Goal: Browse casually: Explore the website without a specific task or goal

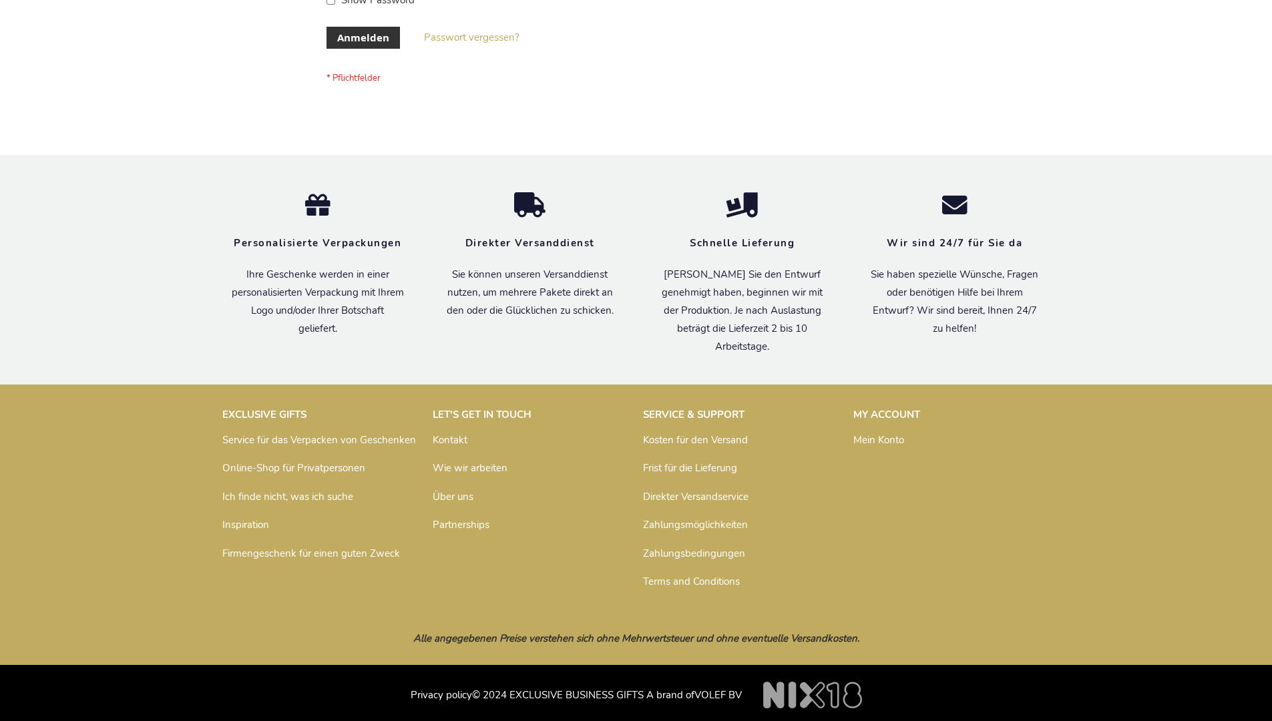
scroll to position [447, 0]
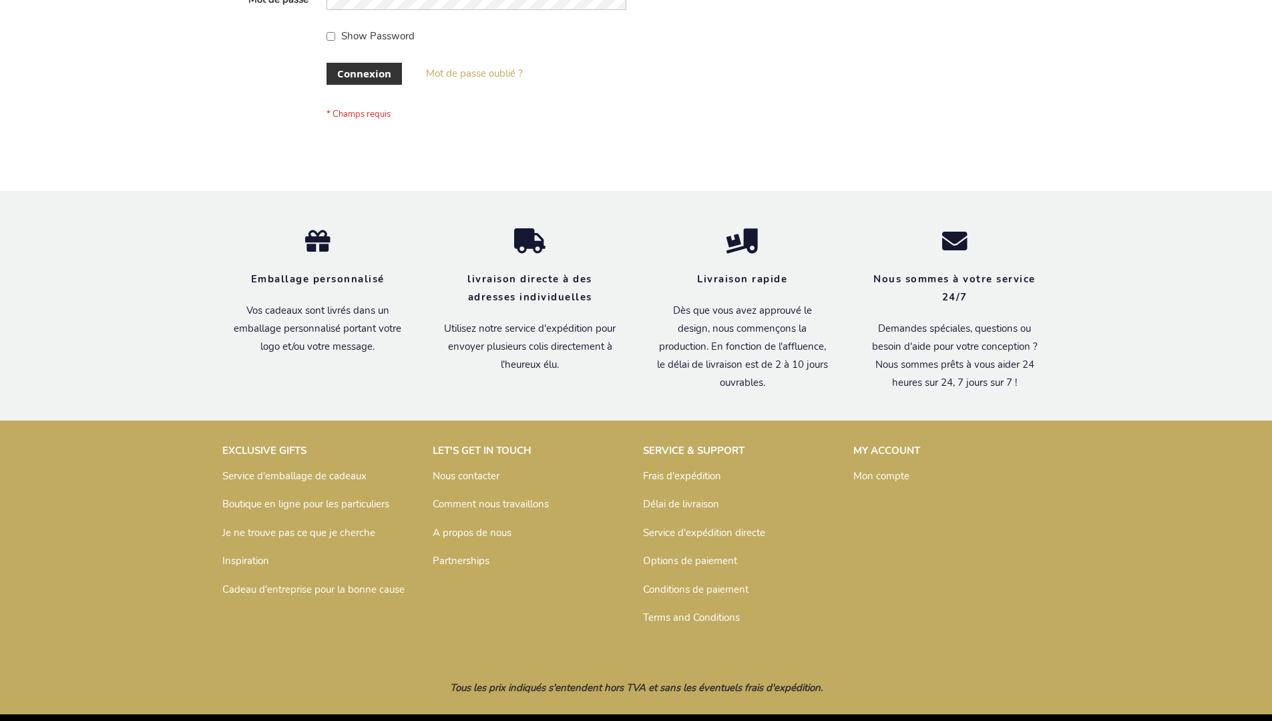
scroll to position [461, 0]
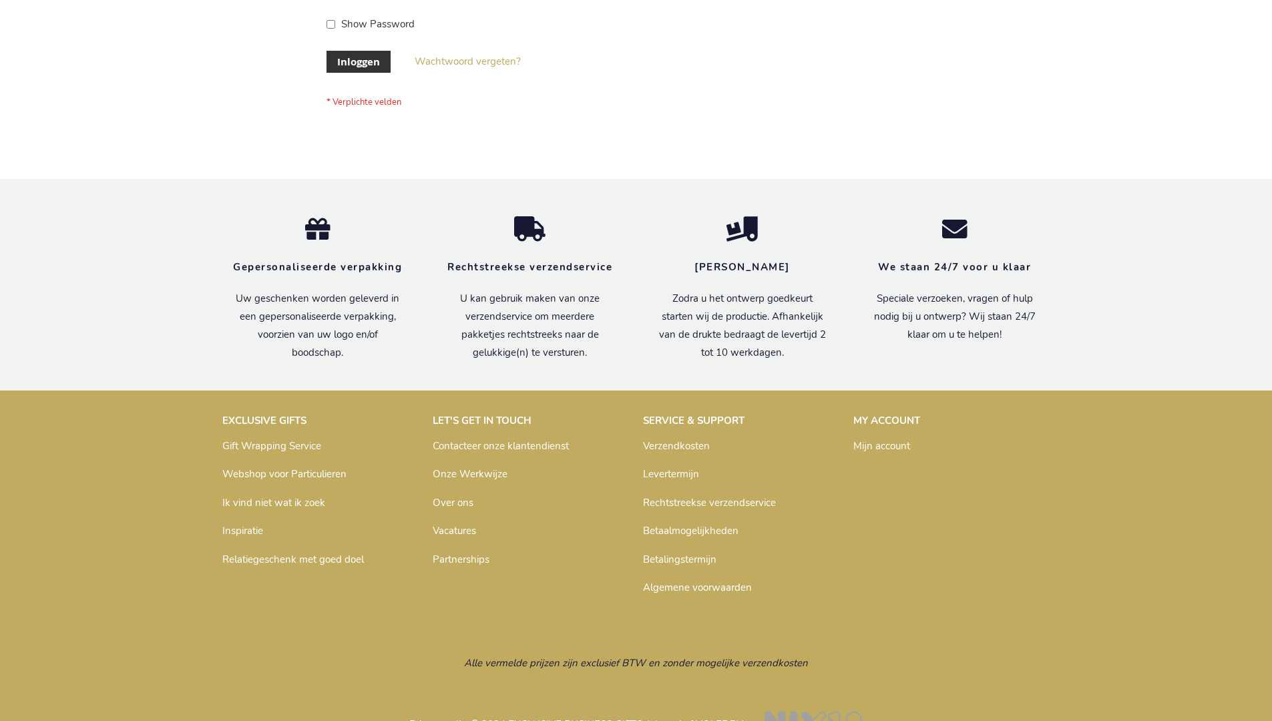
scroll to position [453, 0]
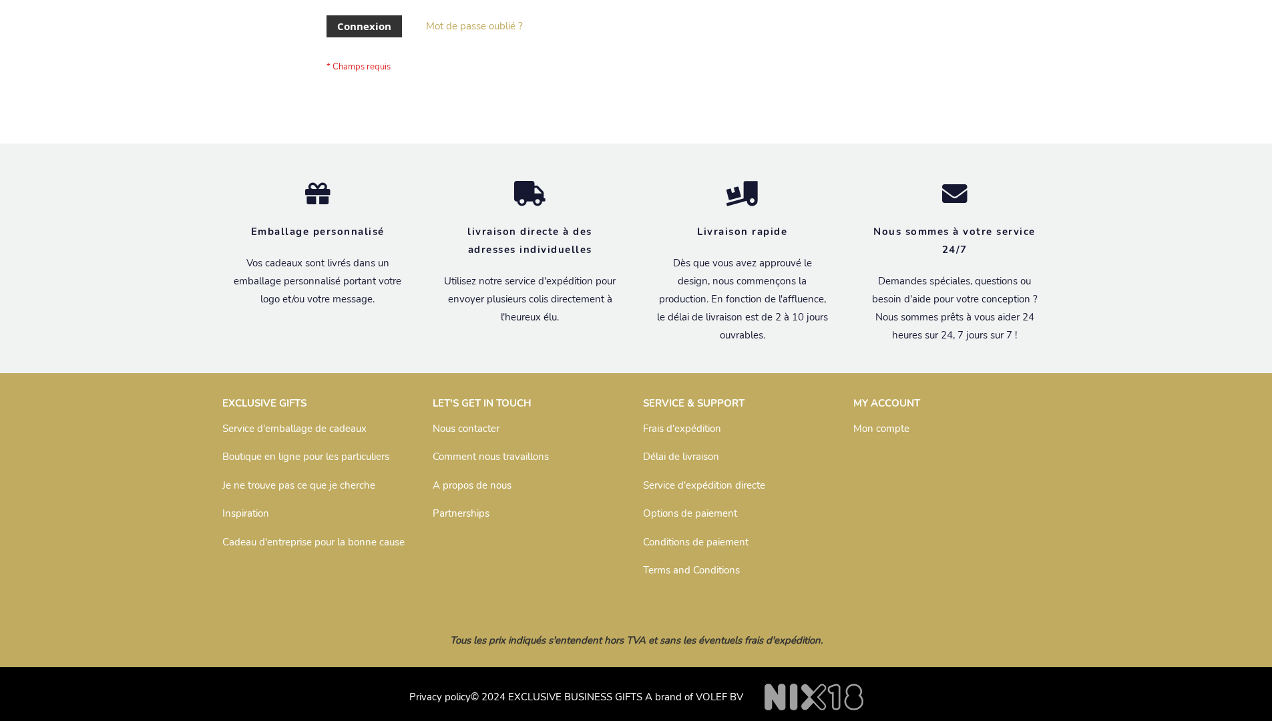
scroll to position [461, 0]
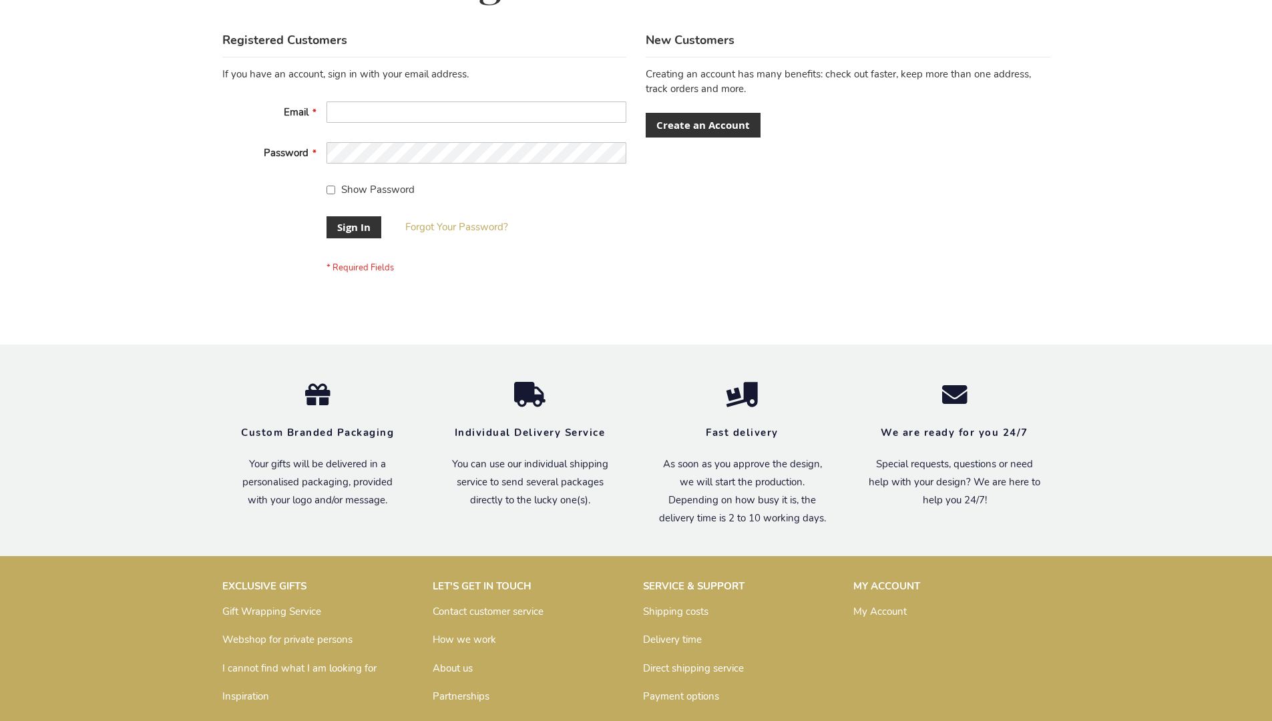
scroll to position [429, 0]
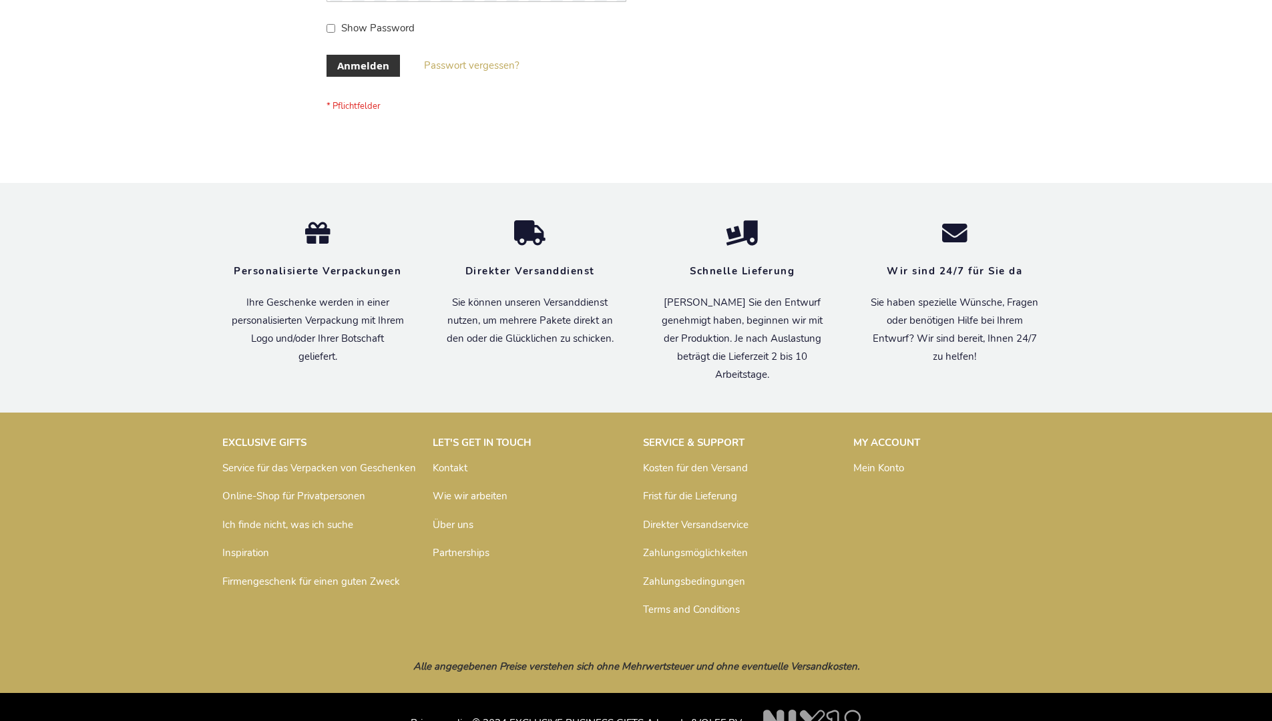
scroll to position [447, 0]
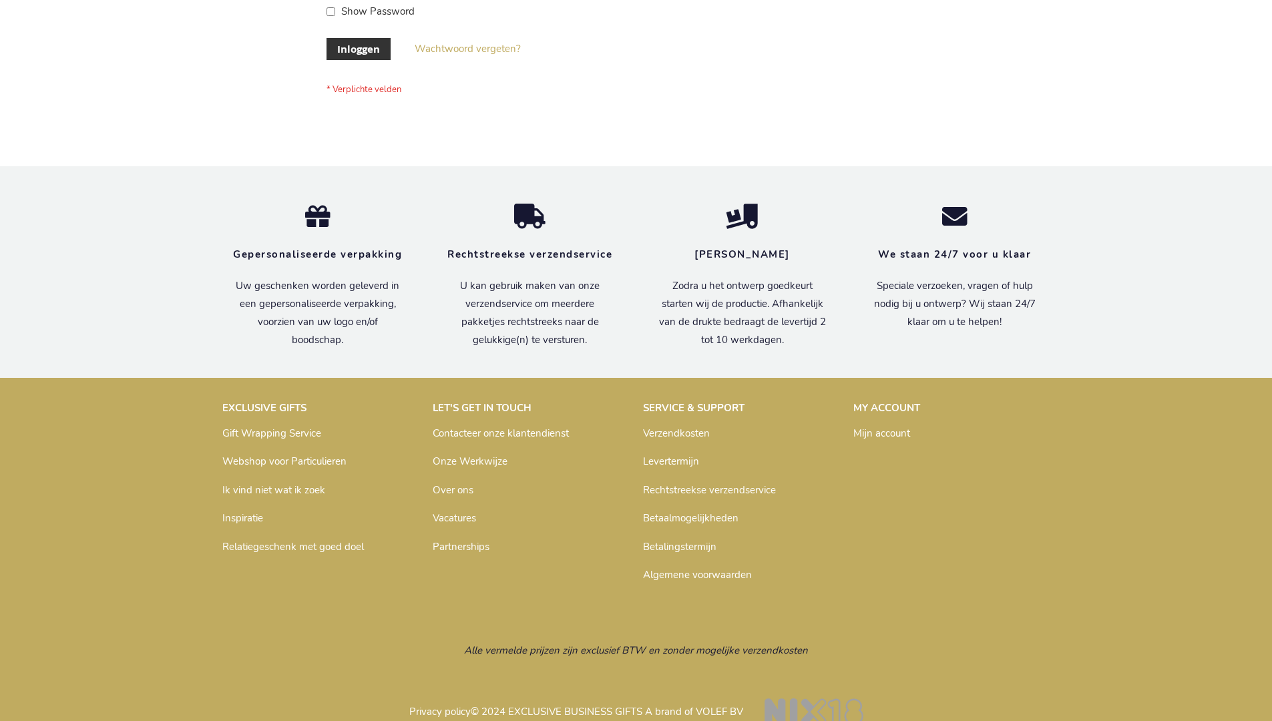
scroll to position [453, 0]
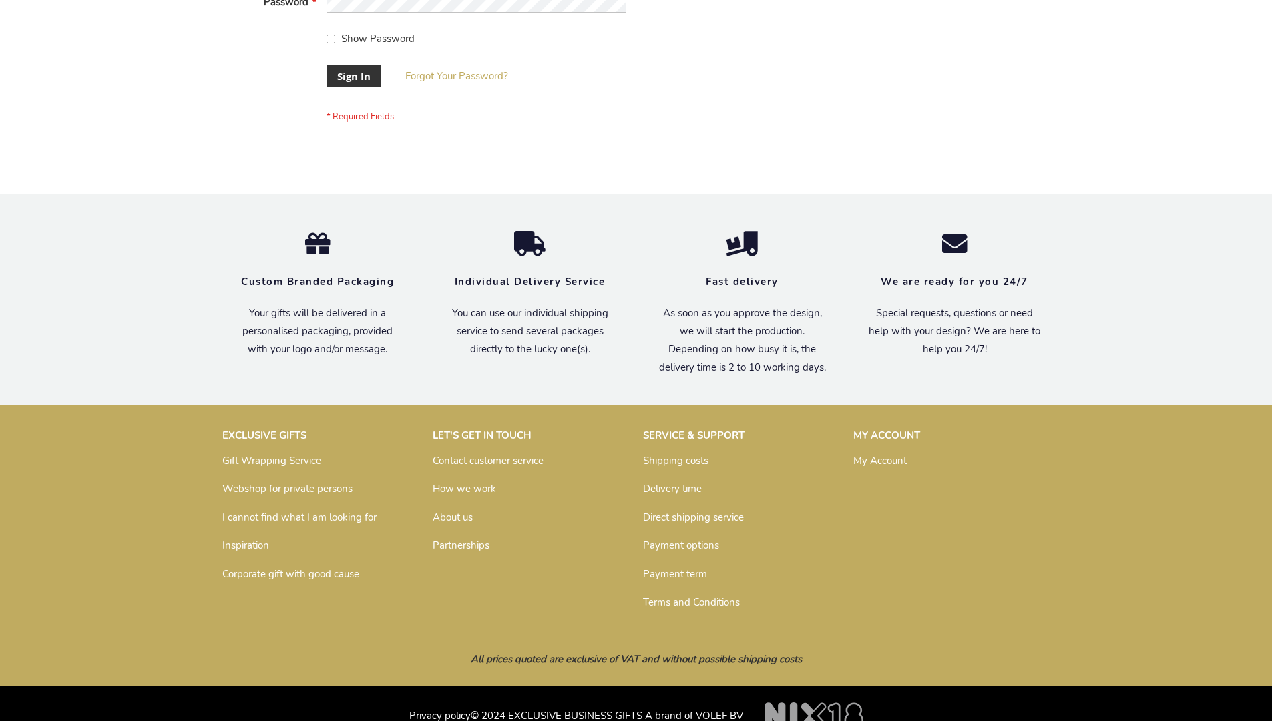
scroll to position [429, 0]
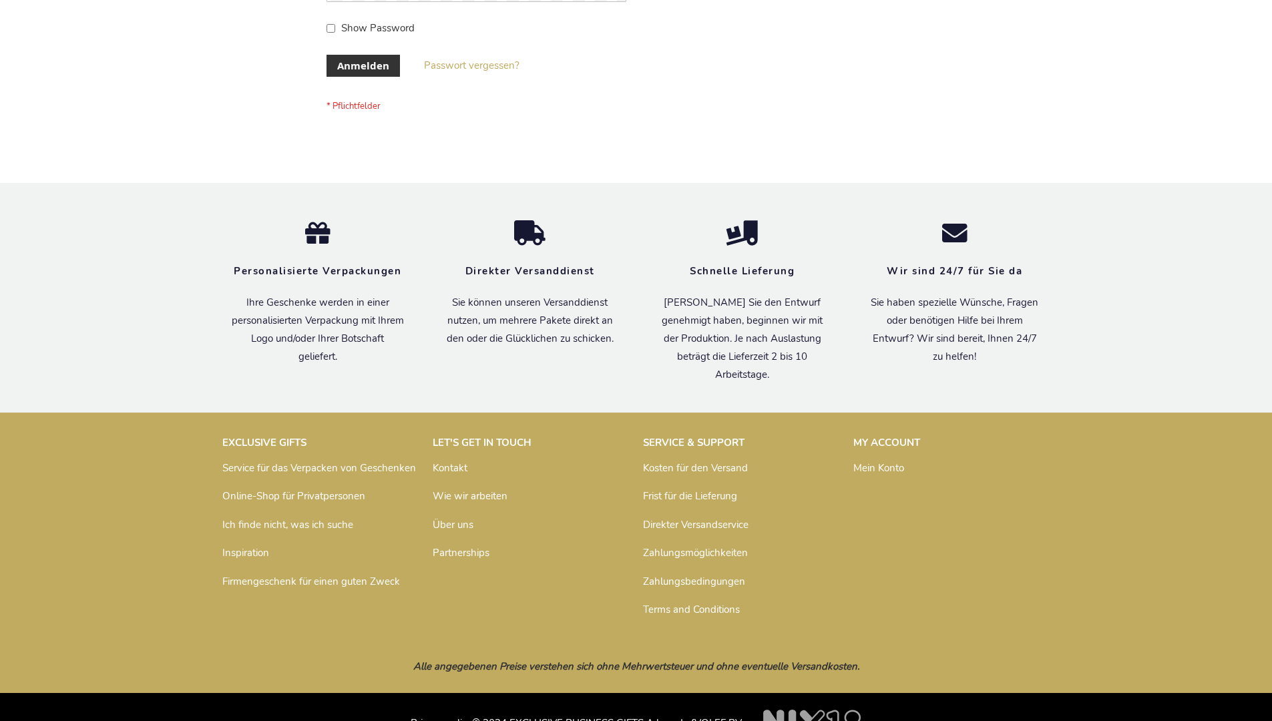
scroll to position [447, 0]
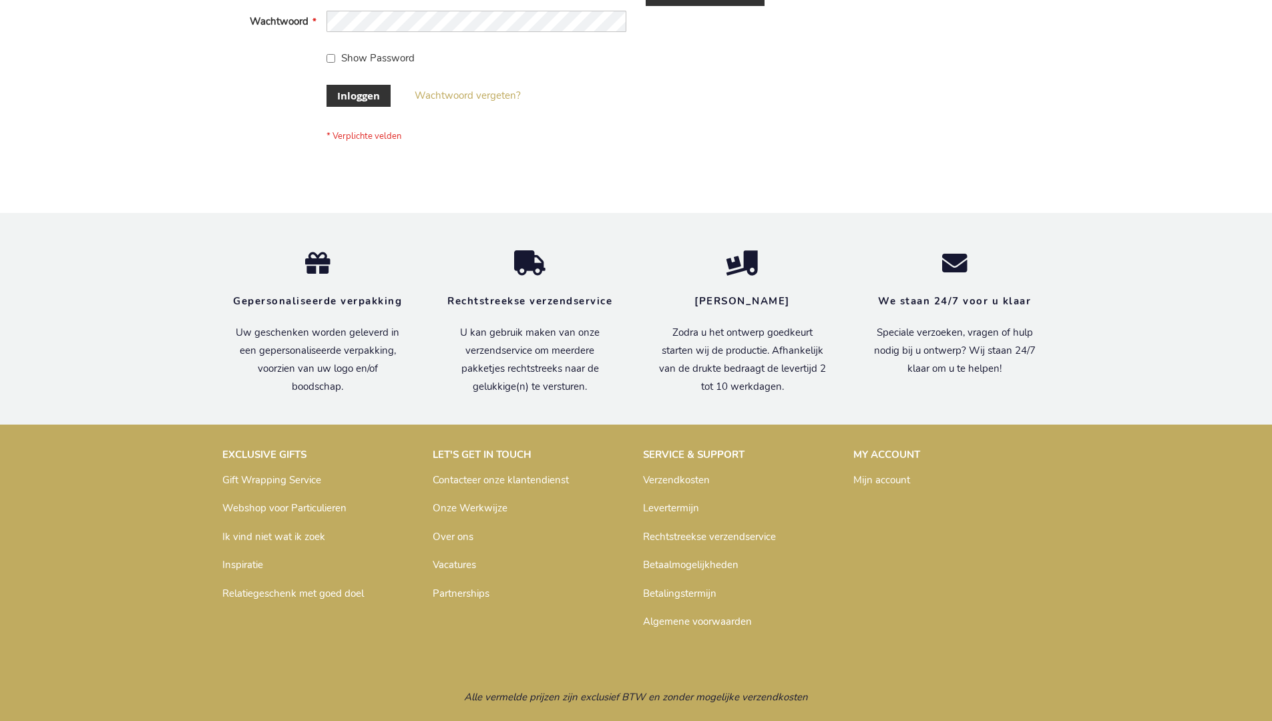
scroll to position [453, 0]
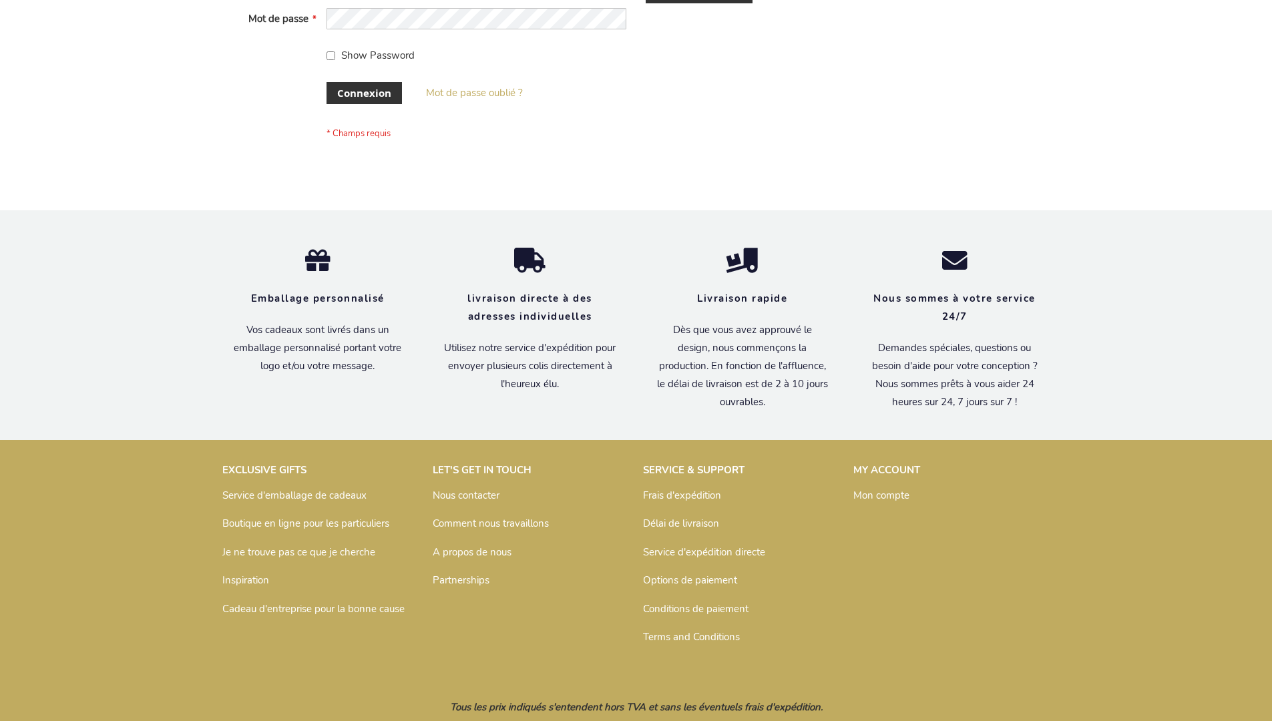
scroll to position [461, 0]
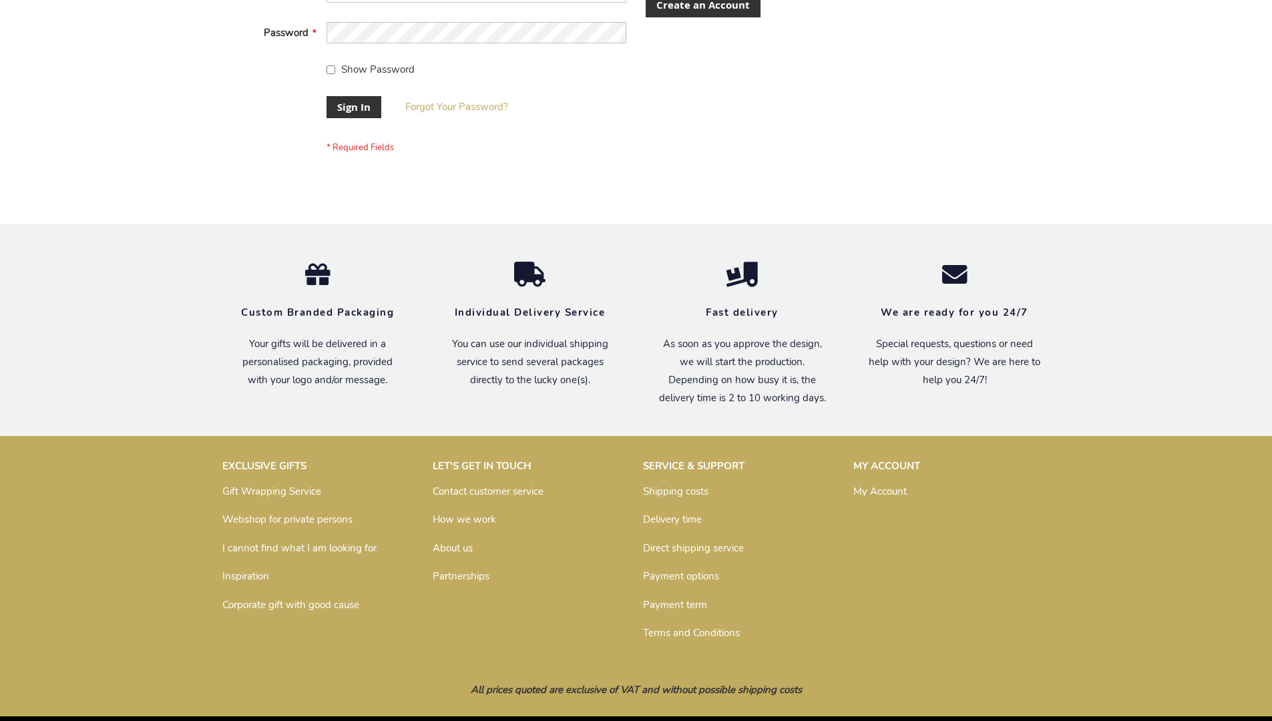
scroll to position [429, 0]
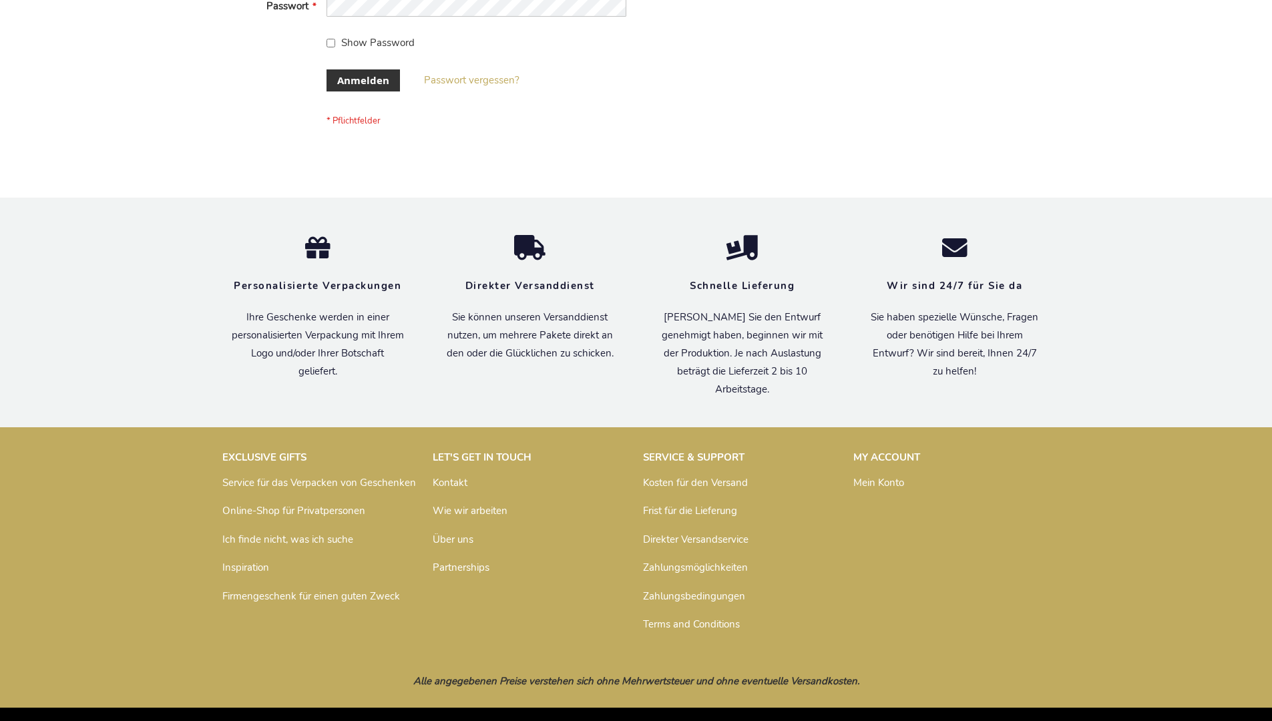
scroll to position [447, 0]
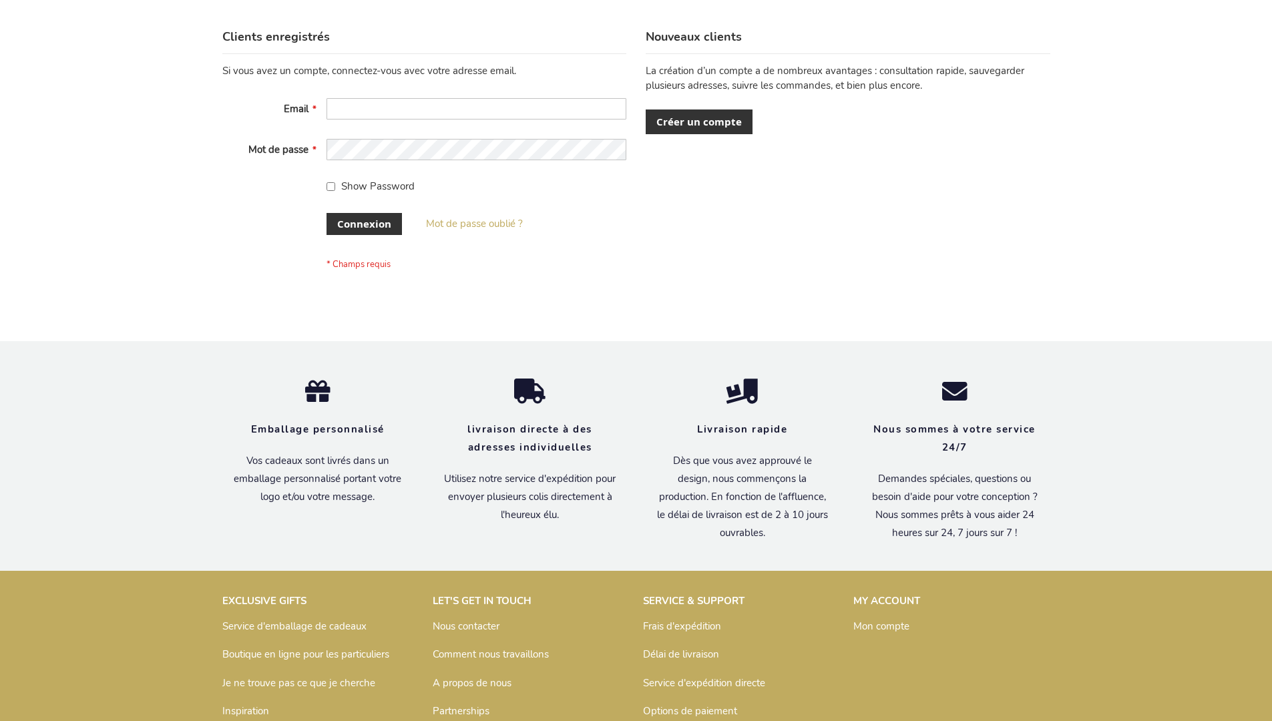
scroll to position [461, 0]
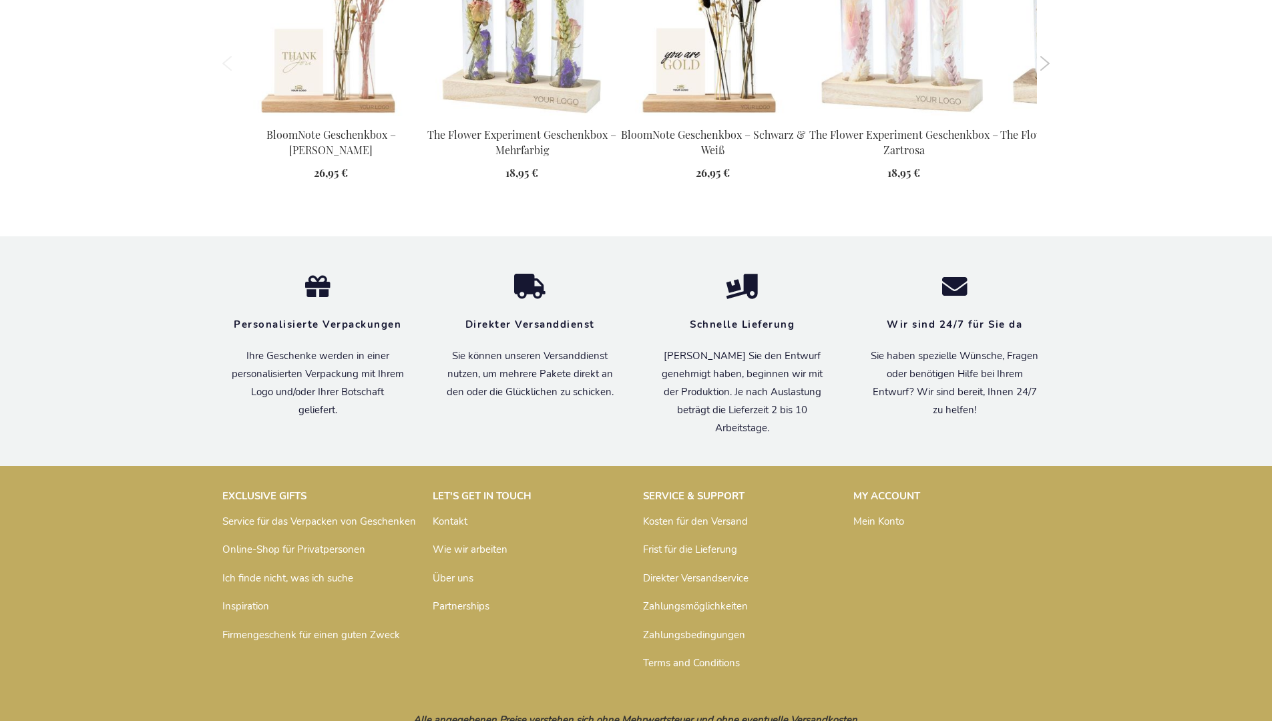
scroll to position [1816, 0]
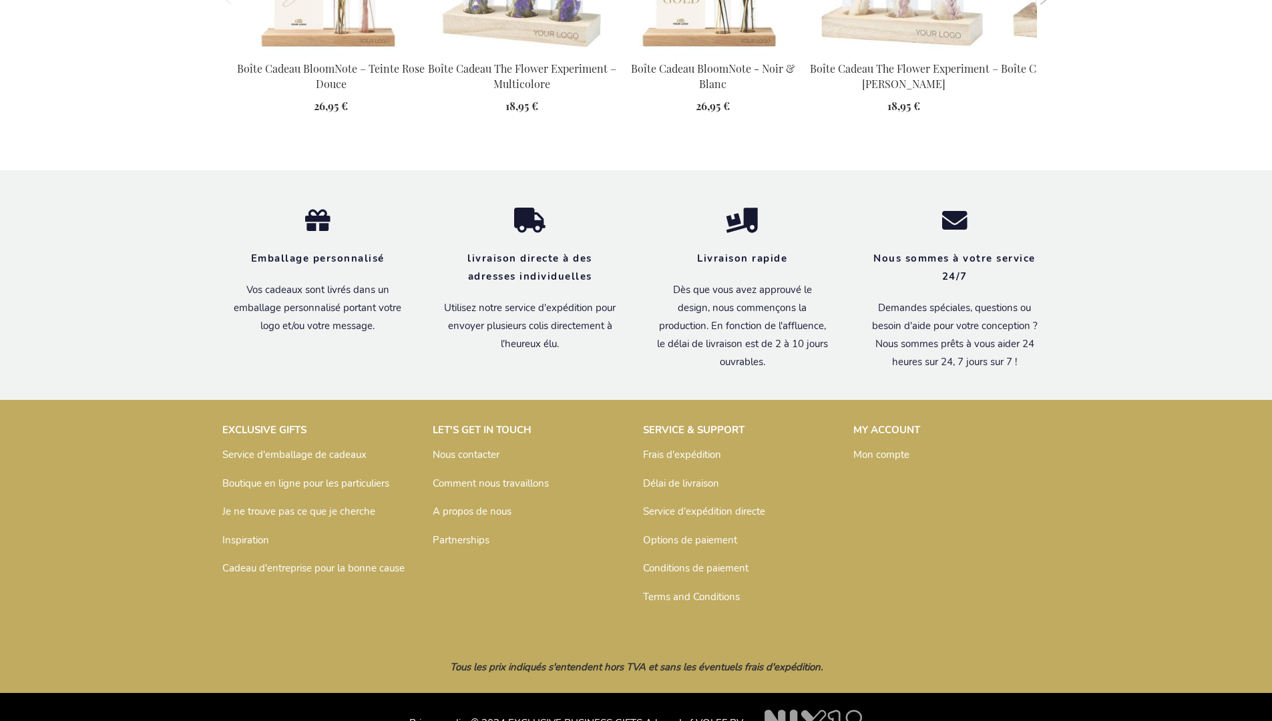
scroll to position [1815, 0]
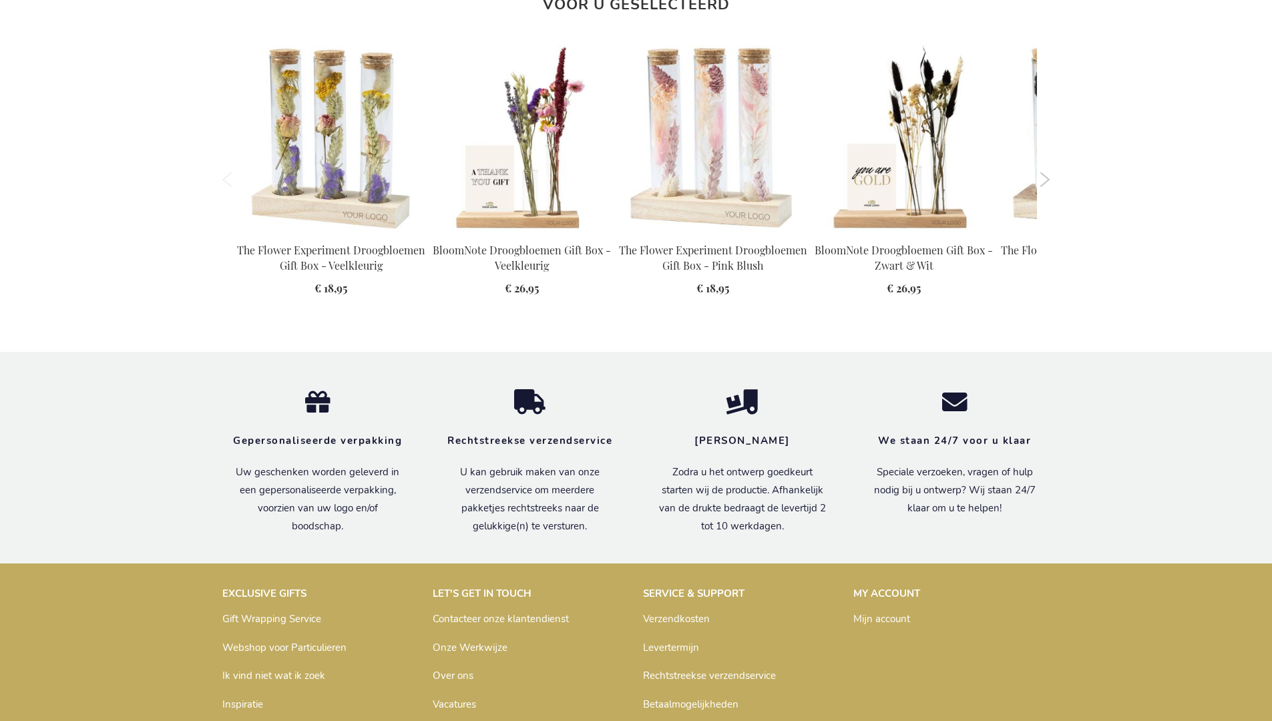
scroll to position [1784, 0]
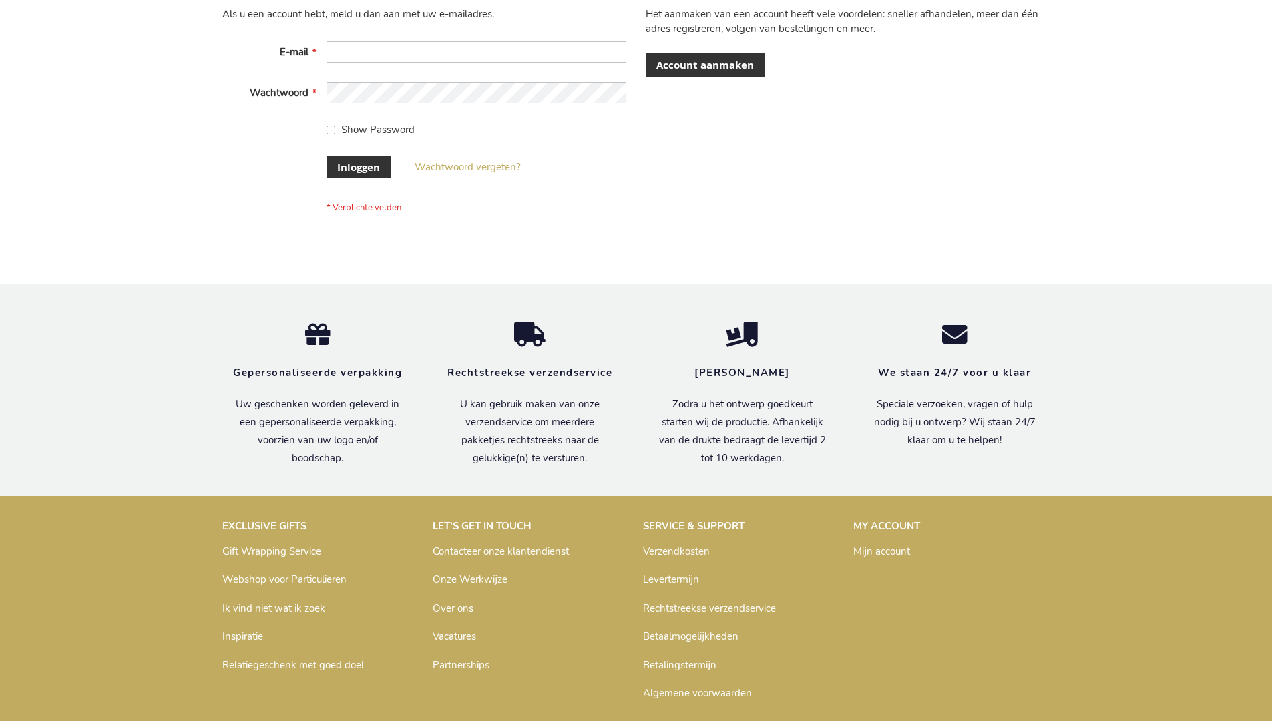
scroll to position [453, 0]
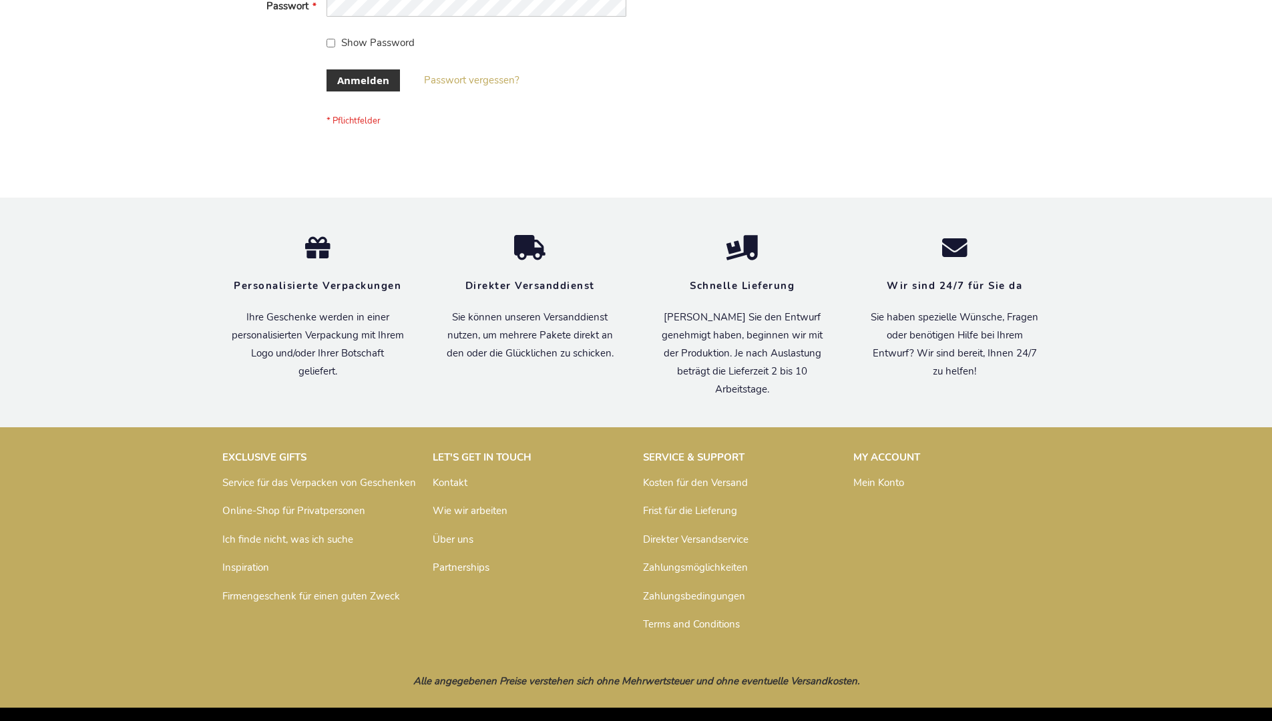
scroll to position [447, 0]
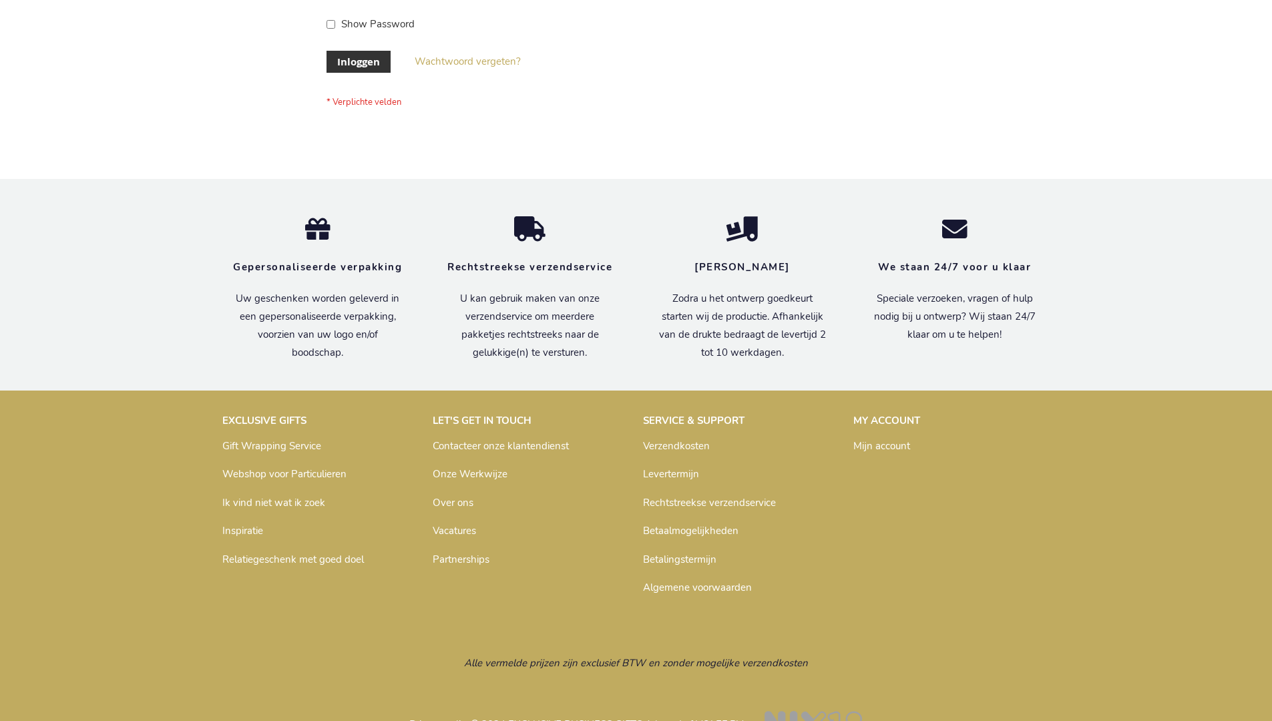
scroll to position [453, 0]
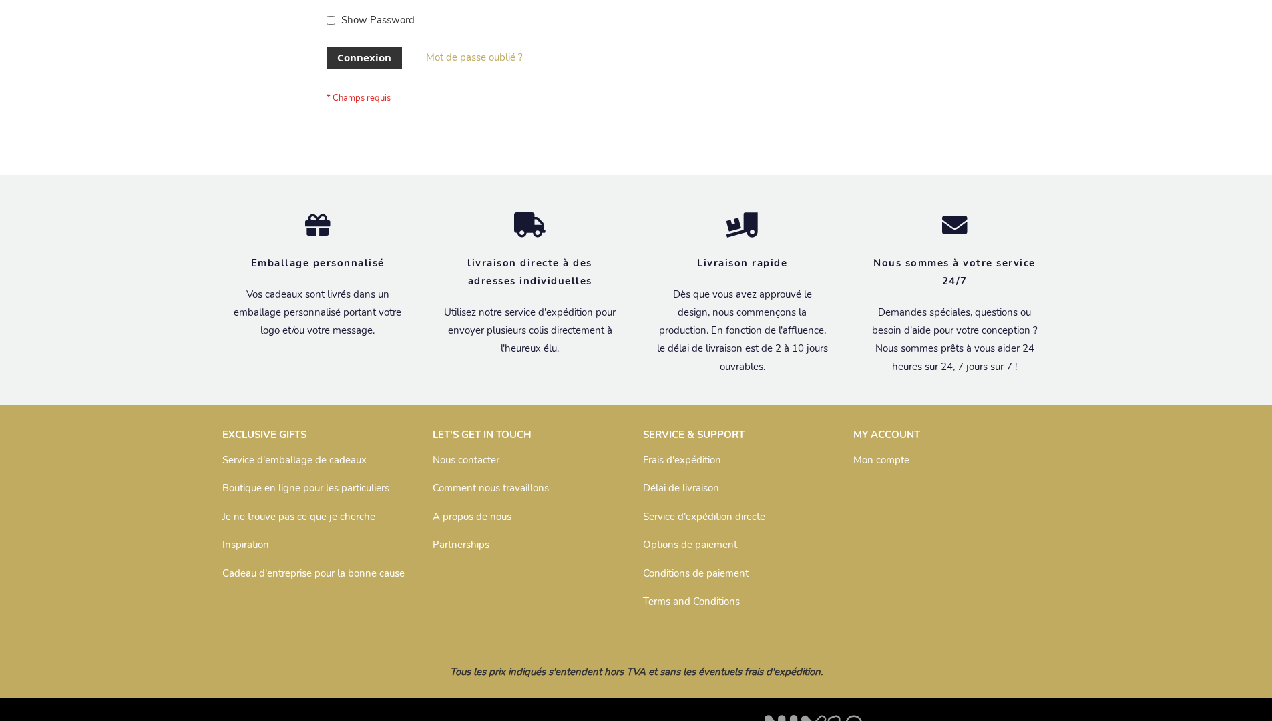
scroll to position [461, 0]
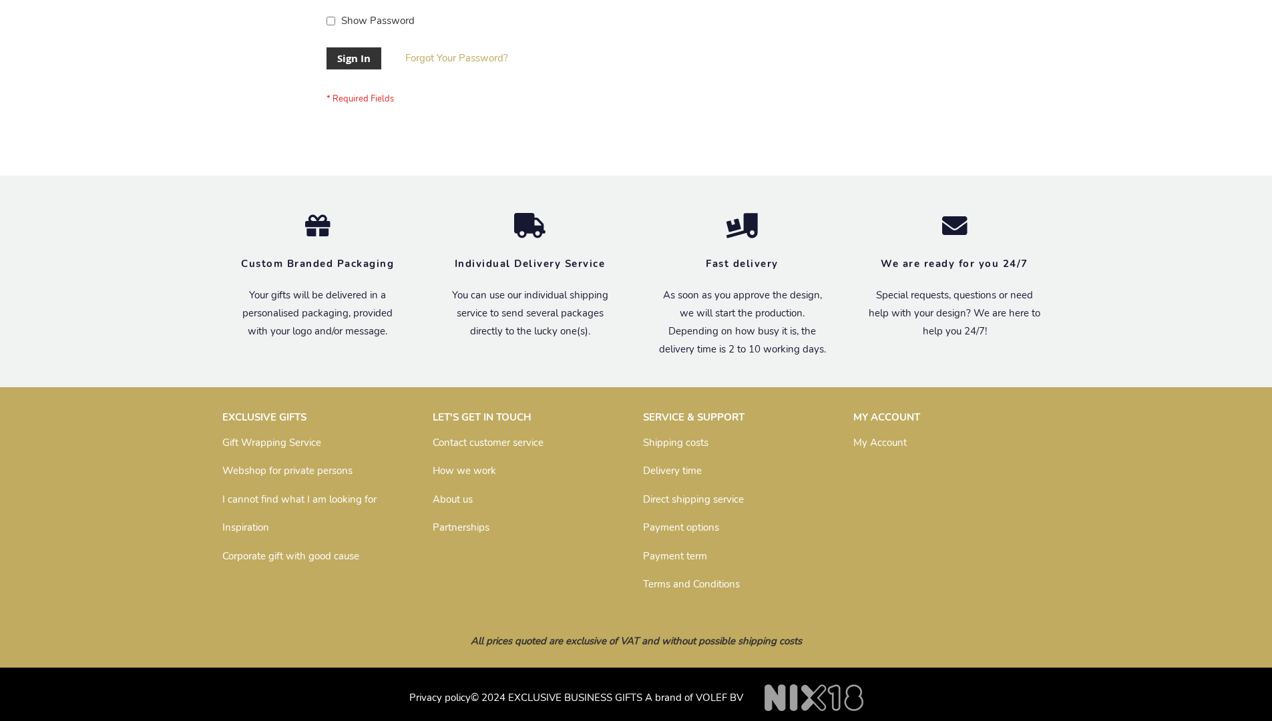
scroll to position [429, 0]
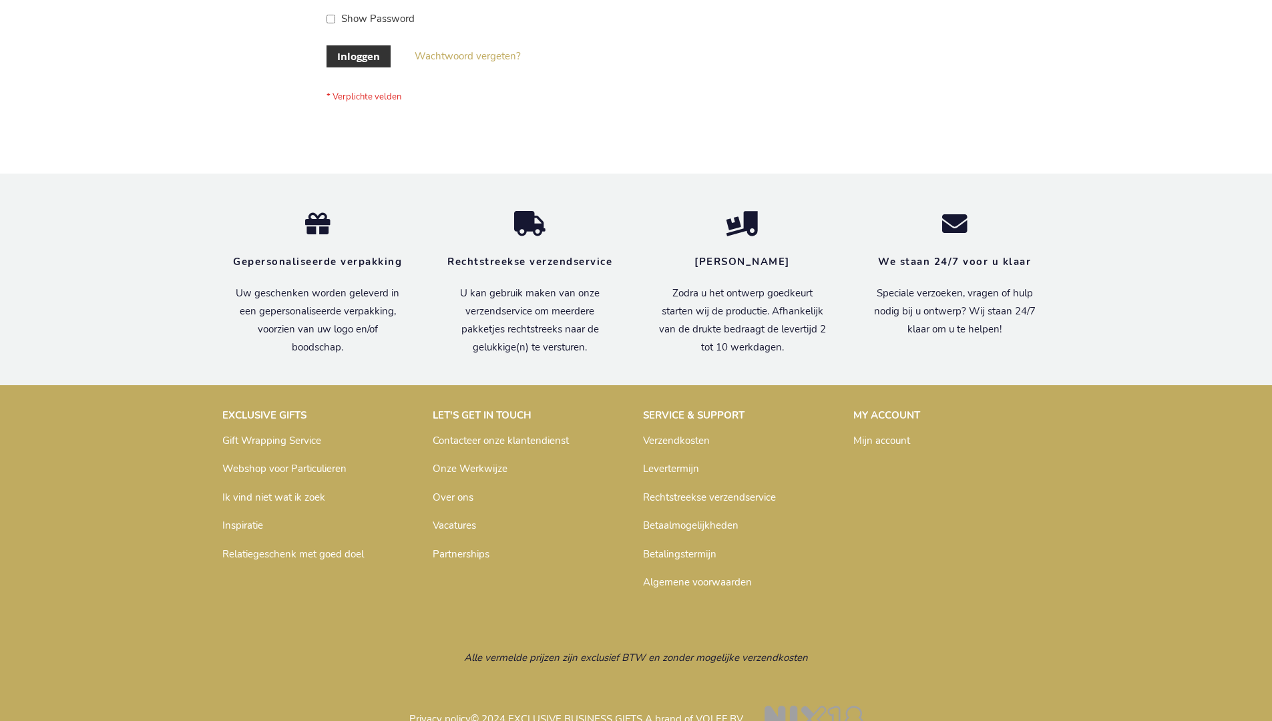
scroll to position [443, 0]
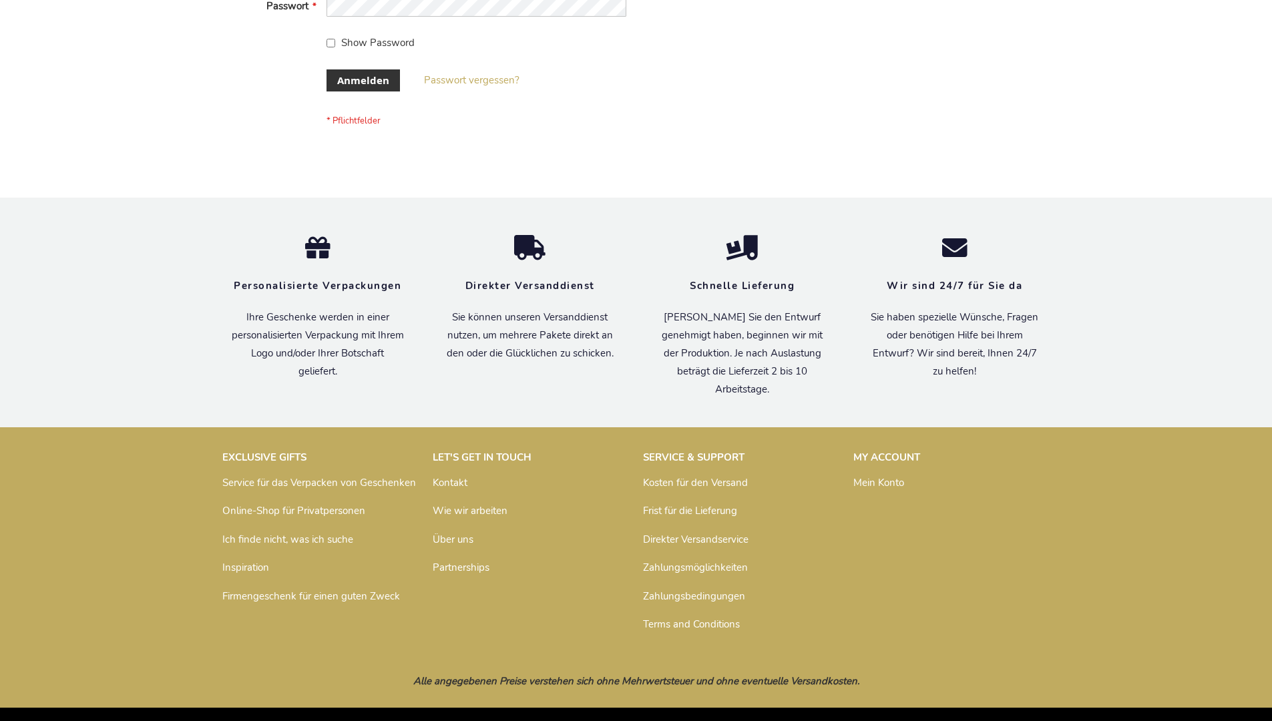
scroll to position [447, 0]
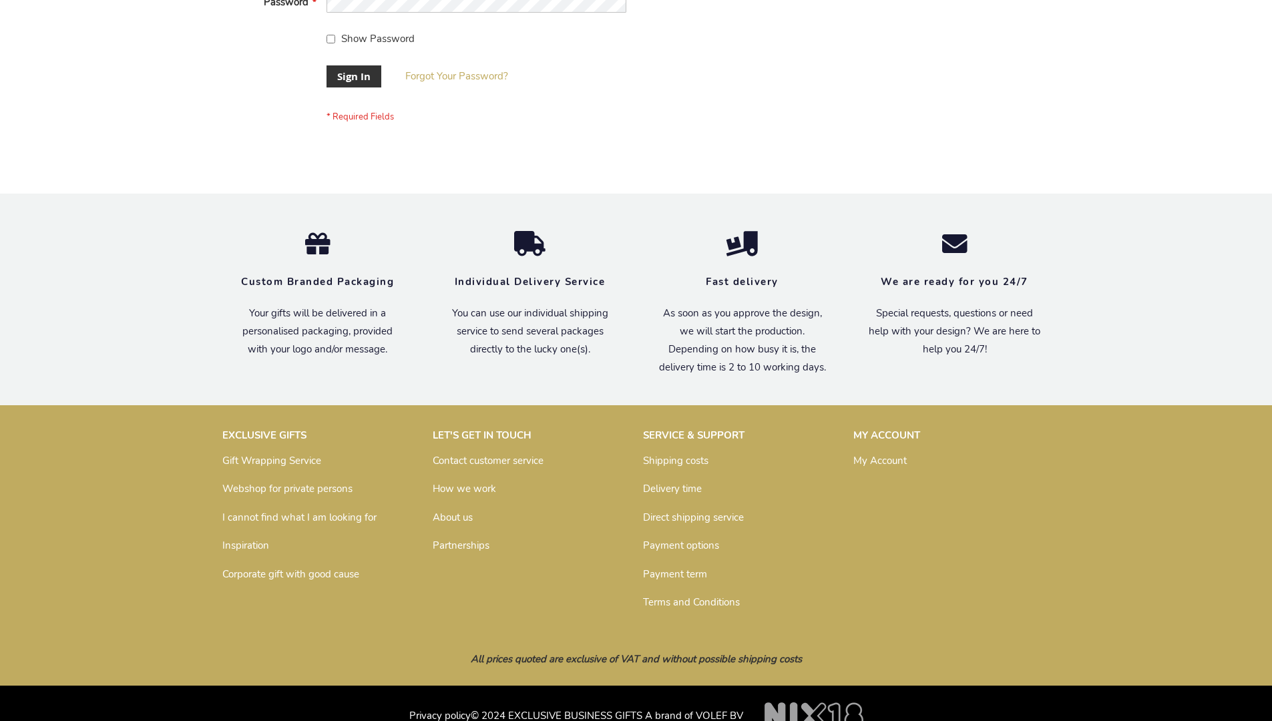
scroll to position [429, 0]
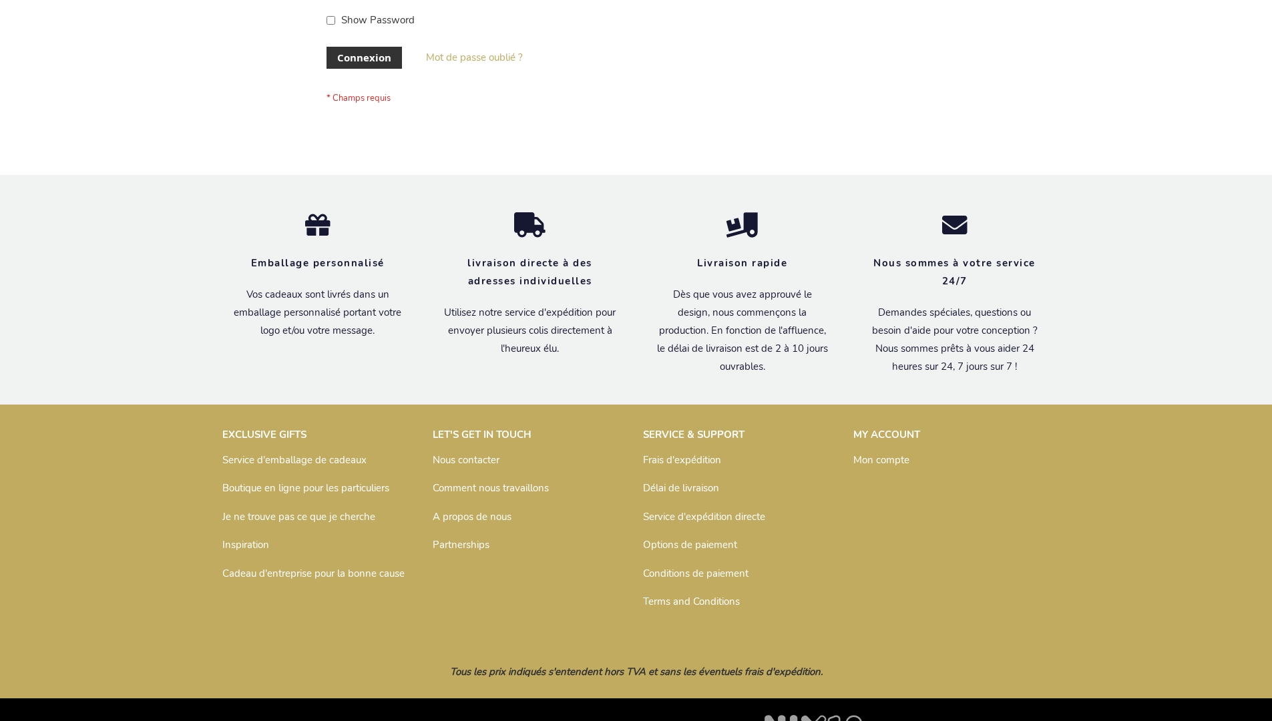
scroll to position [461, 0]
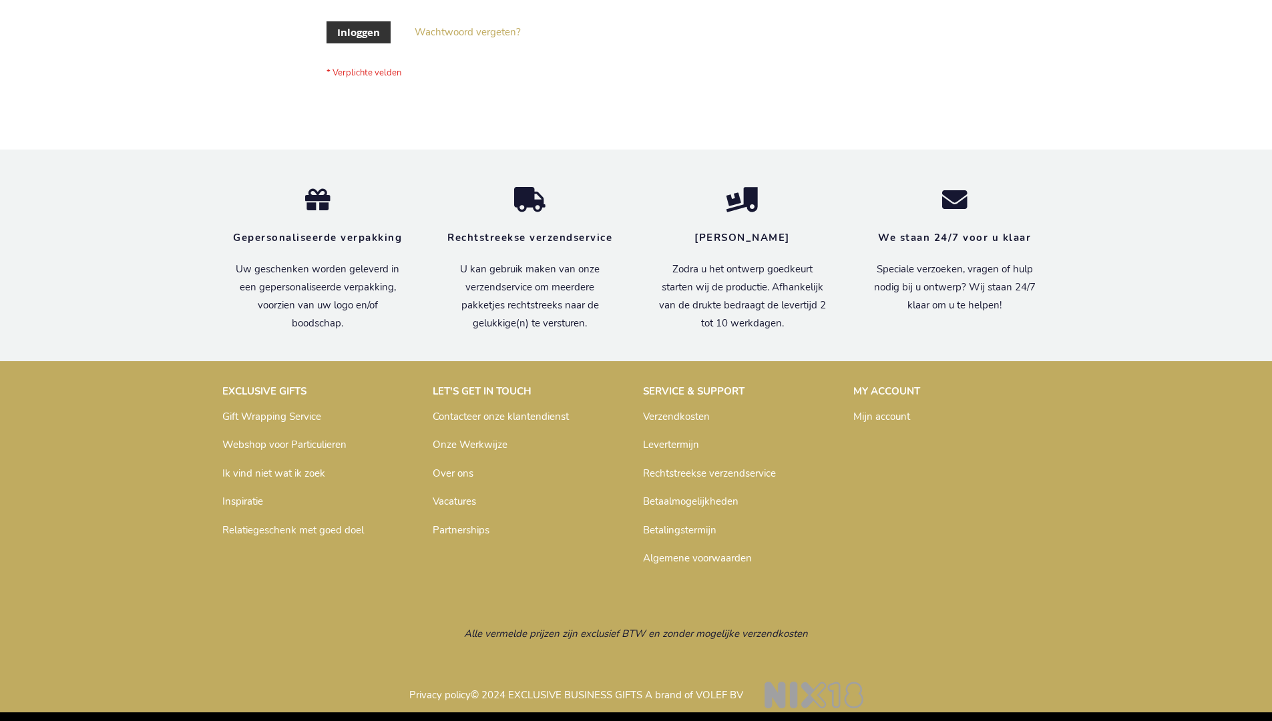
scroll to position [453, 0]
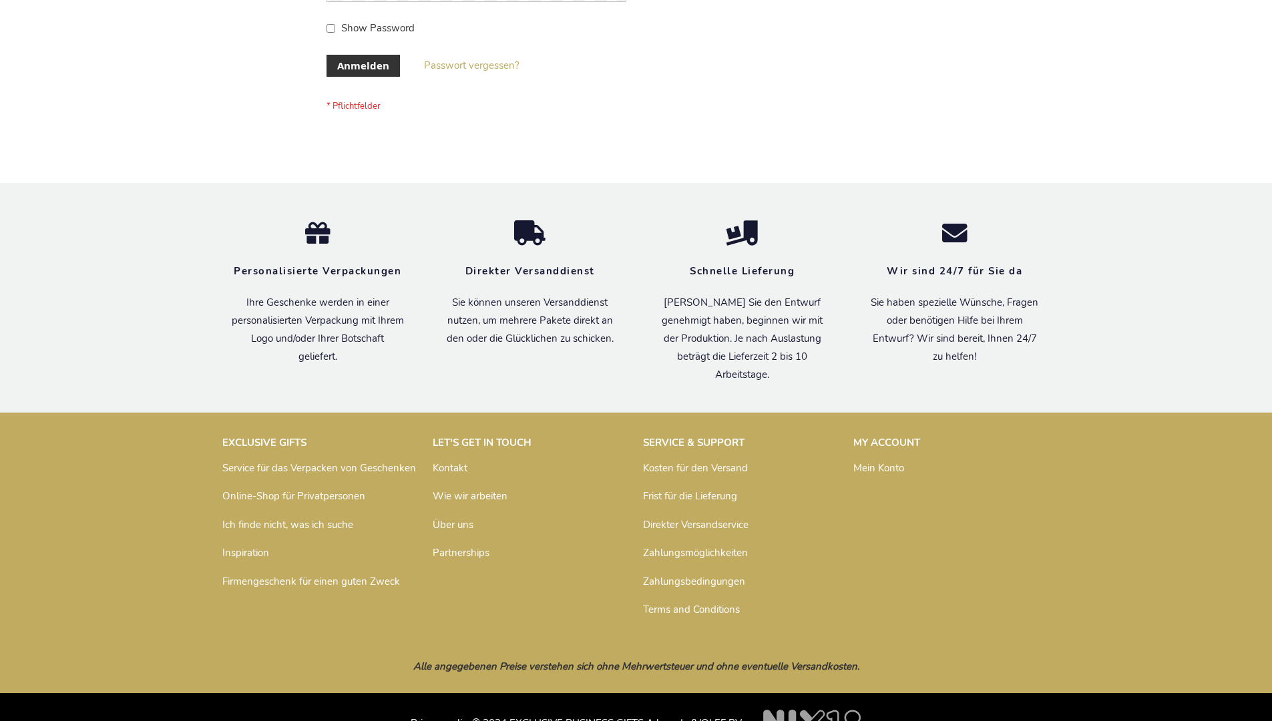
scroll to position [447, 0]
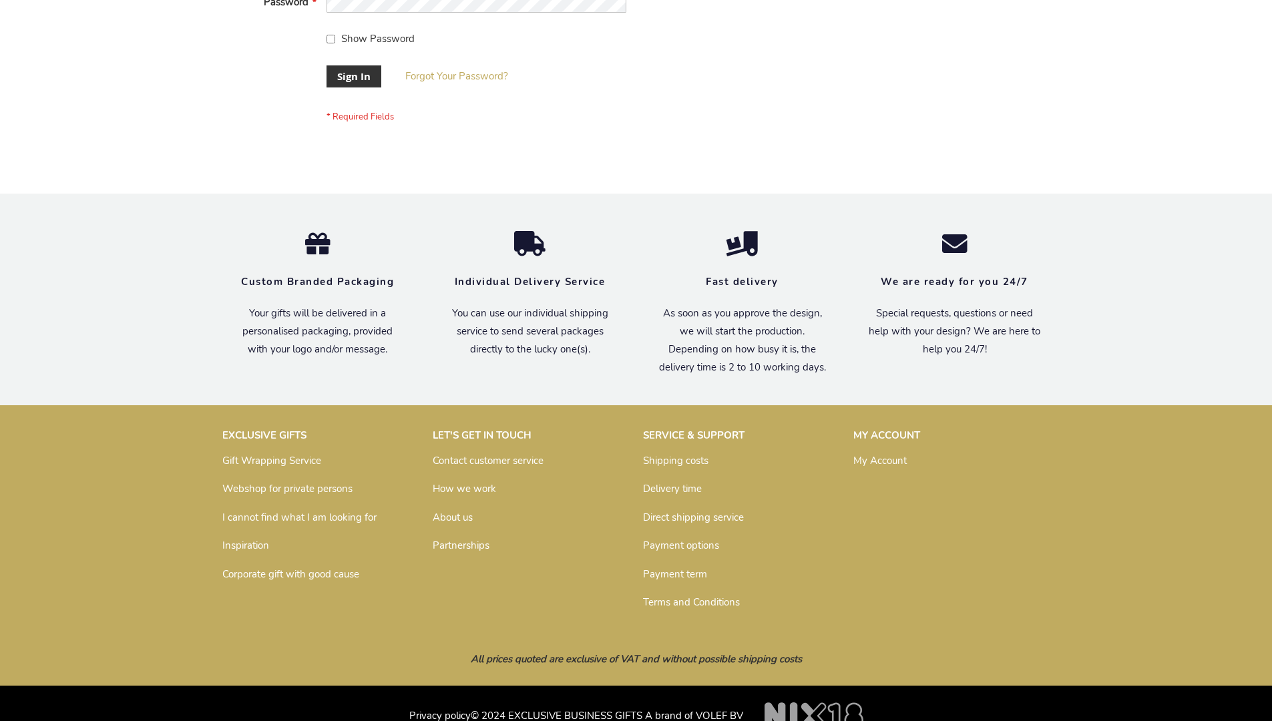
scroll to position [429, 0]
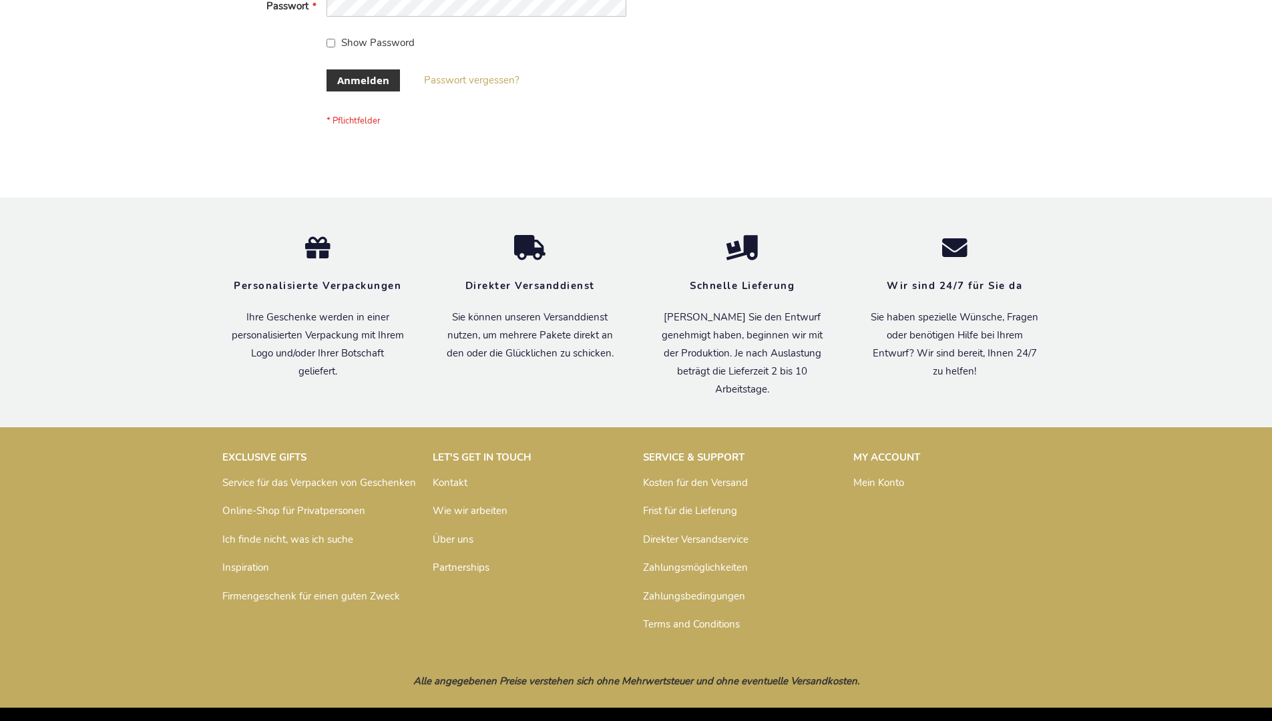
scroll to position [447, 0]
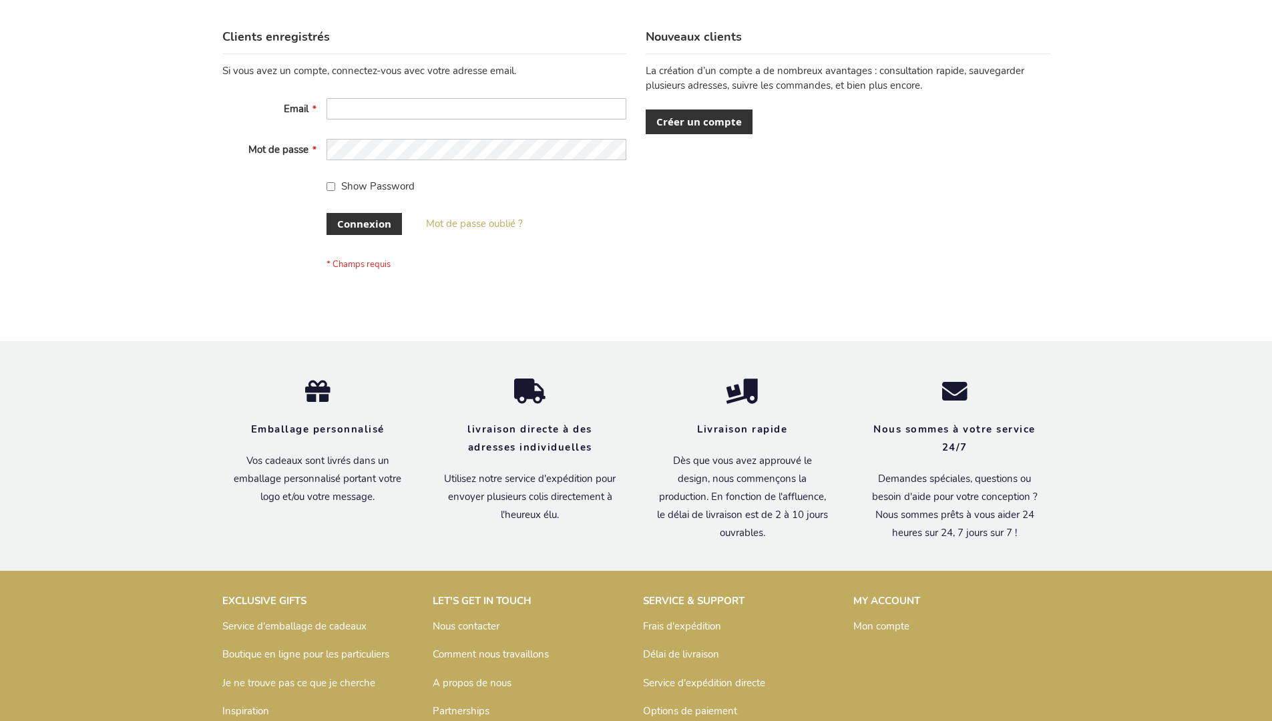
scroll to position [461, 0]
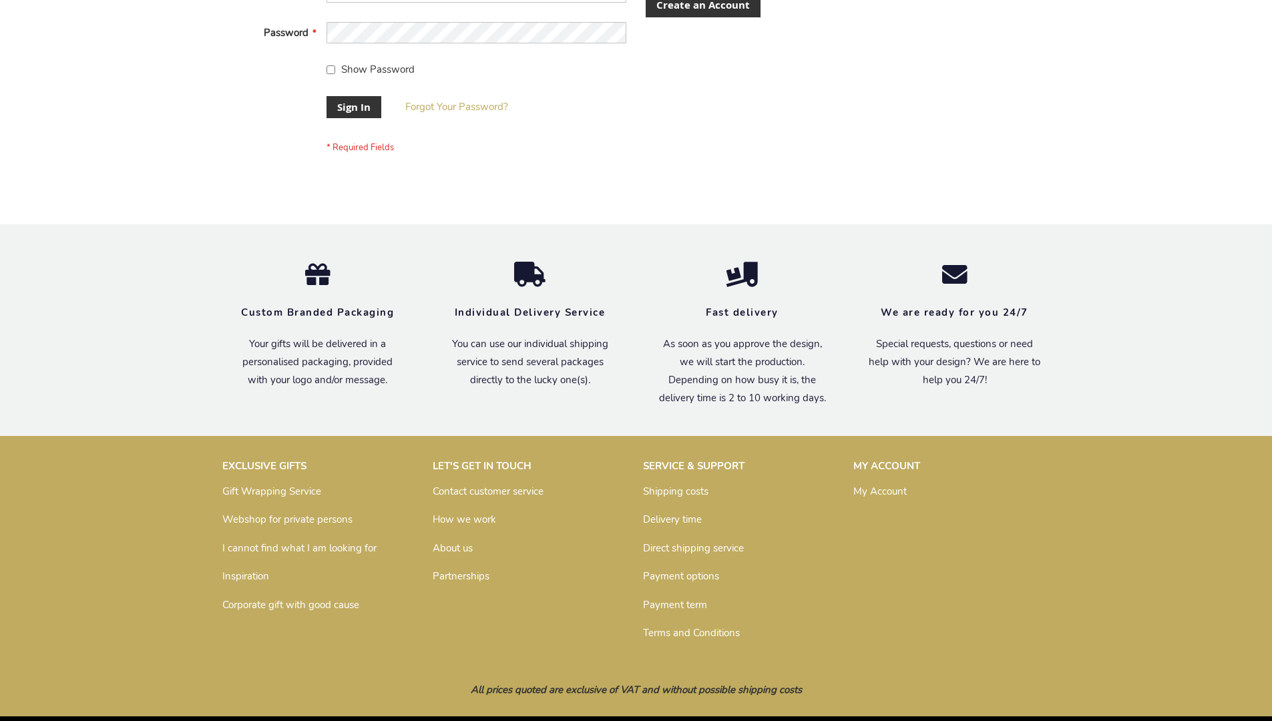
scroll to position [429, 0]
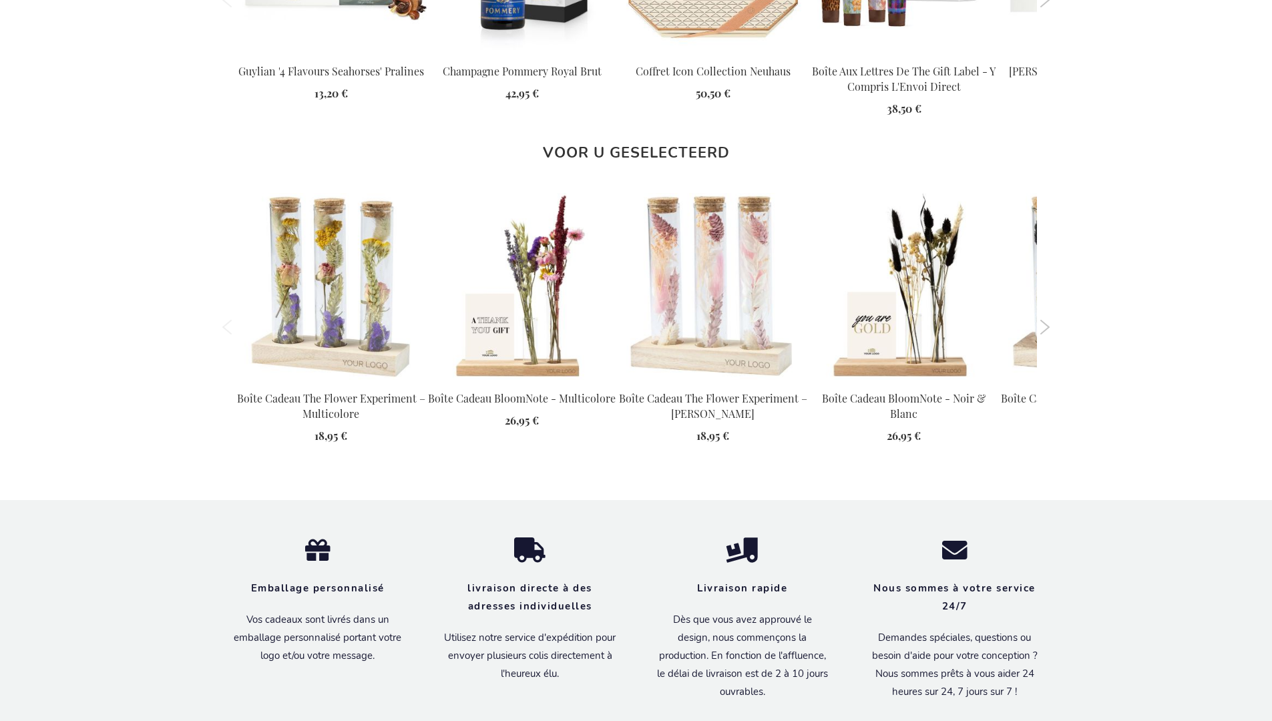
scroll to position [1815, 0]
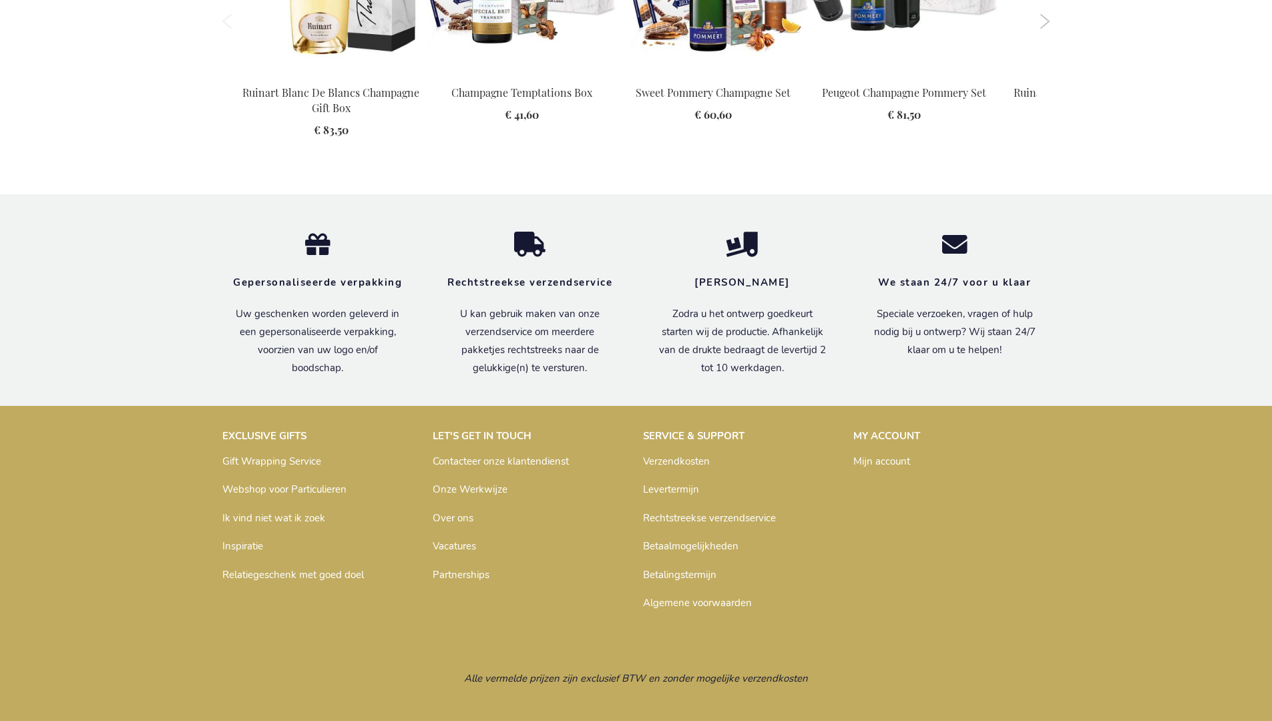
scroll to position [1779, 0]
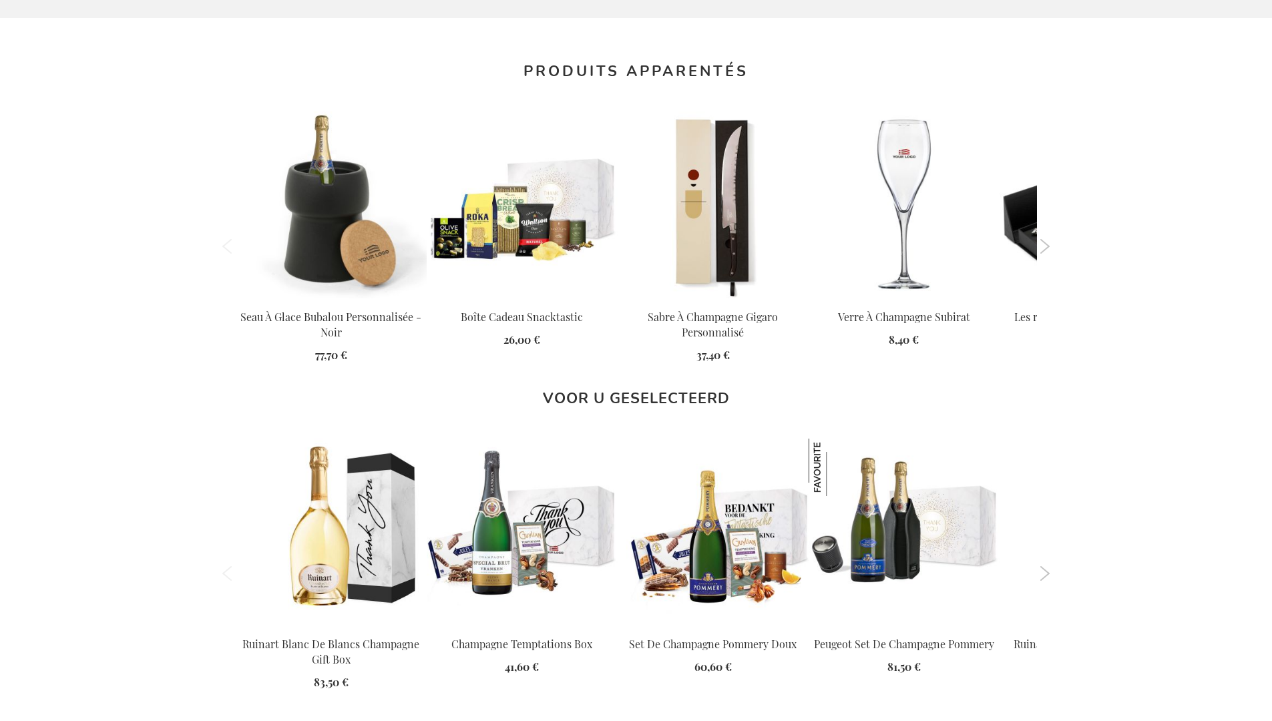
scroll to position [1792, 0]
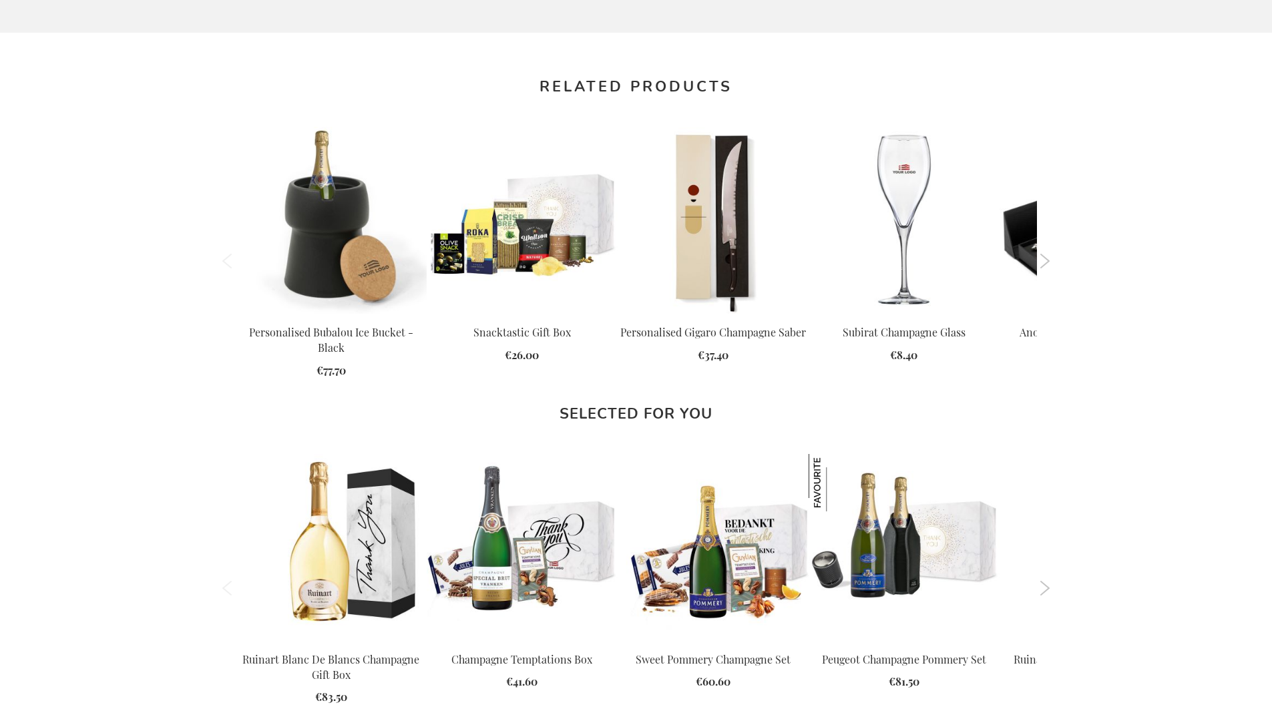
scroll to position [1746, 0]
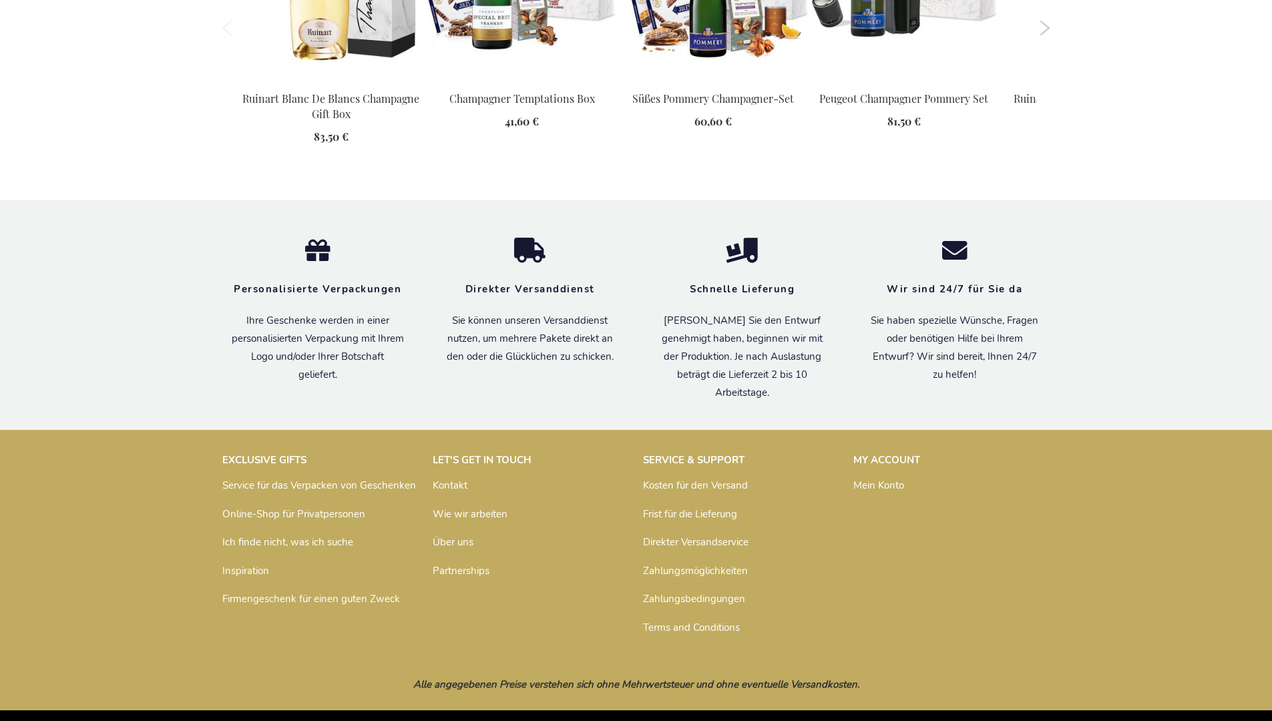
scroll to position [1779, 0]
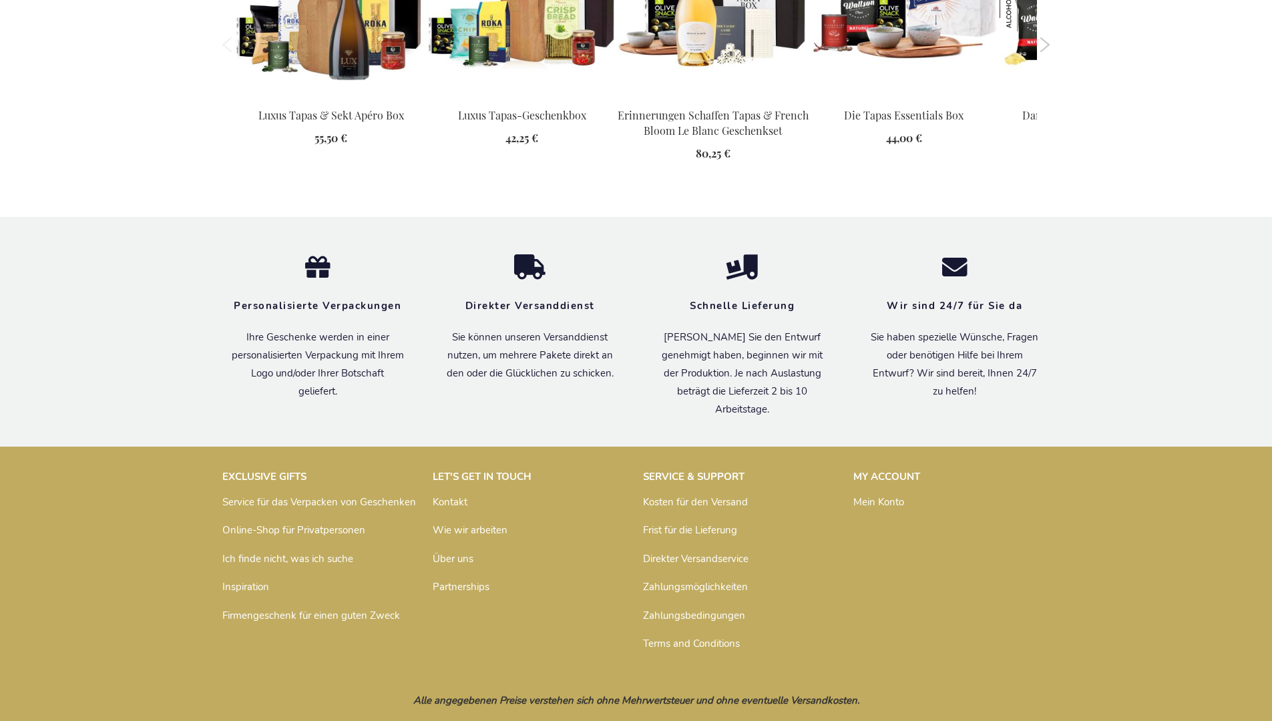
scroll to position [1813, 0]
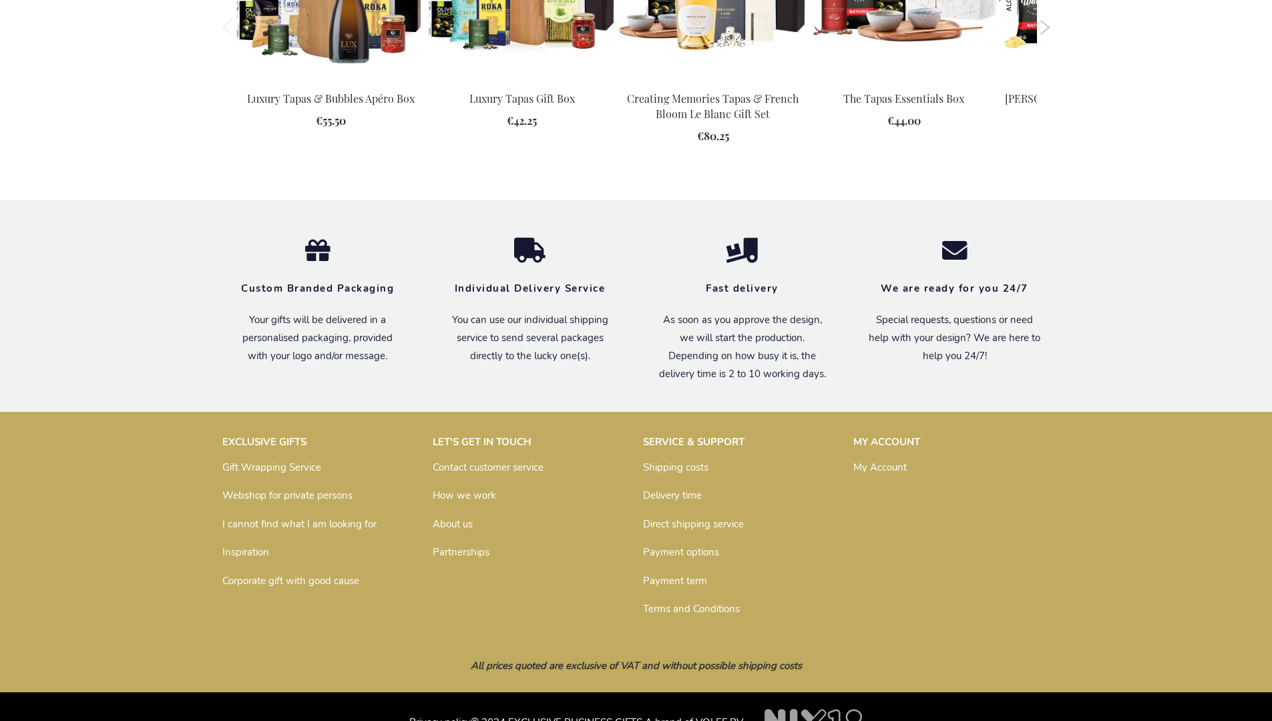
scroll to position [1780, 0]
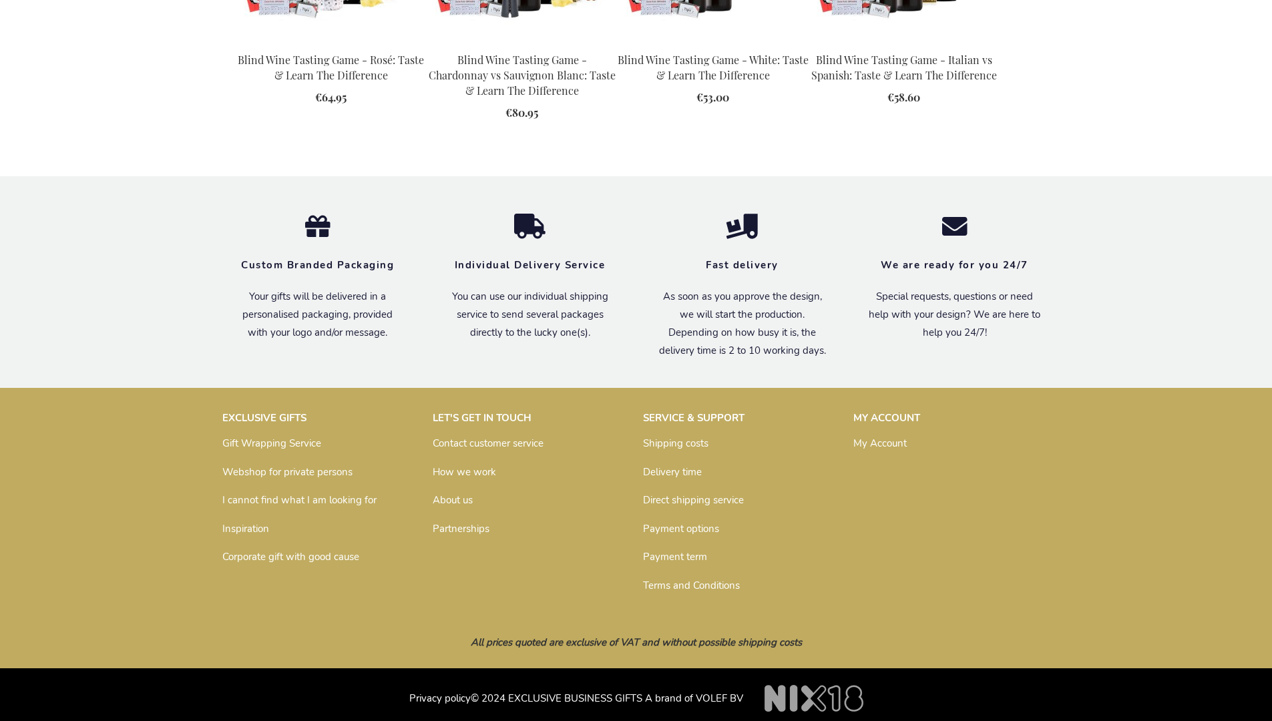
scroll to position [1840, 0]
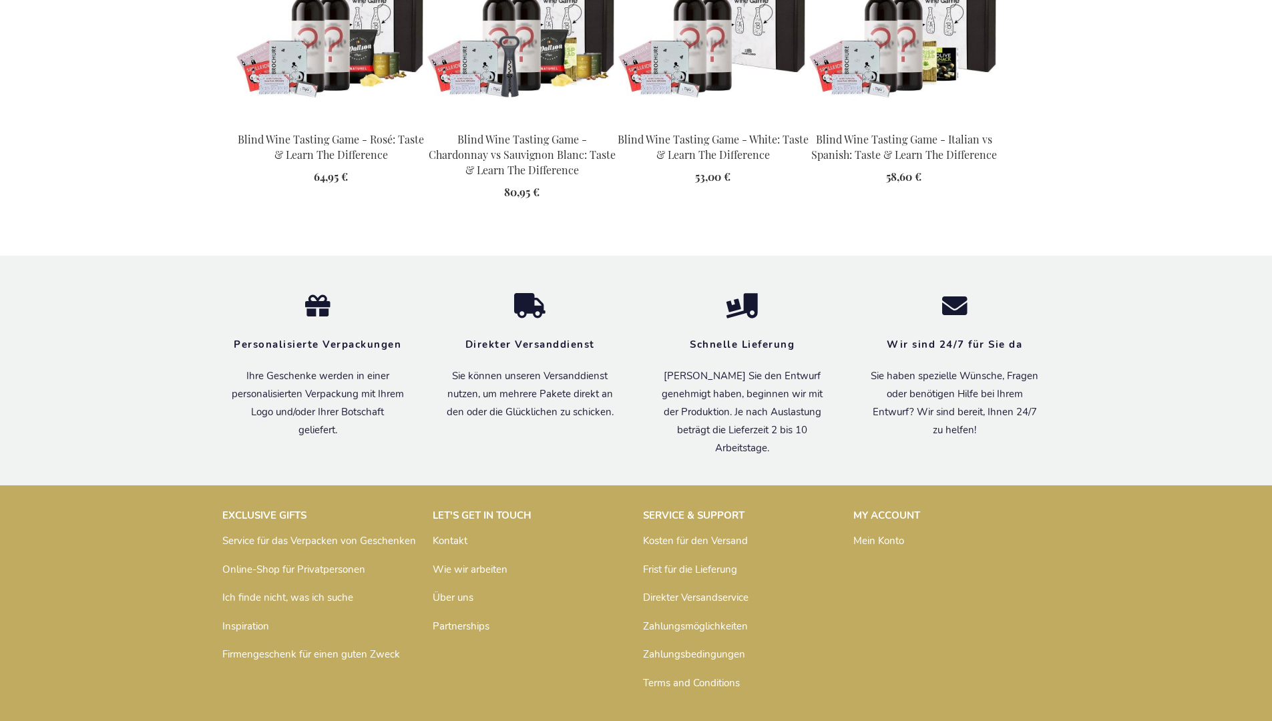
scroll to position [1873, 0]
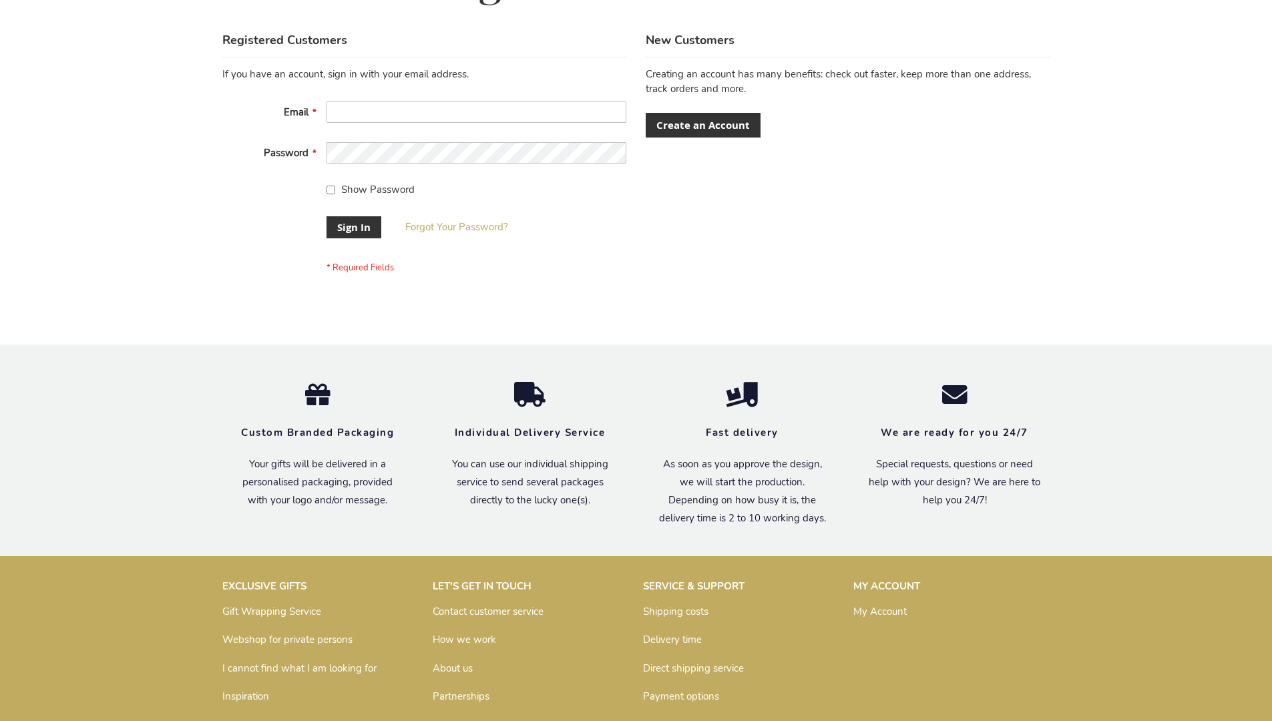
scroll to position [429, 0]
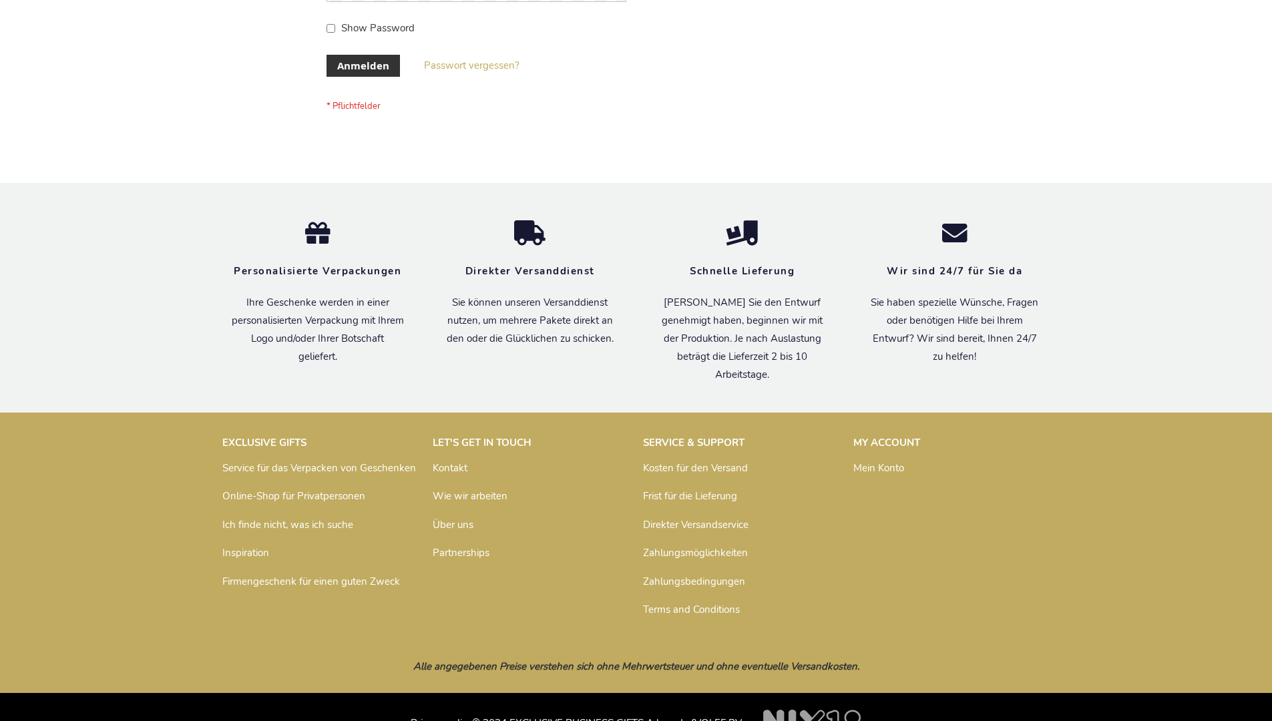
scroll to position [447, 0]
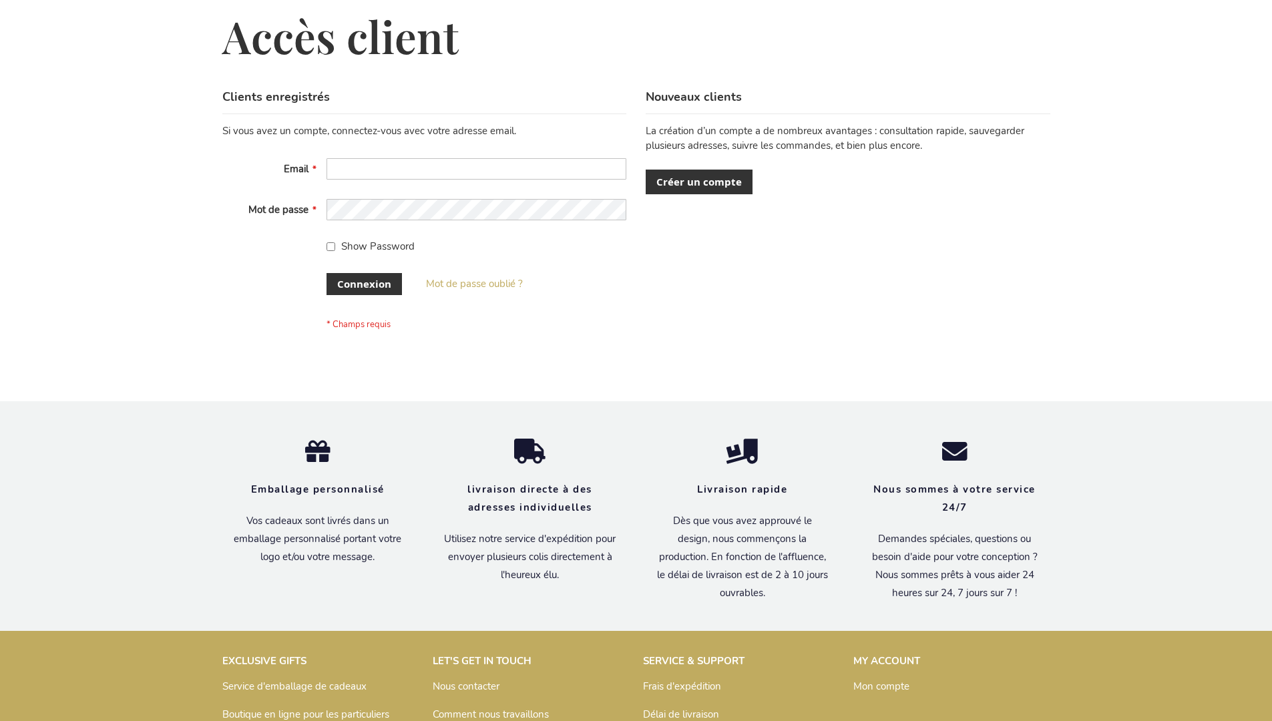
scroll to position [461, 0]
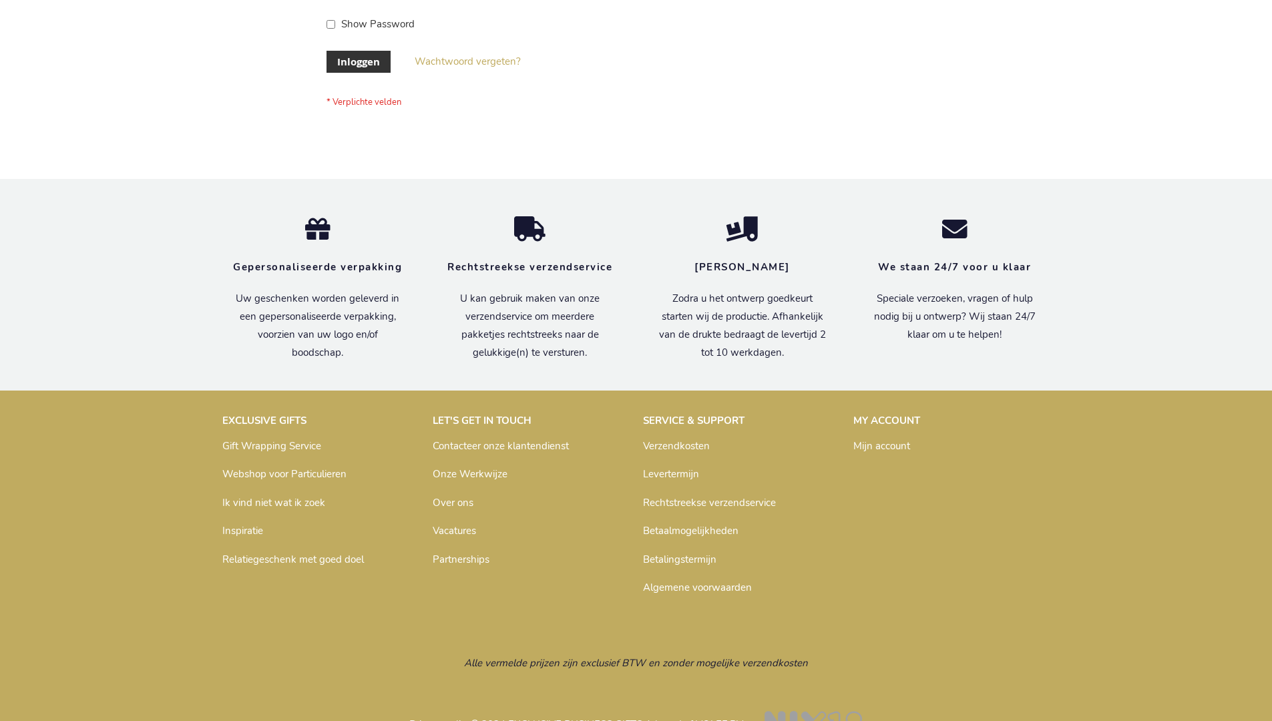
scroll to position [453, 0]
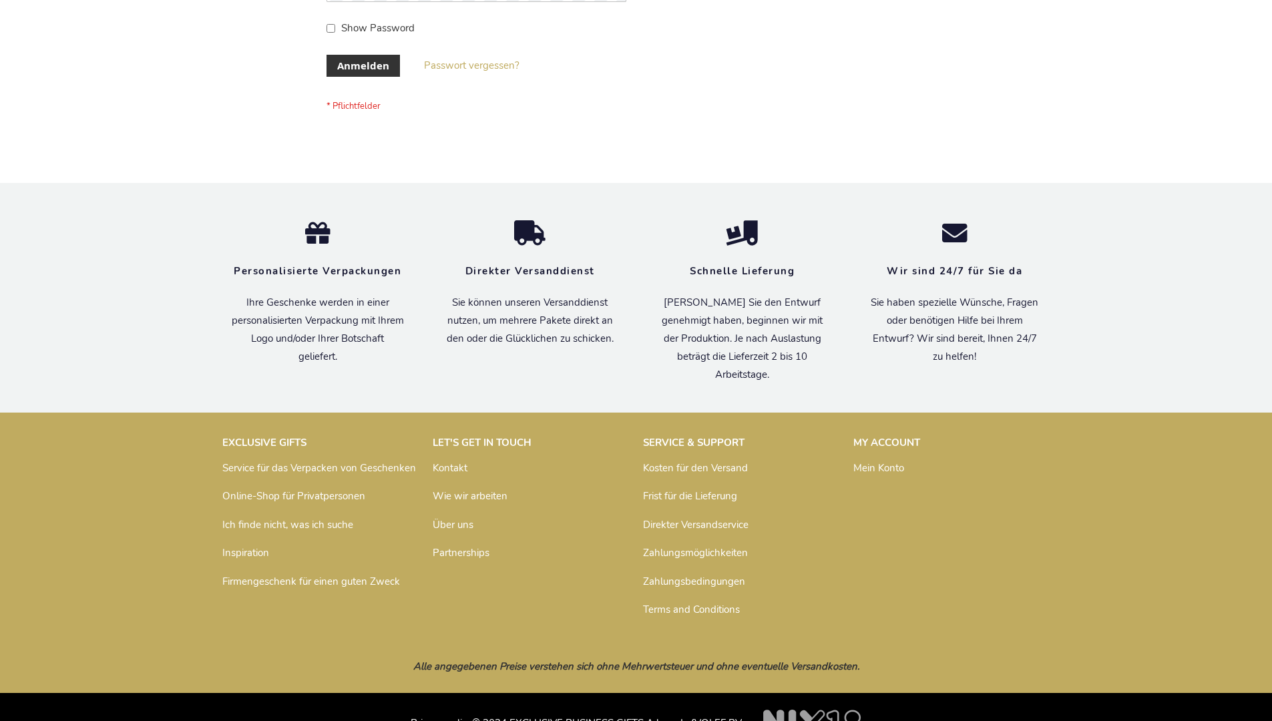
scroll to position [447, 0]
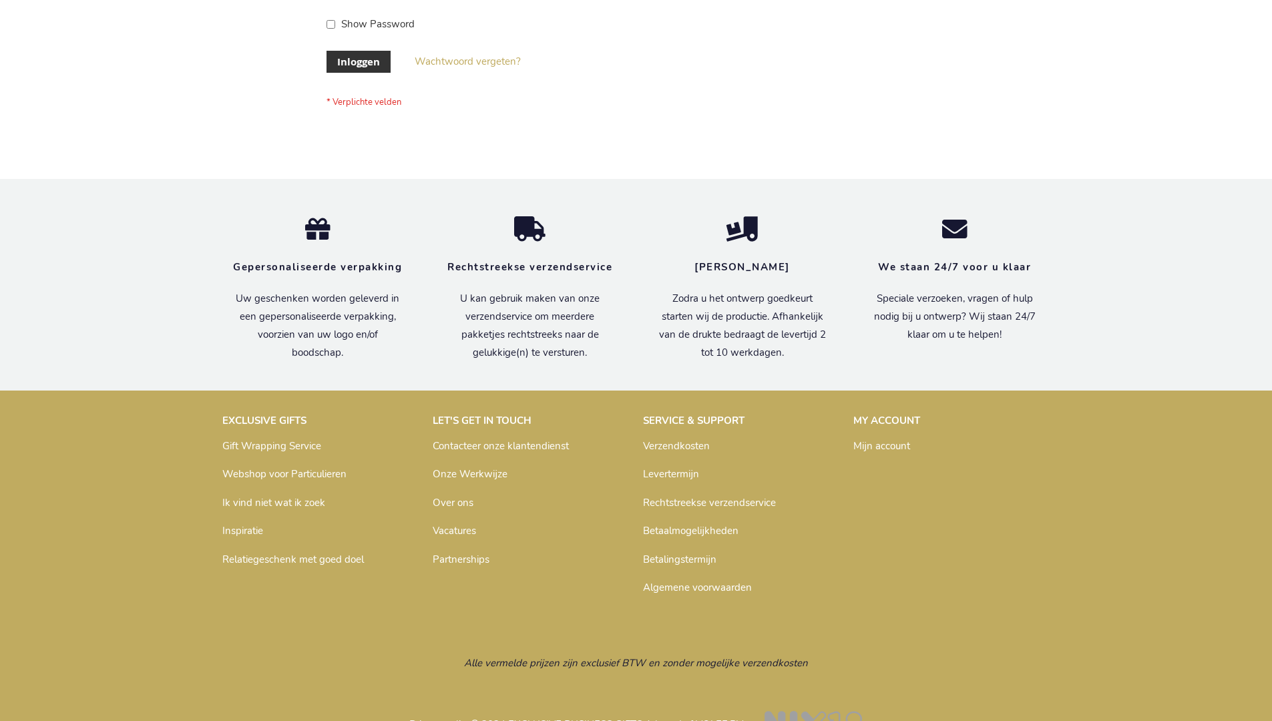
scroll to position [453, 0]
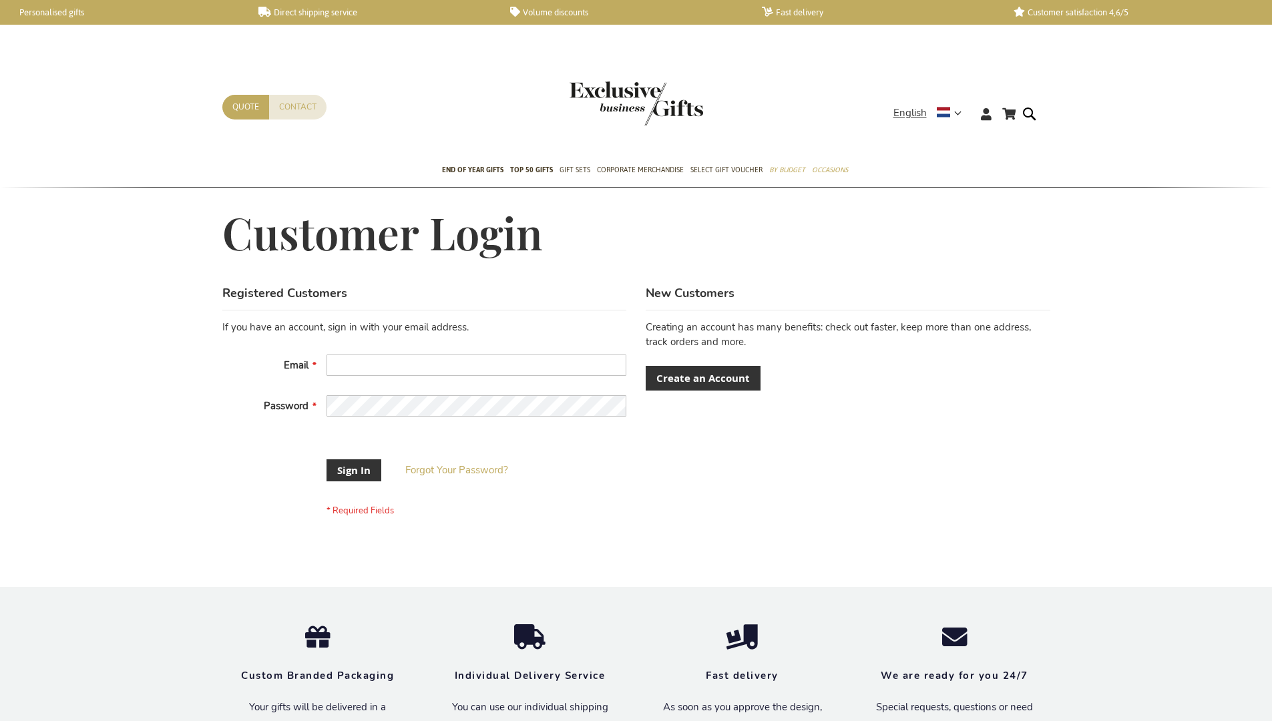
scroll to position [419, 0]
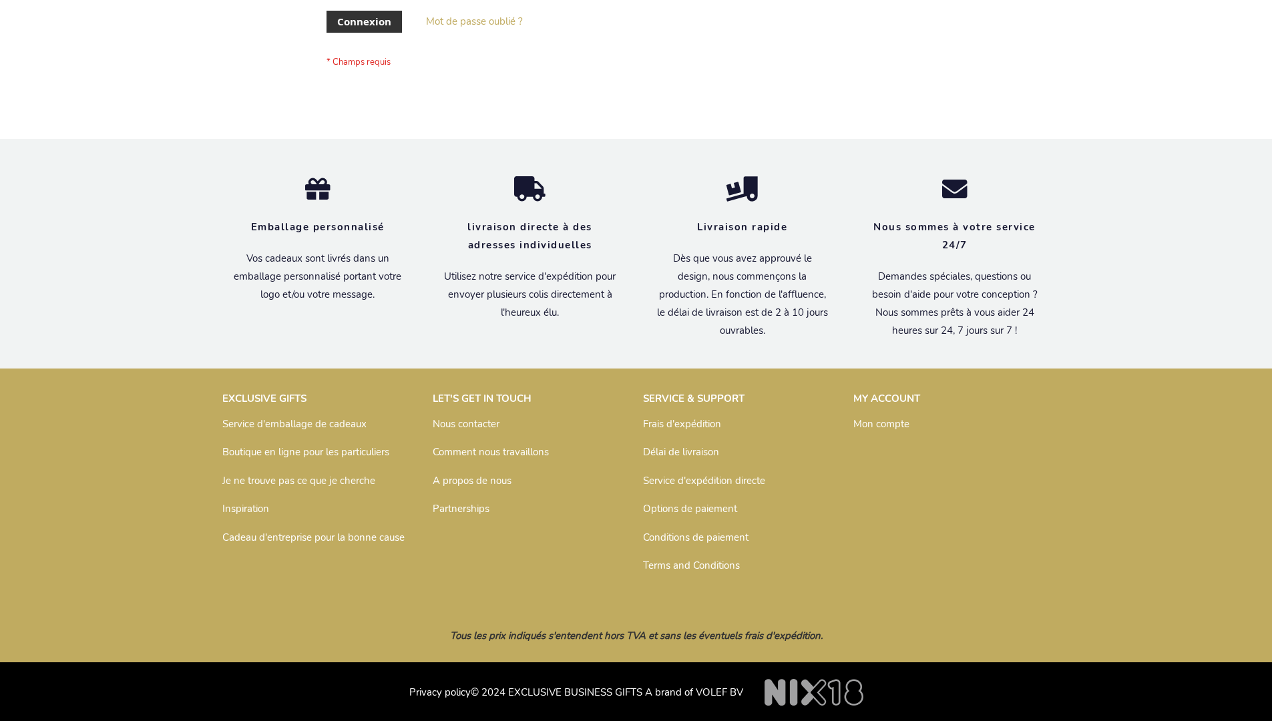
scroll to position [461, 0]
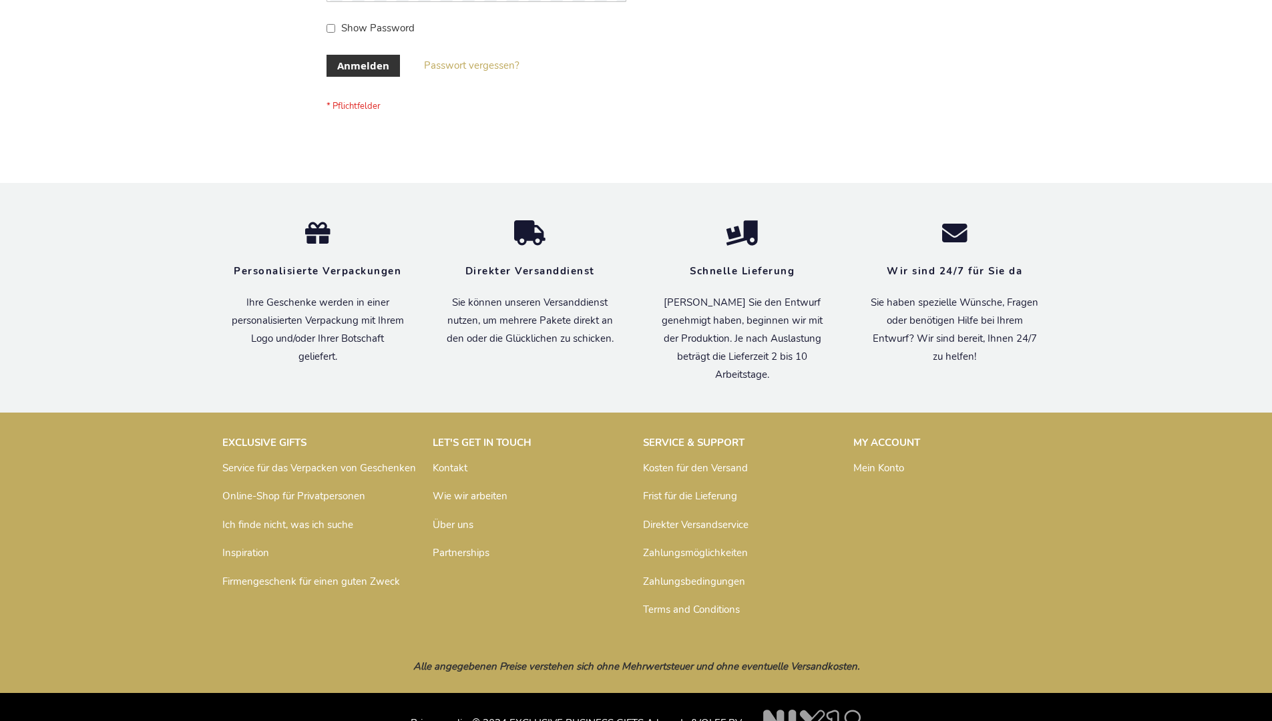
scroll to position [447, 0]
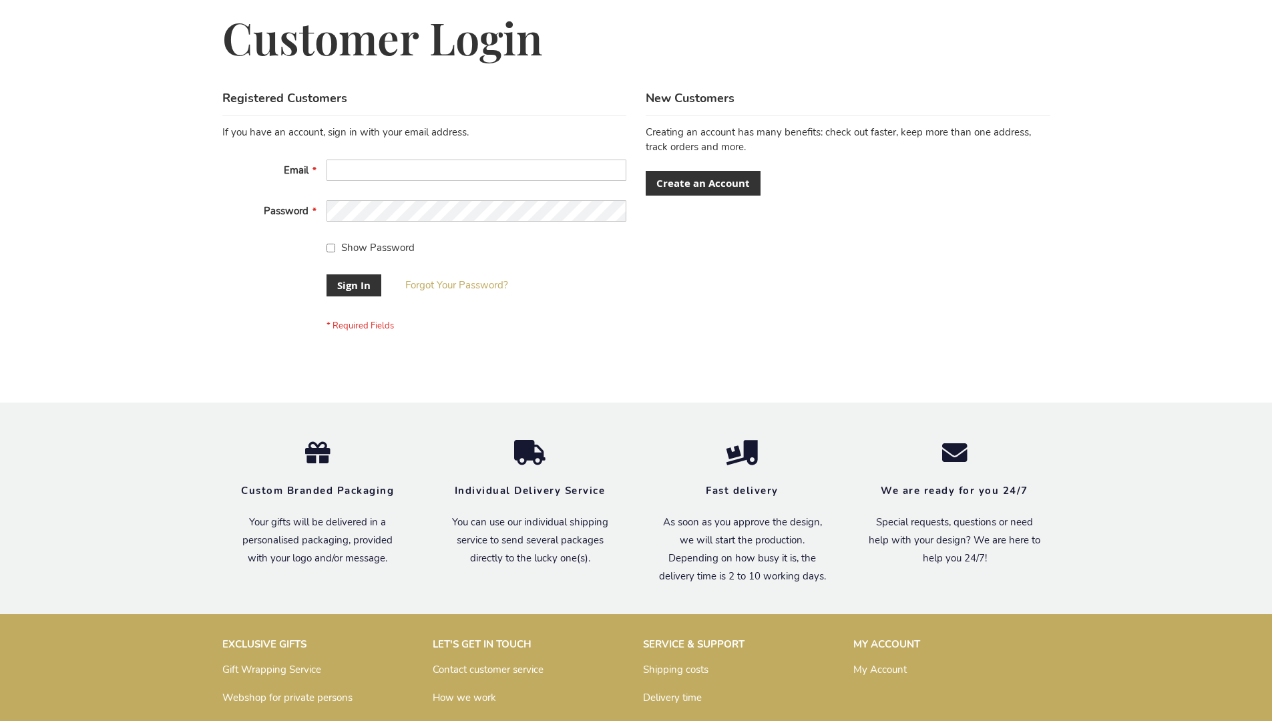
scroll to position [429, 0]
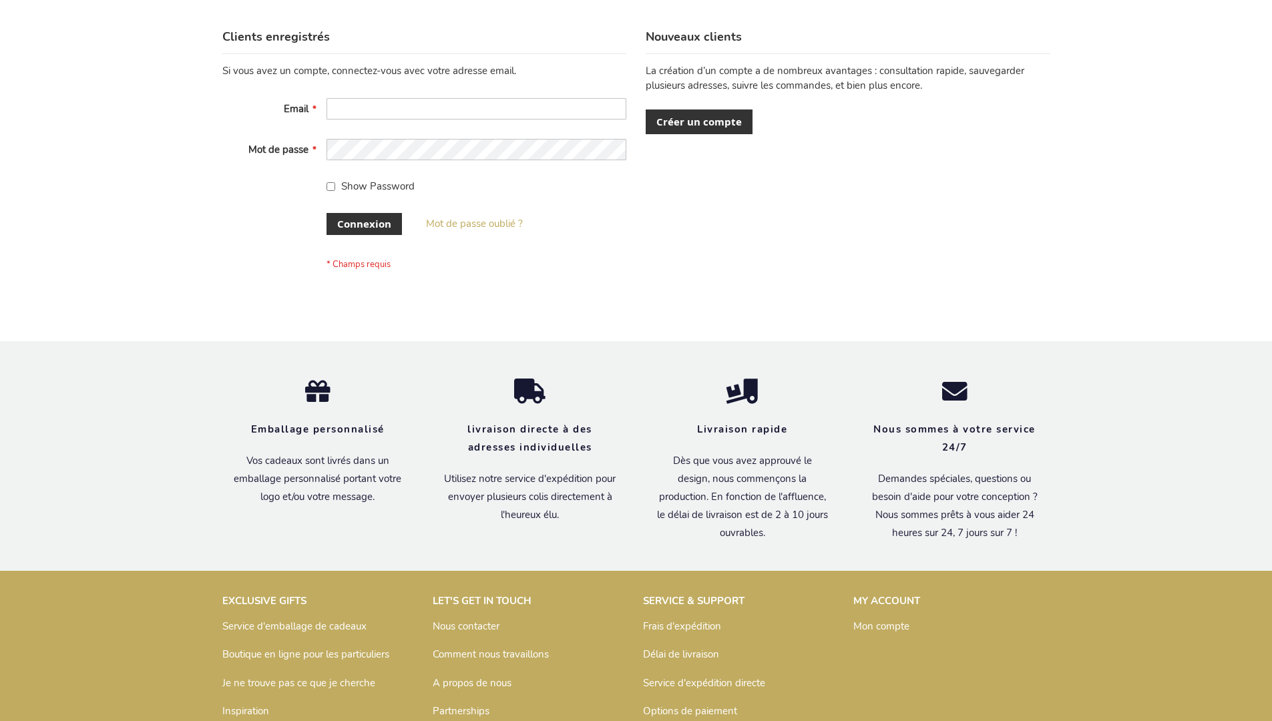
scroll to position [461, 0]
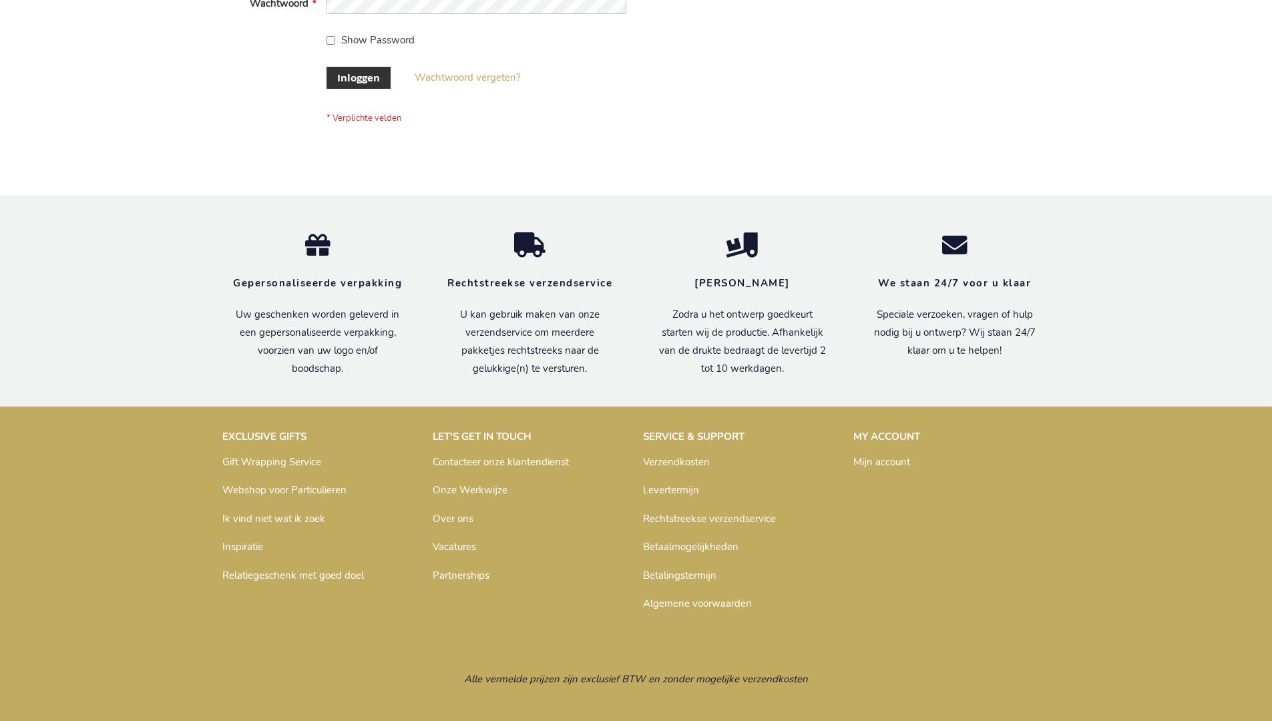
scroll to position [453, 0]
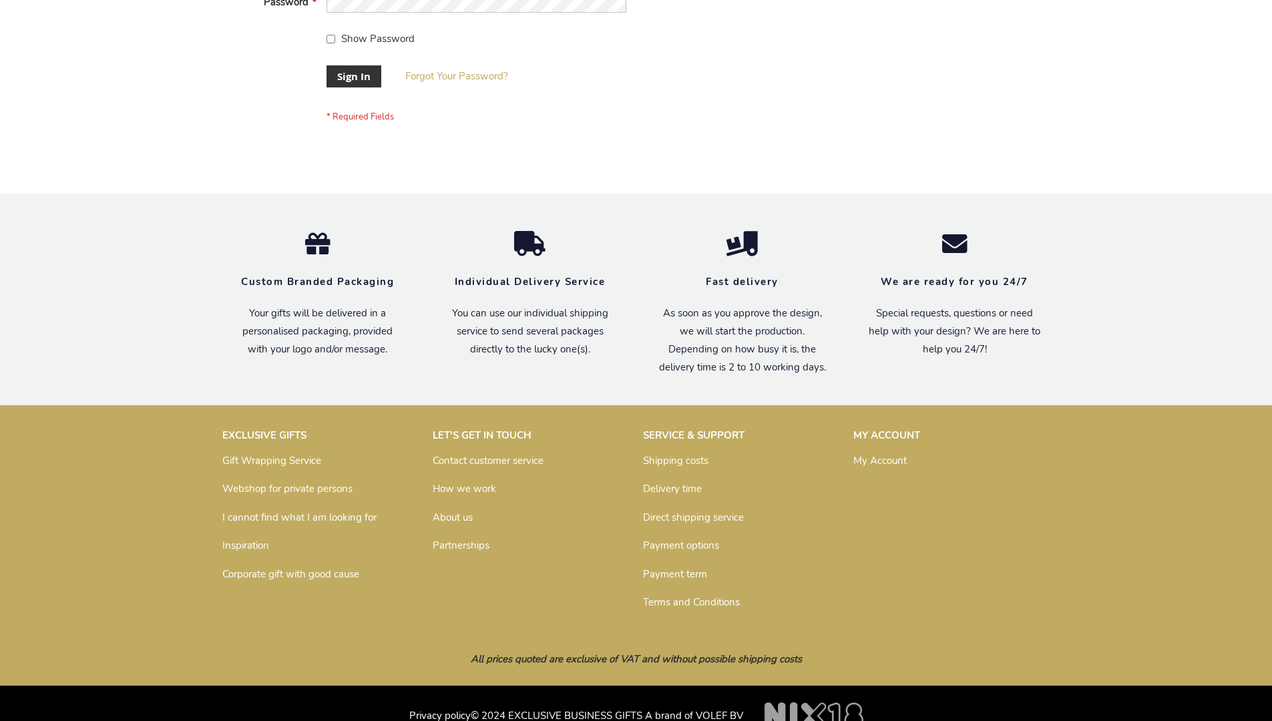
scroll to position [429, 0]
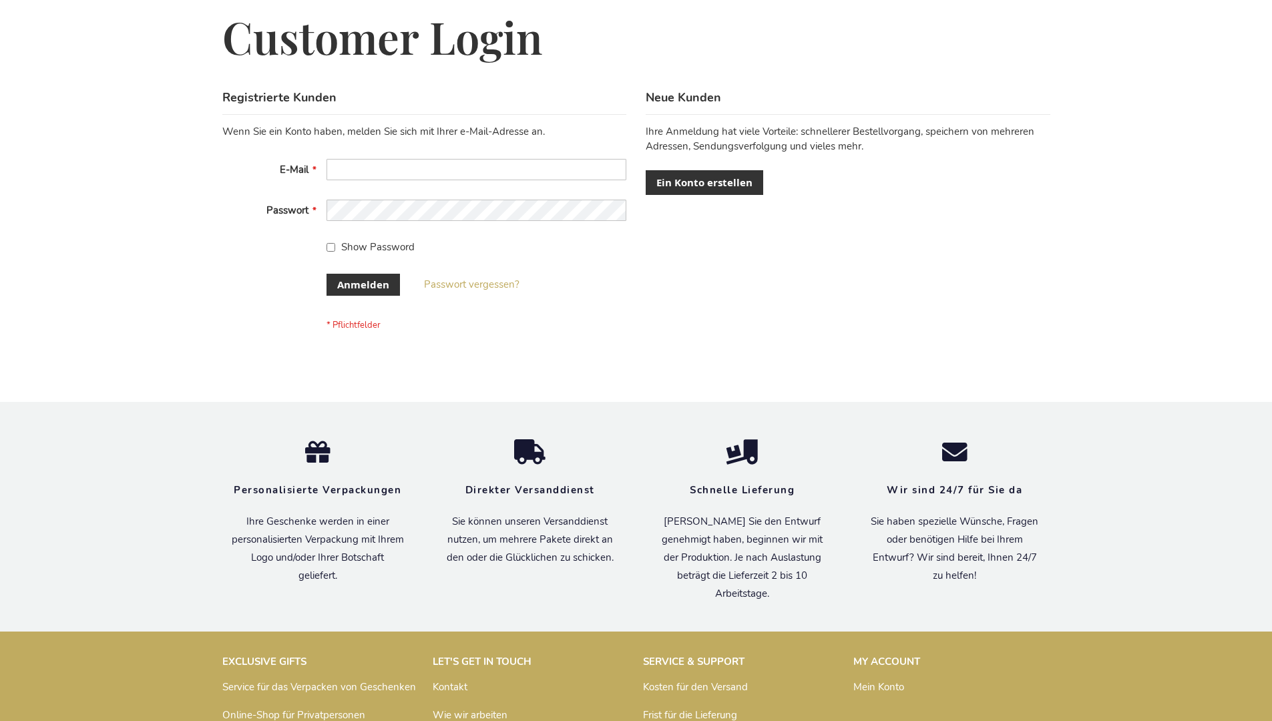
scroll to position [447, 0]
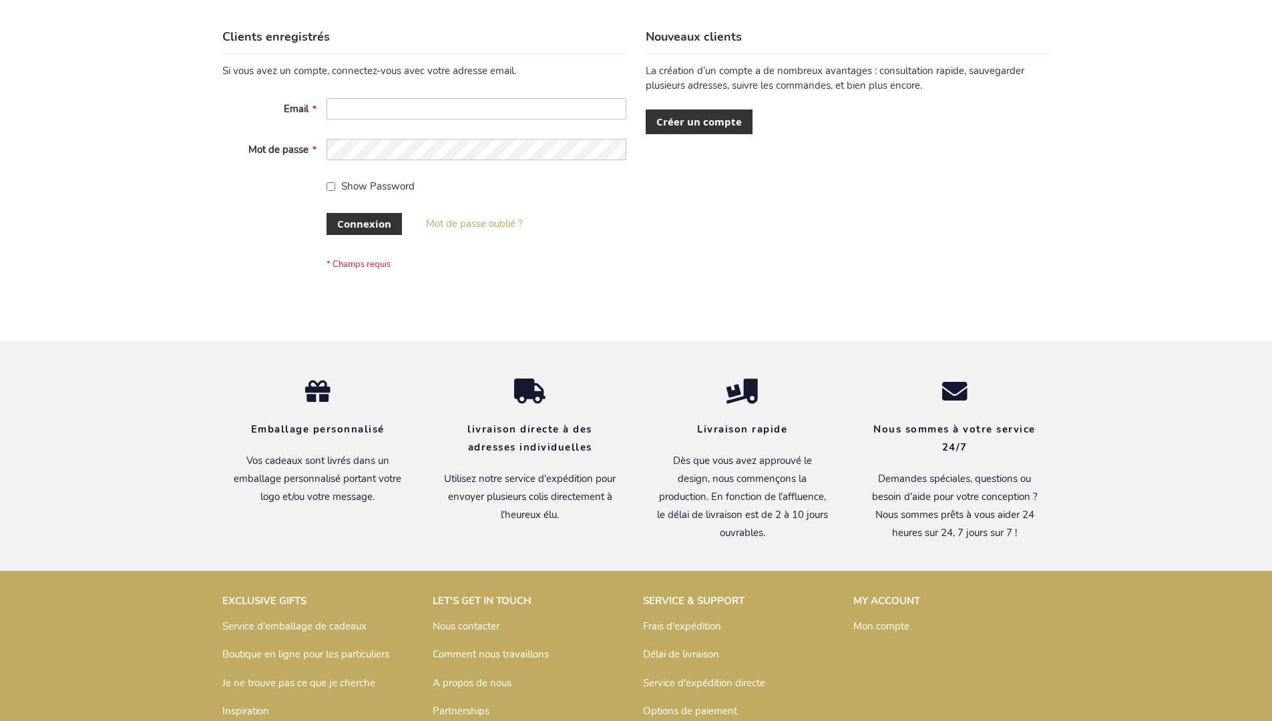
scroll to position [461, 0]
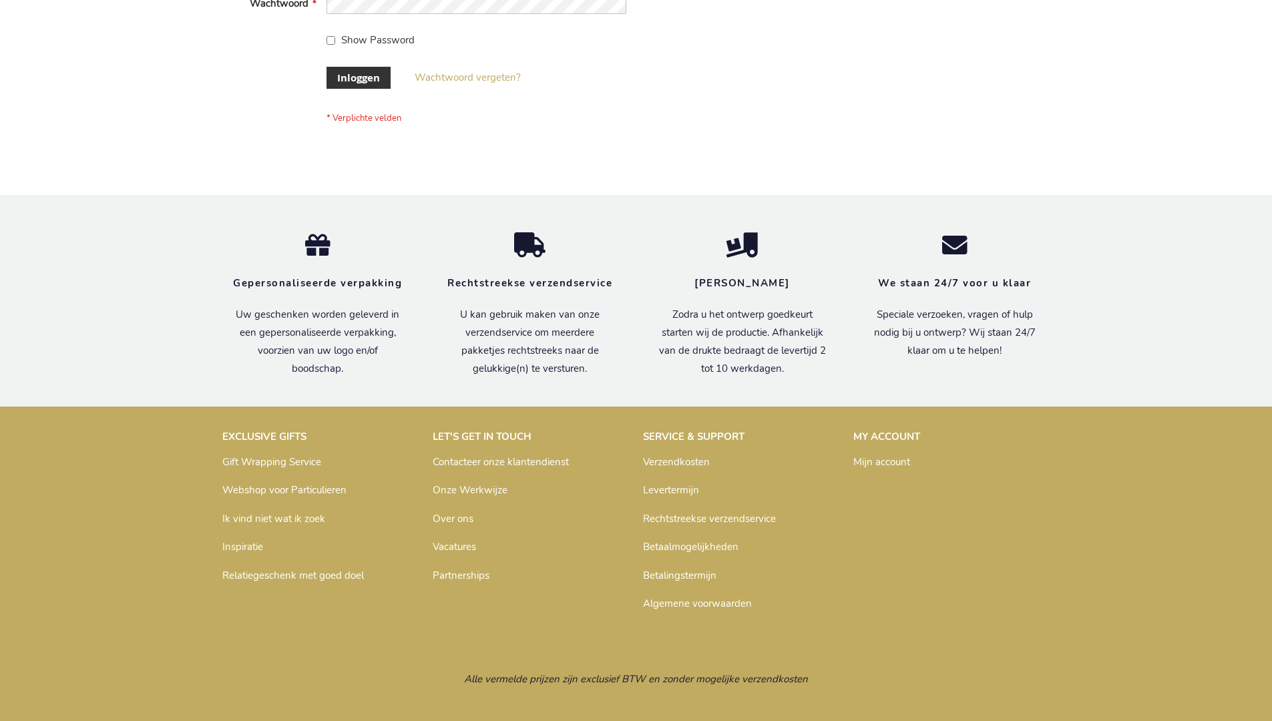
scroll to position [453, 0]
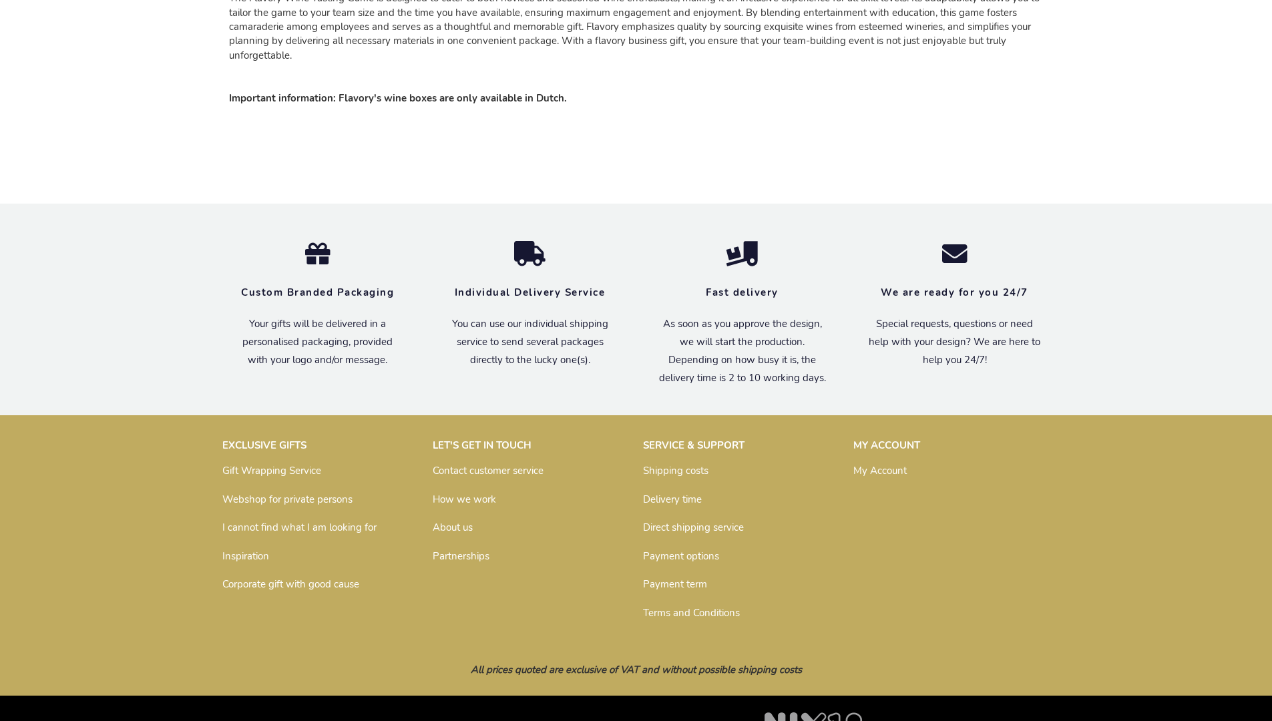
scroll to position [2004, 0]
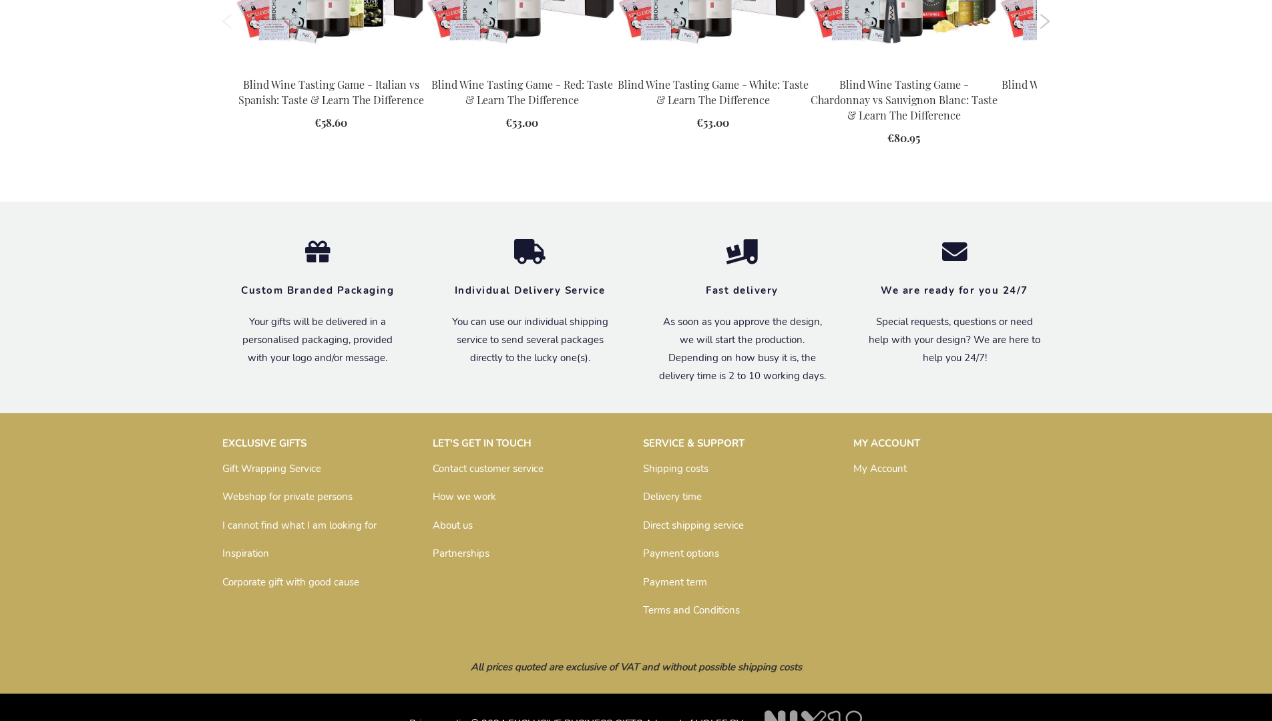
scroll to position [1869, 0]
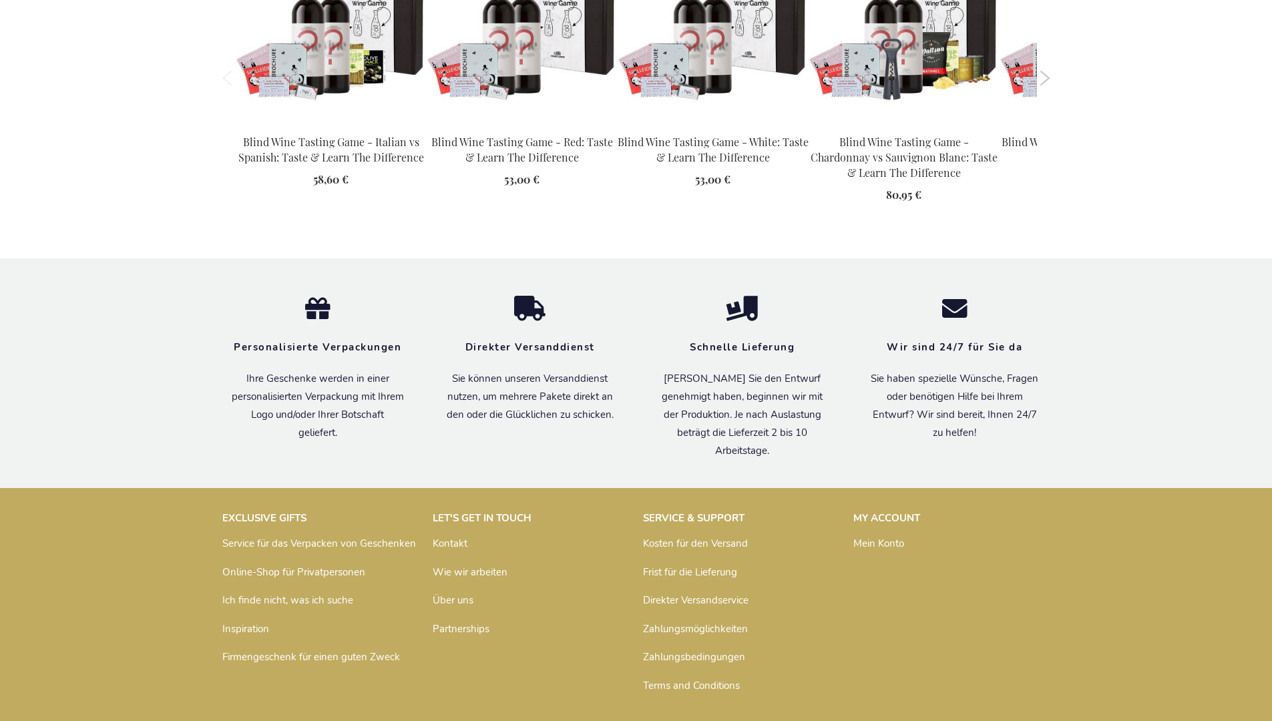
scroll to position [1930, 0]
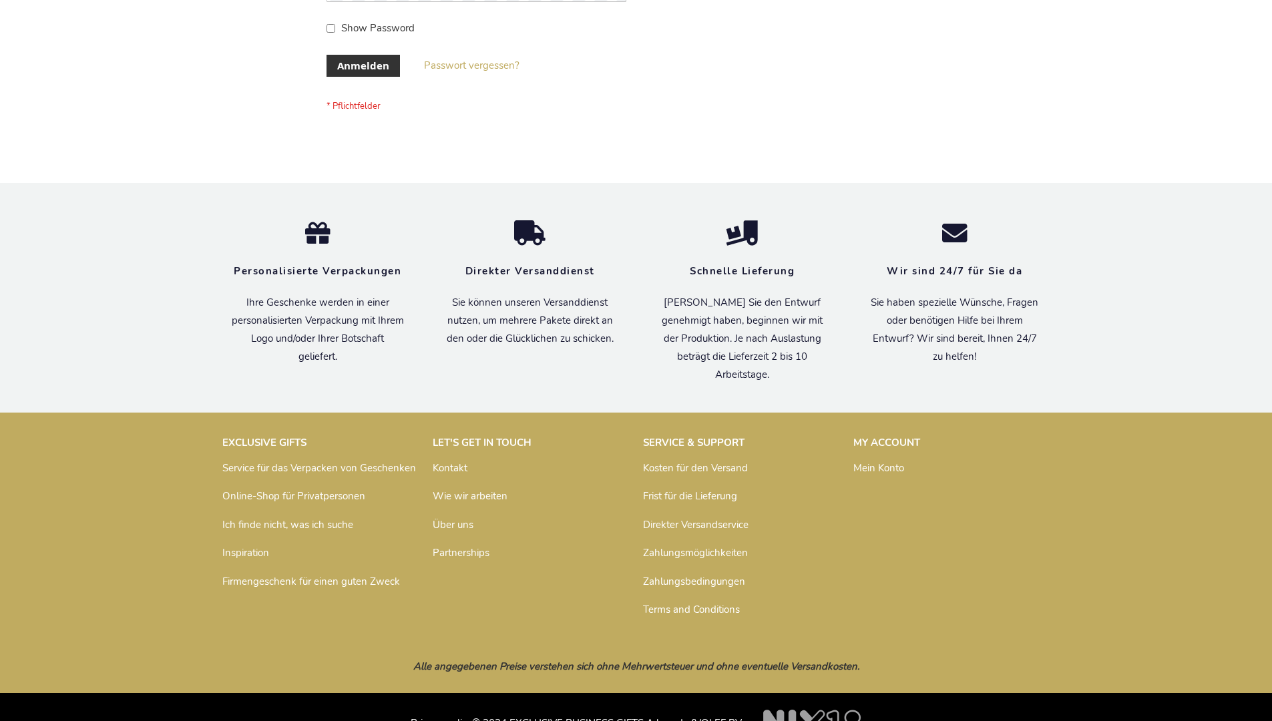
scroll to position [447, 0]
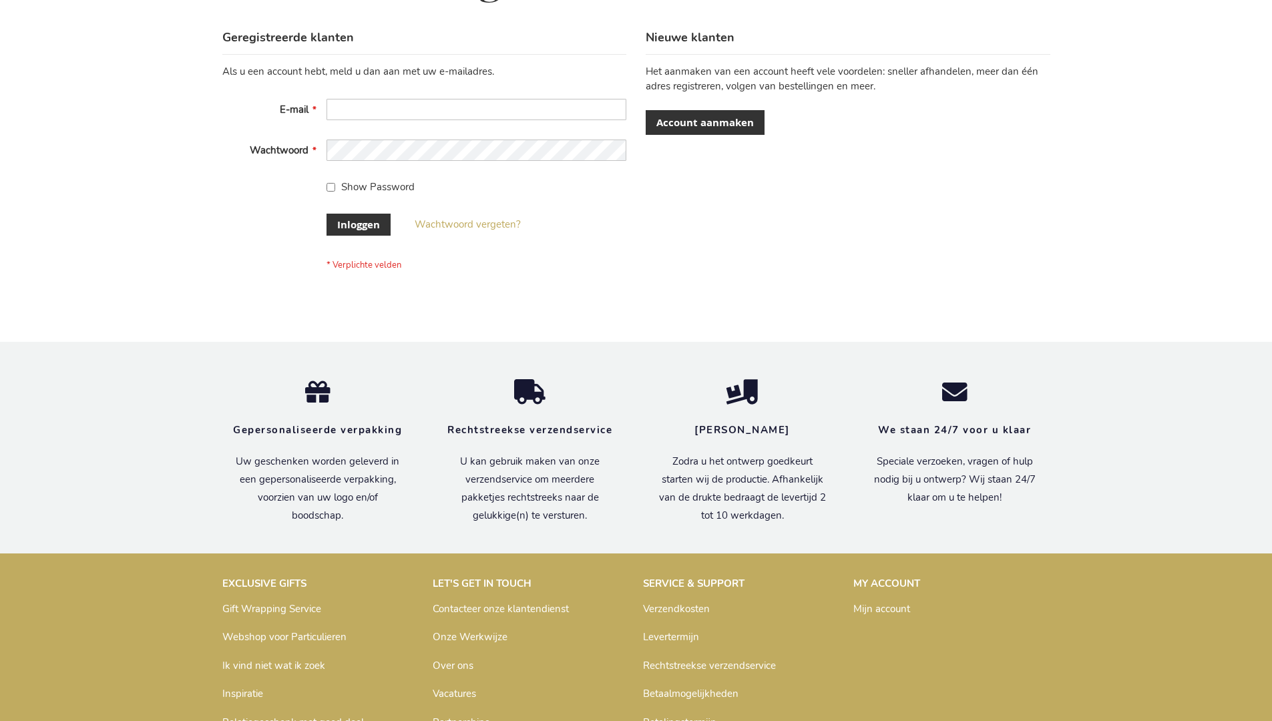
scroll to position [453, 0]
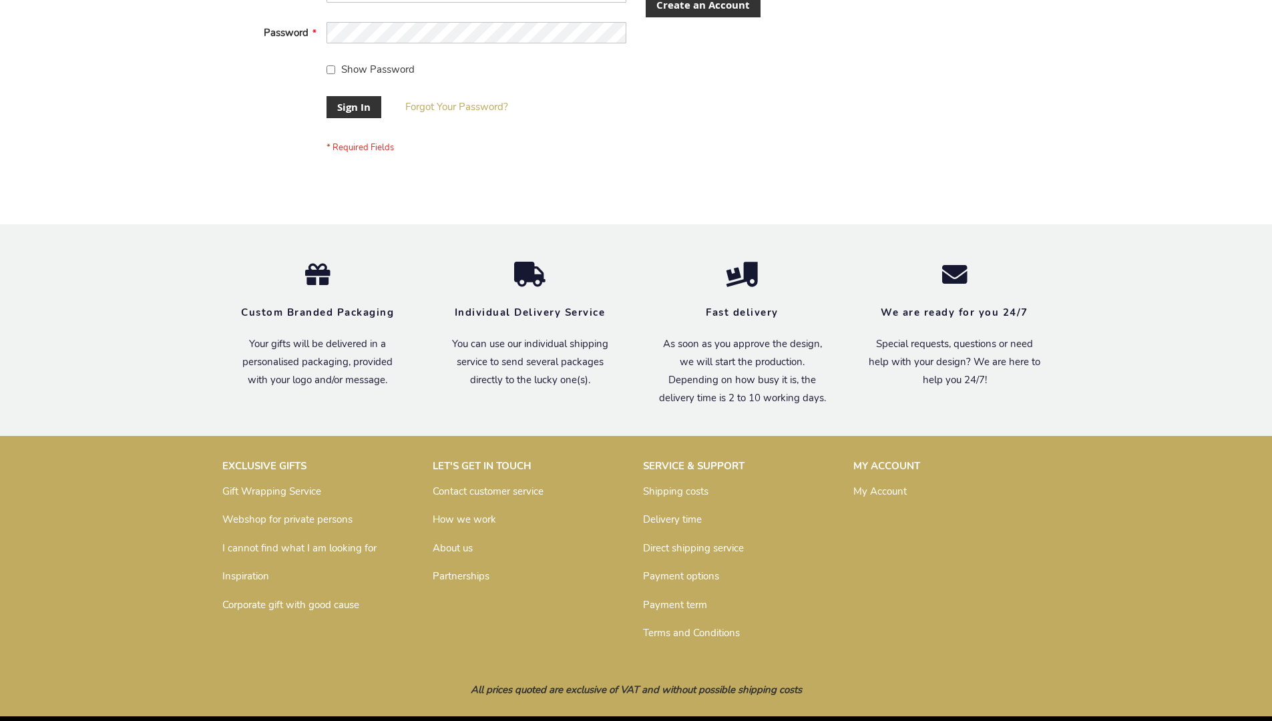
scroll to position [429, 0]
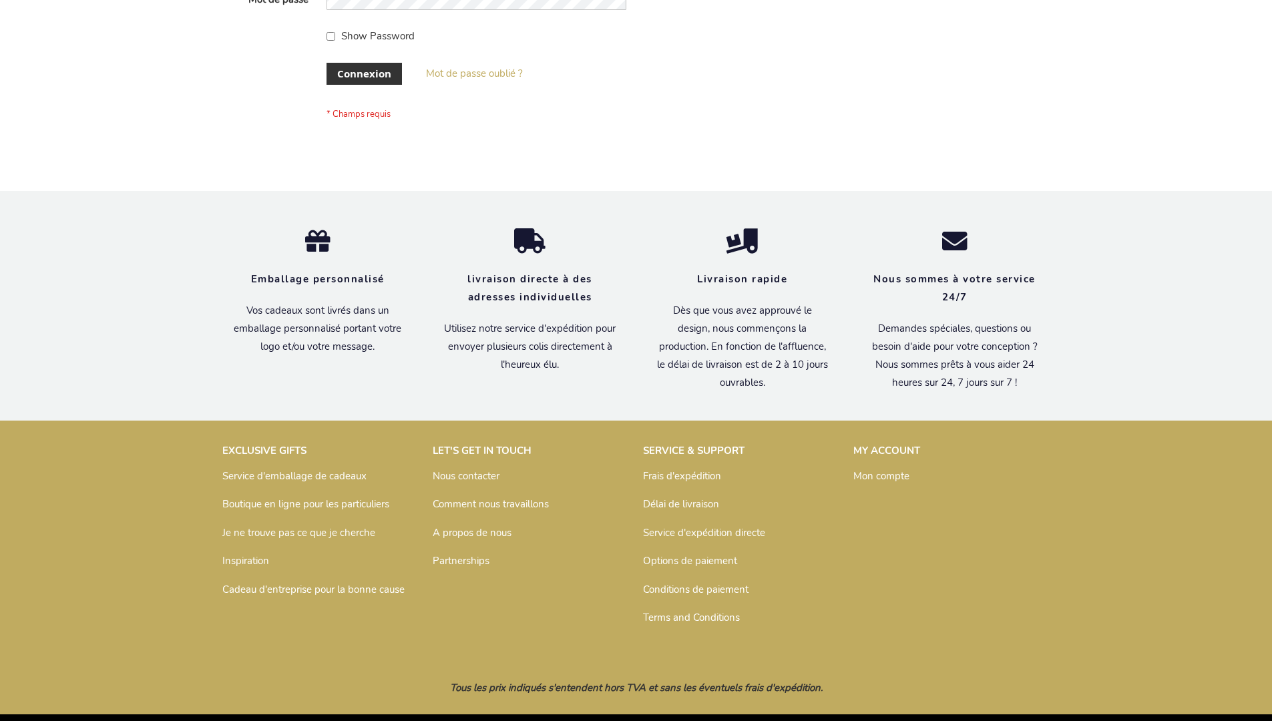
scroll to position [461, 0]
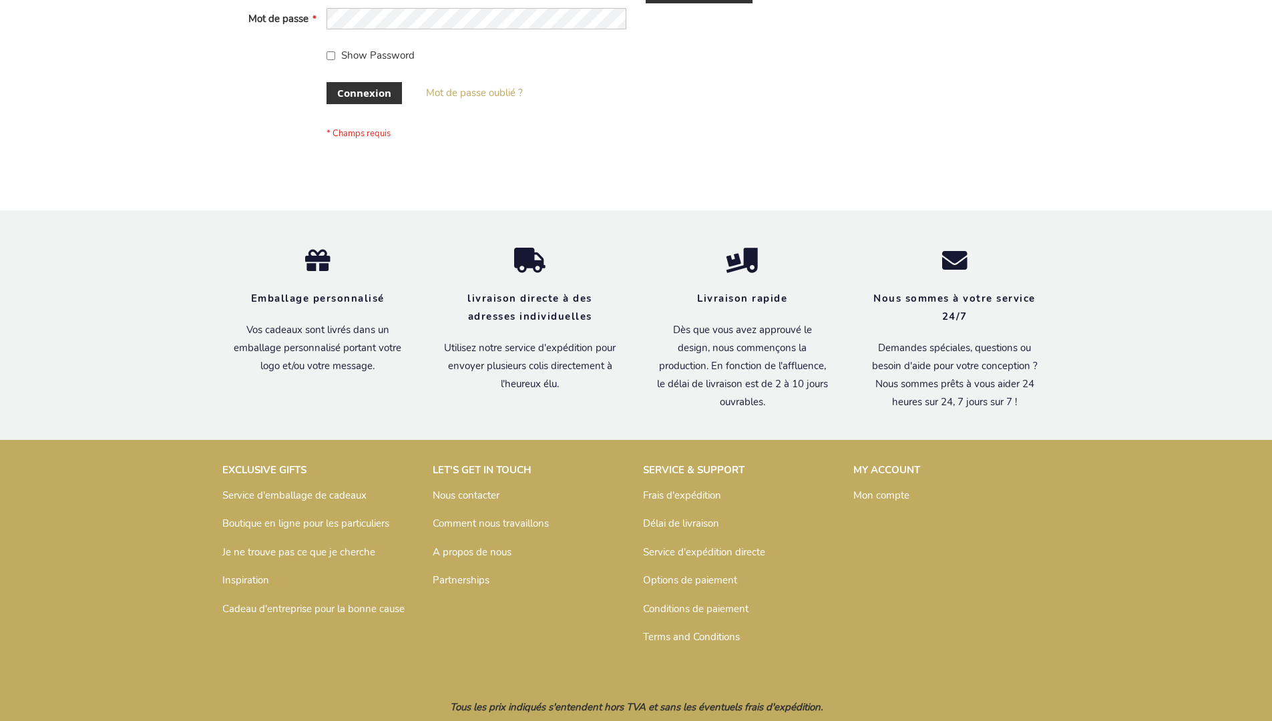
scroll to position [461, 0]
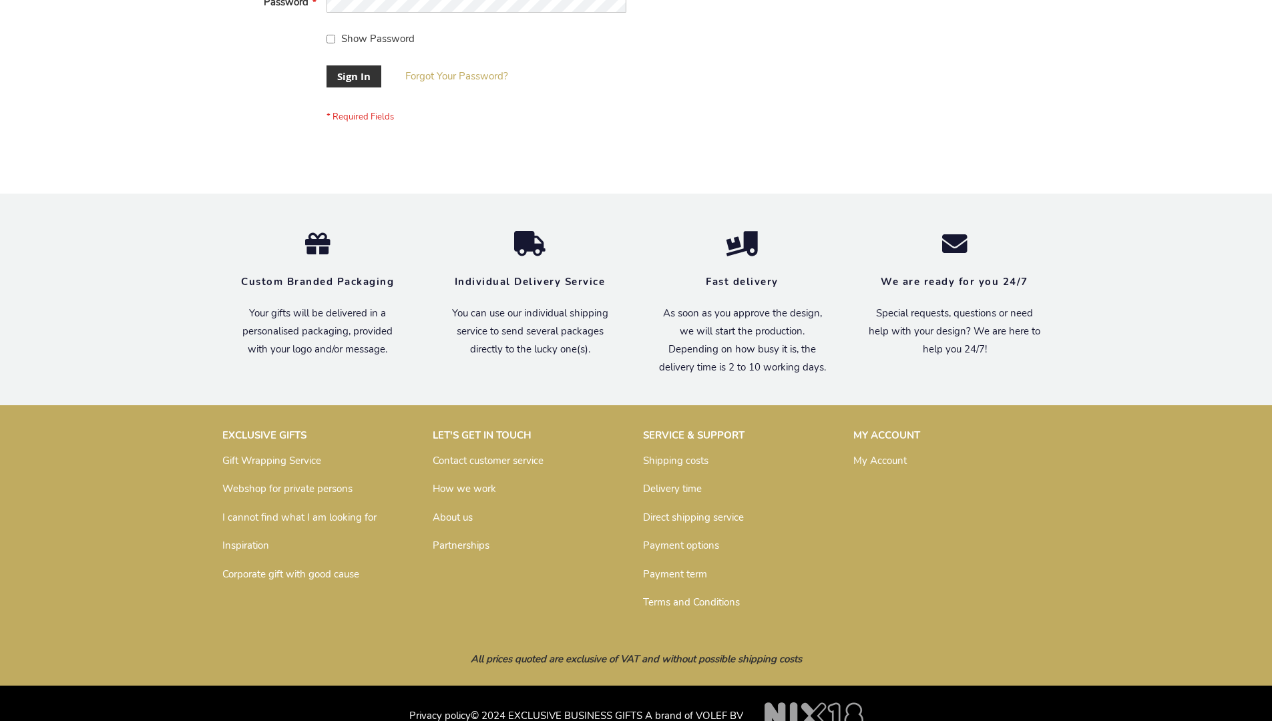
scroll to position [429, 0]
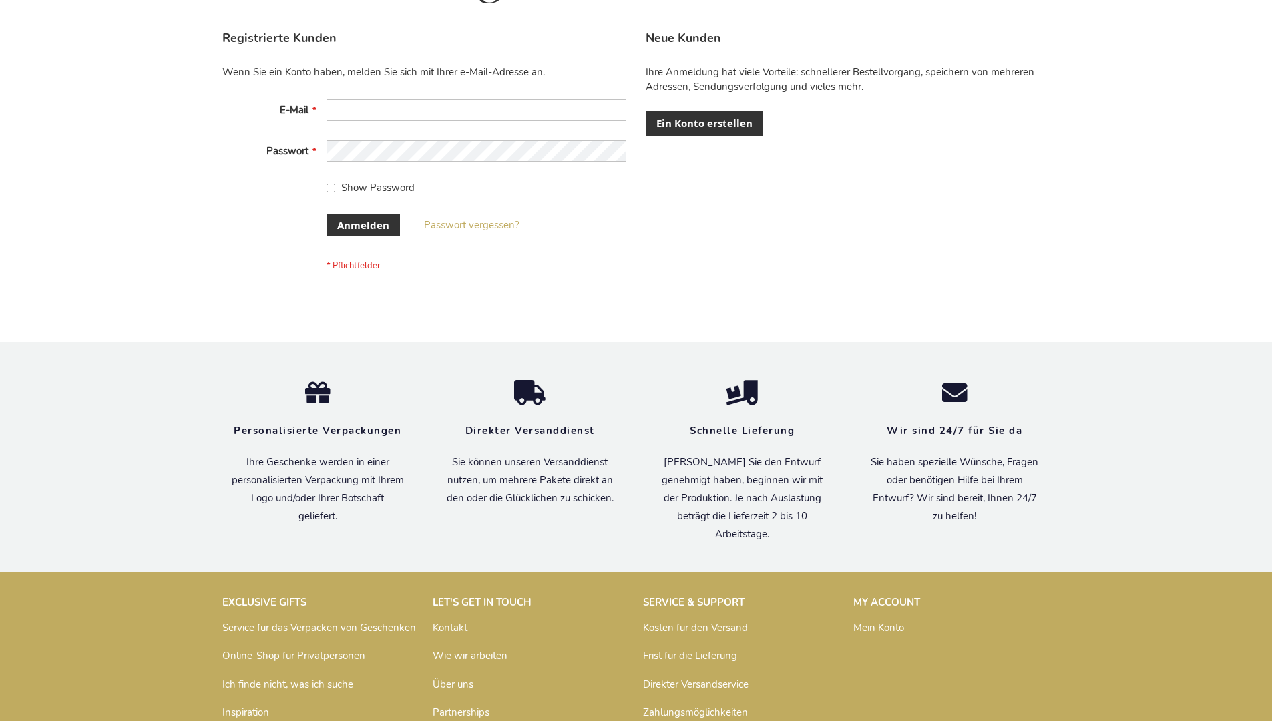
scroll to position [447, 0]
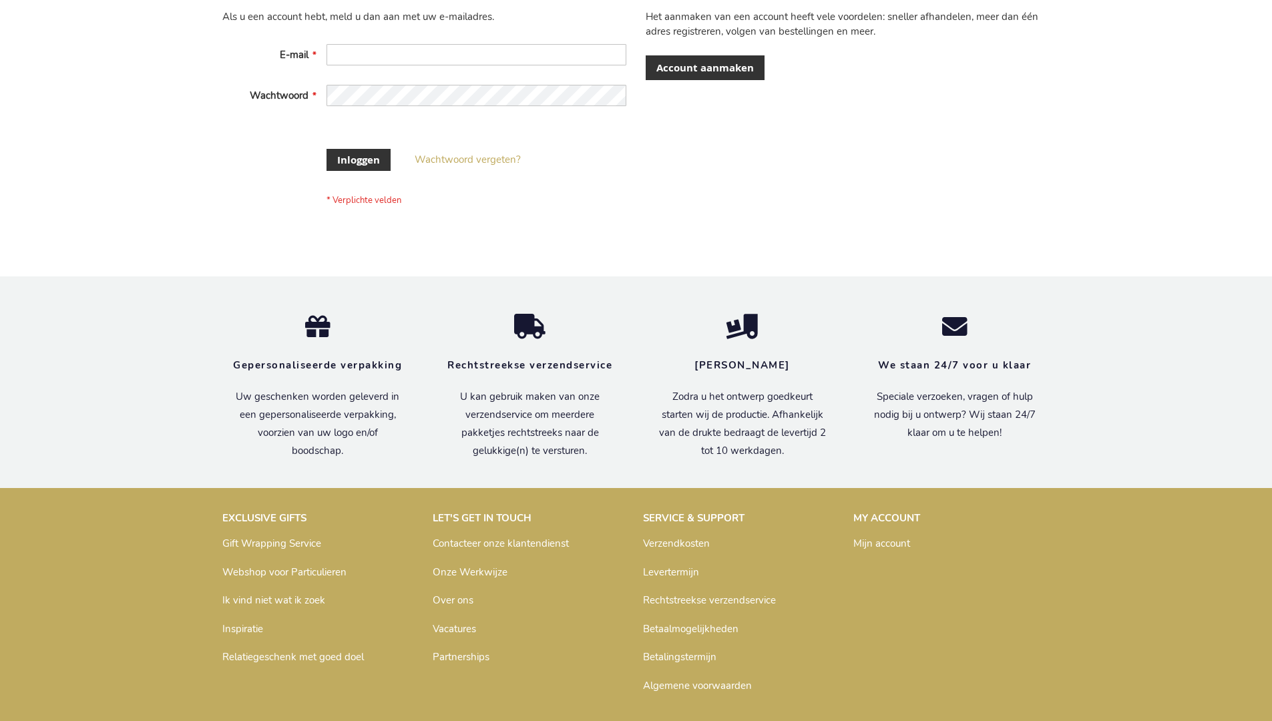
scroll to position [443, 0]
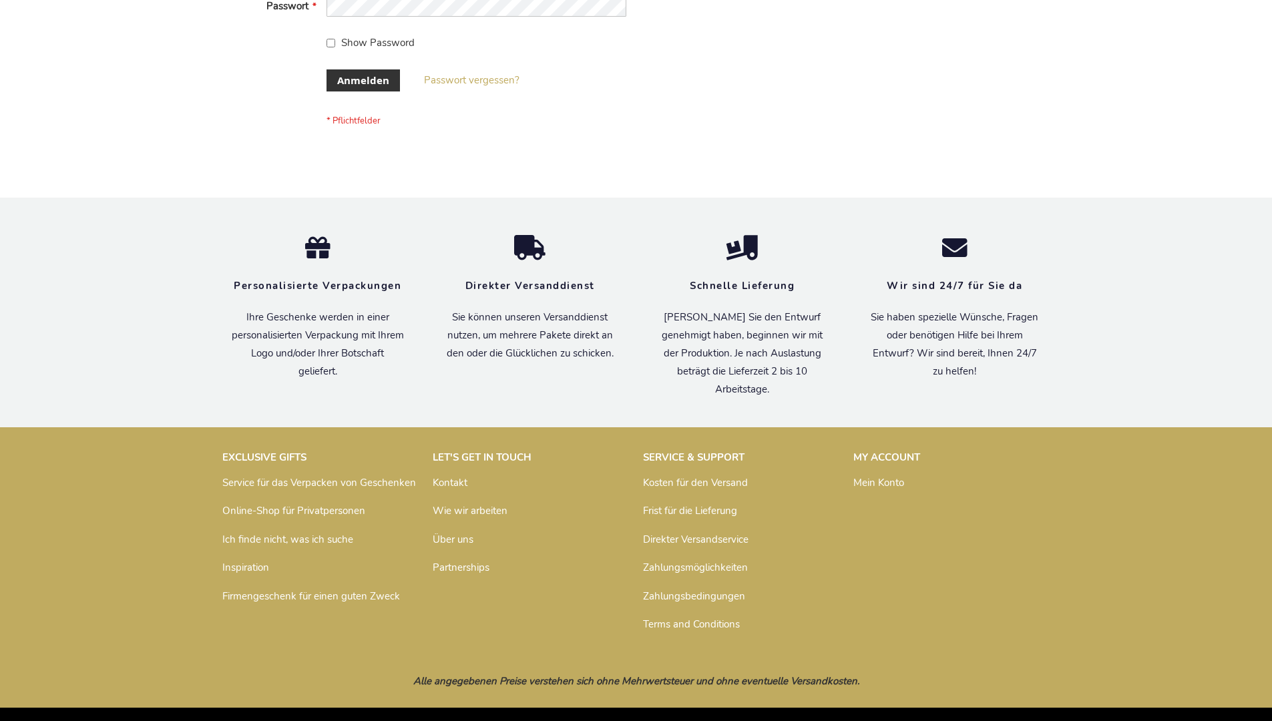
scroll to position [447, 0]
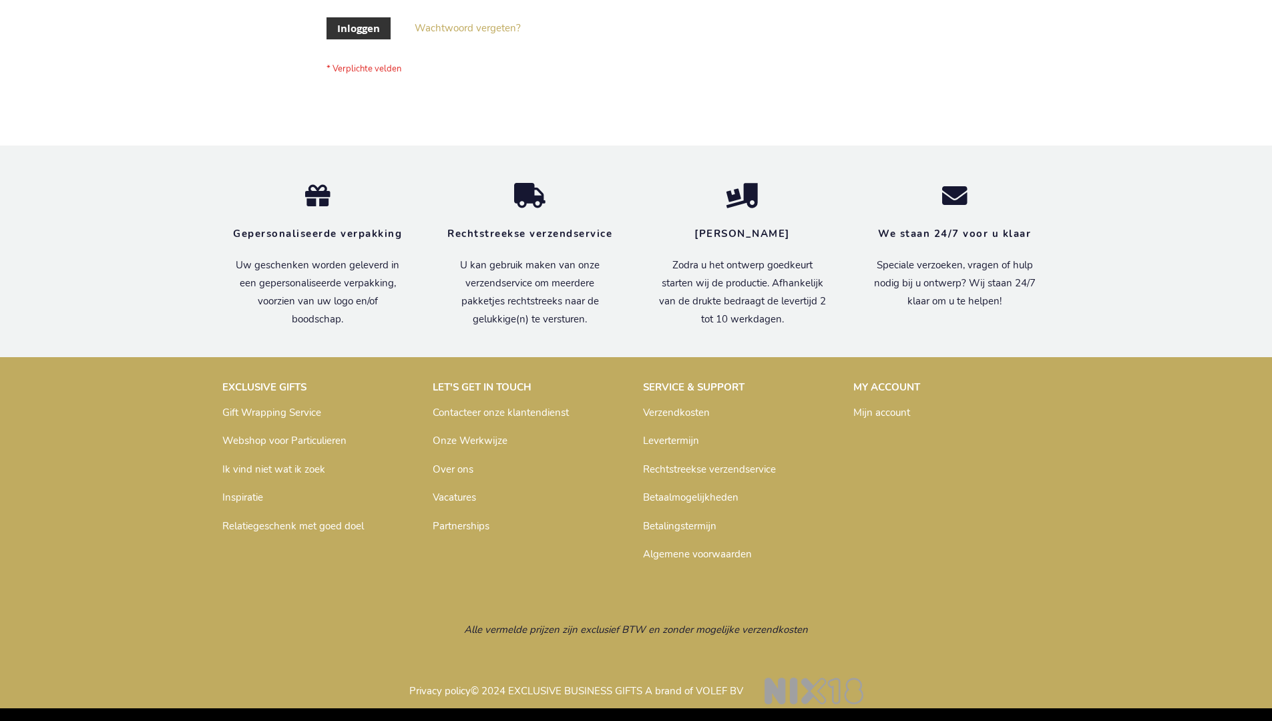
scroll to position [453, 0]
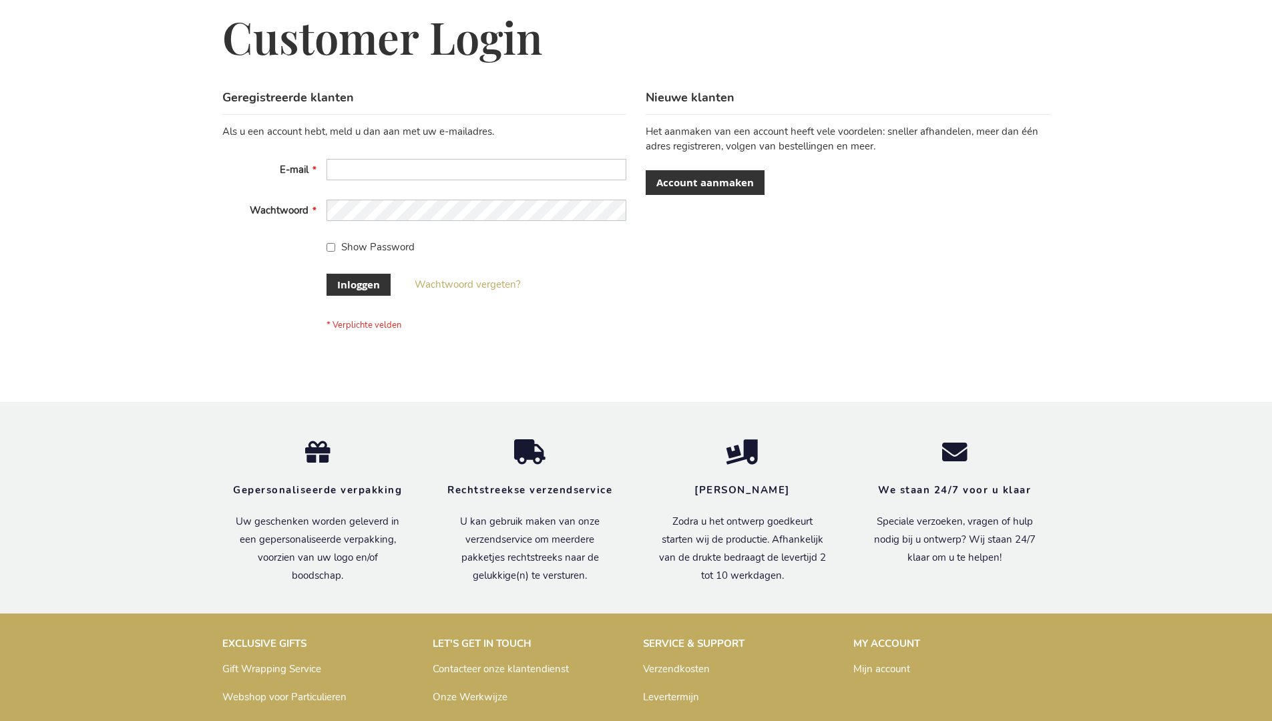
scroll to position [453, 0]
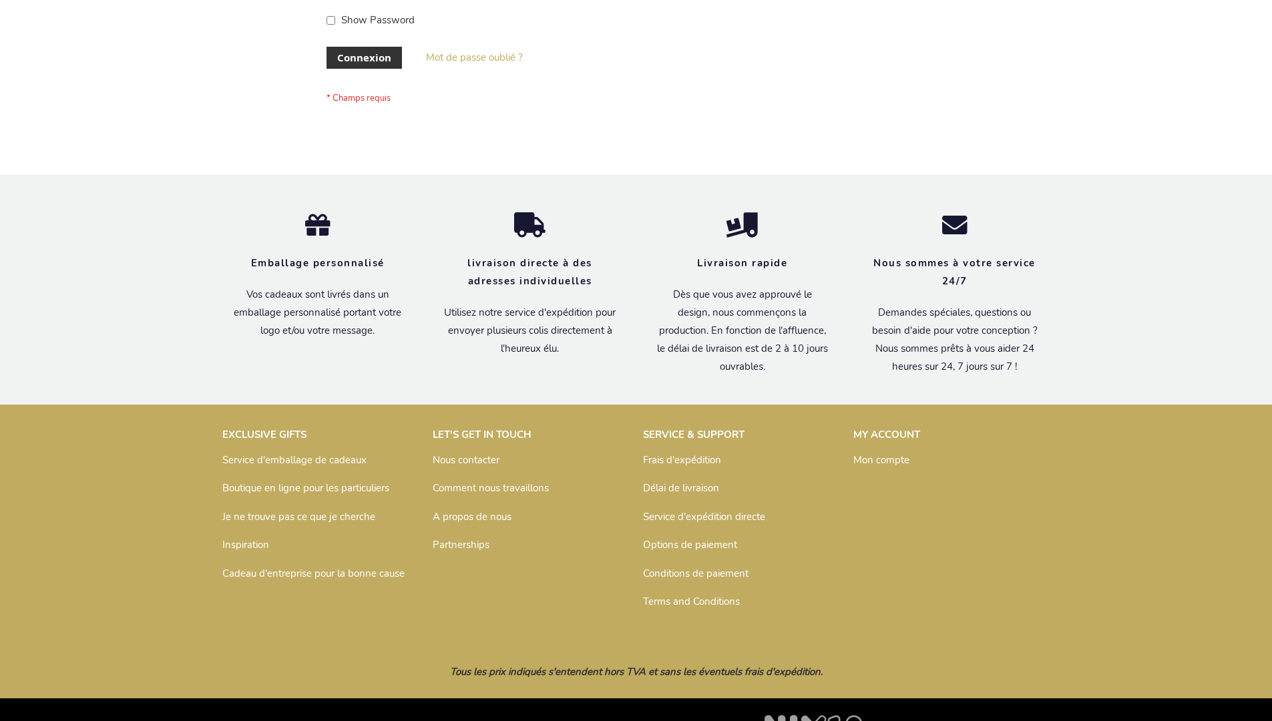
scroll to position [461, 0]
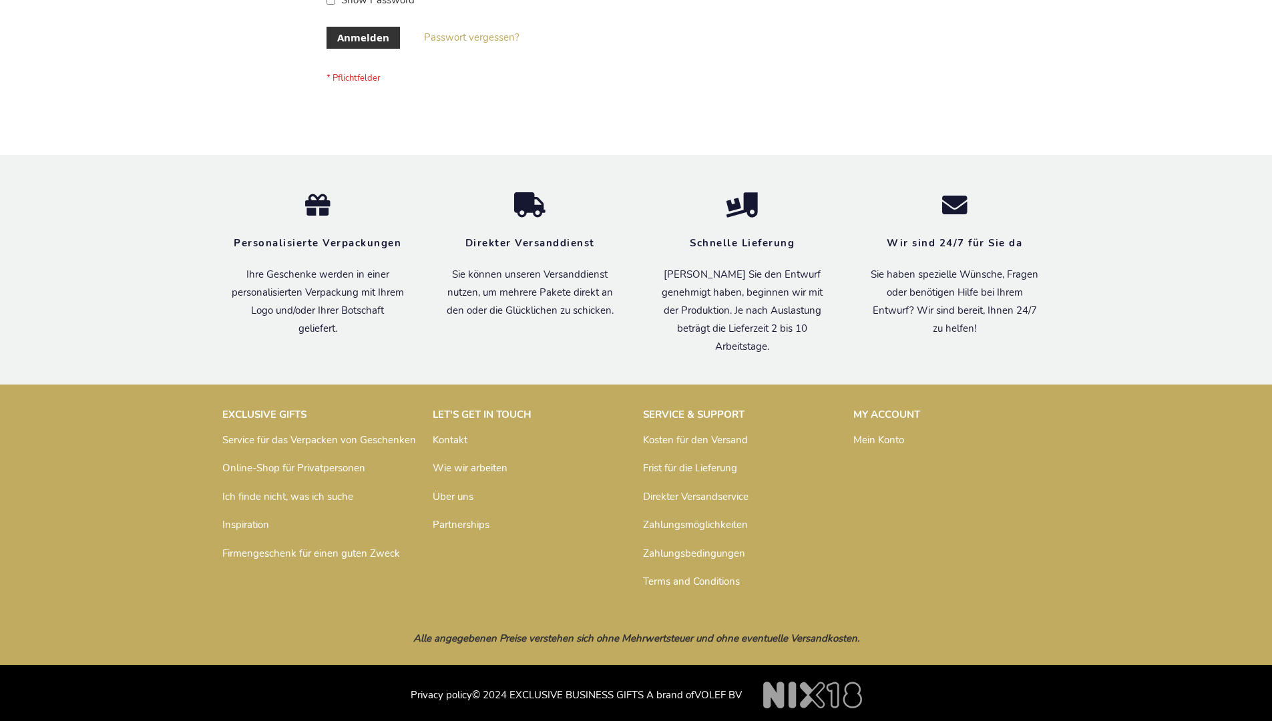
scroll to position [447, 0]
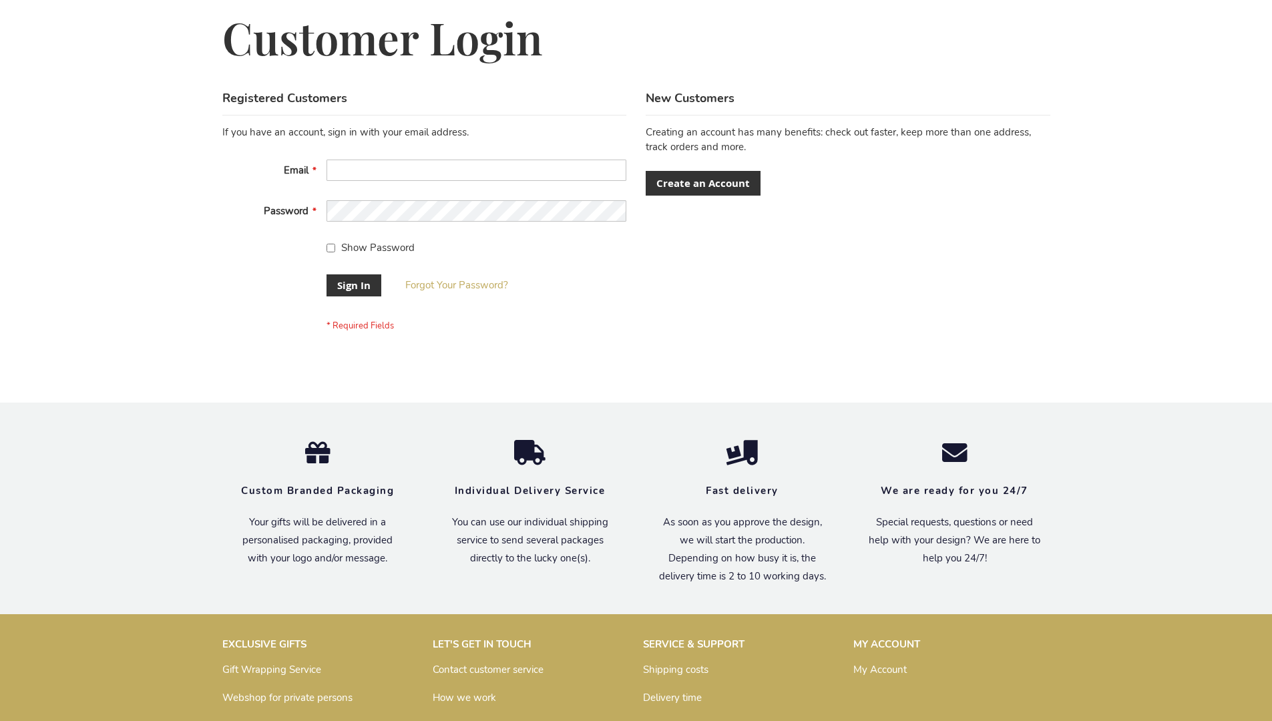
scroll to position [429, 0]
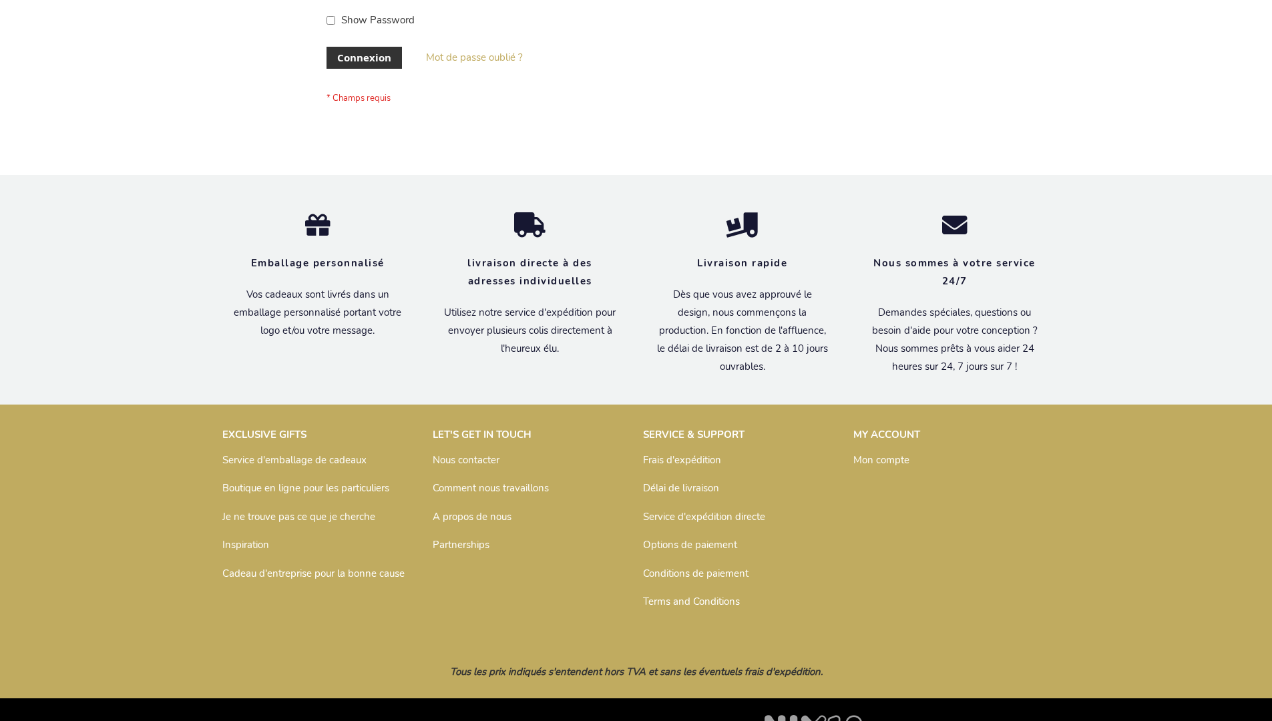
scroll to position [461, 0]
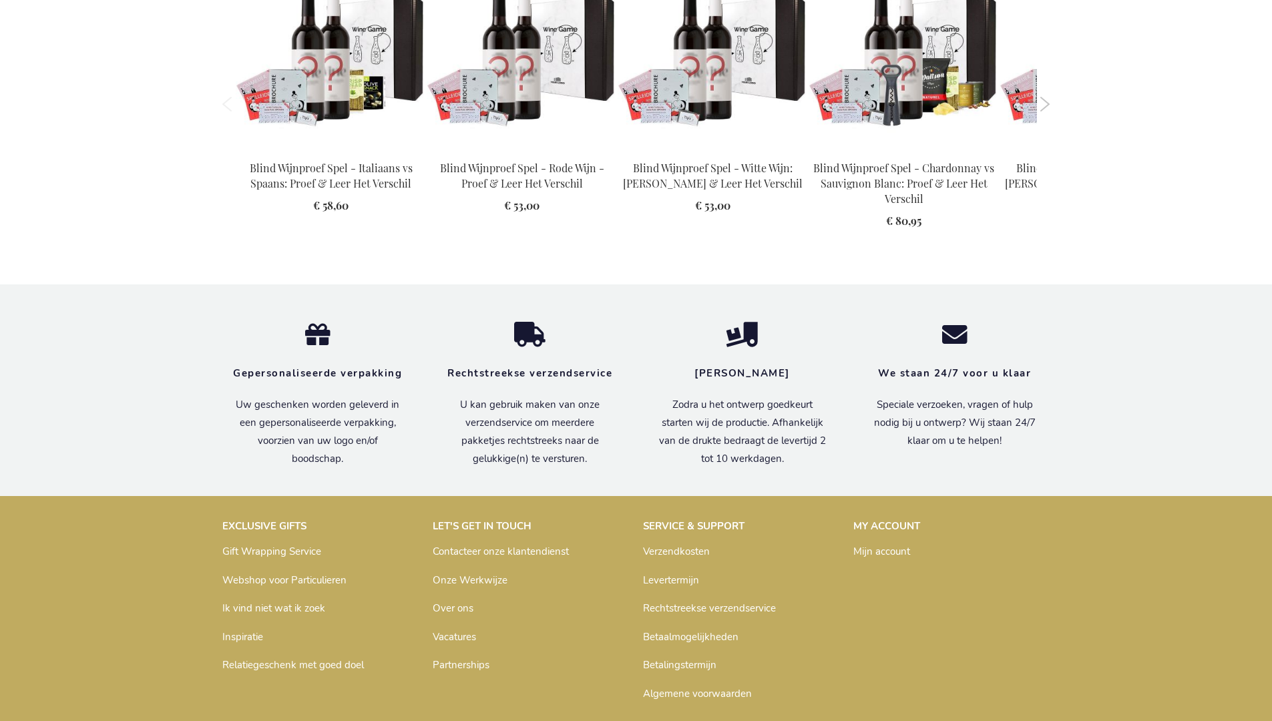
scroll to position [1908, 0]
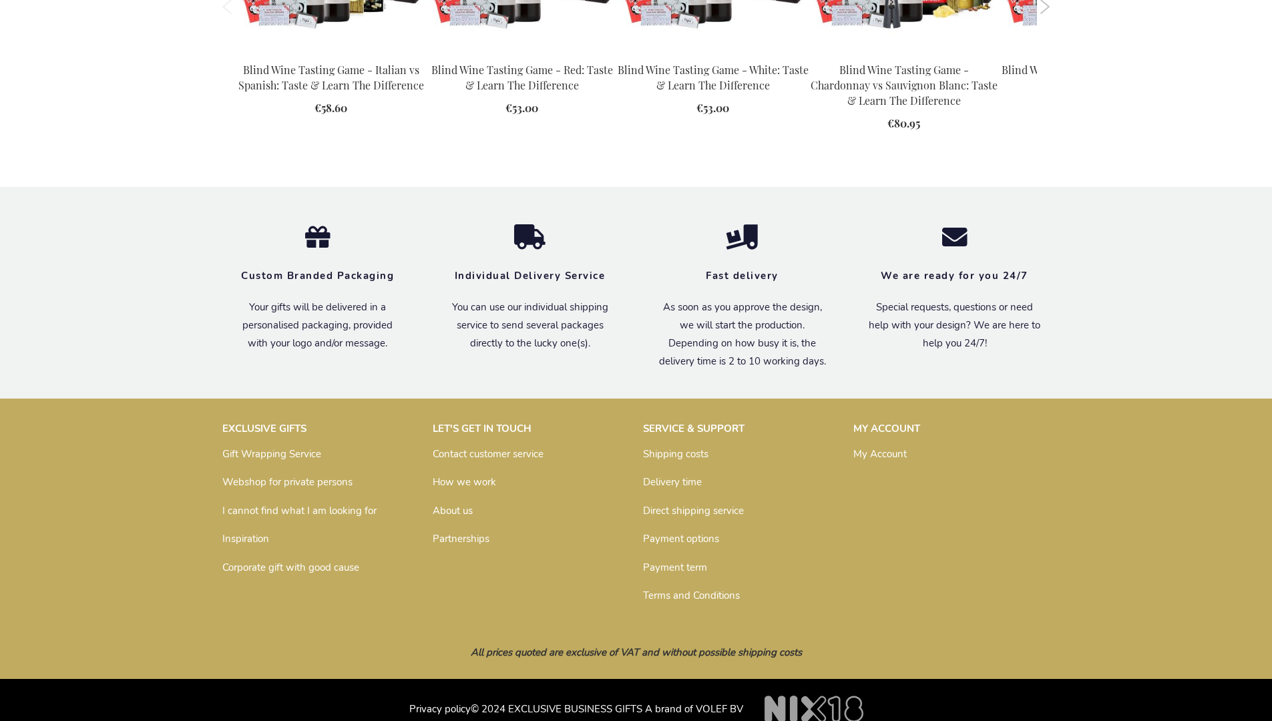
scroll to position [1869, 0]
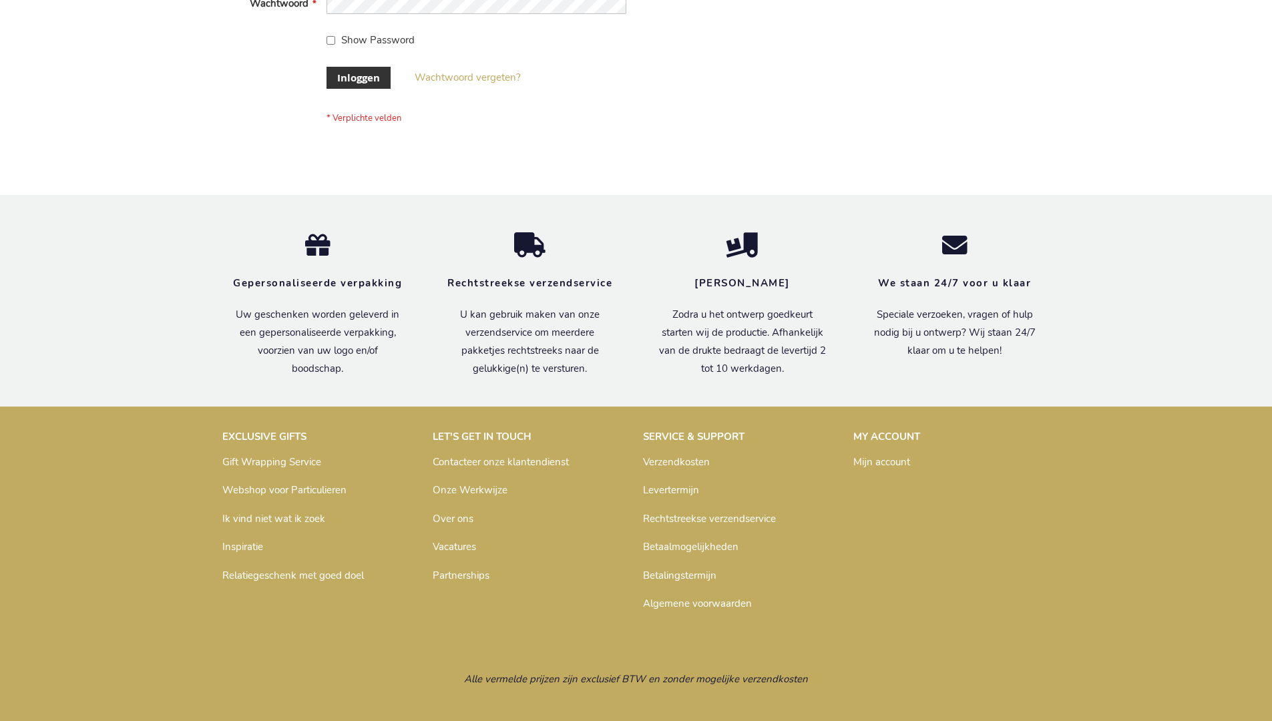
scroll to position [453, 0]
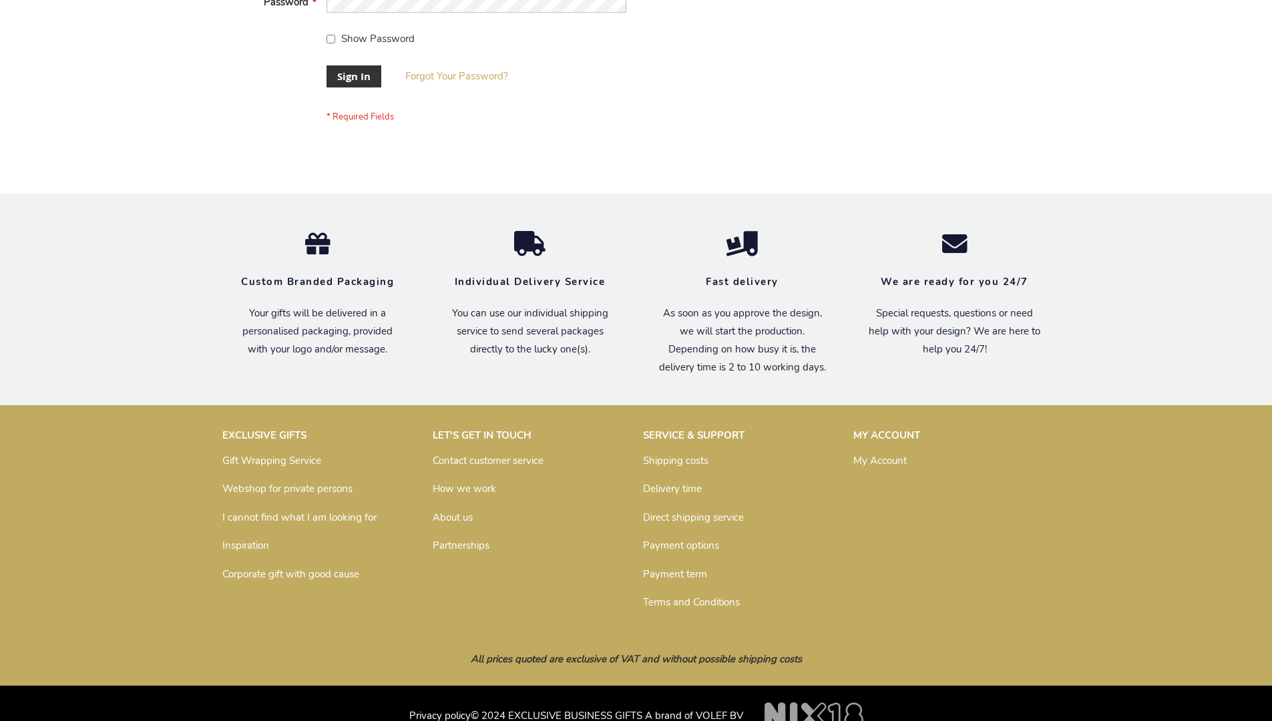
scroll to position [429, 0]
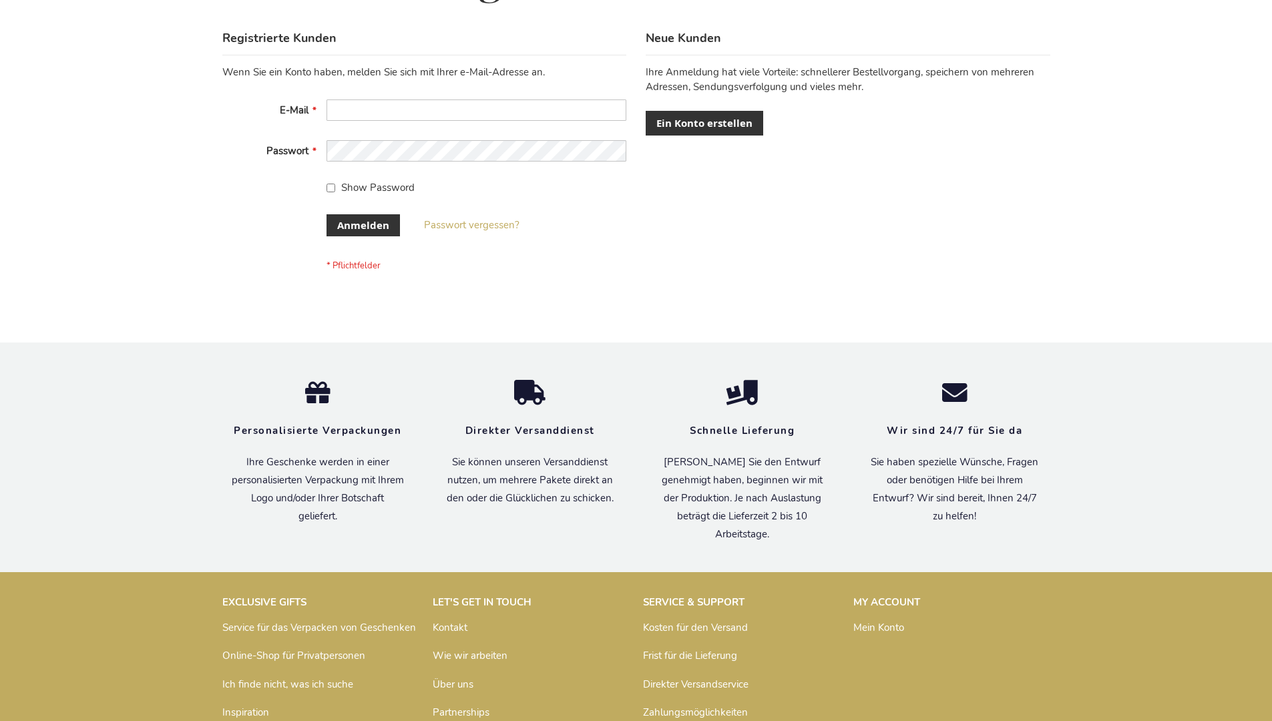
scroll to position [447, 0]
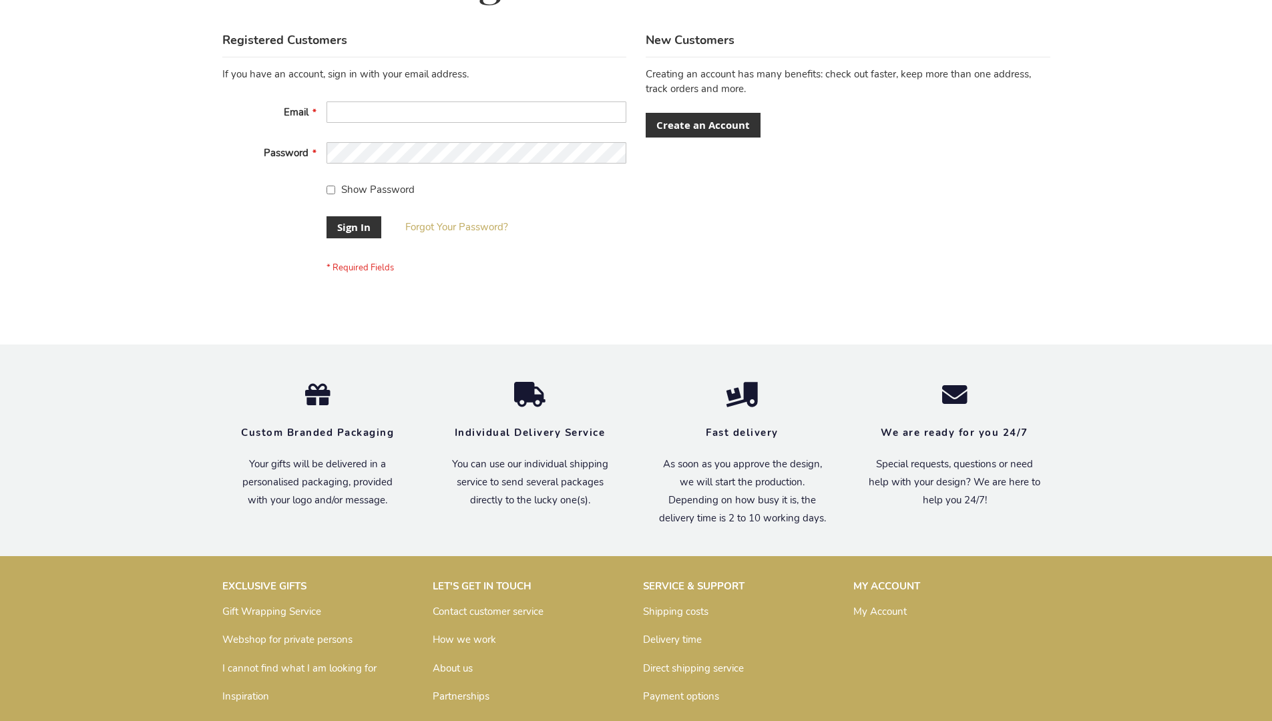
scroll to position [429, 0]
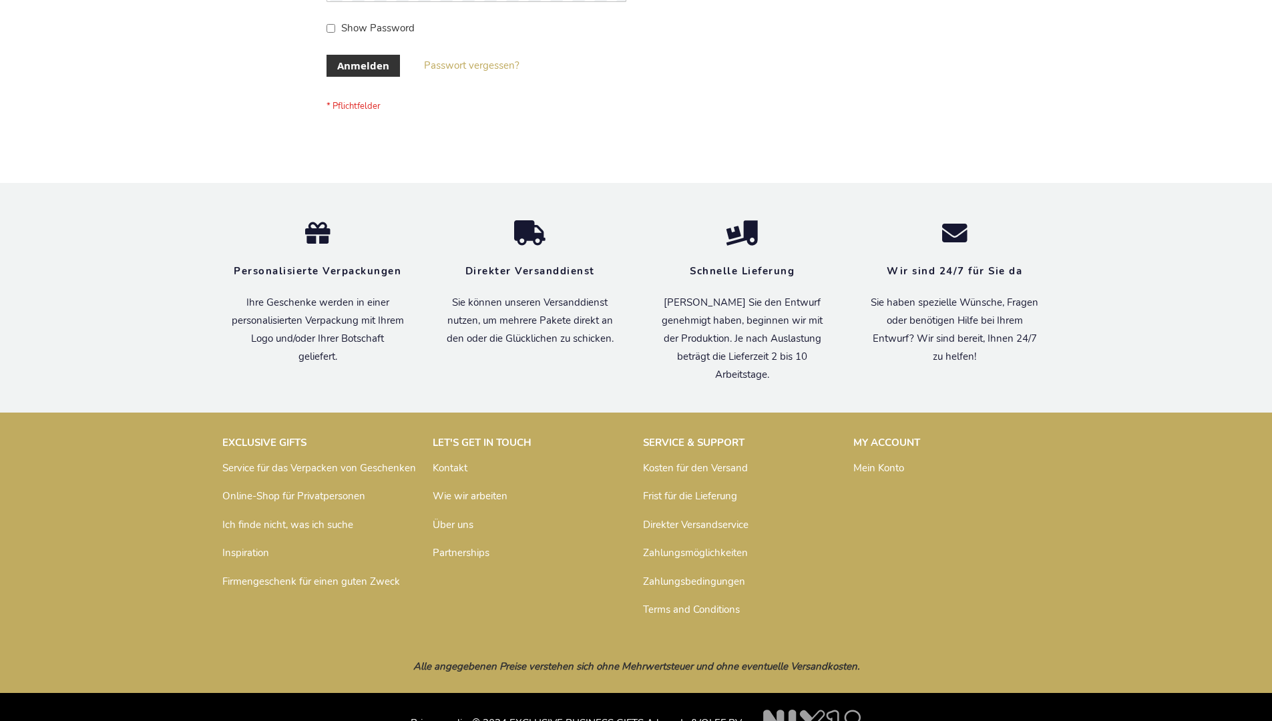
scroll to position [447, 0]
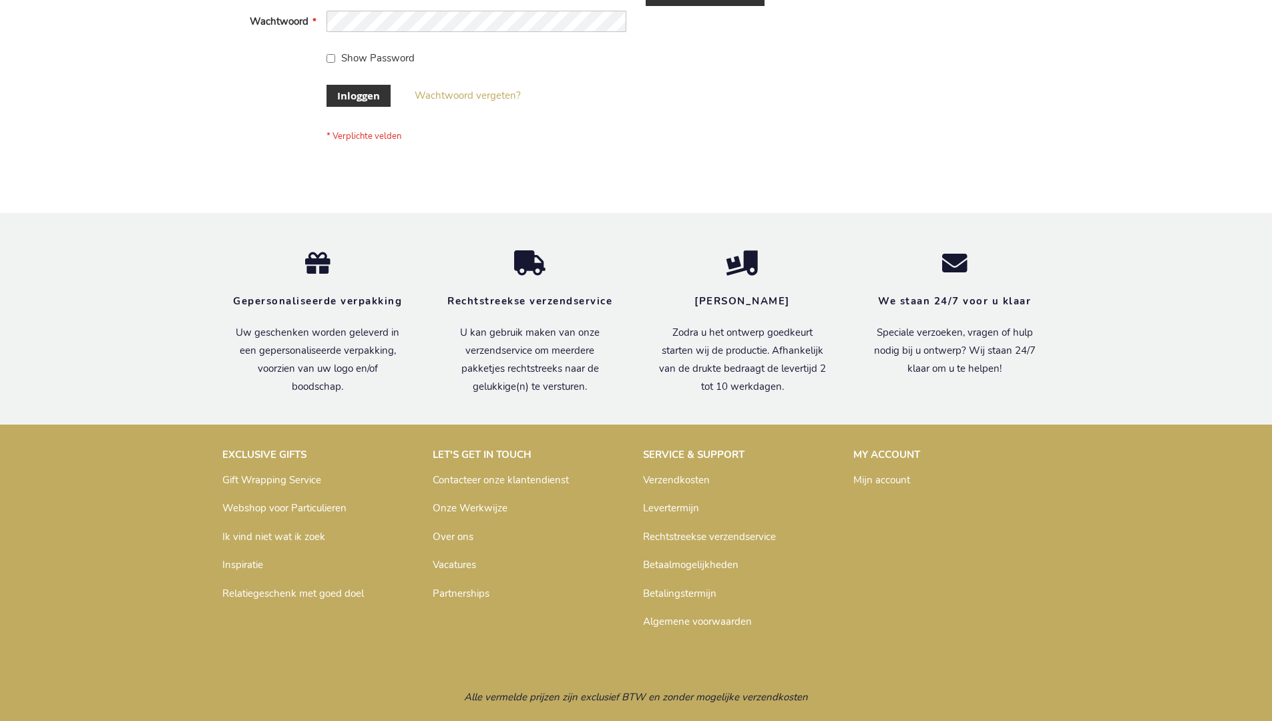
scroll to position [453, 0]
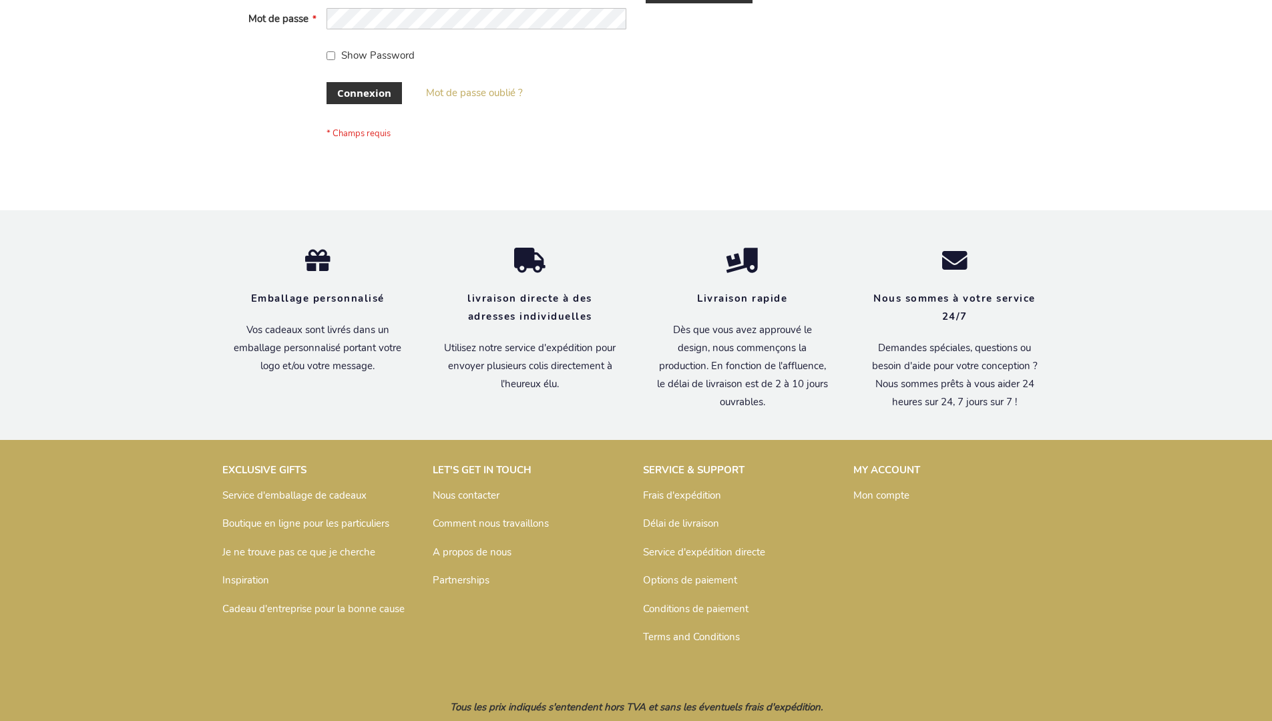
scroll to position [461, 0]
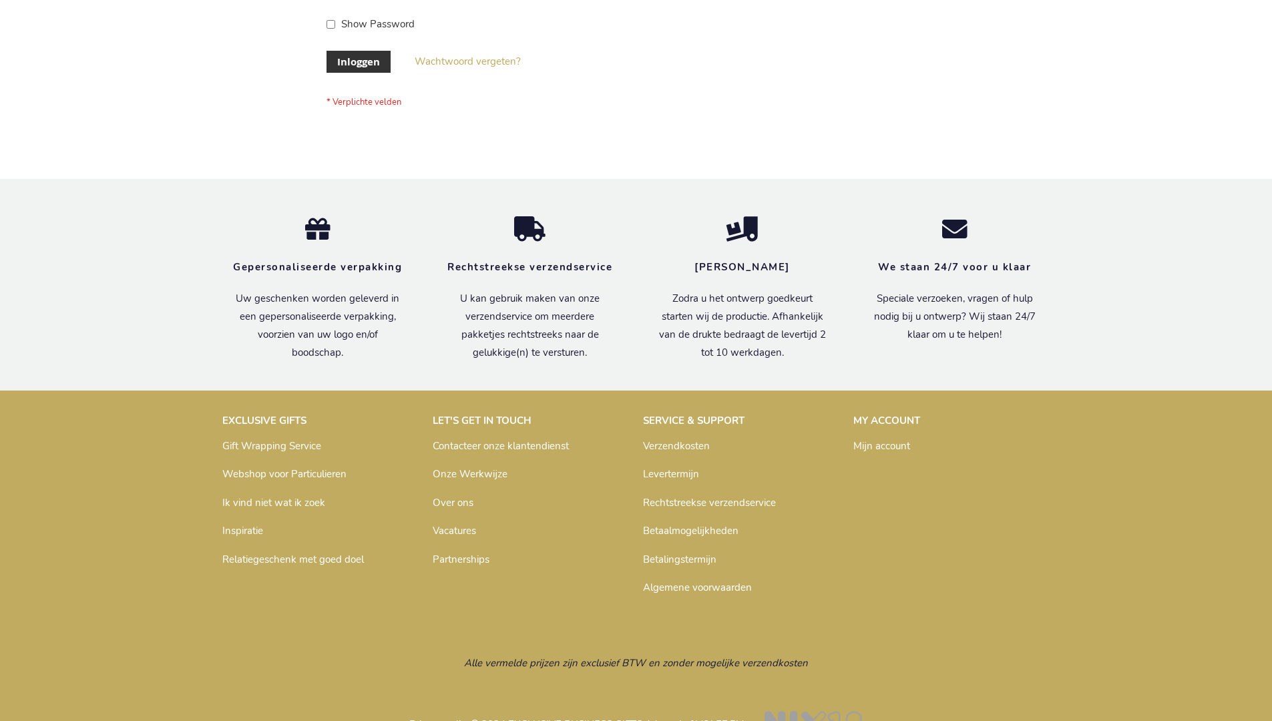
scroll to position [453, 0]
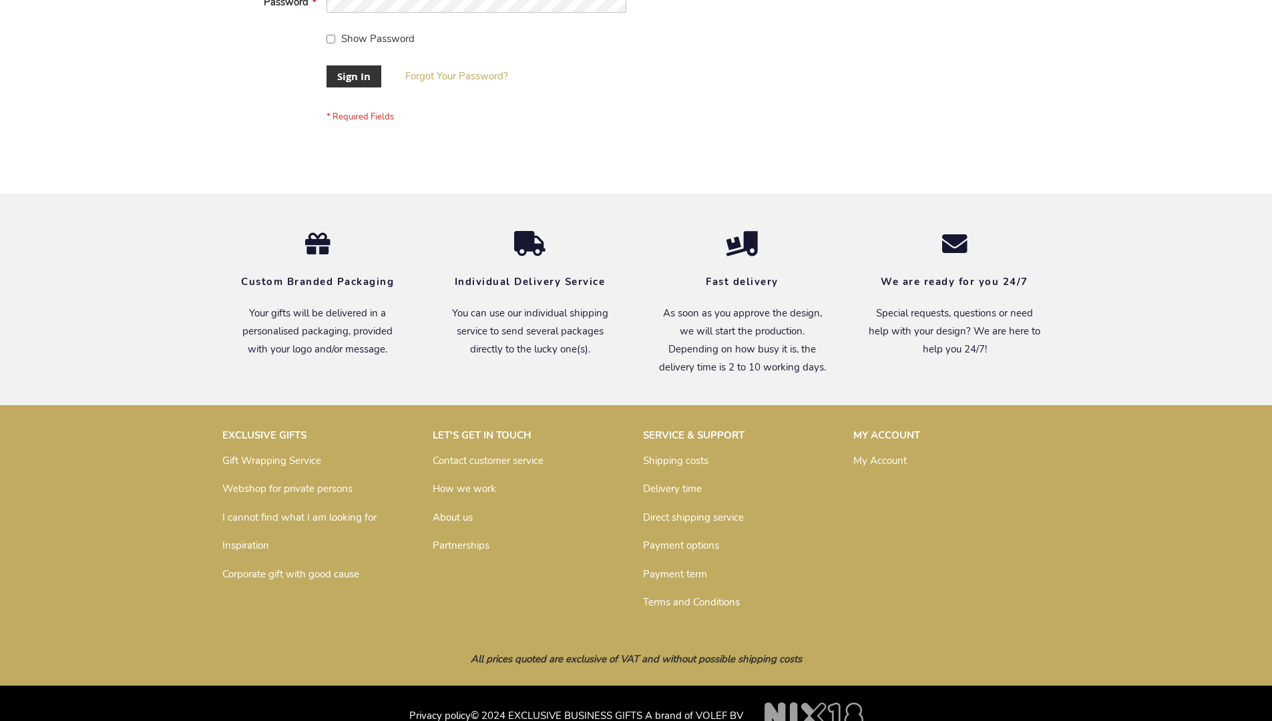
scroll to position [429, 0]
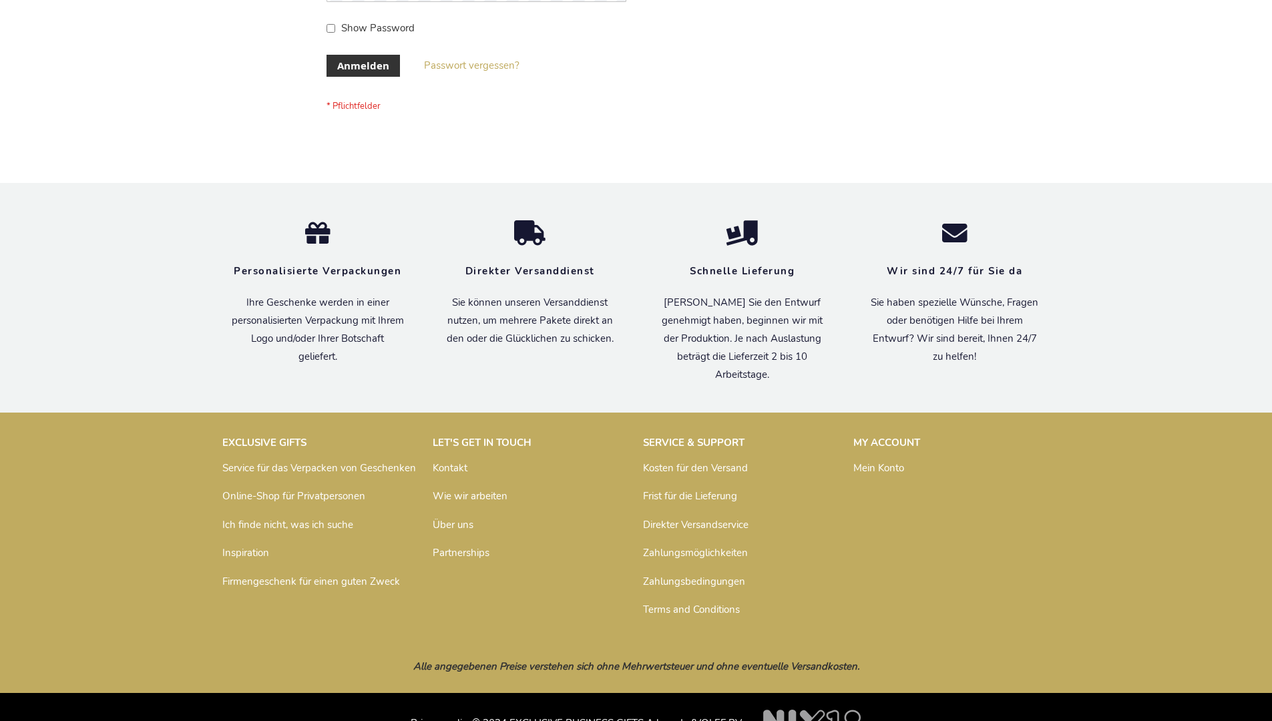
scroll to position [447, 0]
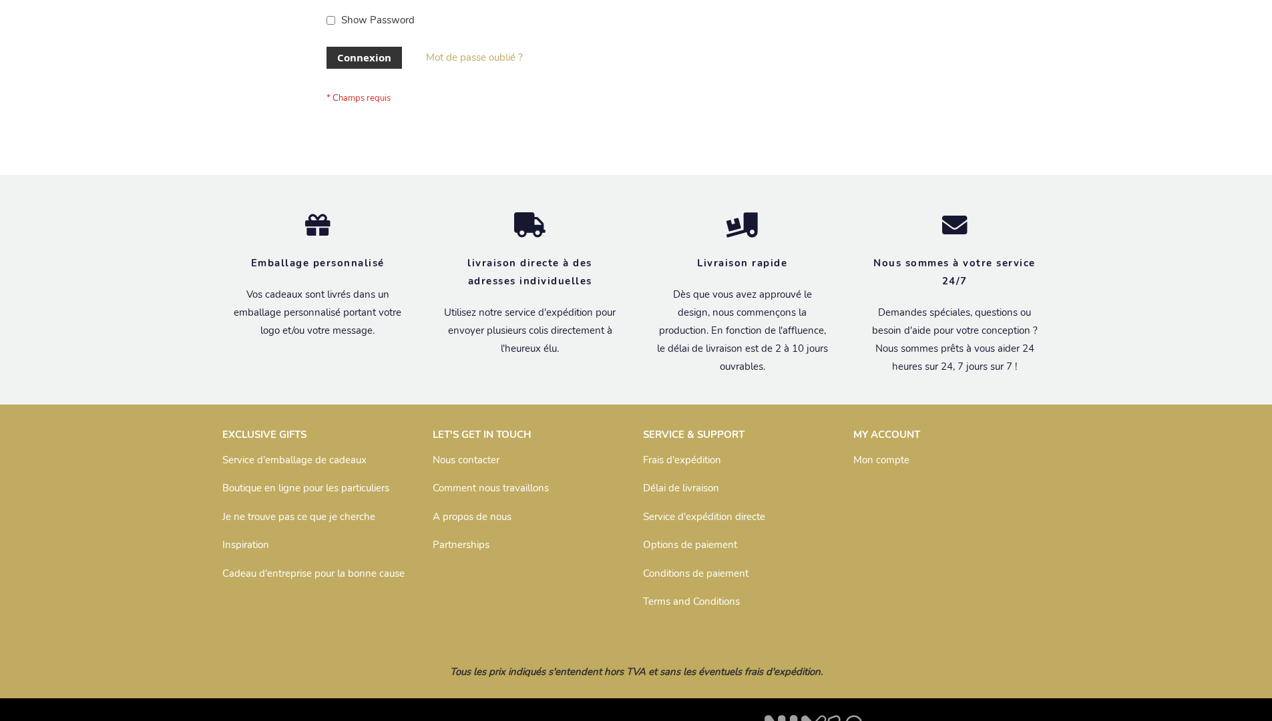
scroll to position [461, 0]
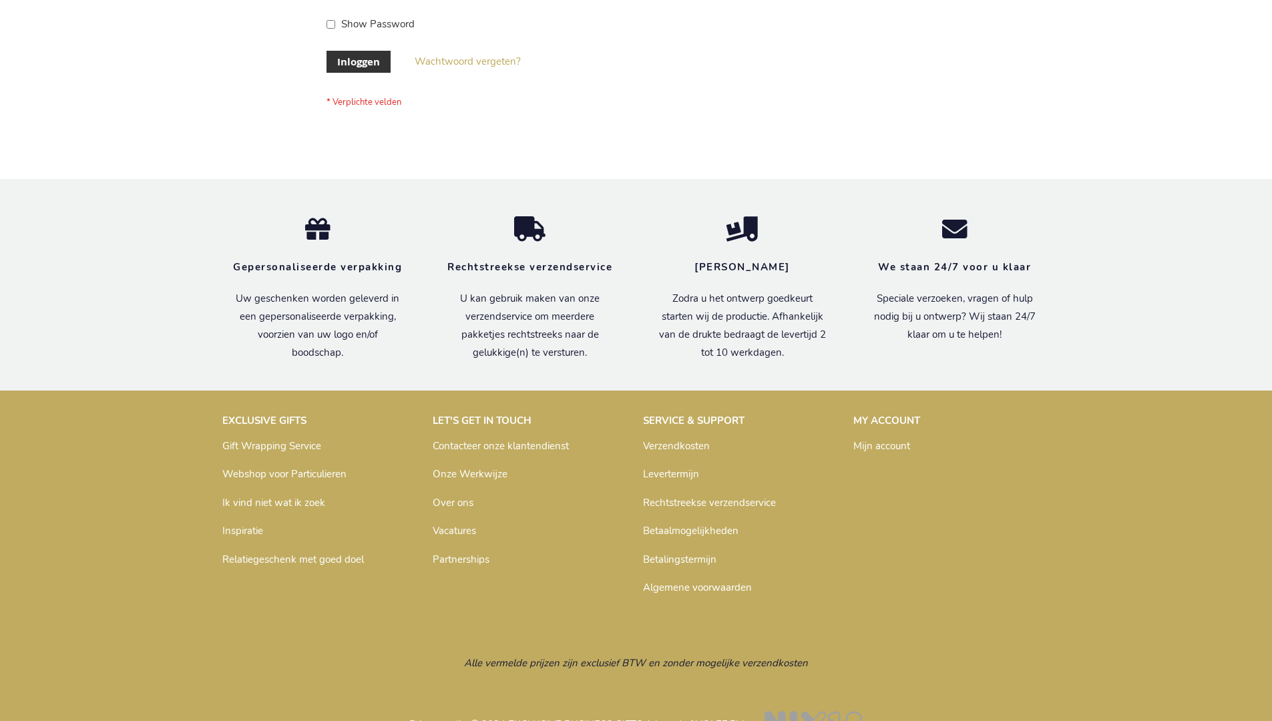
scroll to position [453, 0]
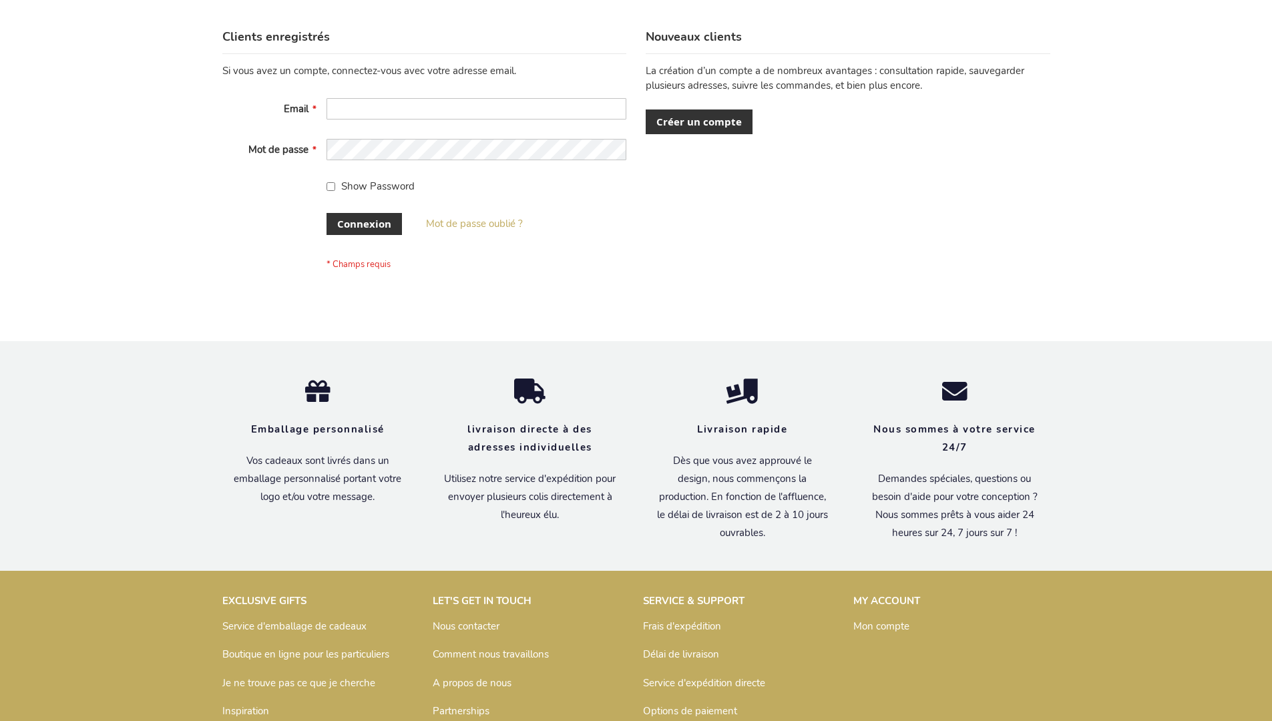
scroll to position [461, 0]
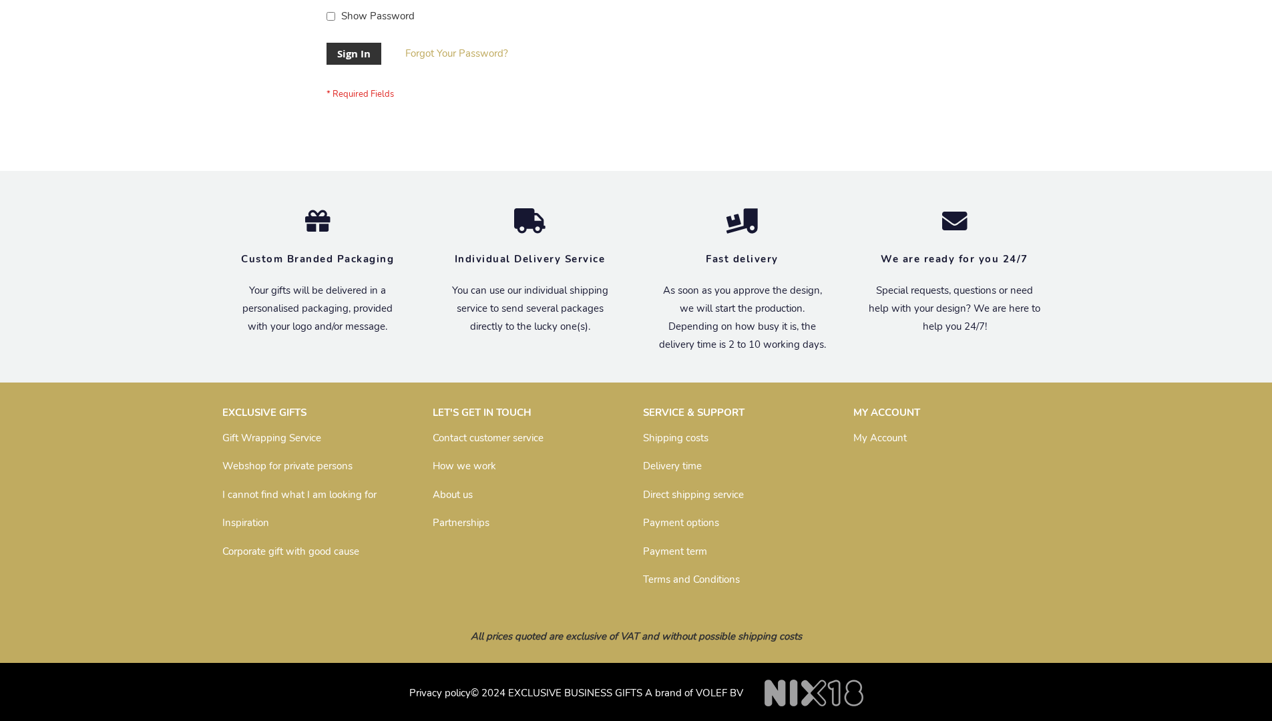
scroll to position [429, 0]
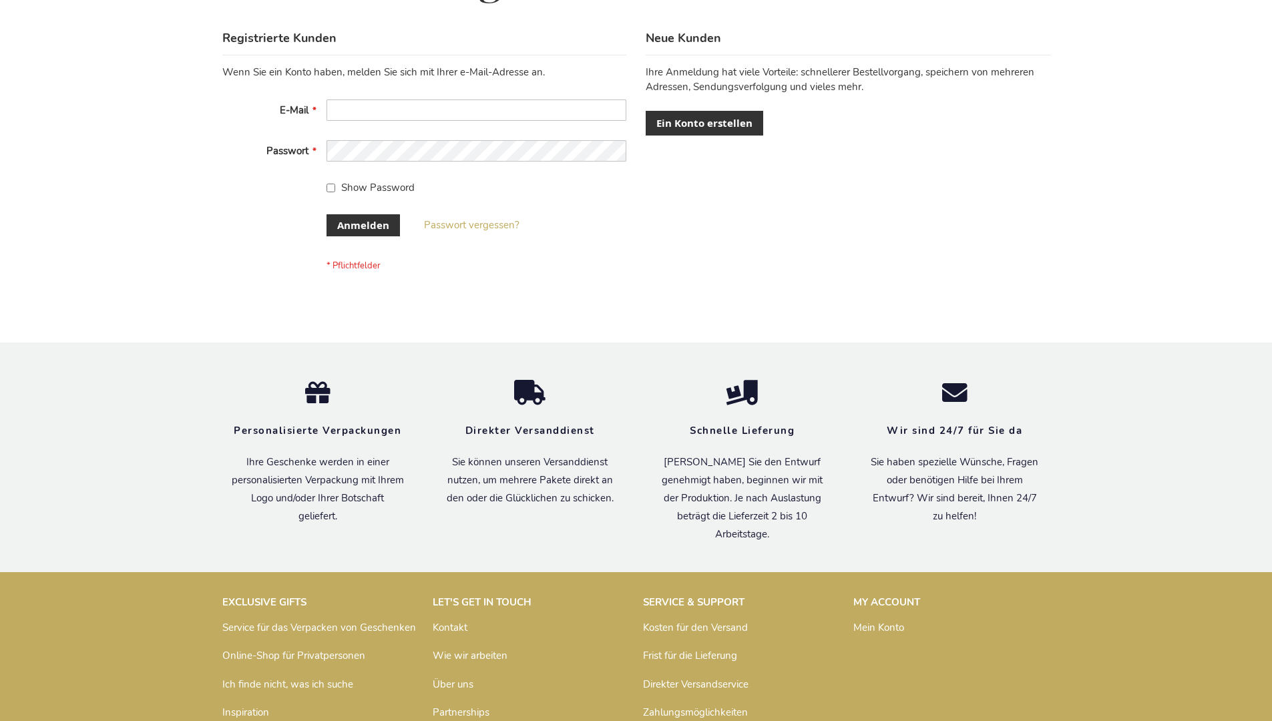
scroll to position [447, 0]
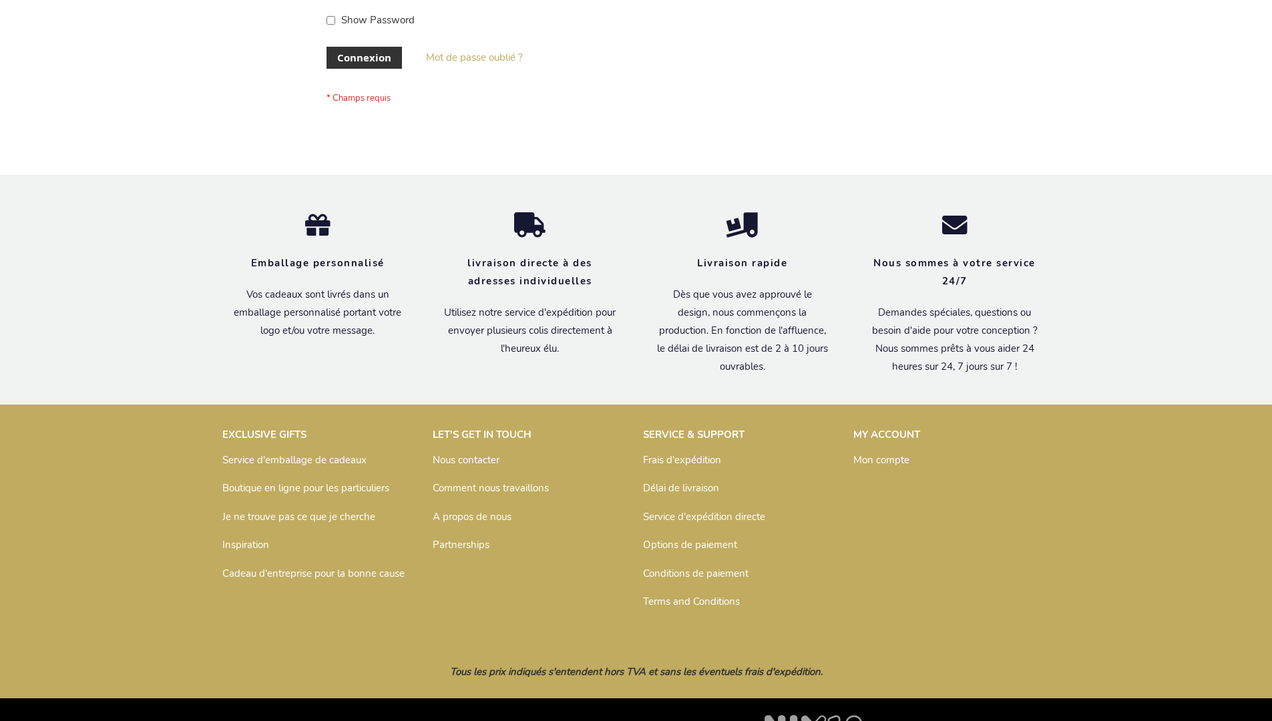
scroll to position [461, 0]
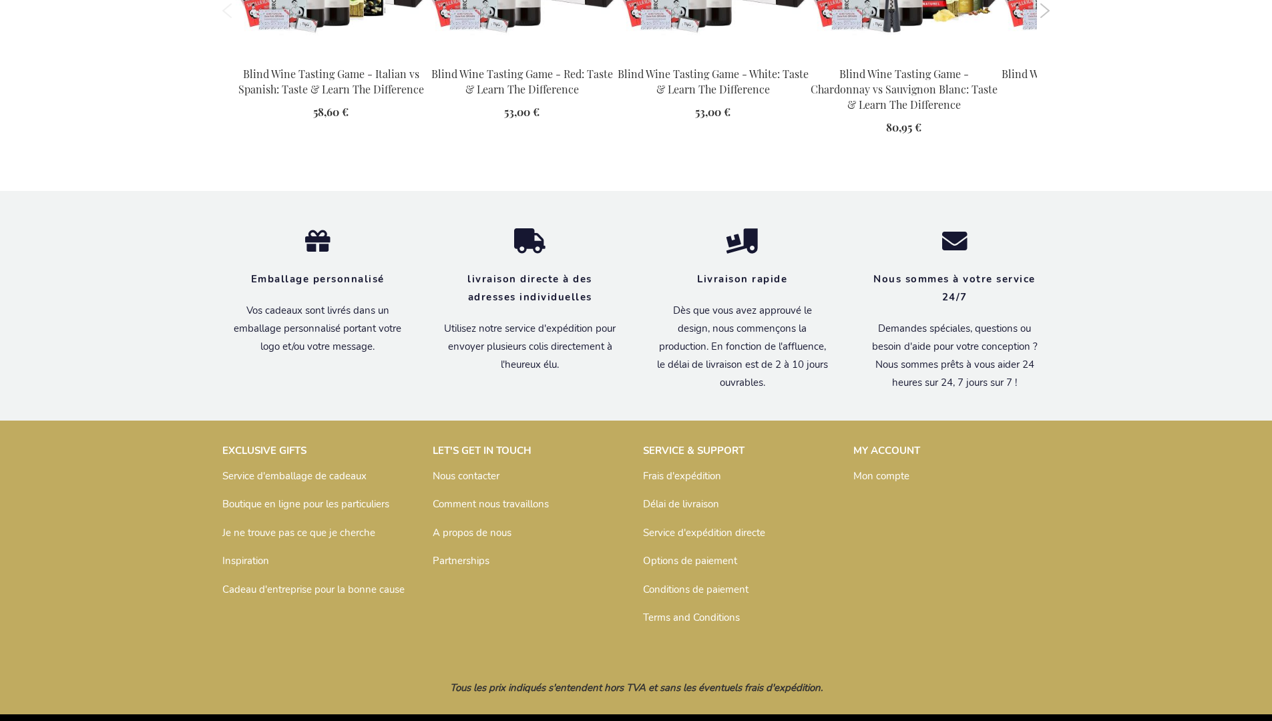
scroll to position [1929, 0]
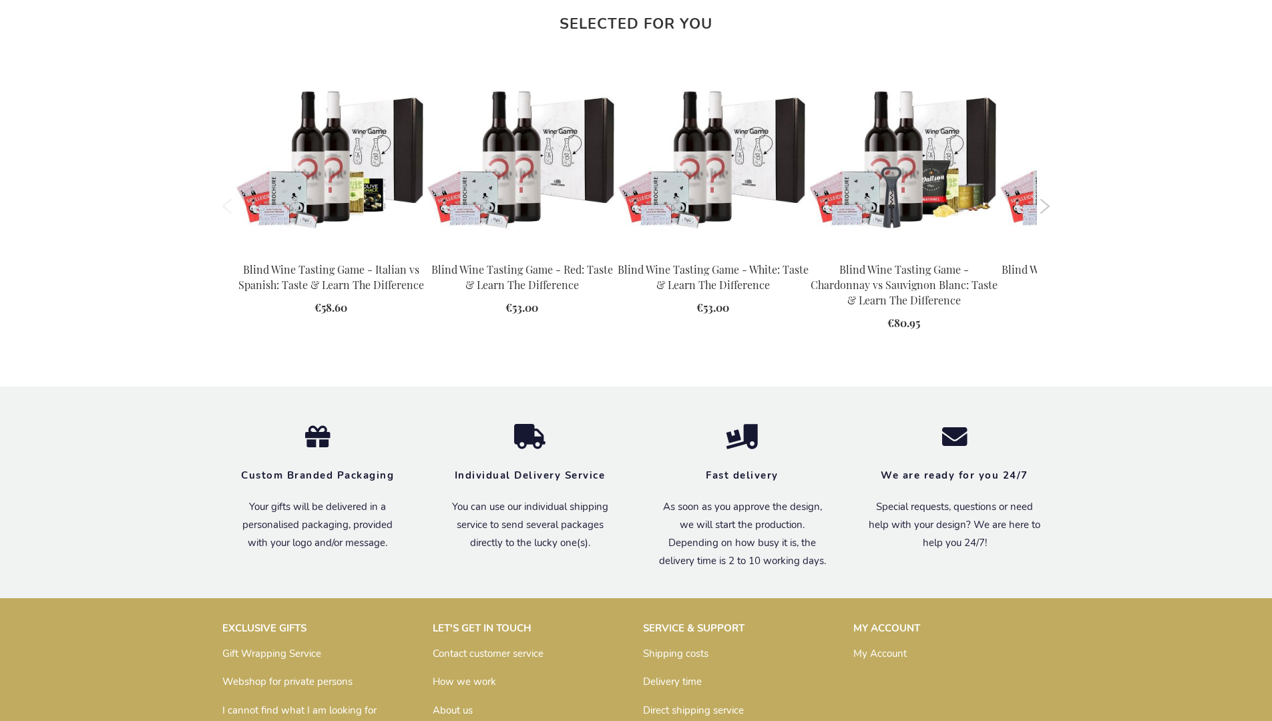
scroll to position [1869, 0]
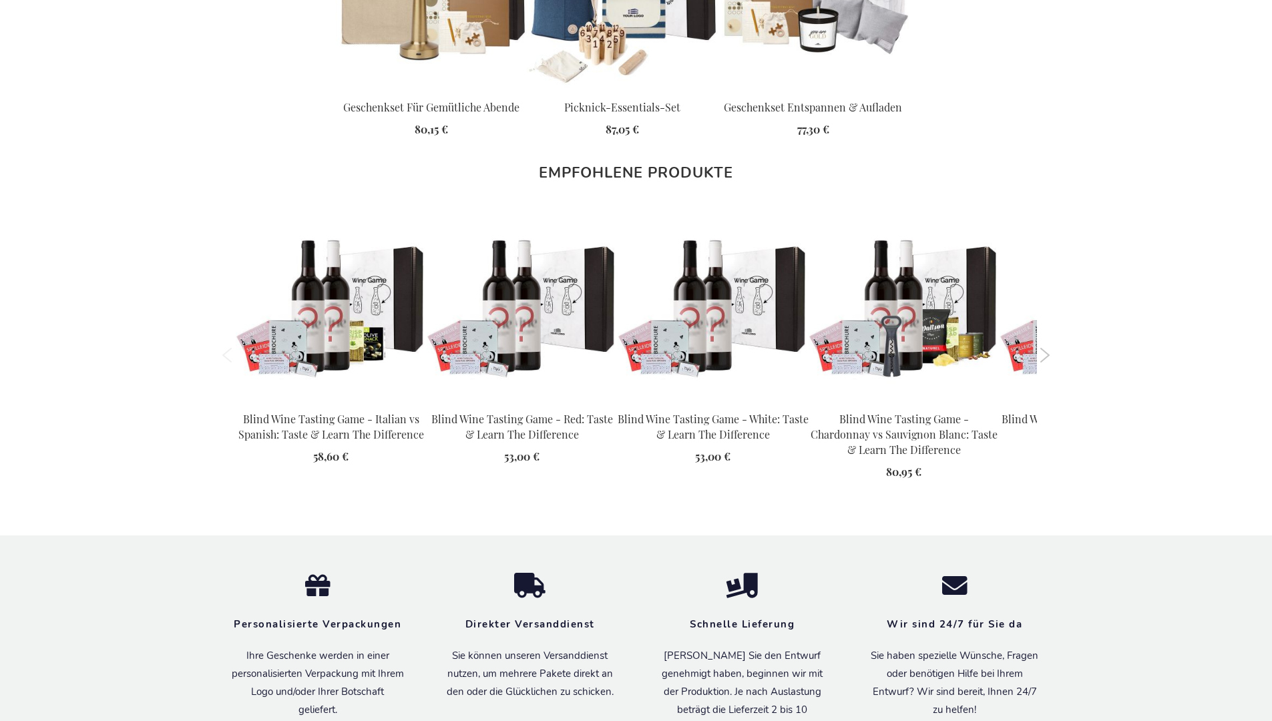
scroll to position [1930, 0]
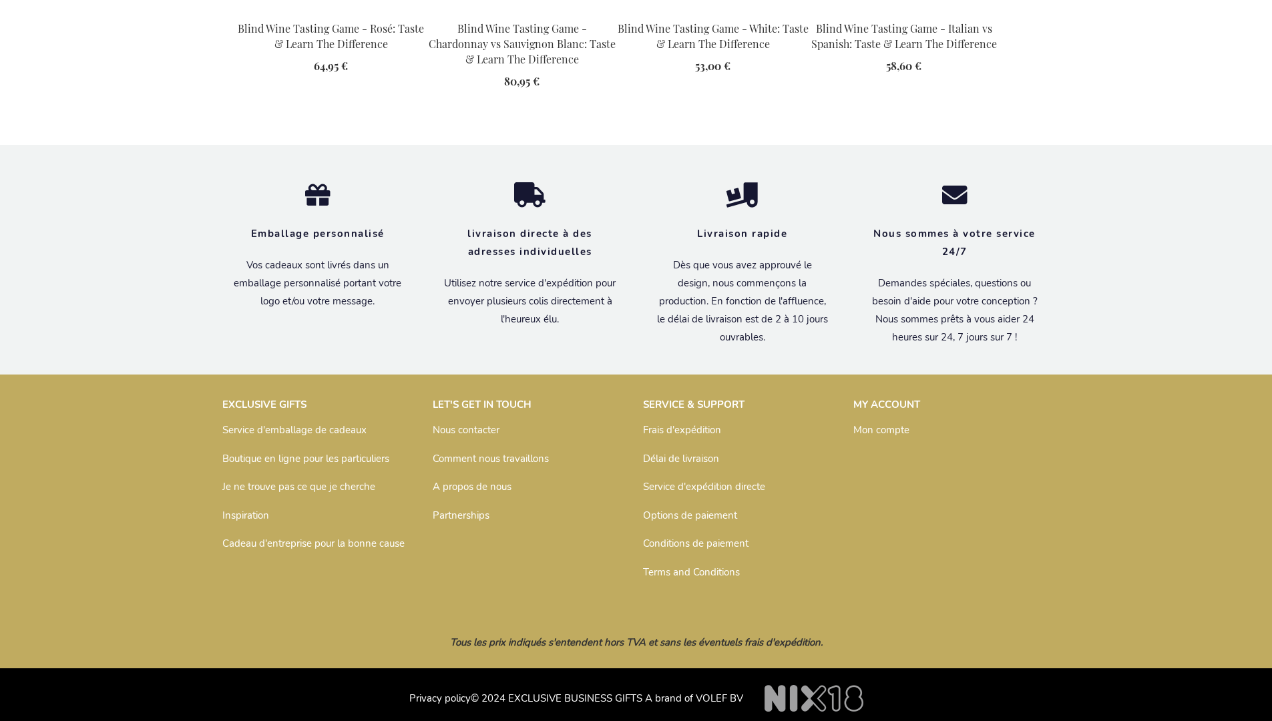
scroll to position [1871, 0]
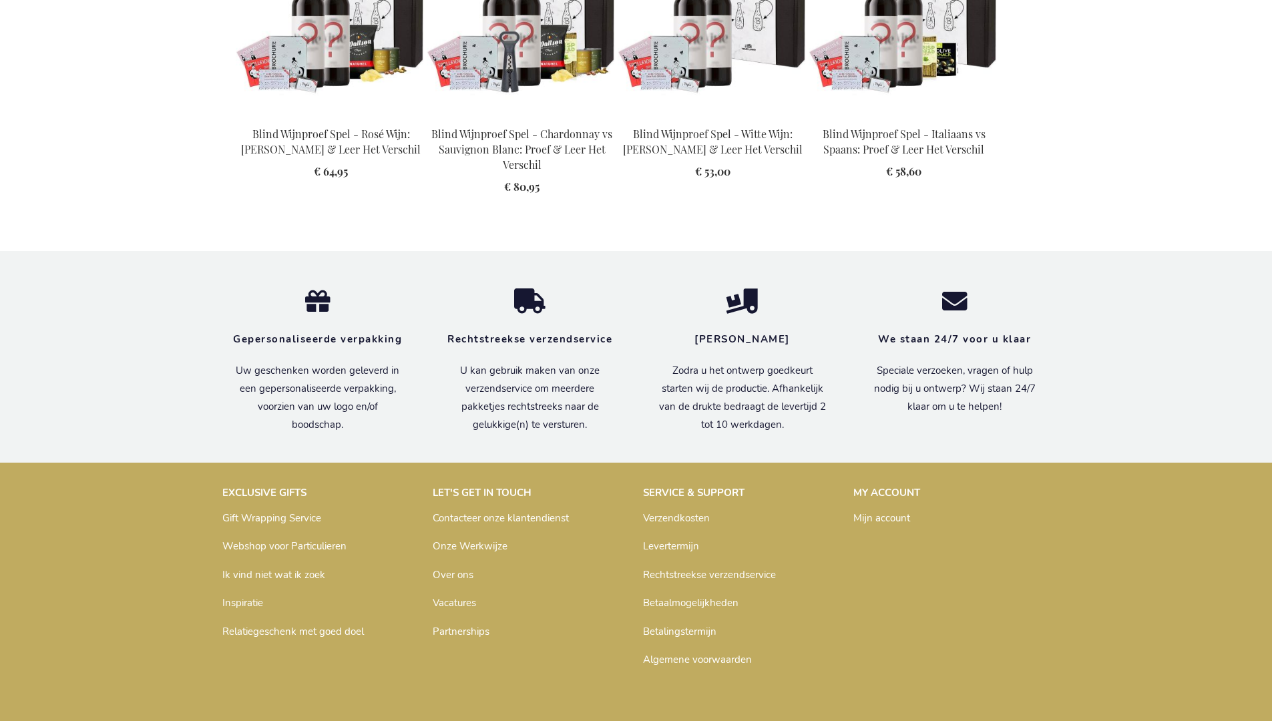
scroll to position [1900, 0]
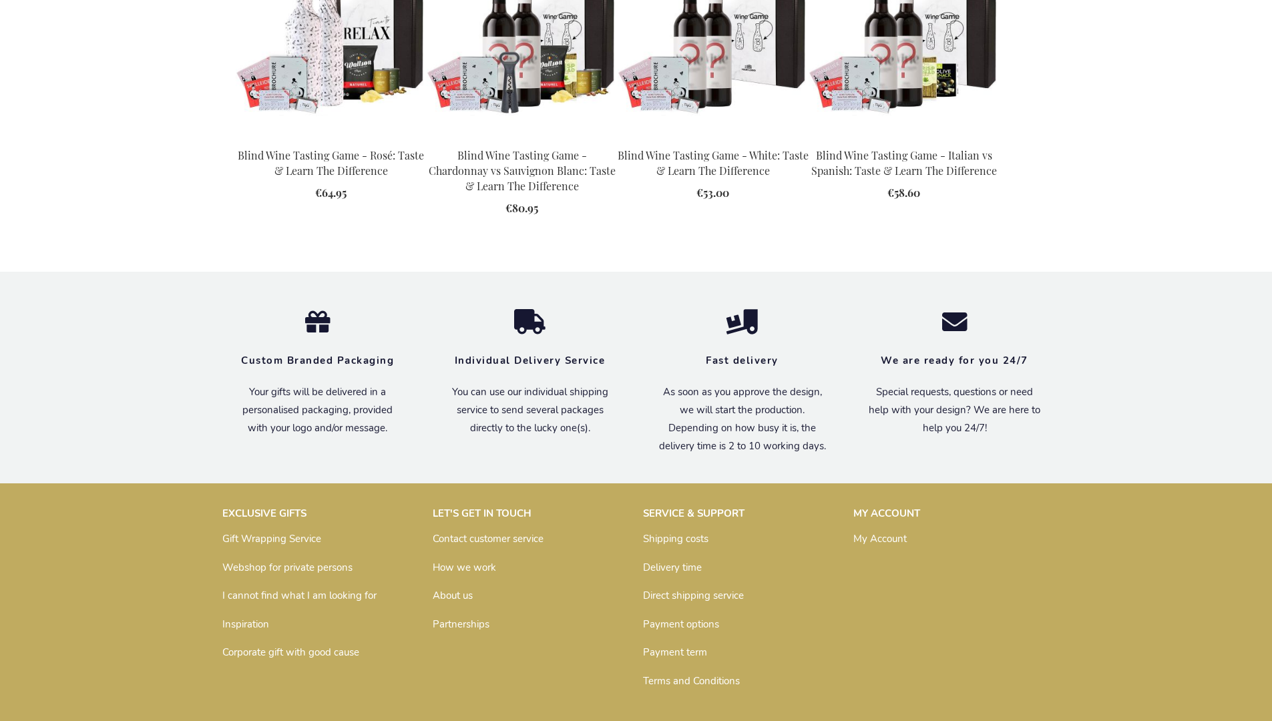
scroll to position [1840, 0]
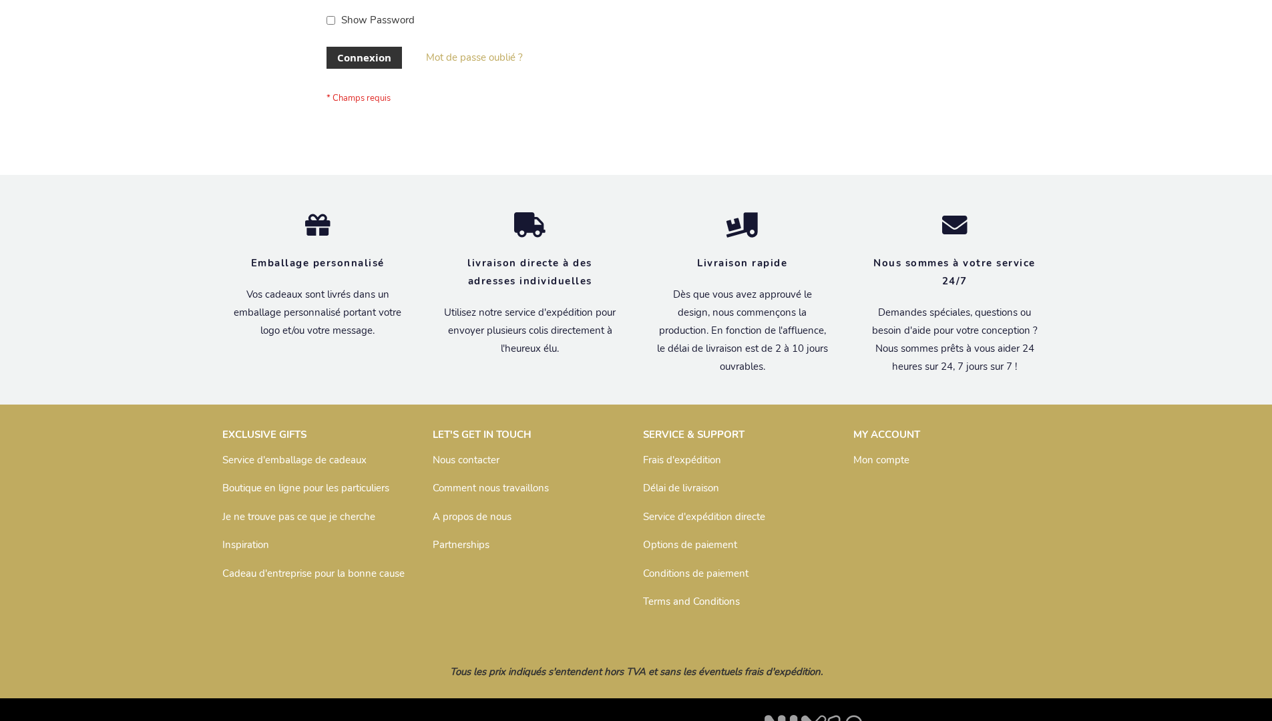
scroll to position [461, 0]
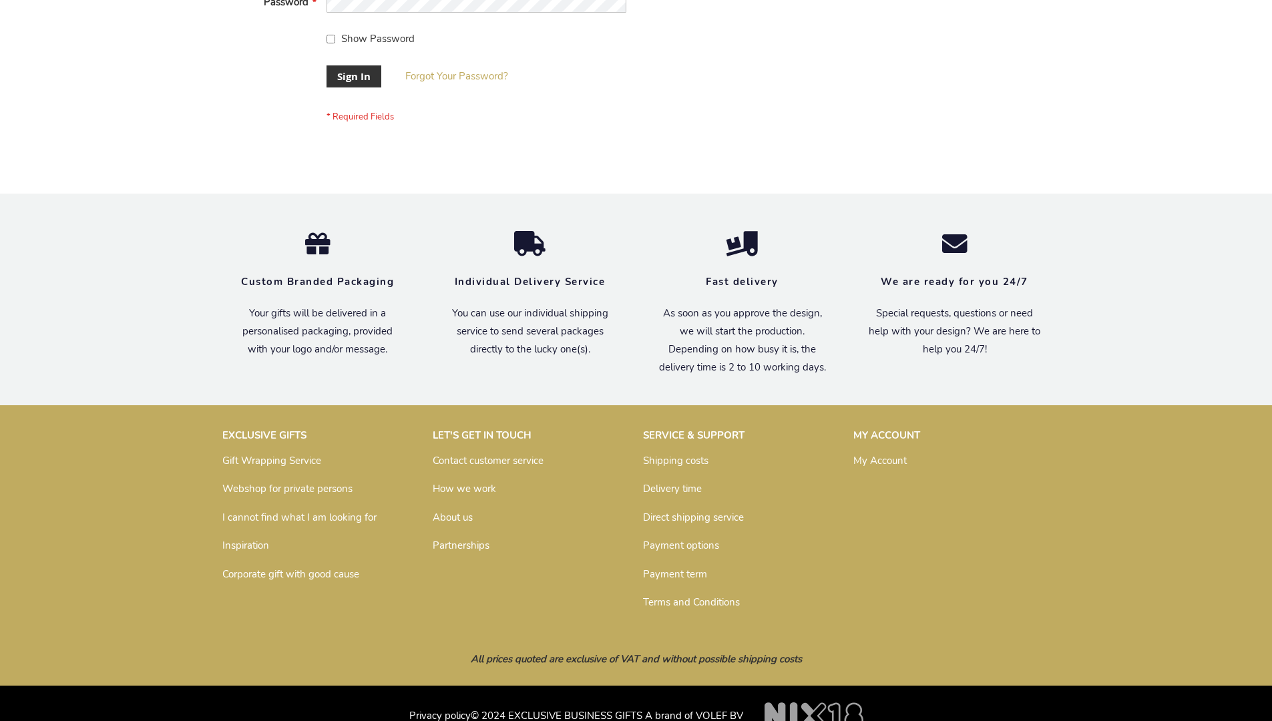
scroll to position [429, 0]
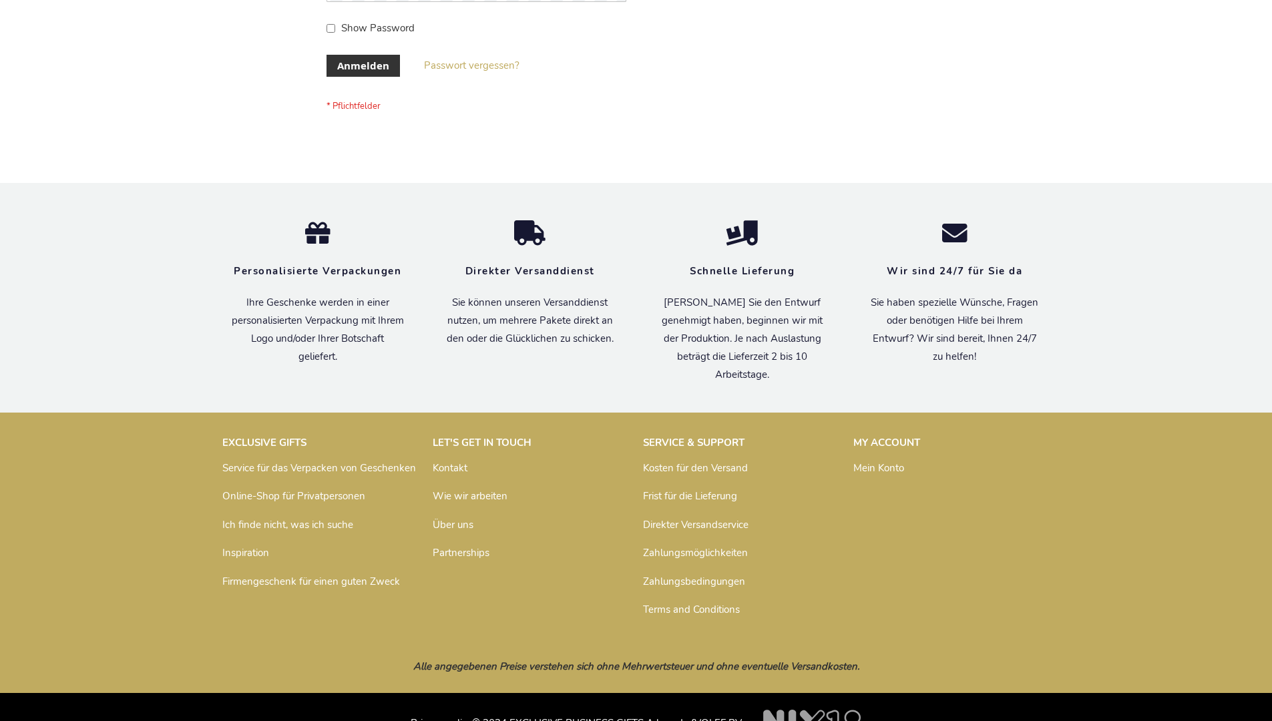
scroll to position [447, 0]
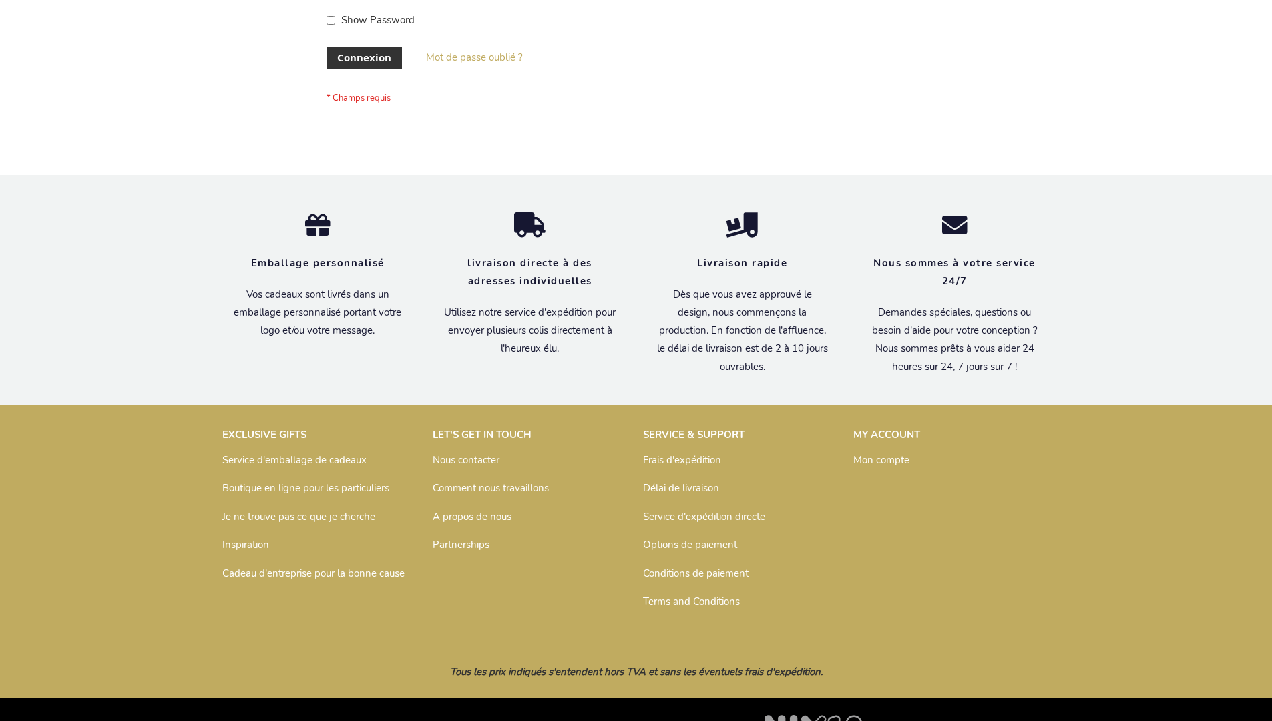
scroll to position [461, 0]
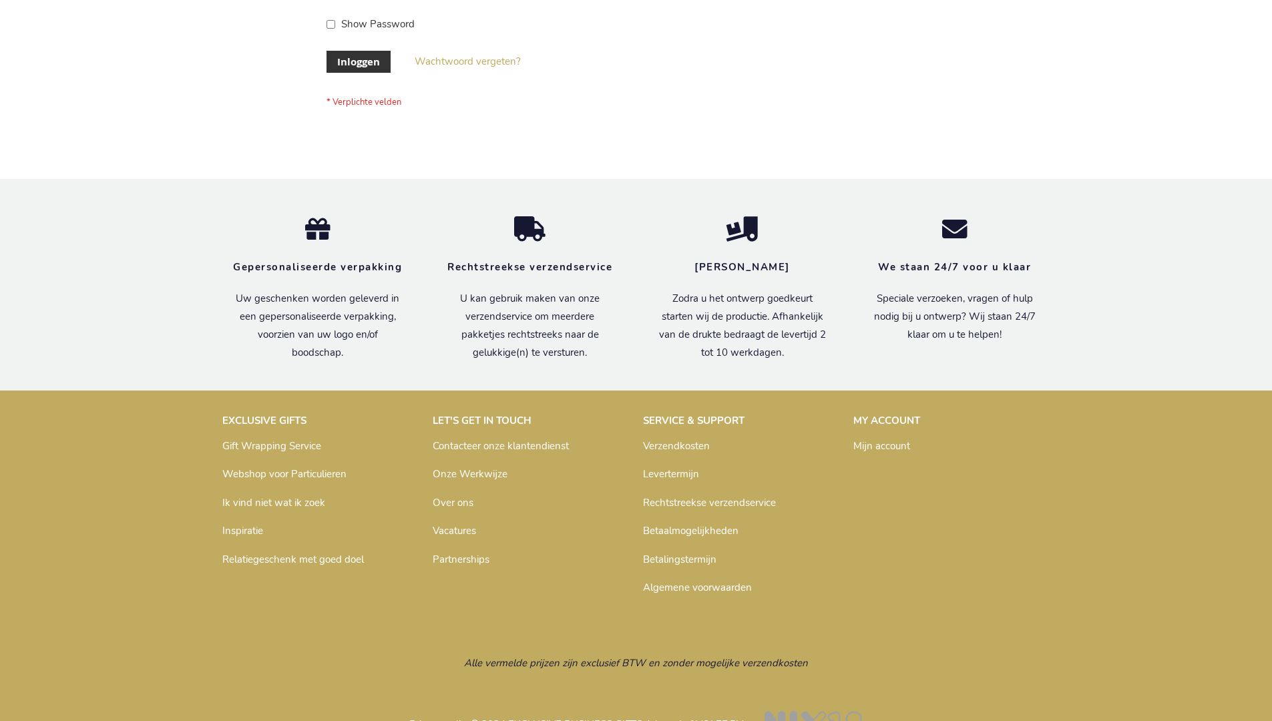
scroll to position [453, 0]
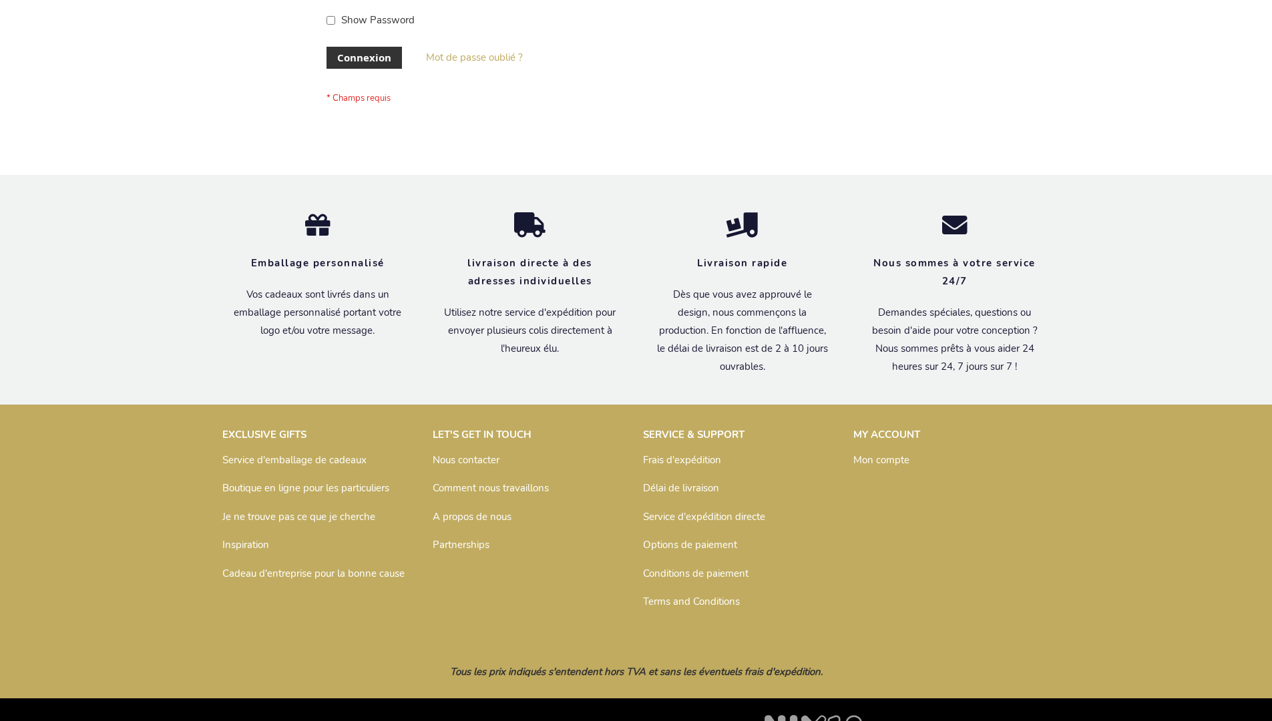
scroll to position [461, 0]
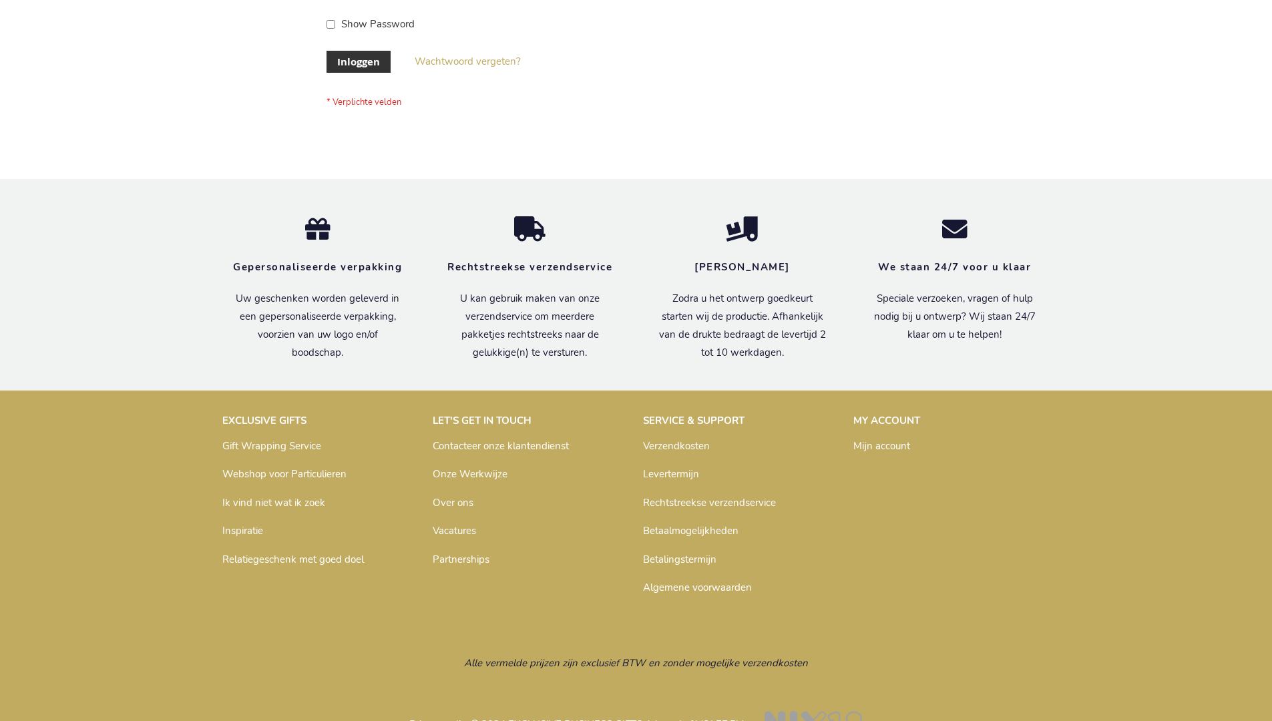
scroll to position [453, 0]
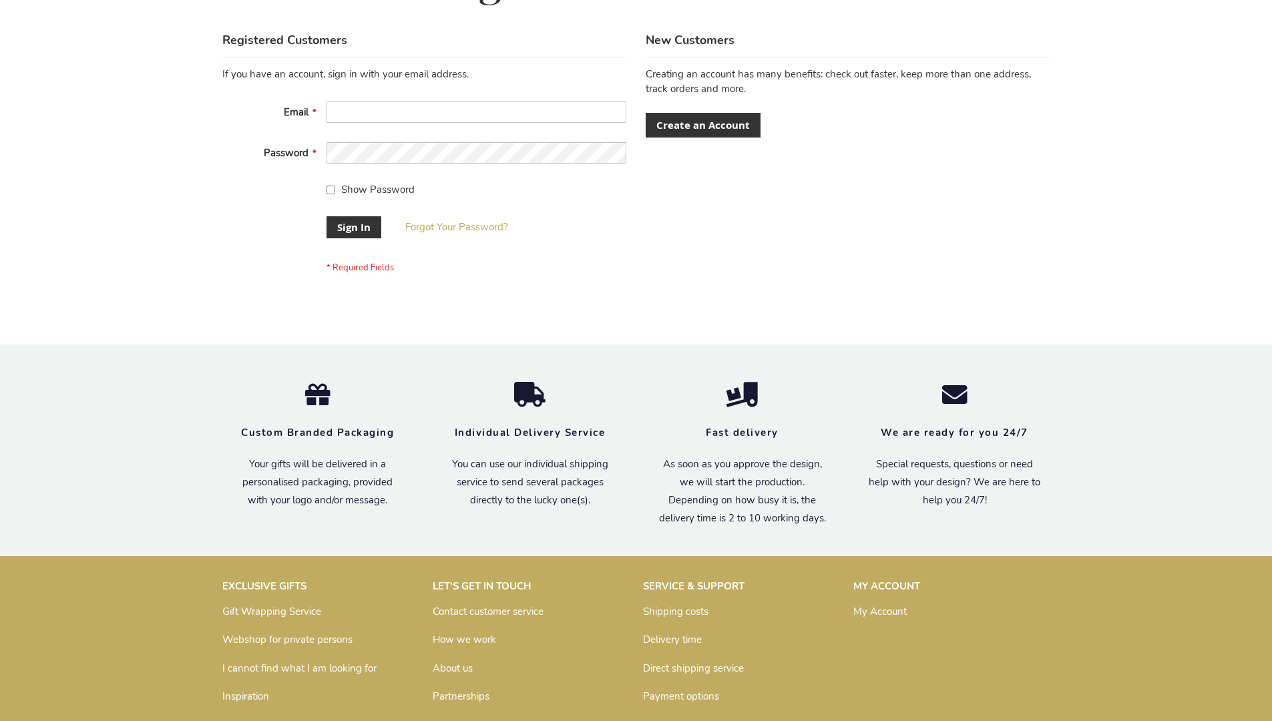
scroll to position [429, 0]
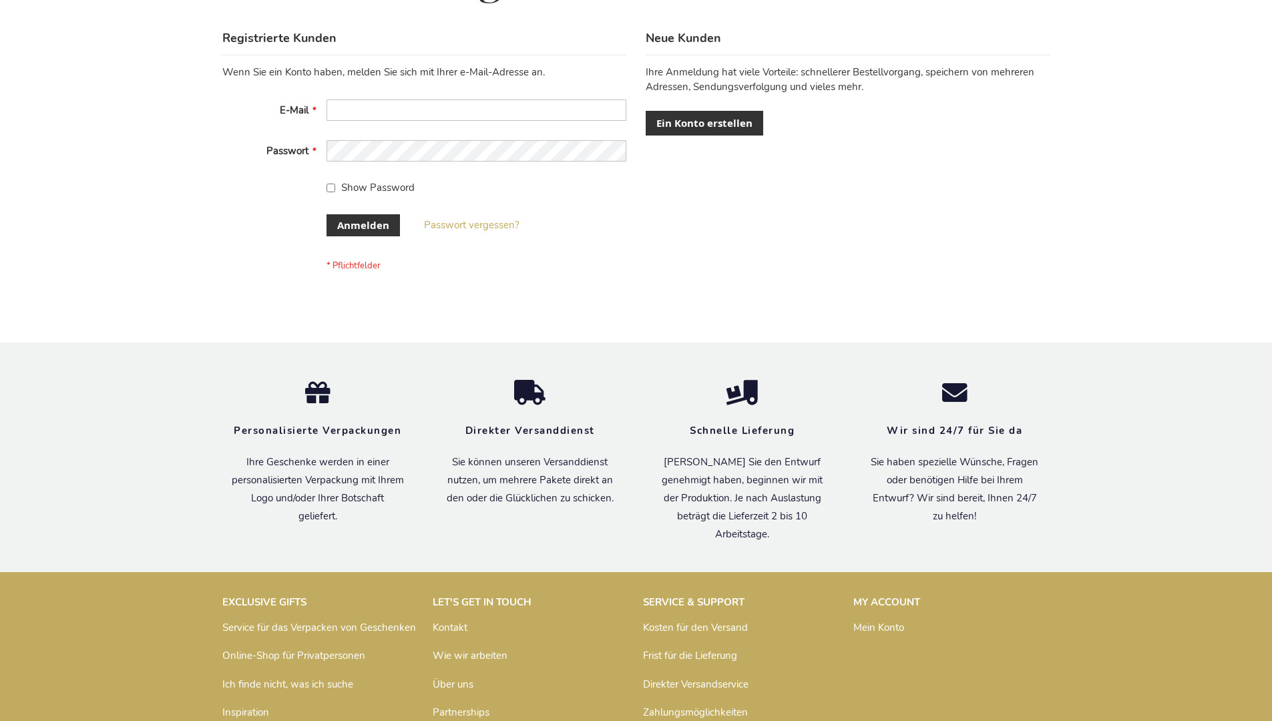
scroll to position [447, 0]
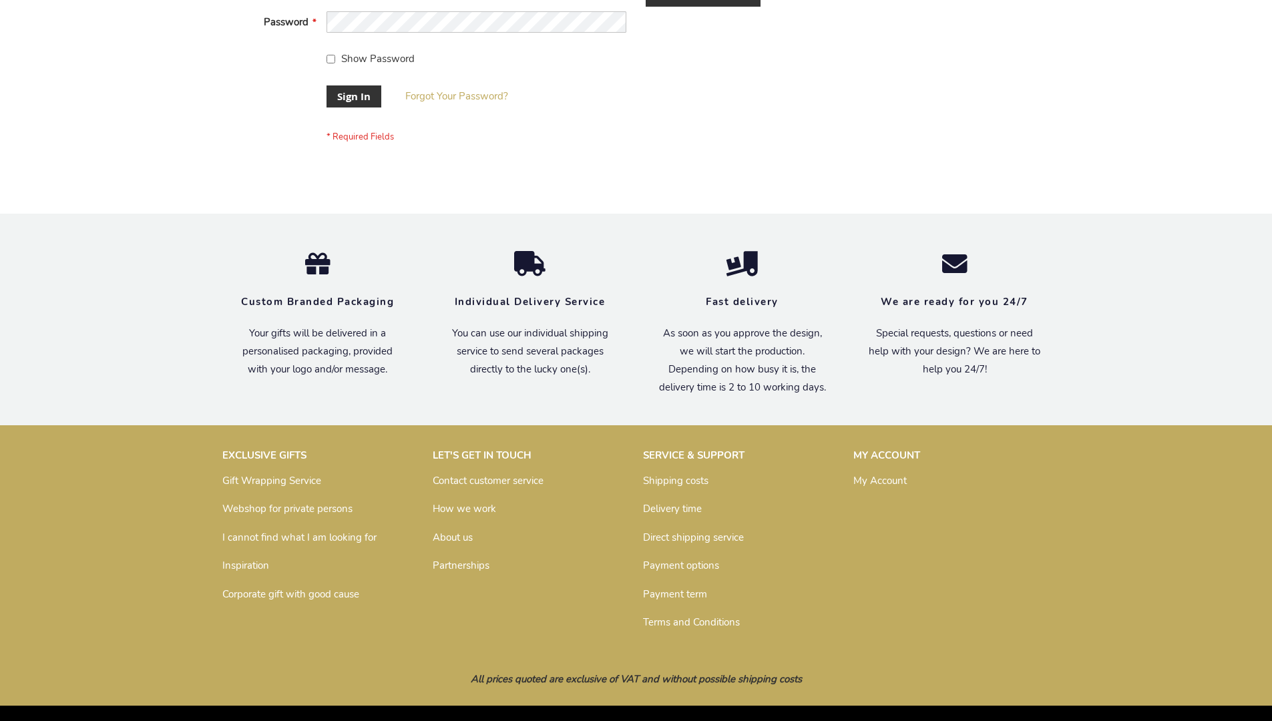
scroll to position [419, 0]
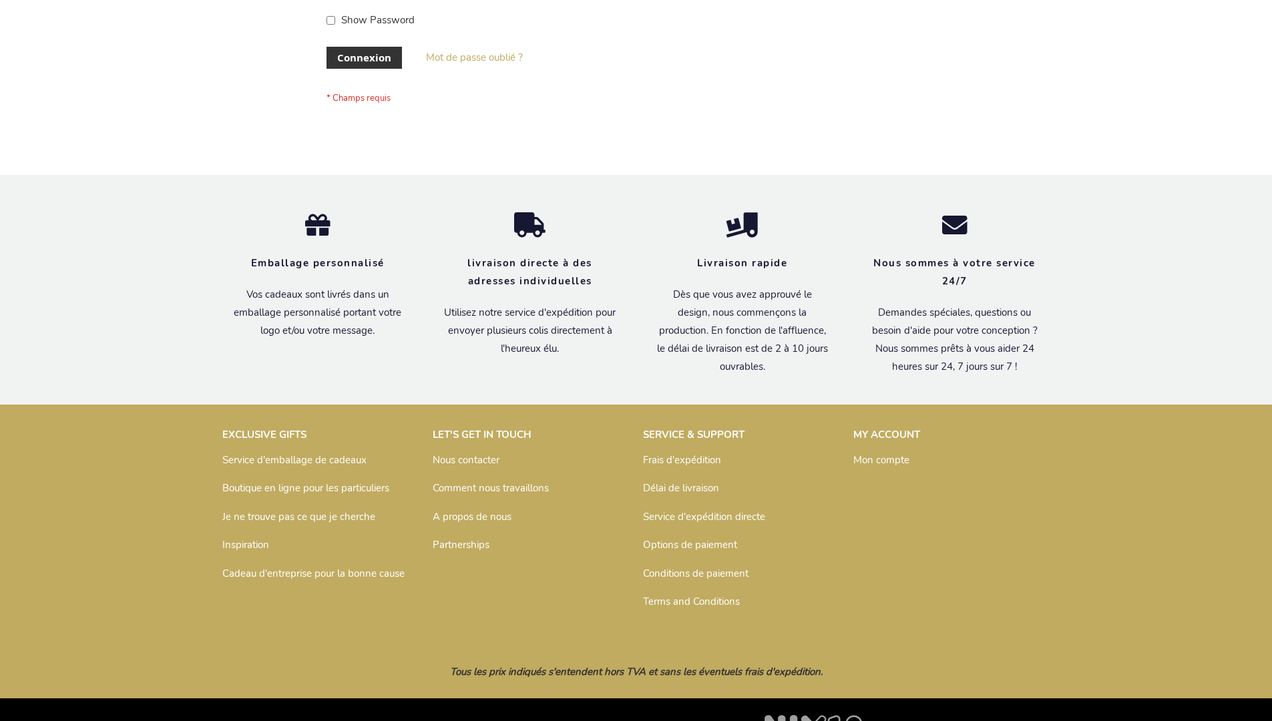
scroll to position [461, 0]
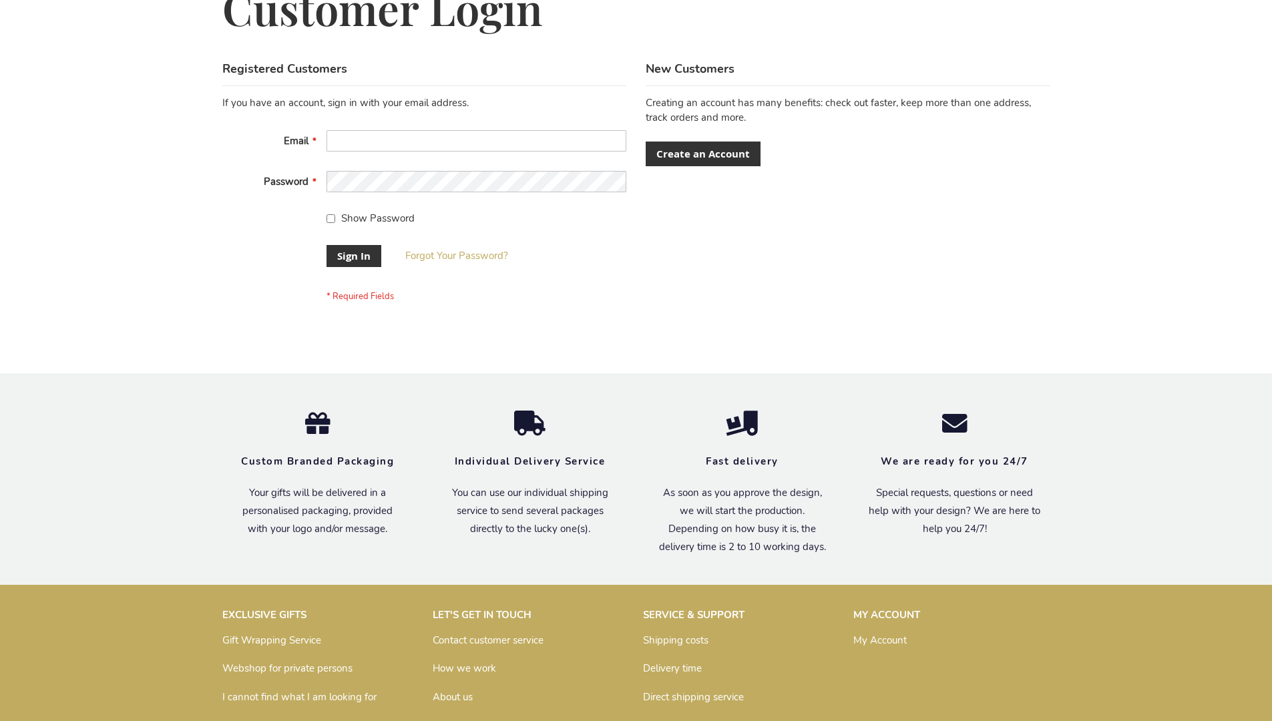
scroll to position [429, 0]
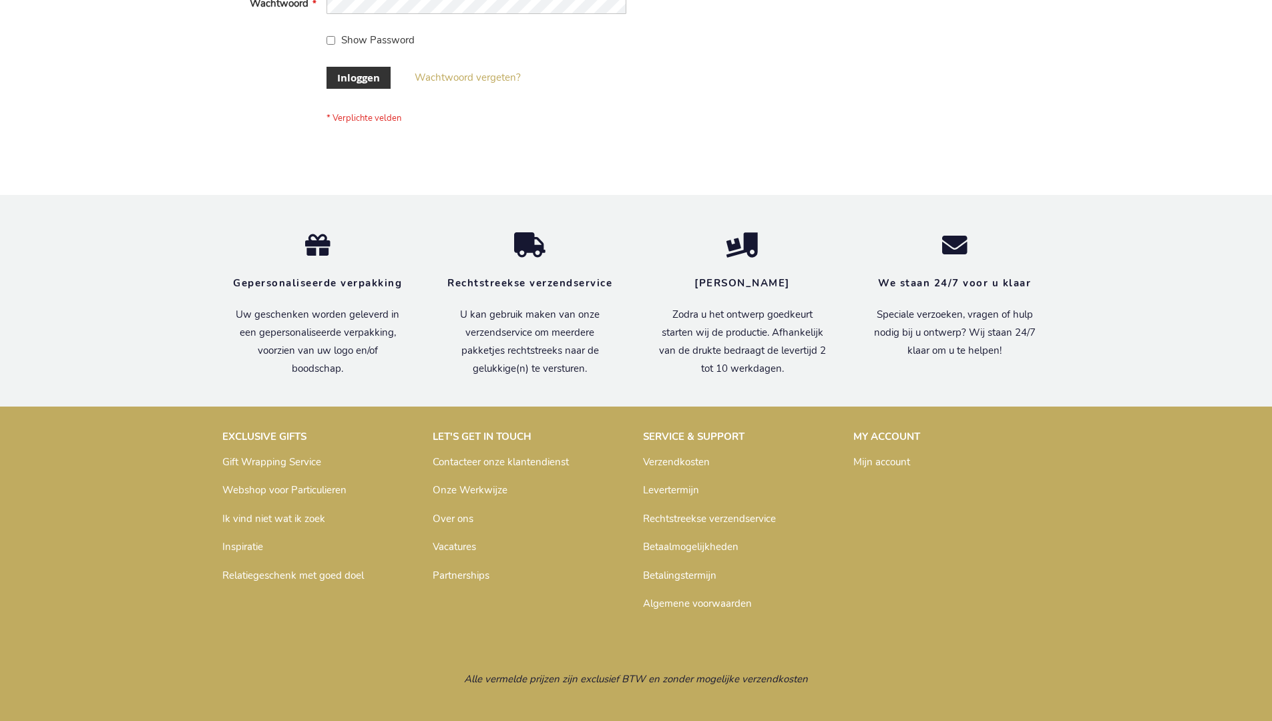
scroll to position [453, 0]
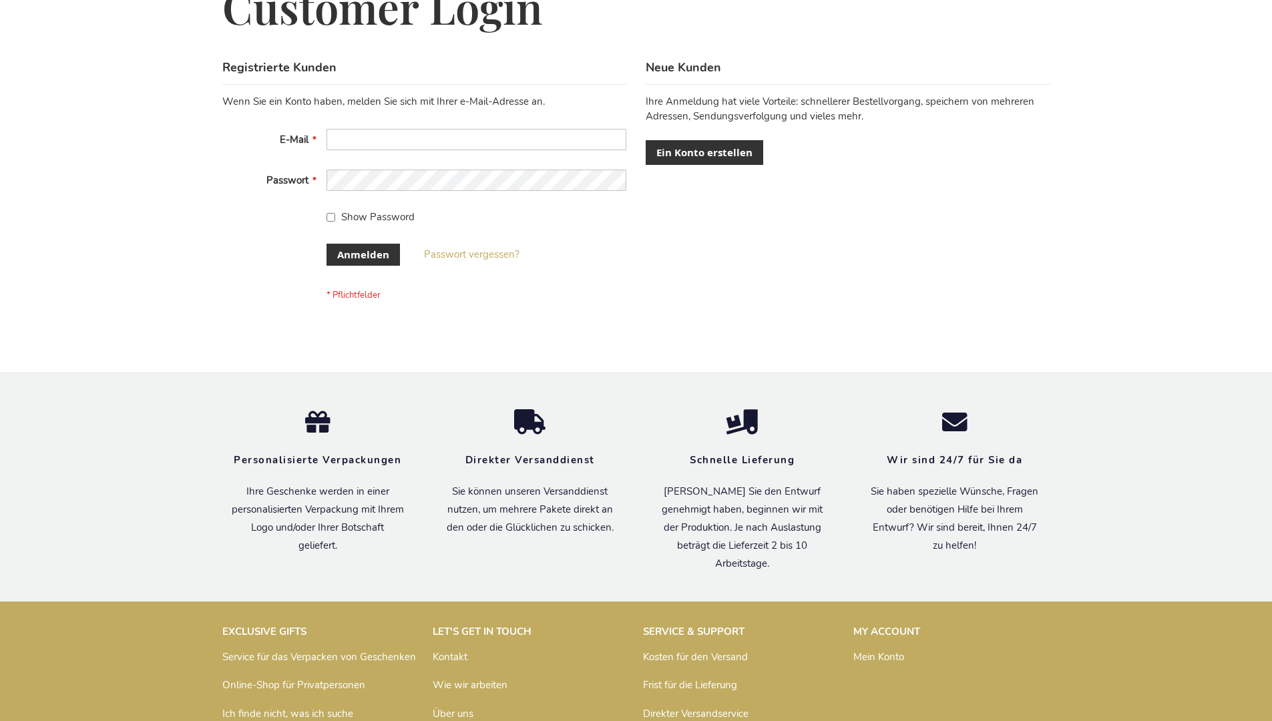
scroll to position [447, 0]
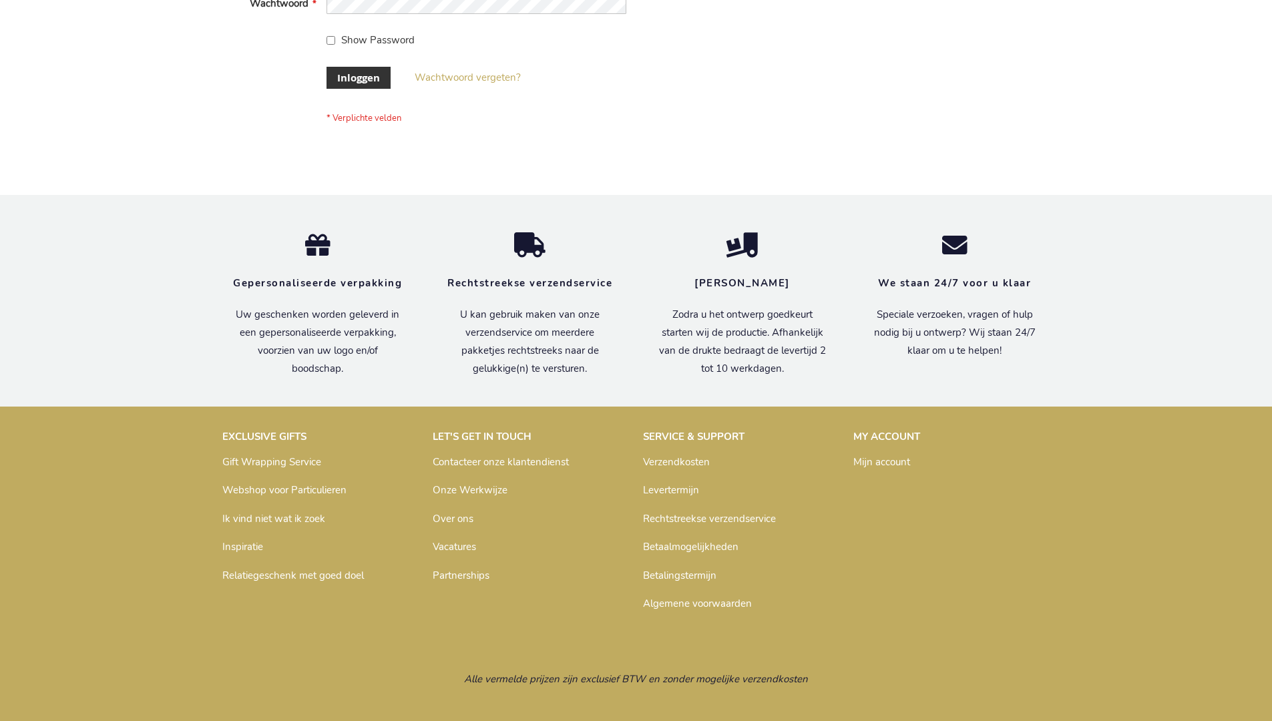
scroll to position [453, 0]
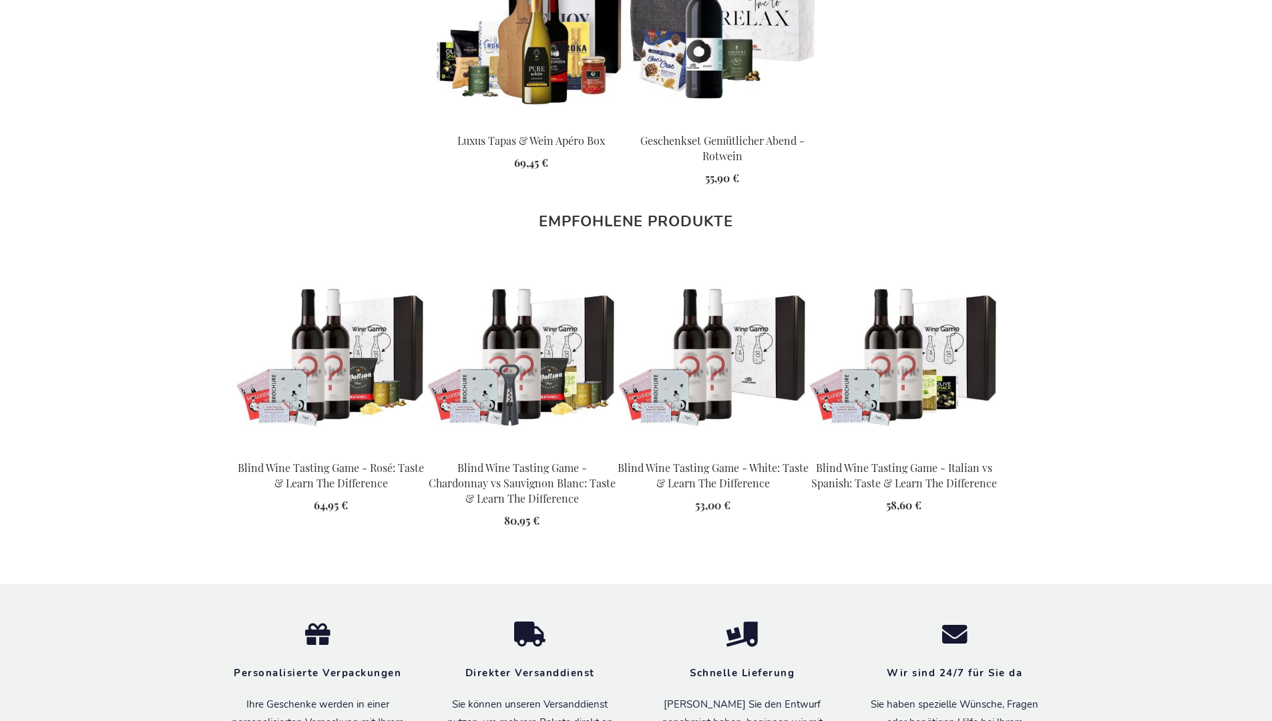
scroll to position [1873, 0]
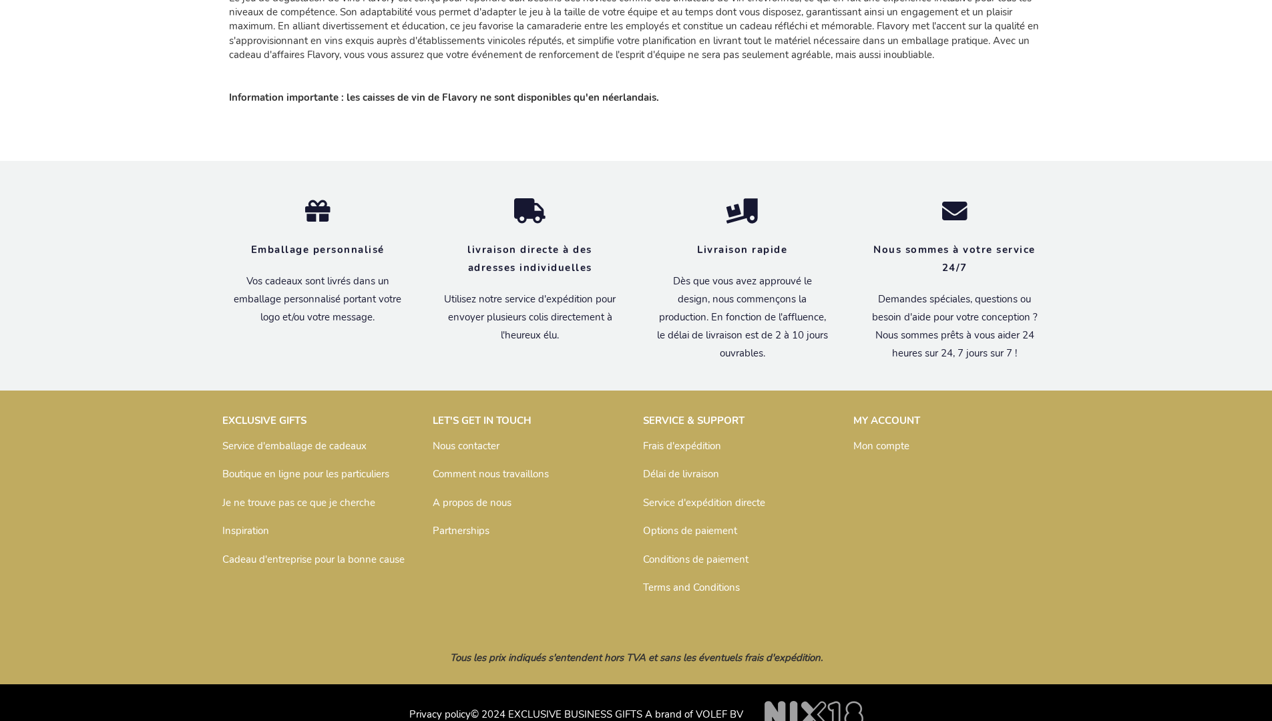
scroll to position [2007, 0]
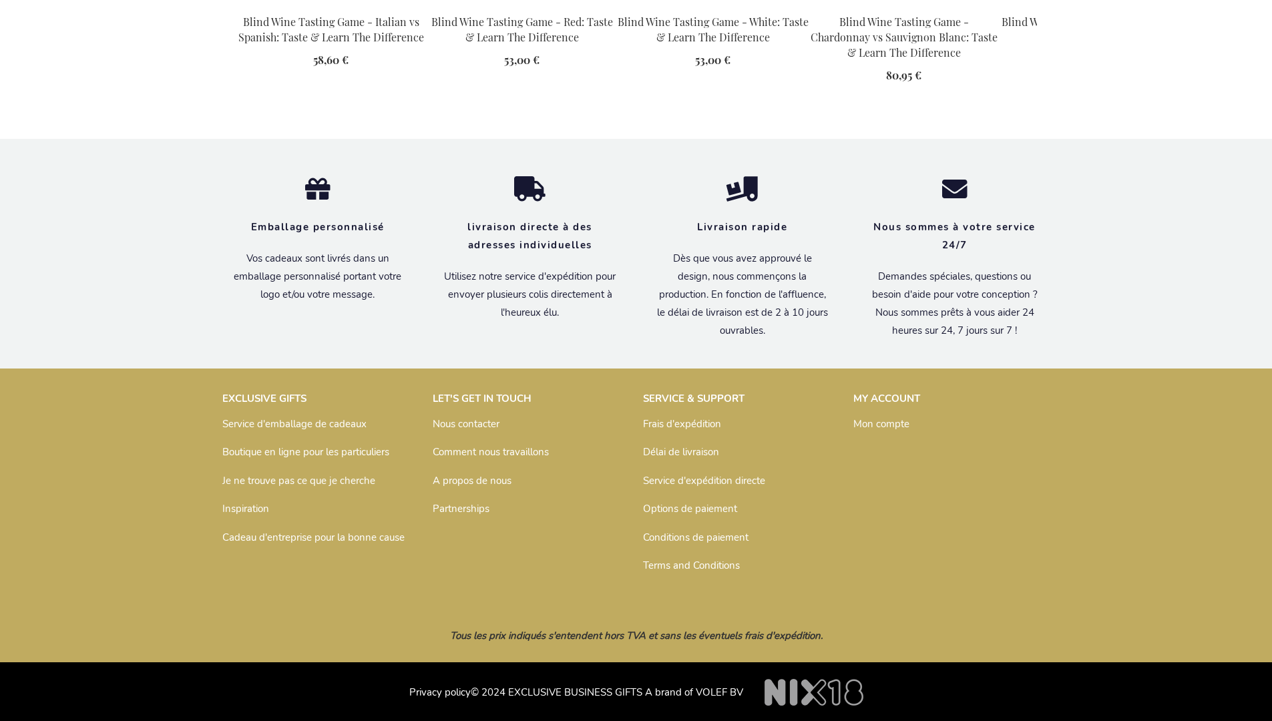
scroll to position [1929, 0]
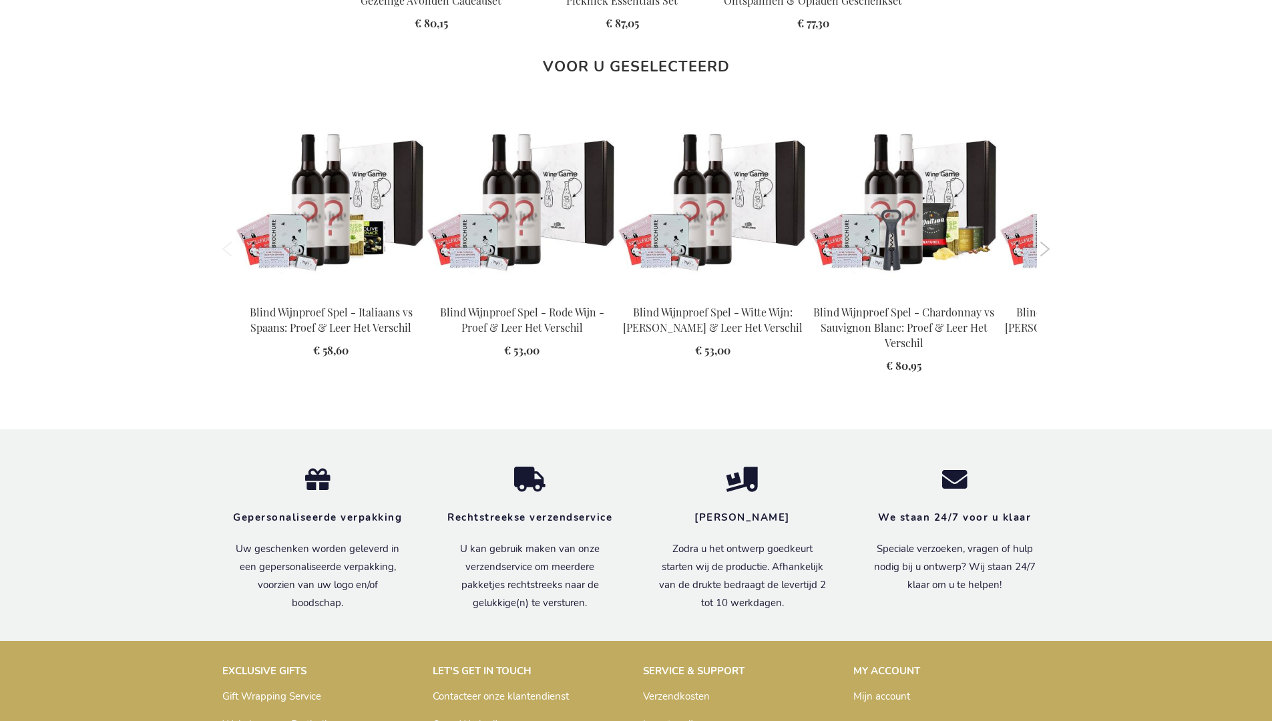
scroll to position [1908, 0]
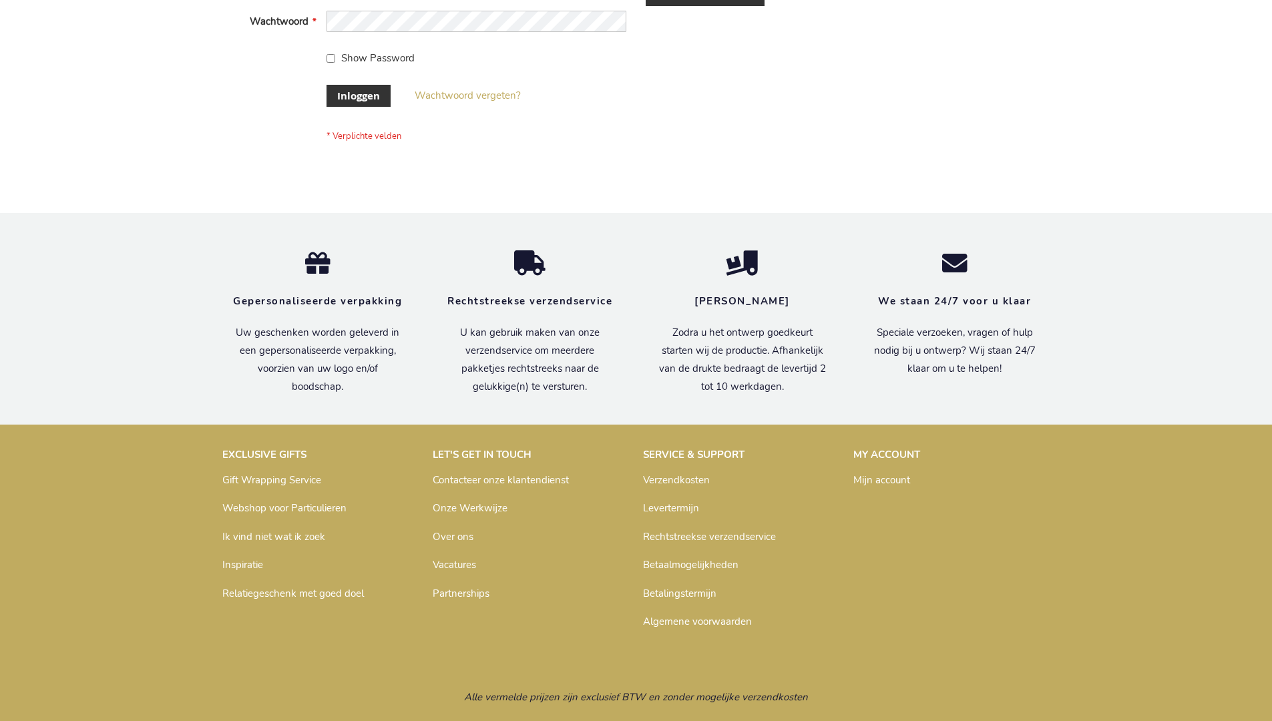
scroll to position [453, 0]
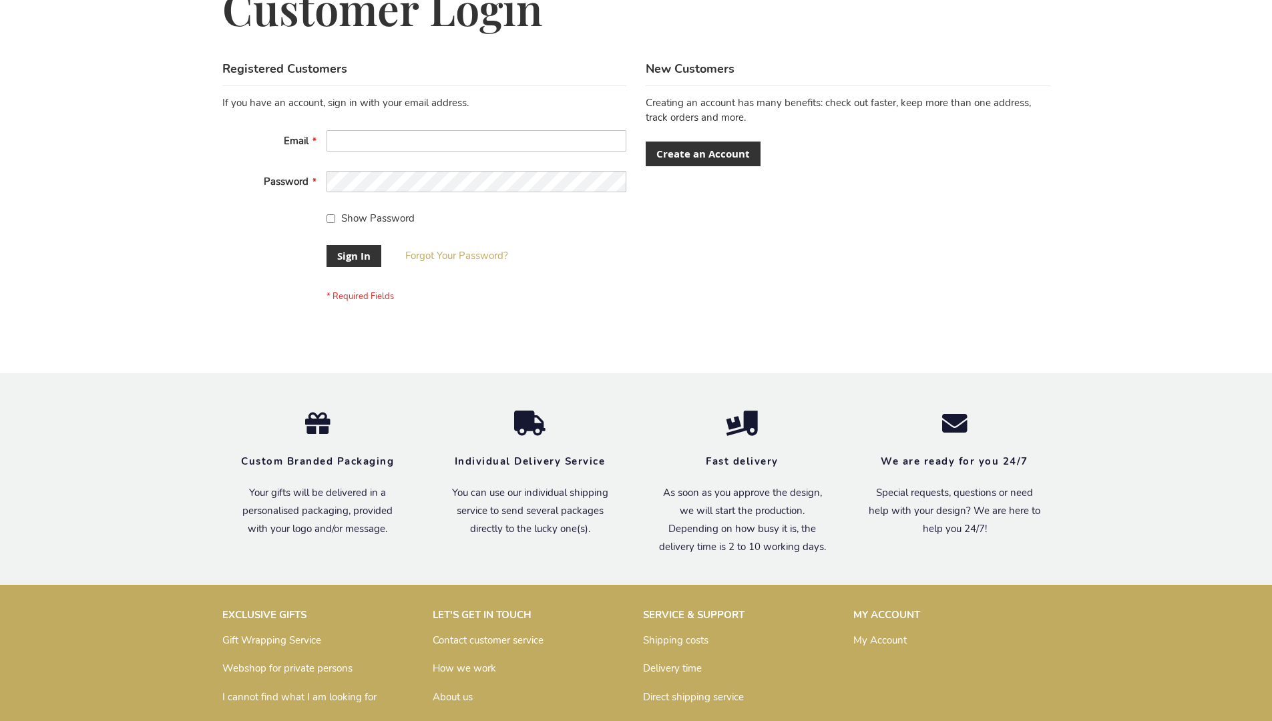
scroll to position [429, 0]
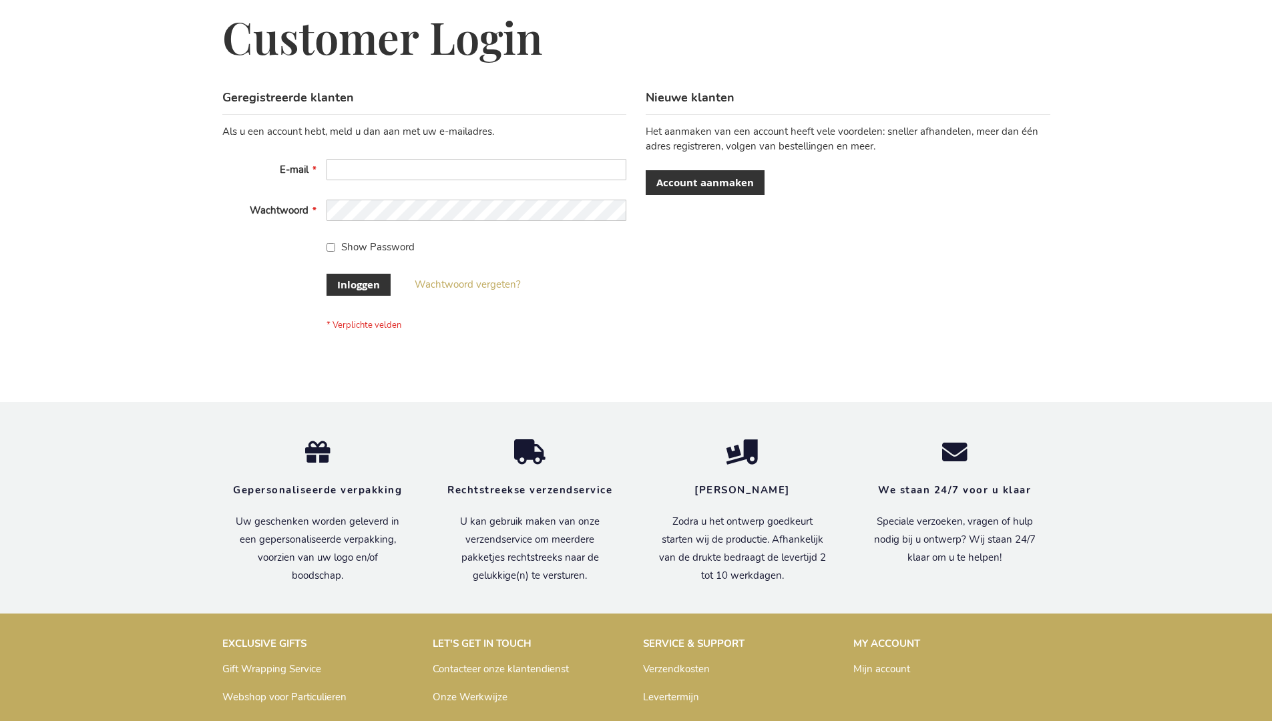
scroll to position [453, 0]
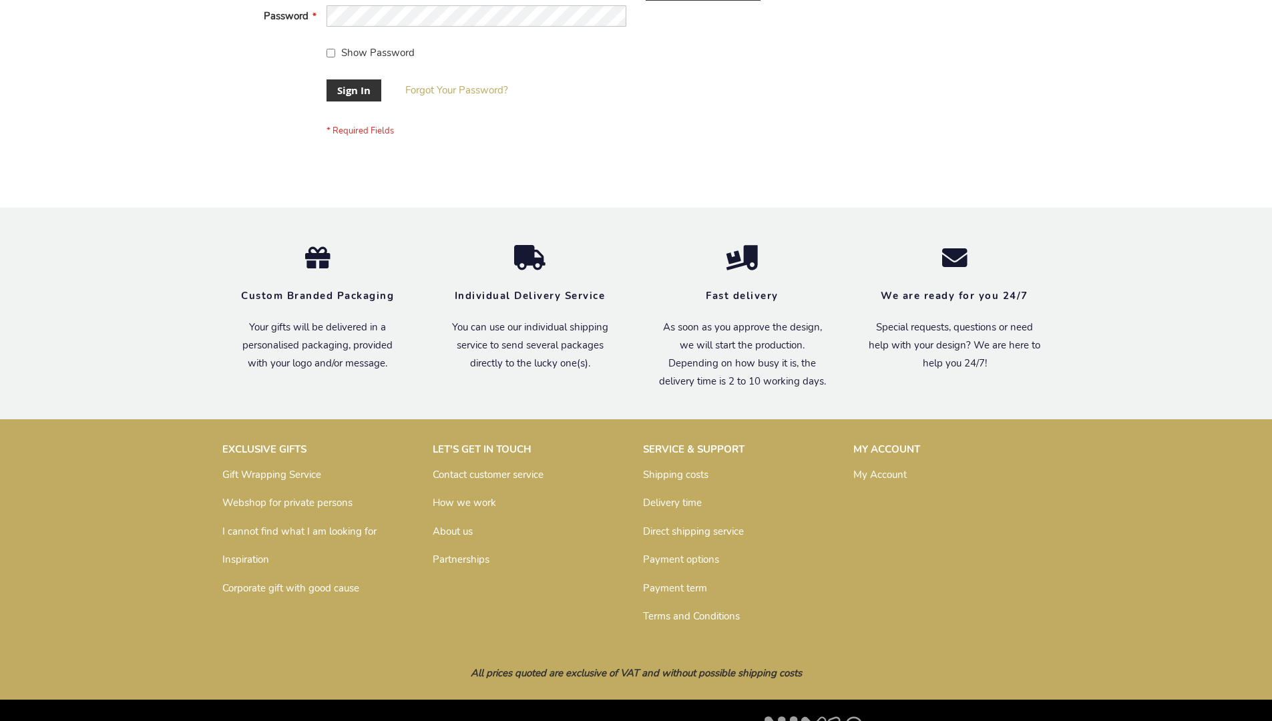
scroll to position [429, 0]
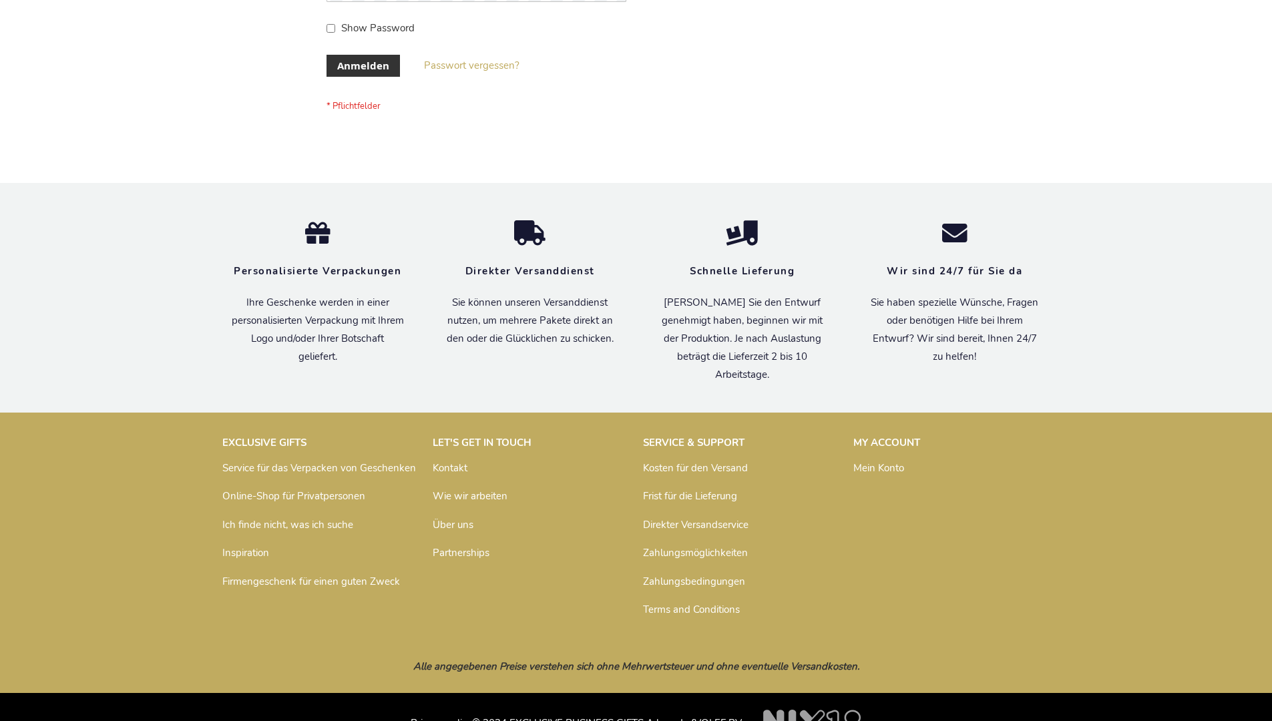
scroll to position [447, 0]
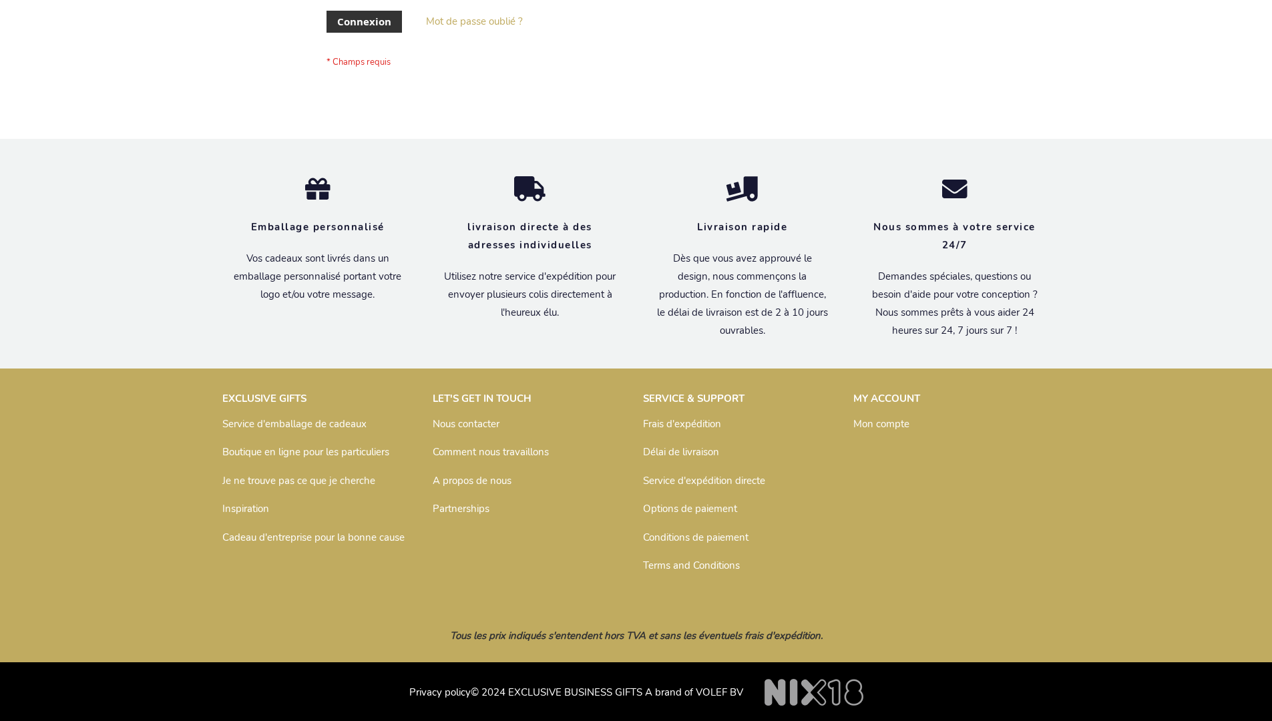
scroll to position [461, 0]
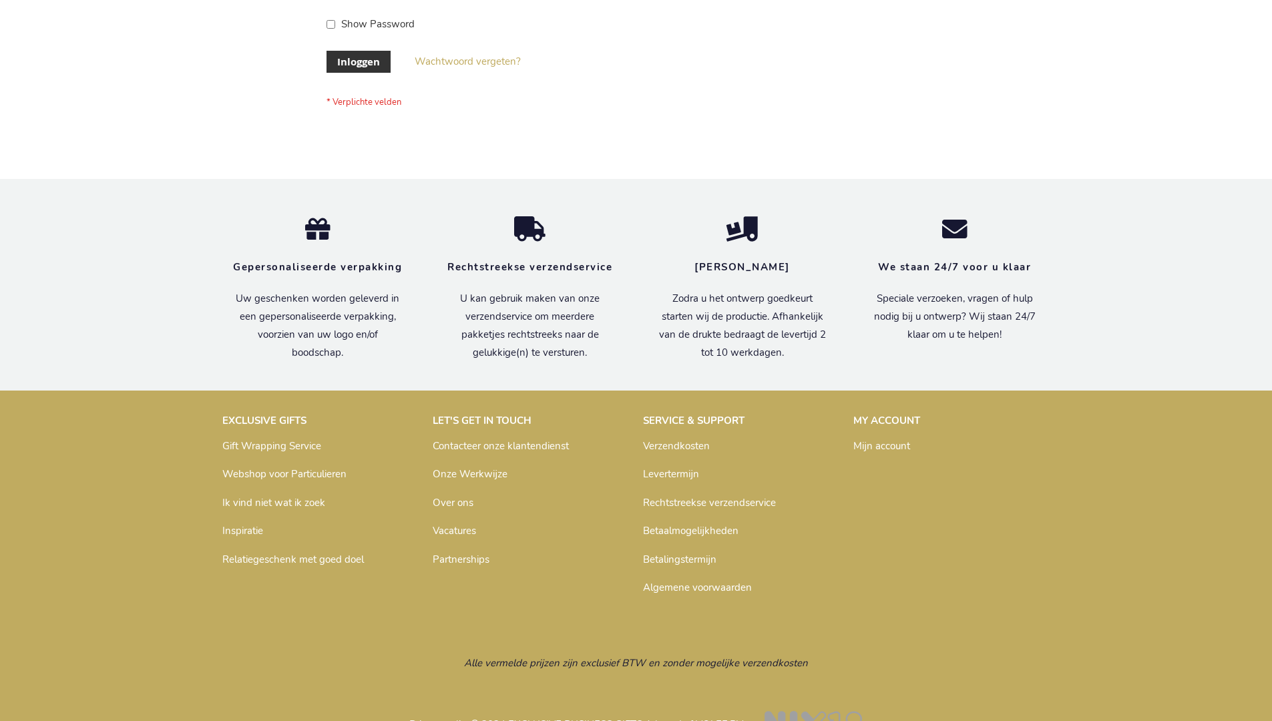
scroll to position [453, 0]
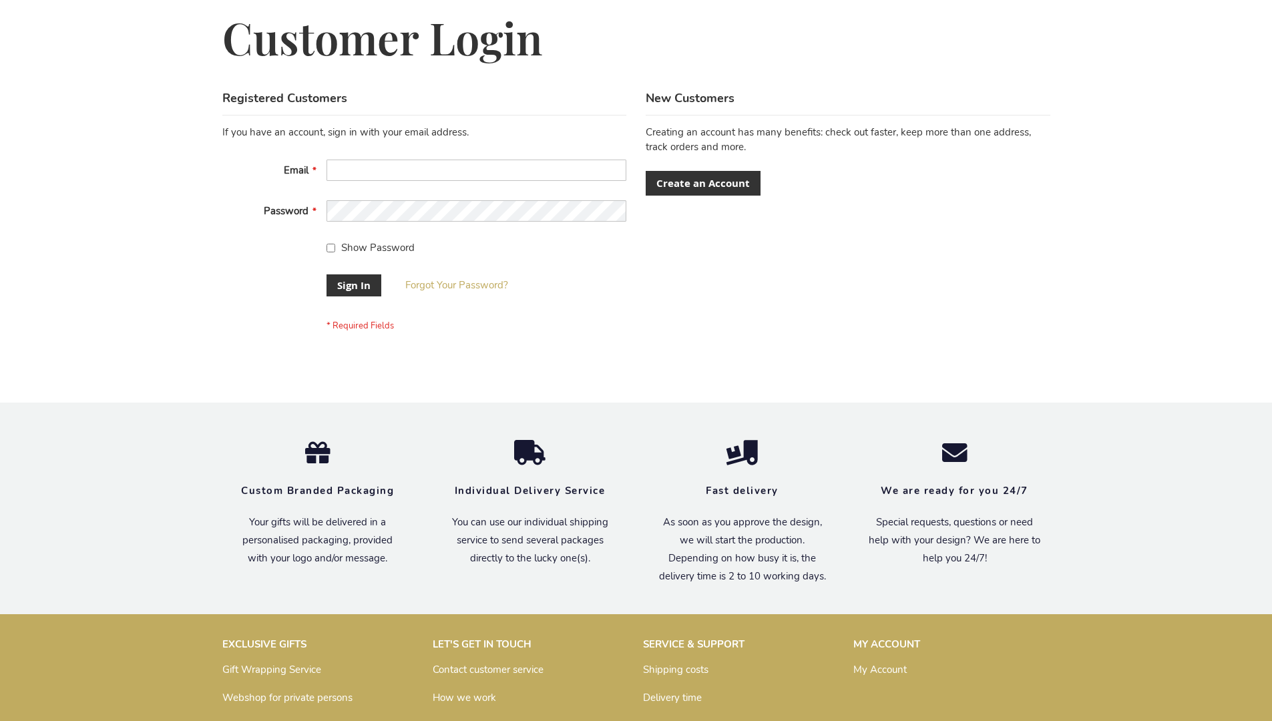
scroll to position [429, 0]
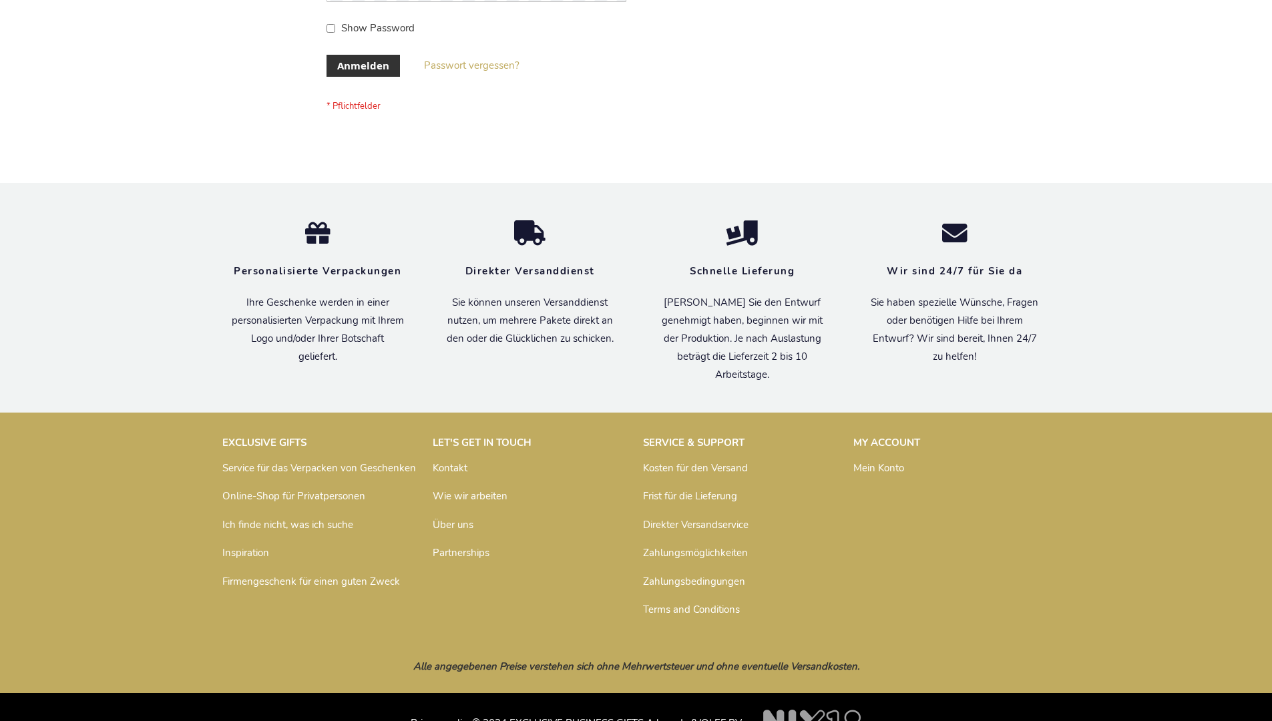
scroll to position [447, 0]
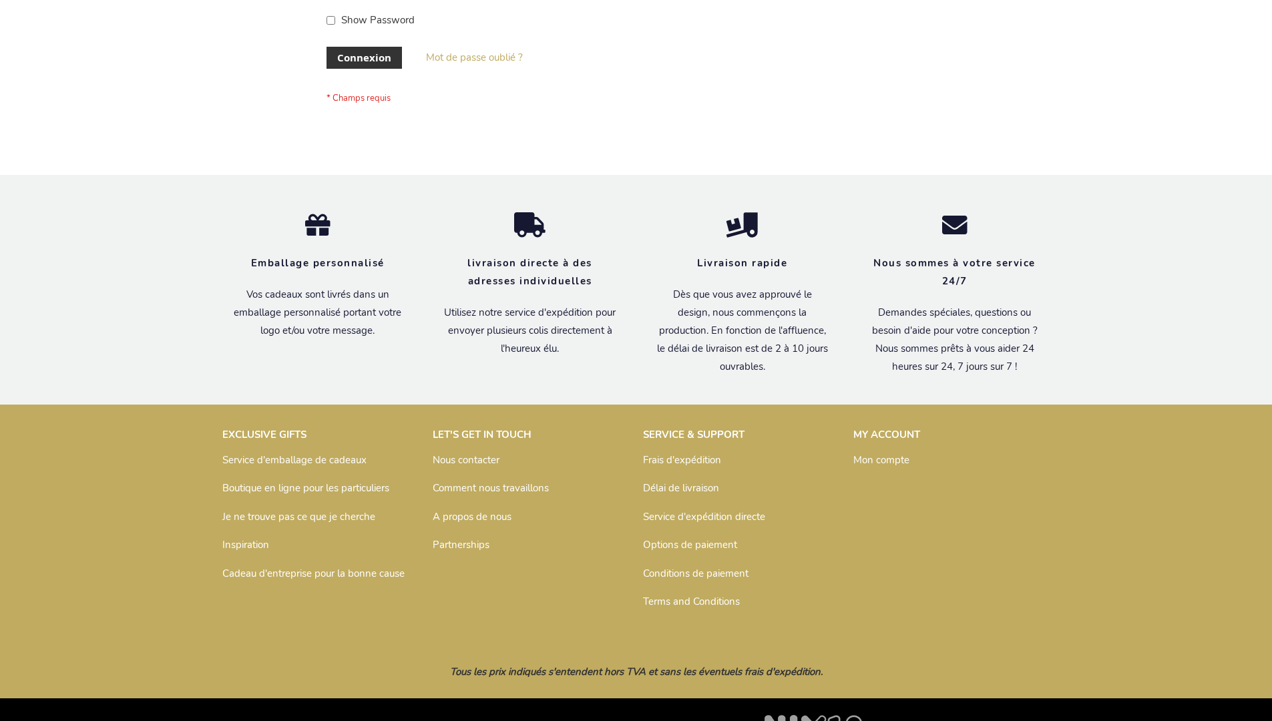
scroll to position [461, 0]
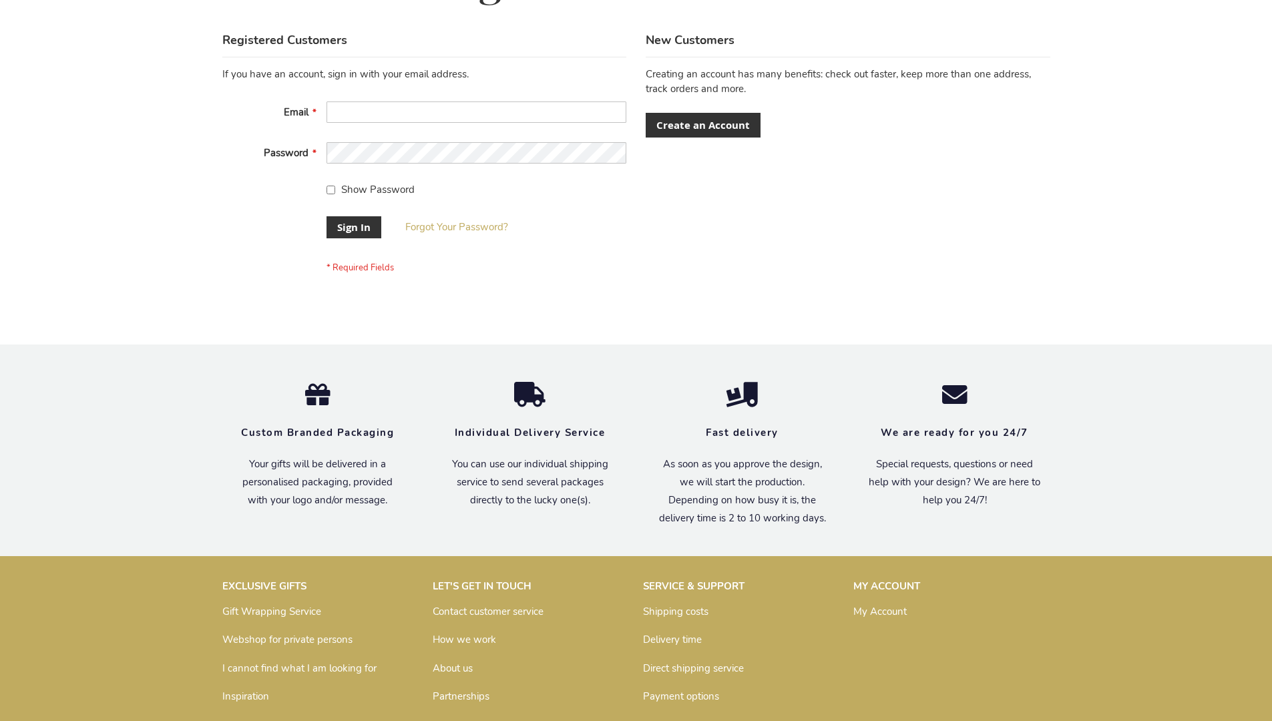
scroll to position [429, 0]
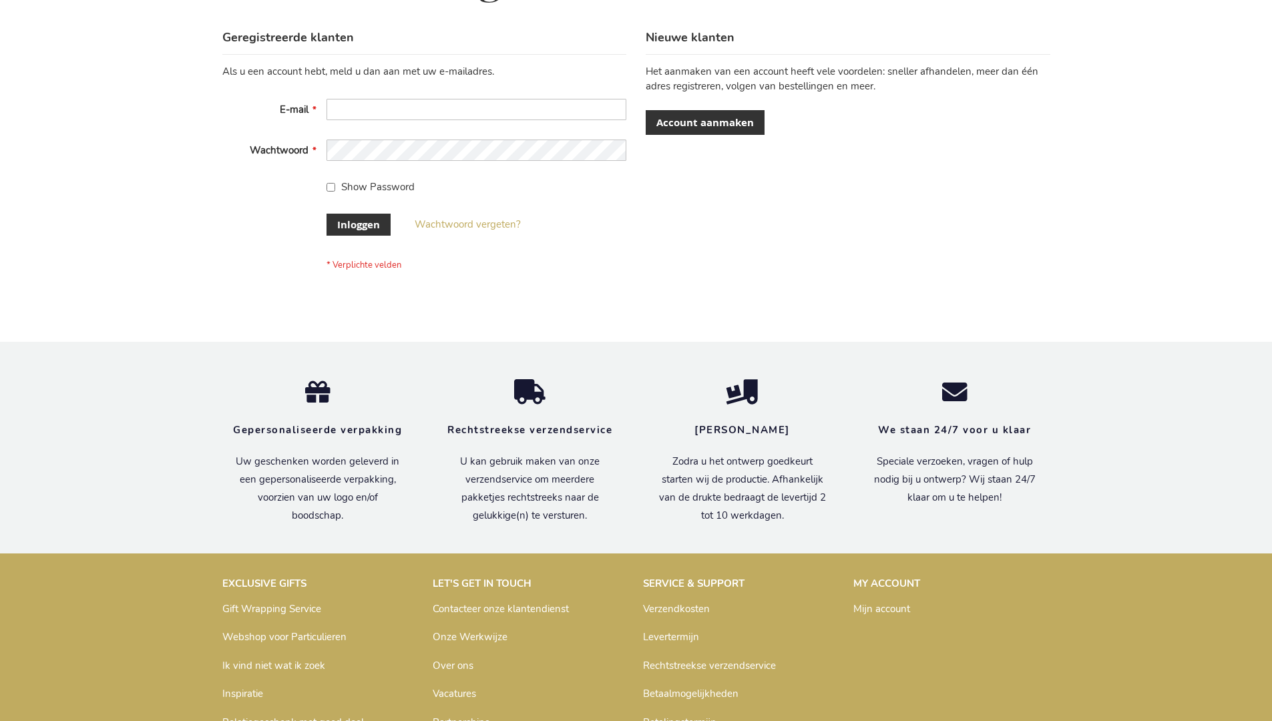
scroll to position [453, 0]
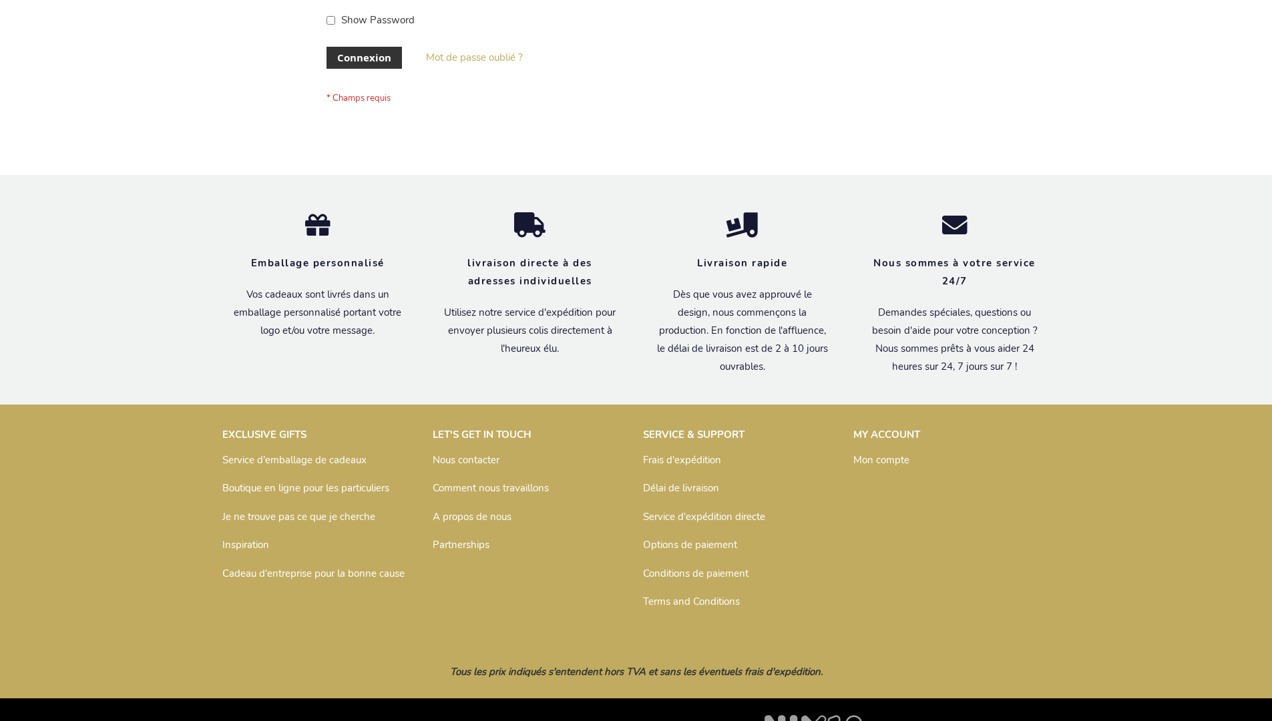
scroll to position [461, 0]
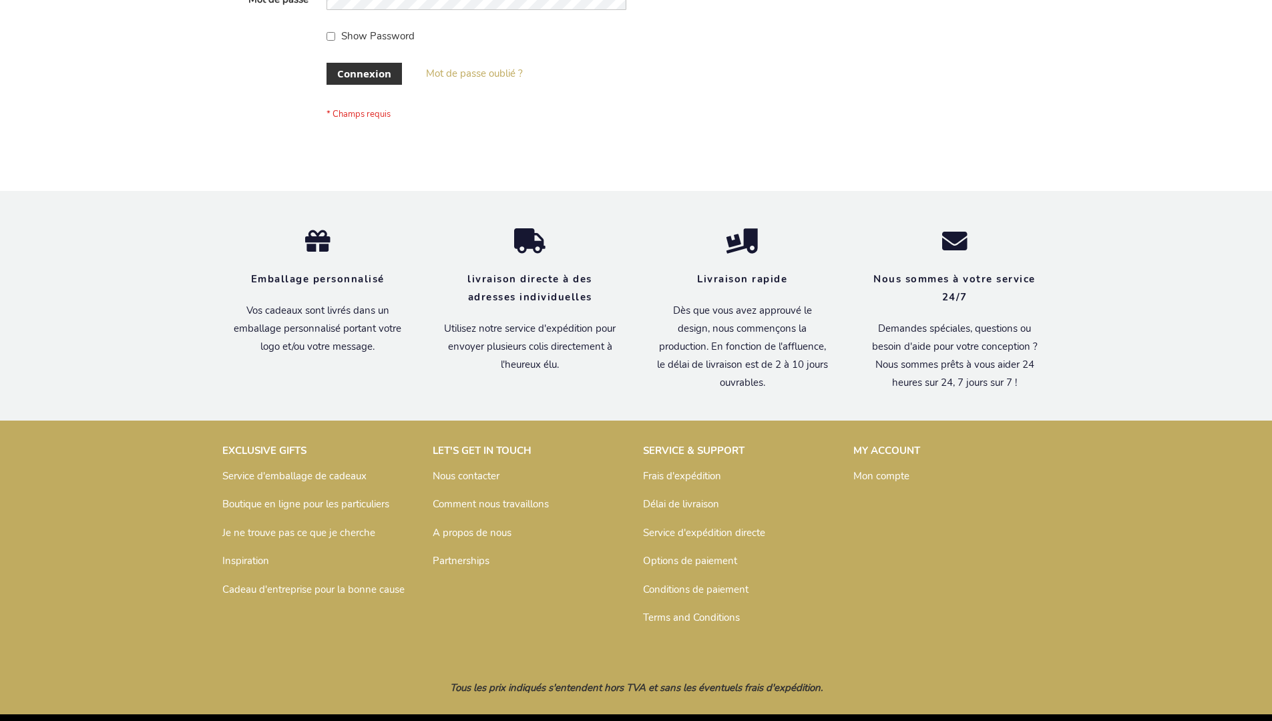
scroll to position [461, 0]
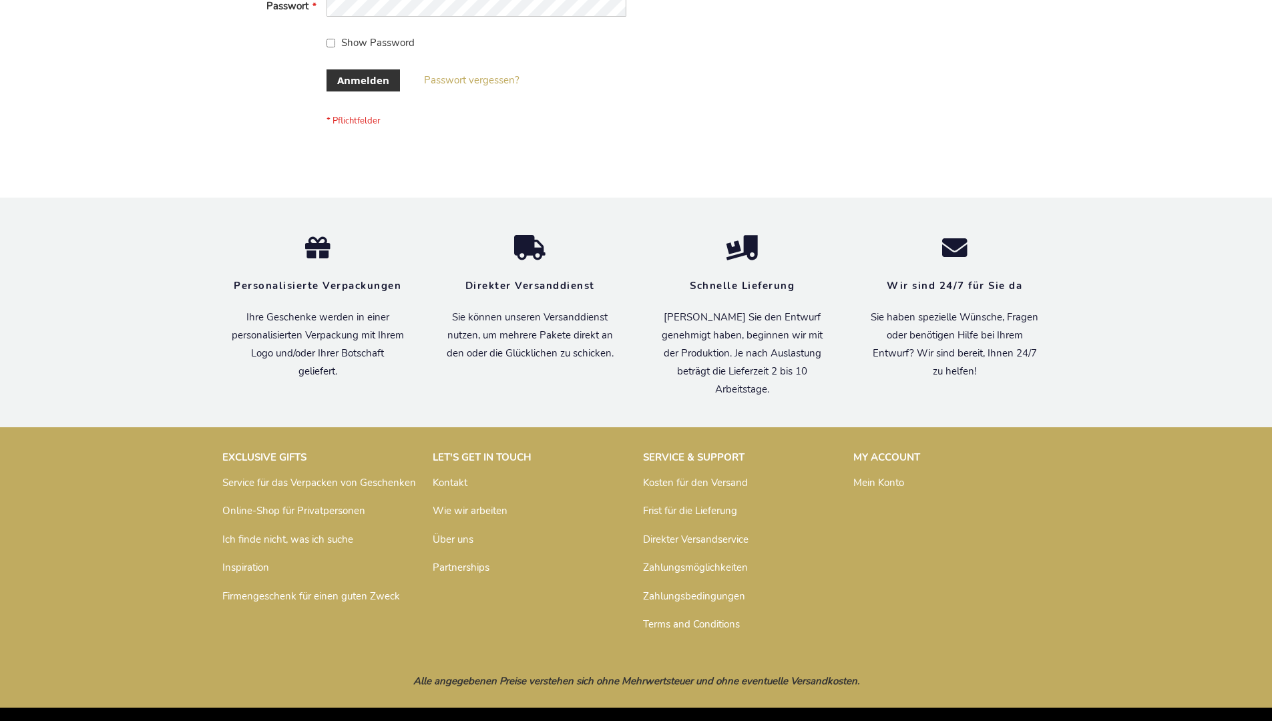
scroll to position [447, 0]
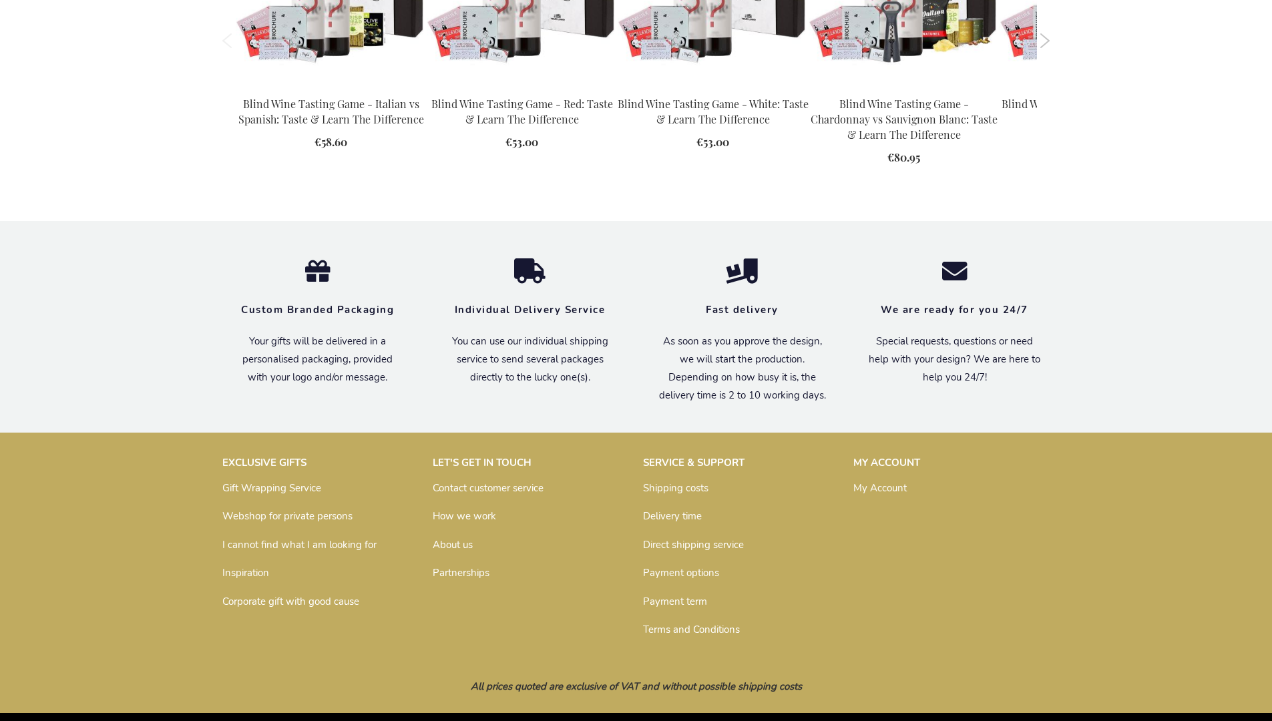
scroll to position [1869, 0]
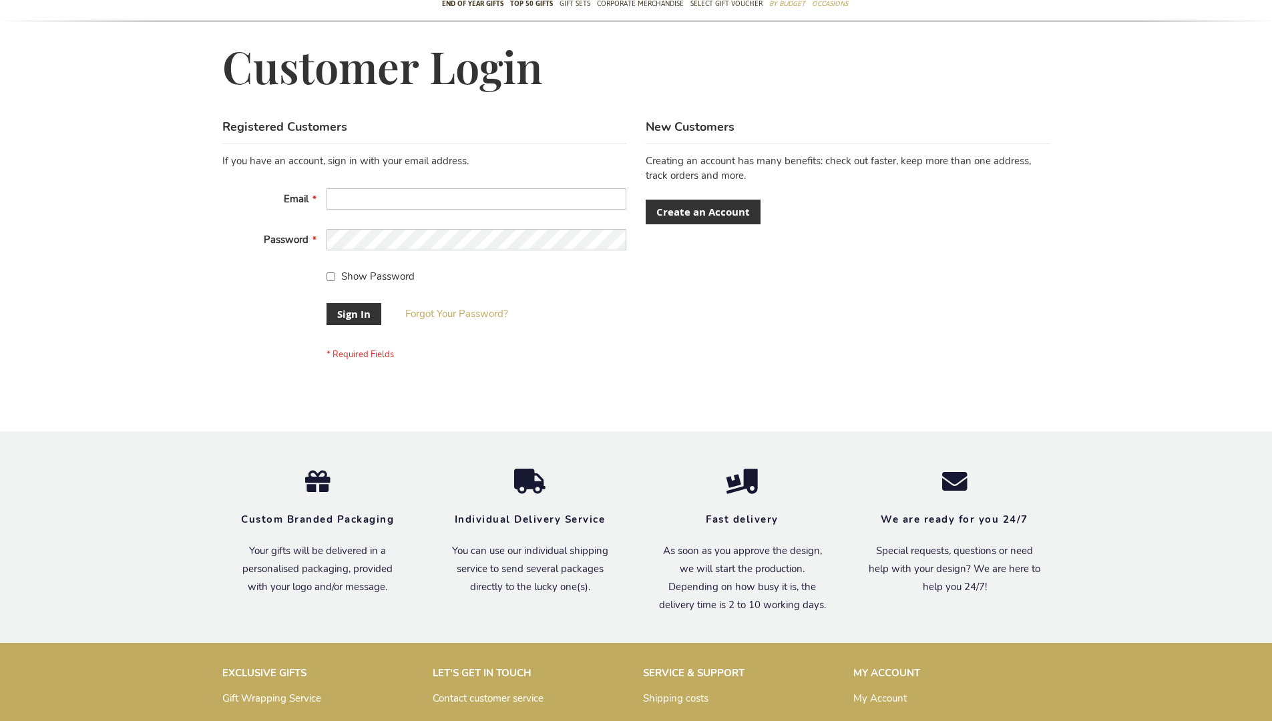
scroll to position [429, 0]
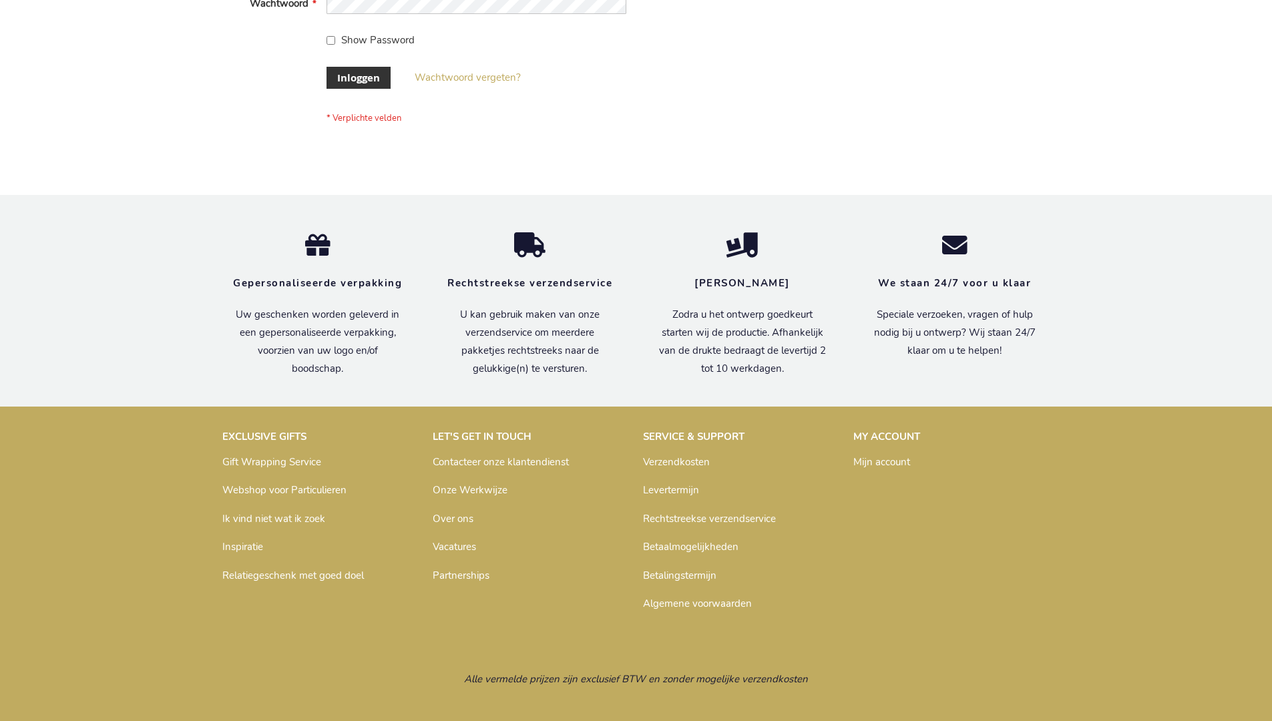
scroll to position [453, 0]
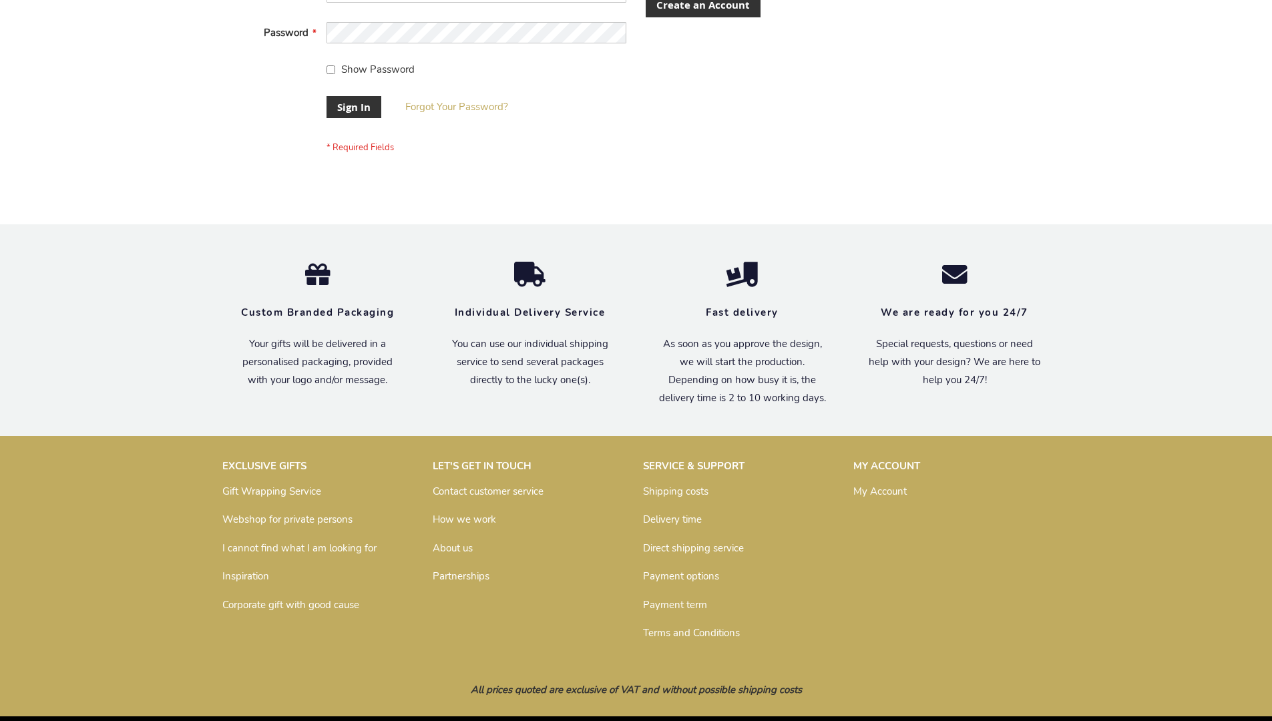
scroll to position [429, 0]
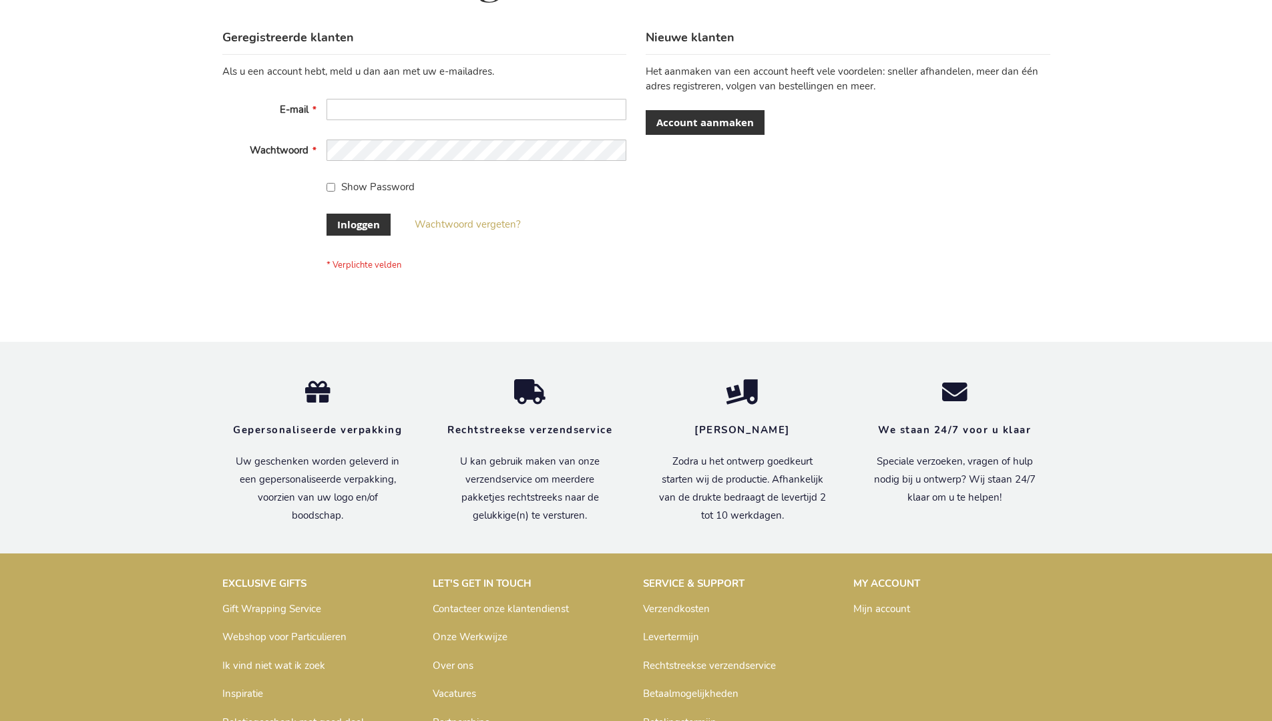
scroll to position [453, 0]
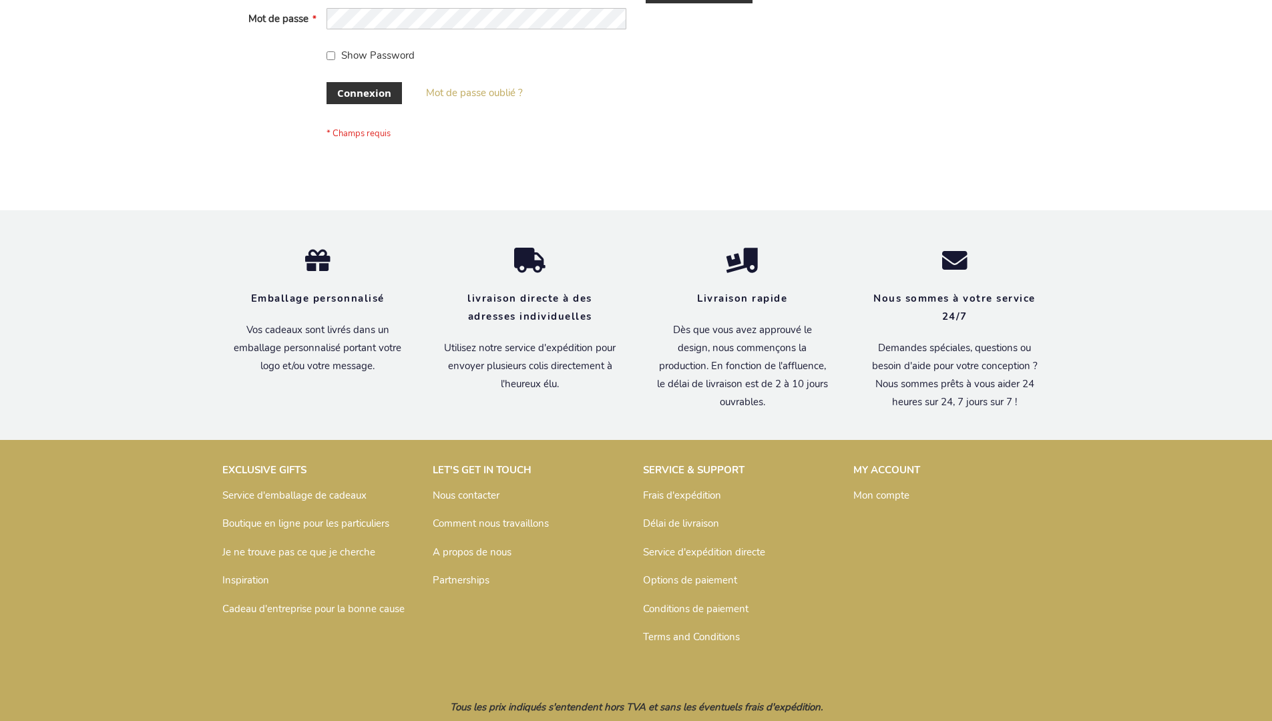
scroll to position [461, 0]
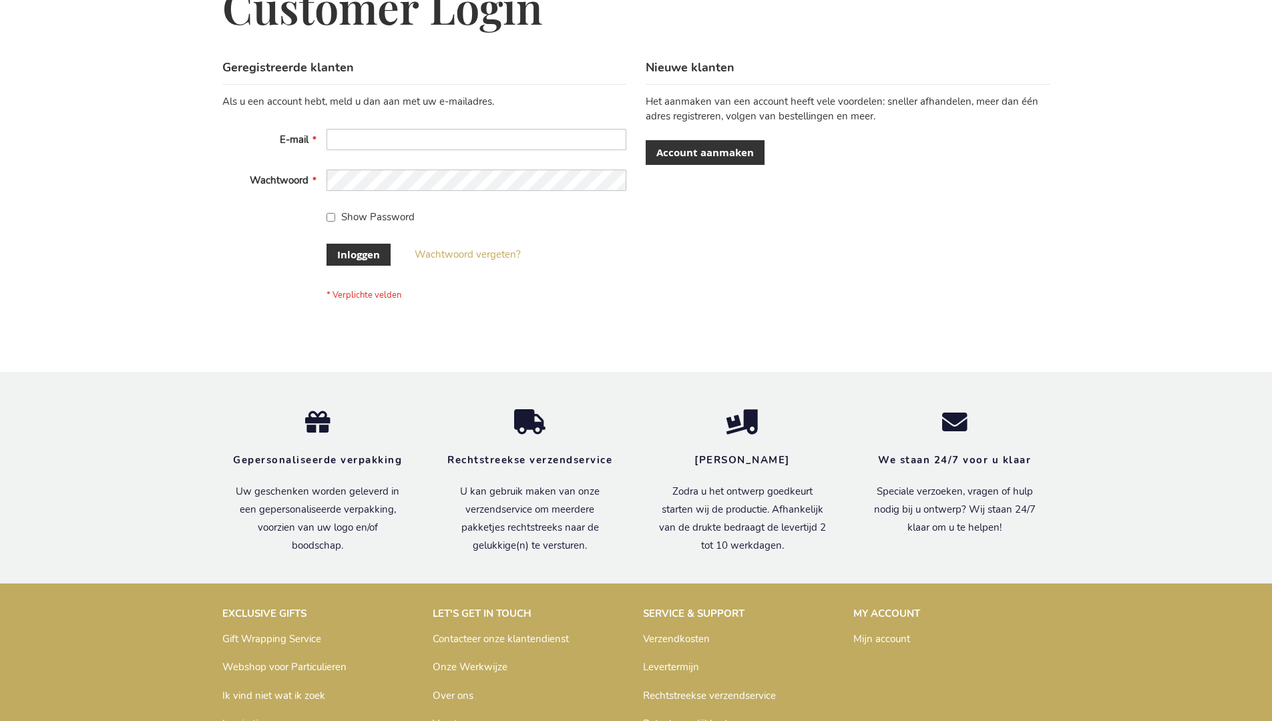
scroll to position [453, 0]
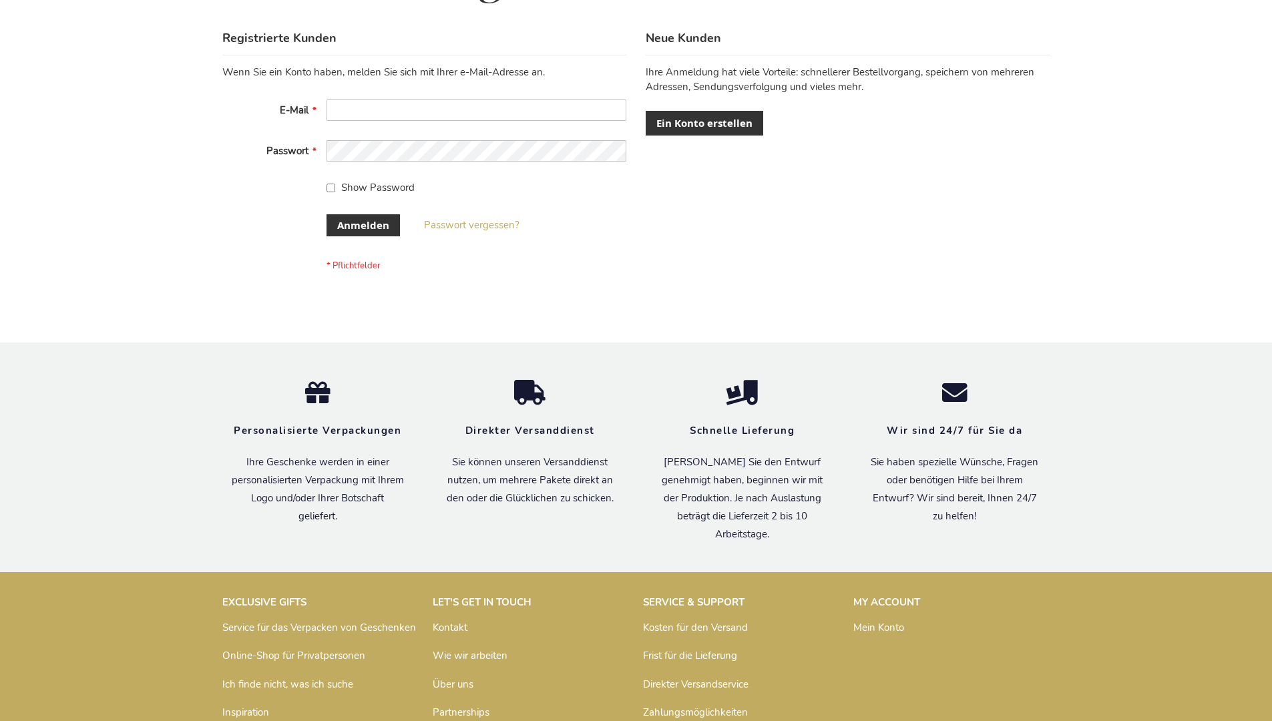
scroll to position [447, 0]
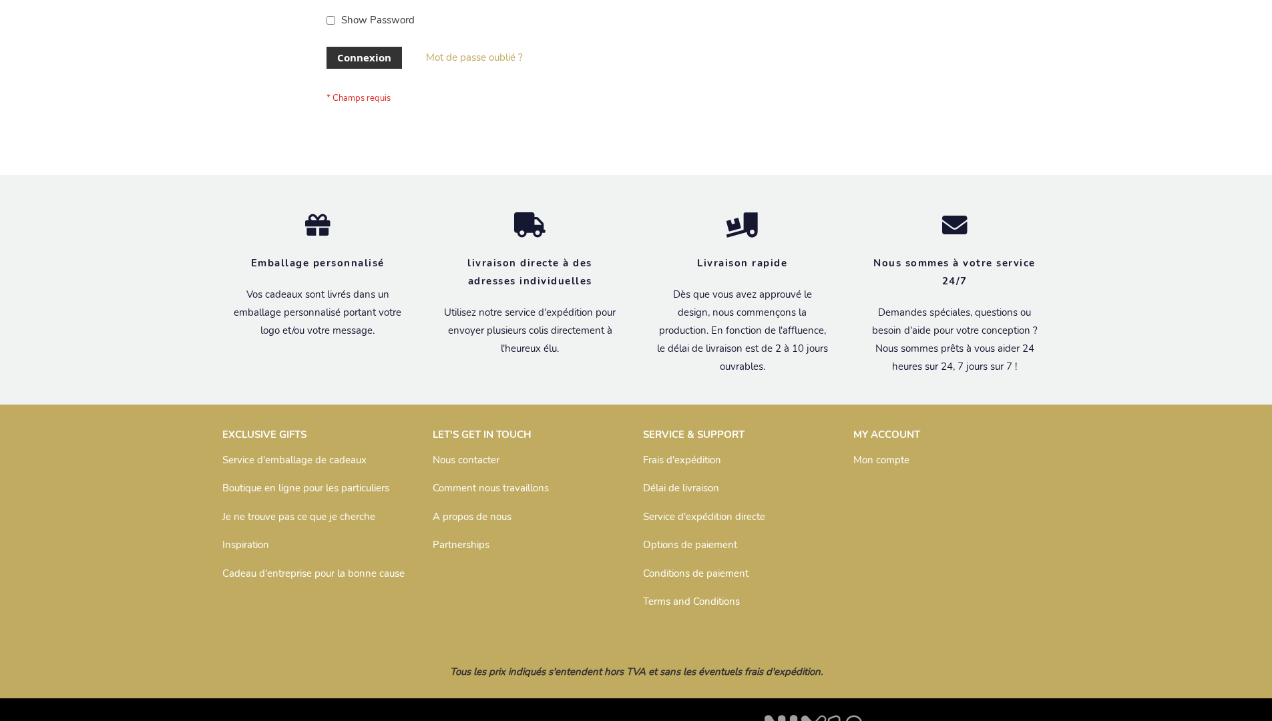
scroll to position [461, 0]
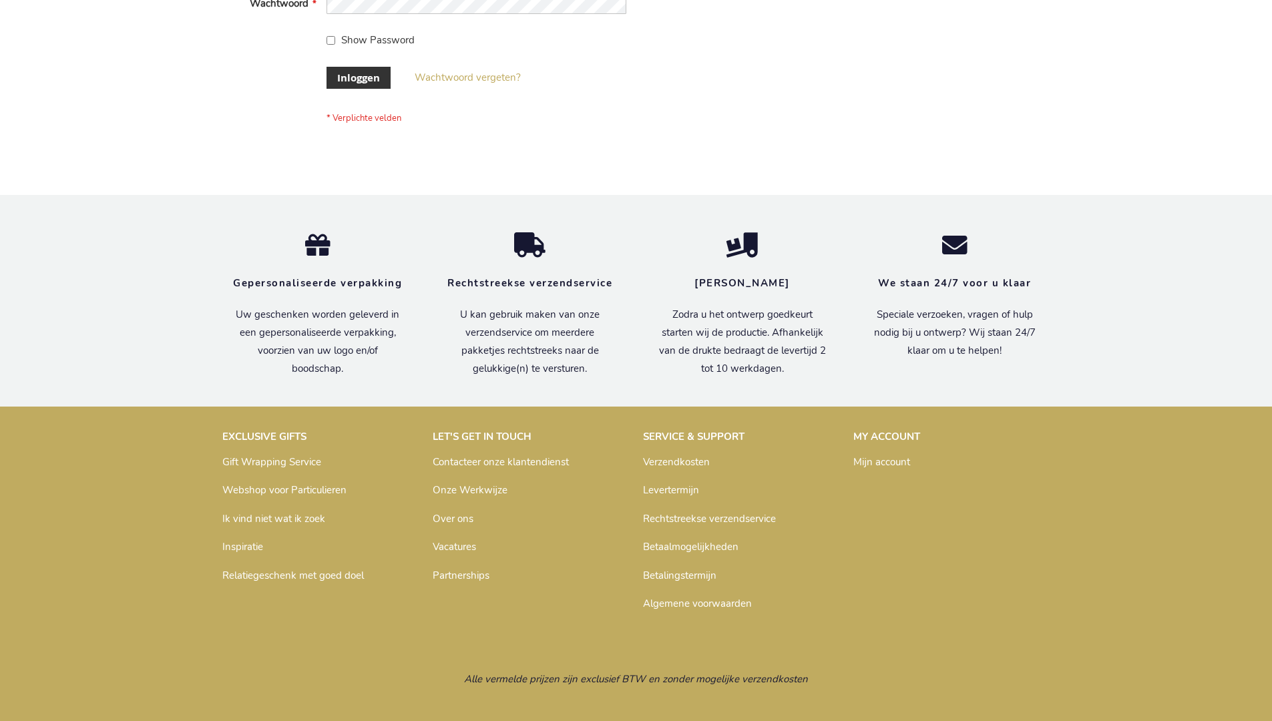
scroll to position [453, 0]
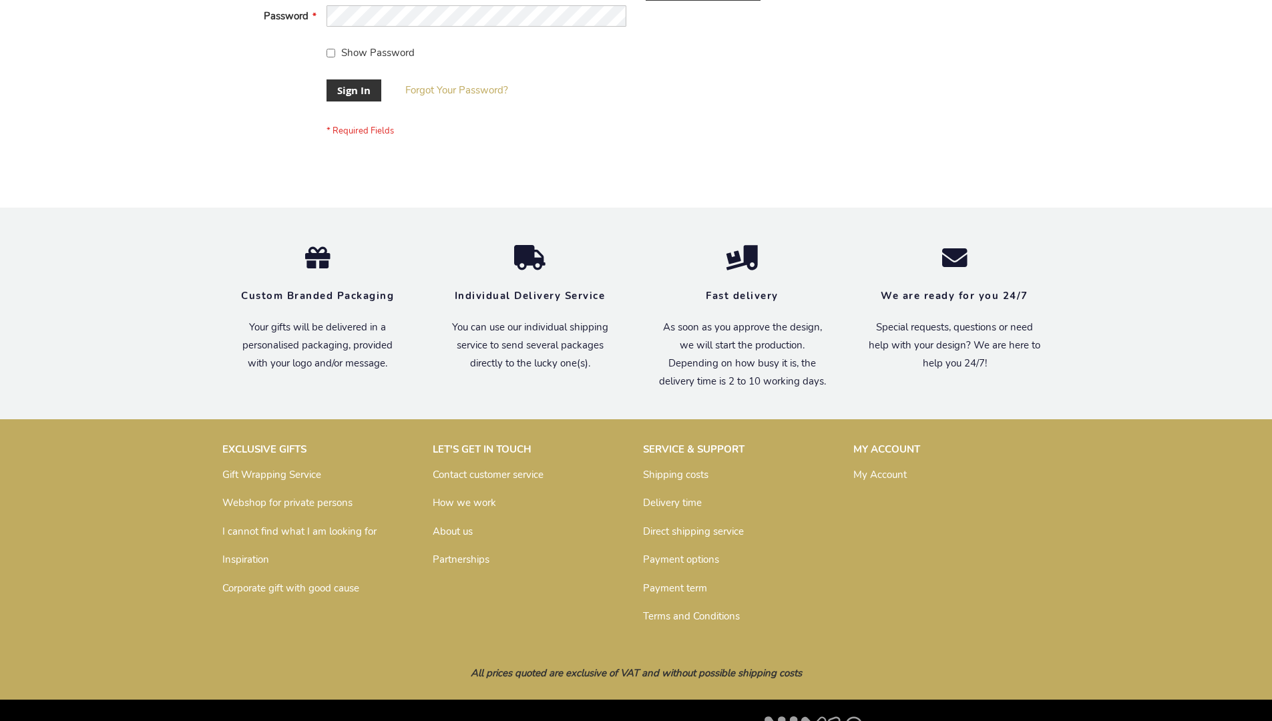
scroll to position [429, 0]
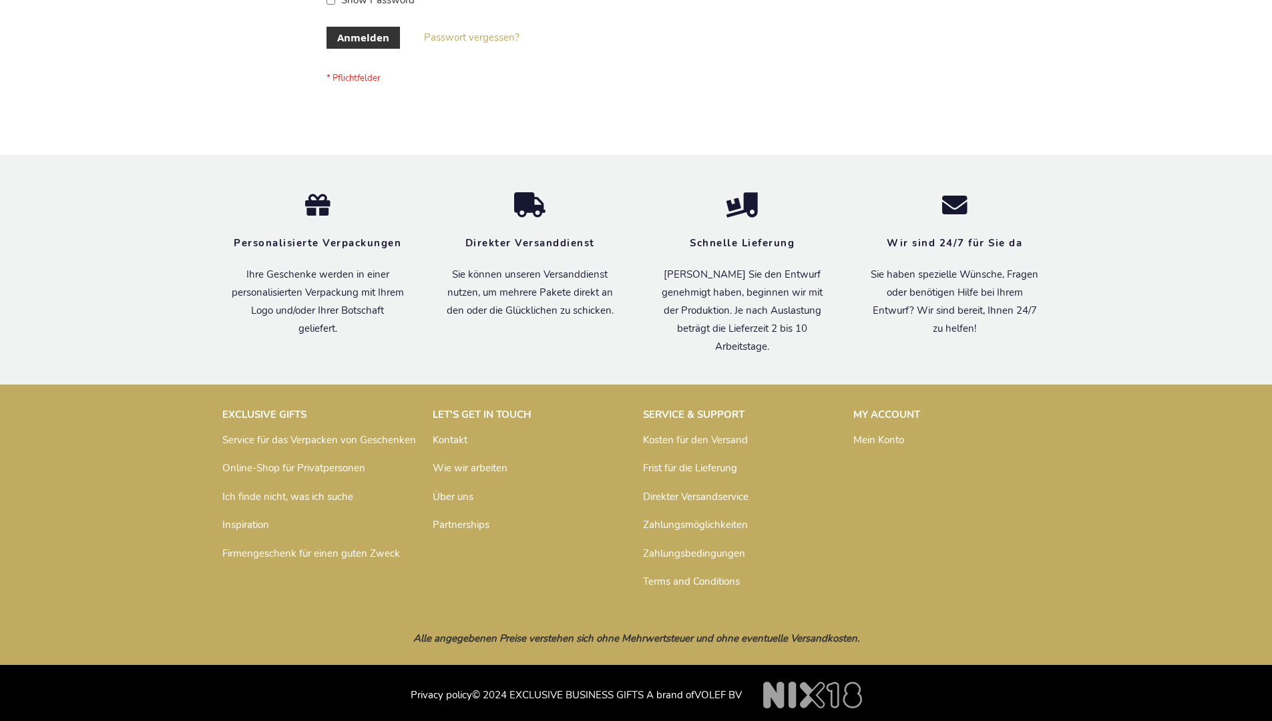
scroll to position [447, 0]
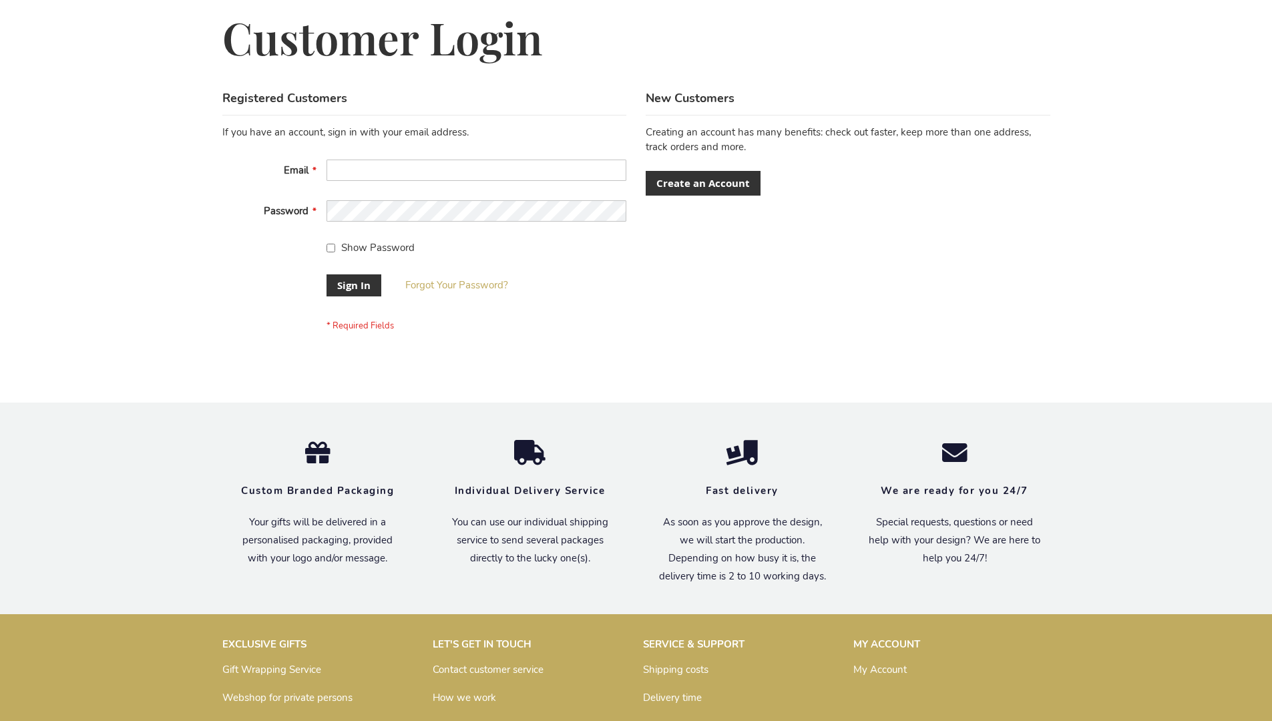
scroll to position [429, 0]
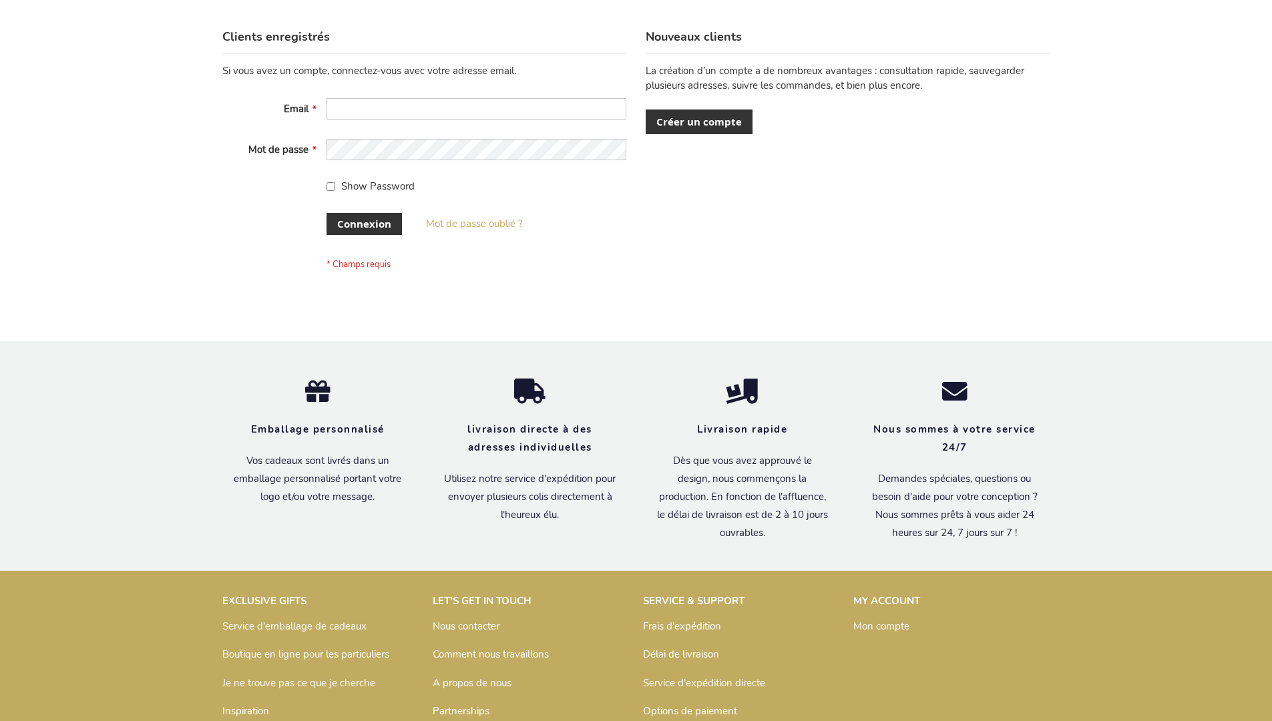
scroll to position [461, 0]
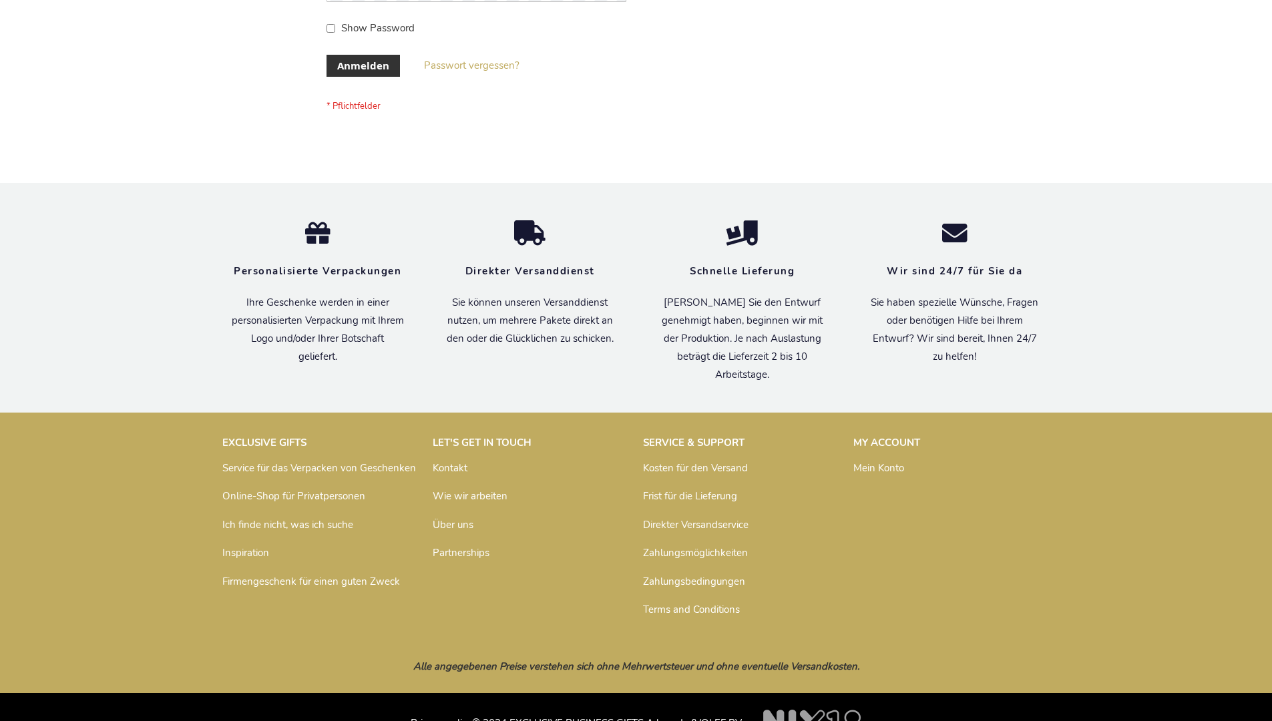
scroll to position [447, 0]
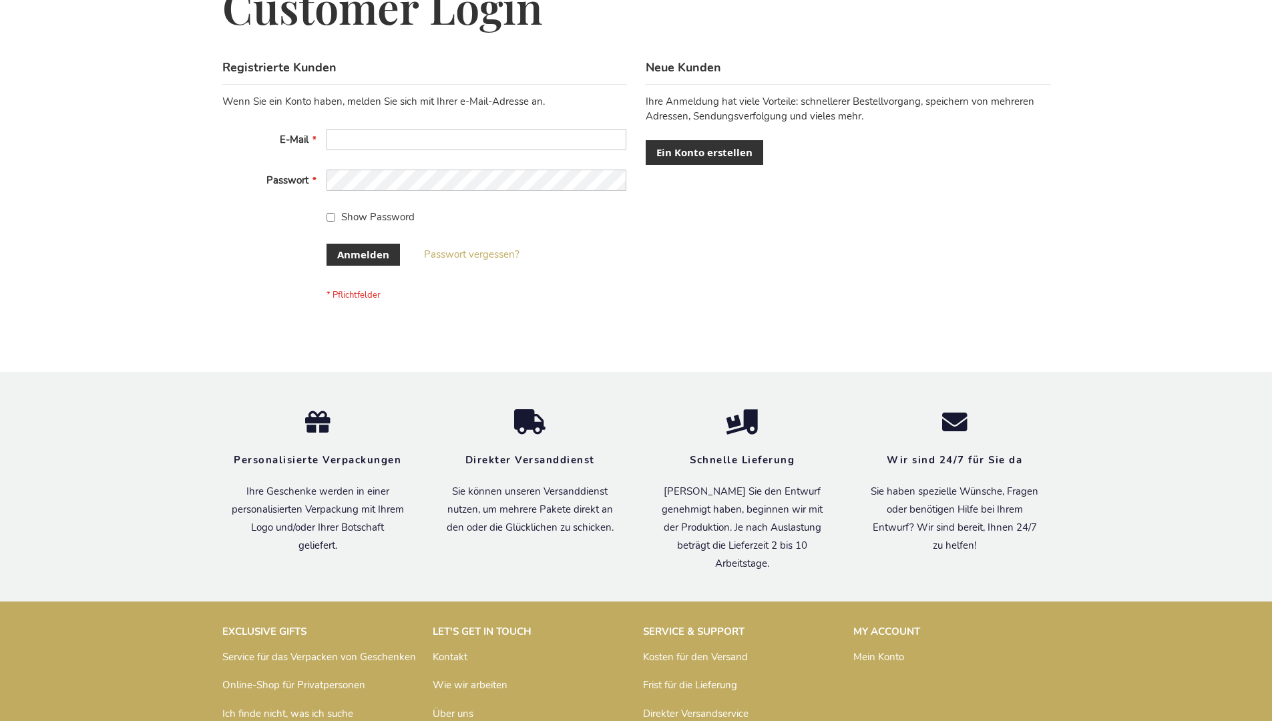
scroll to position [447, 0]
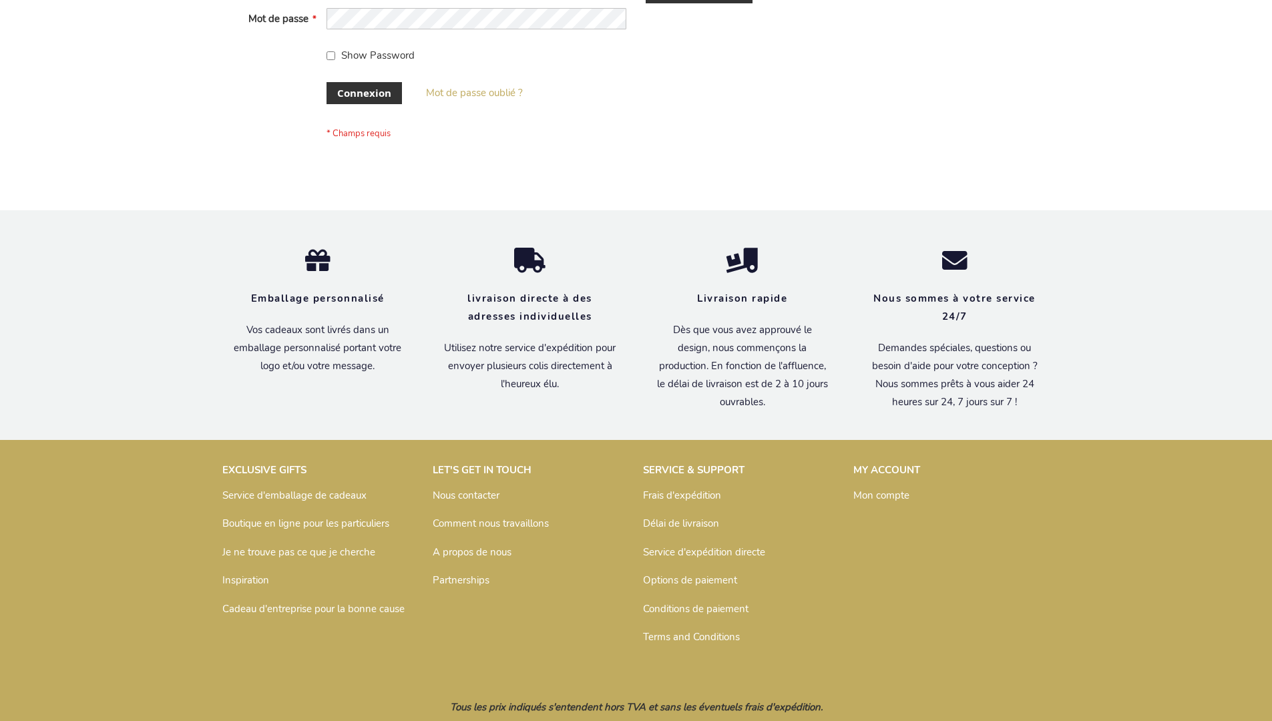
scroll to position [461, 0]
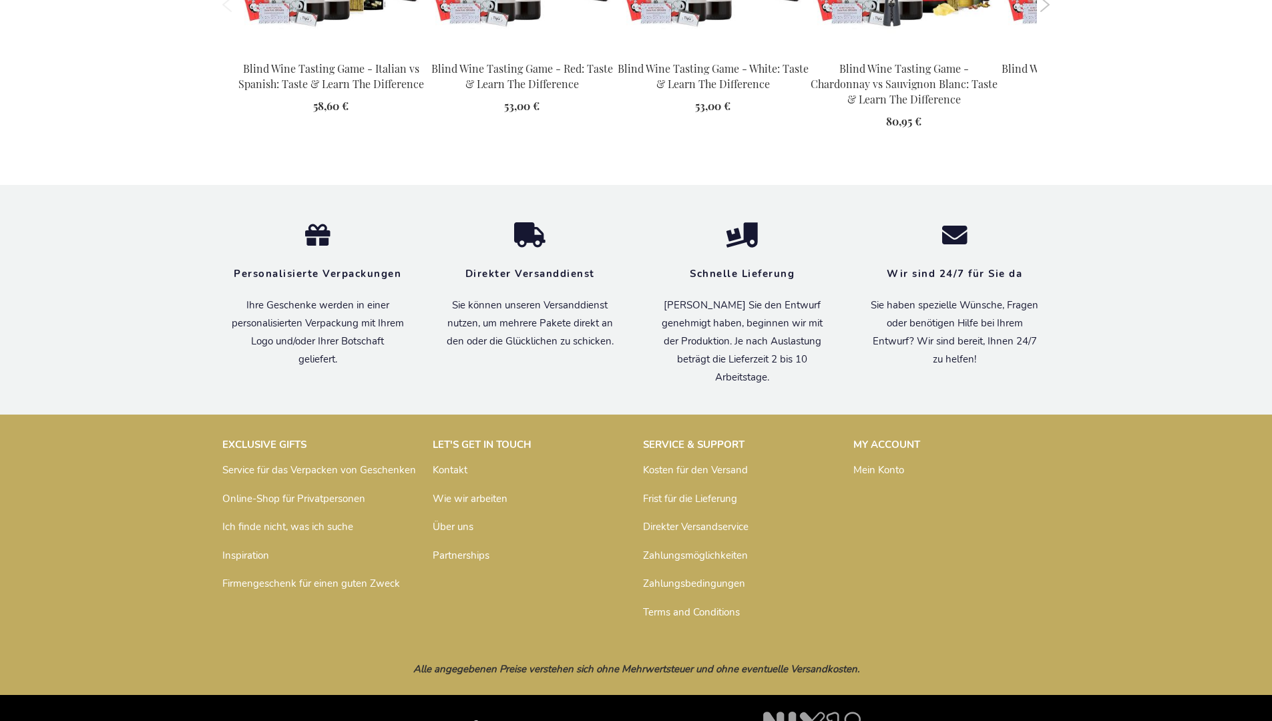
scroll to position [1930, 0]
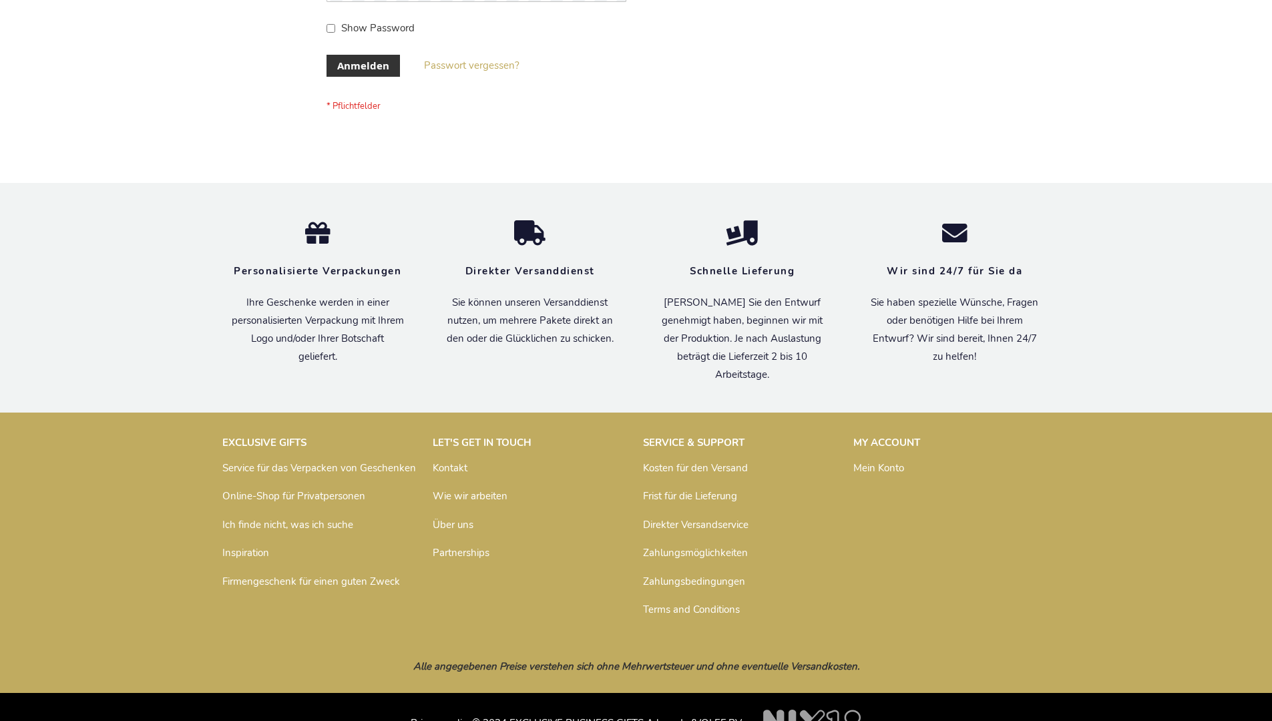
scroll to position [447, 0]
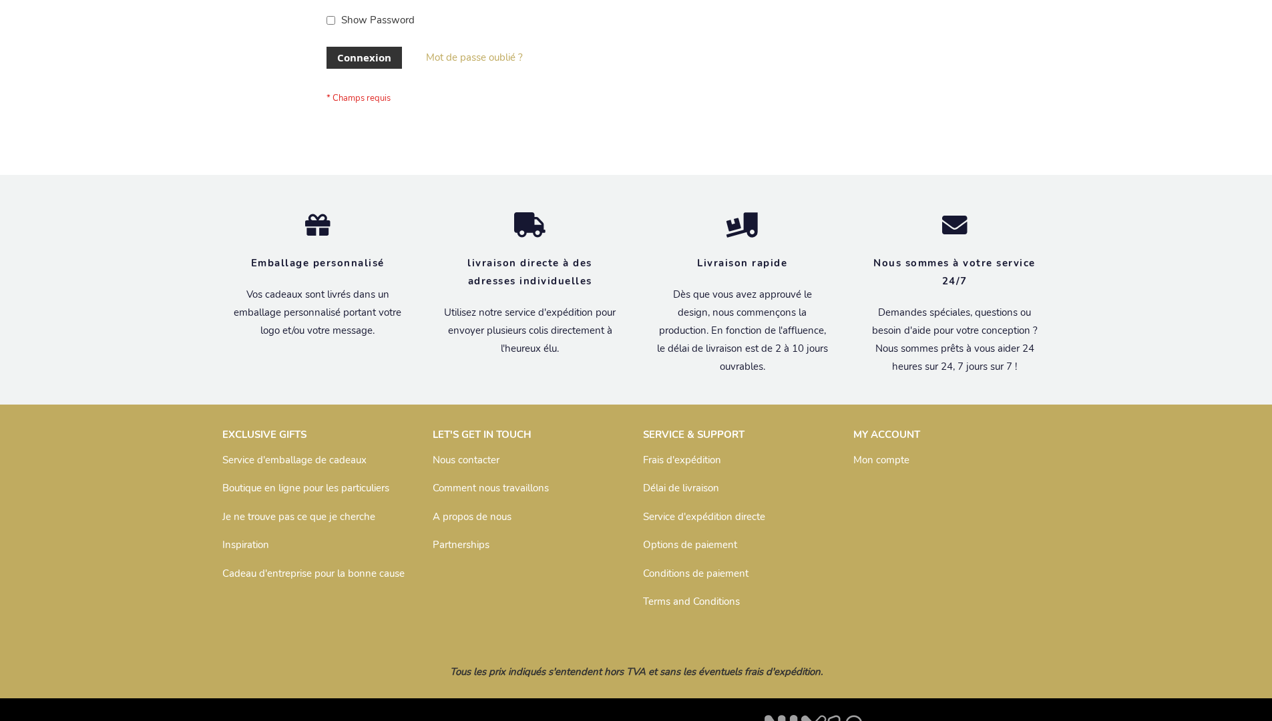
scroll to position [461, 0]
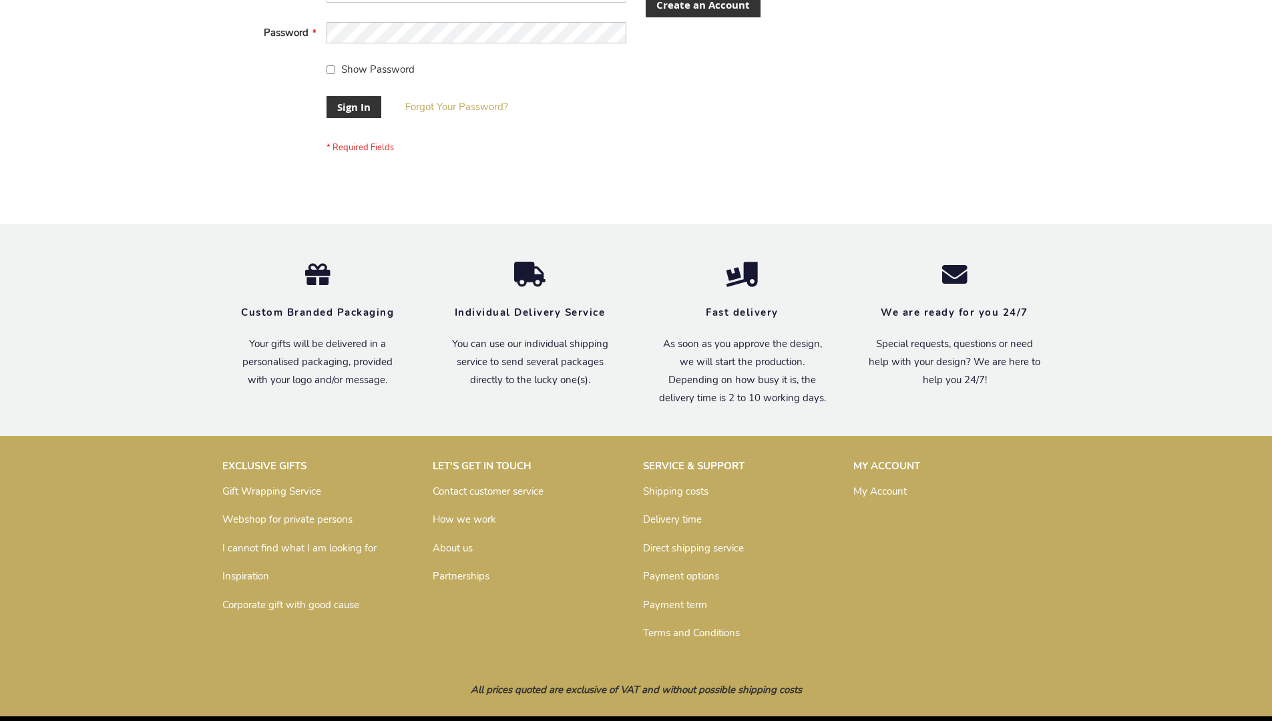
scroll to position [429, 0]
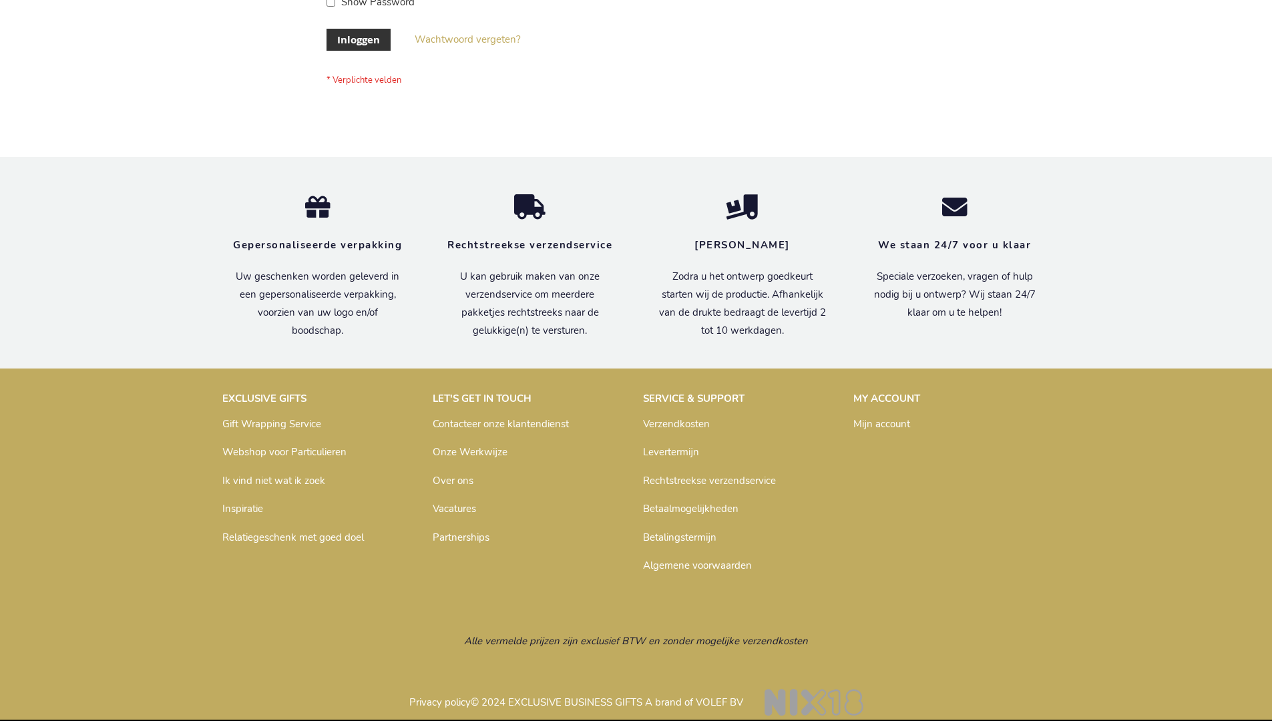
scroll to position [453, 0]
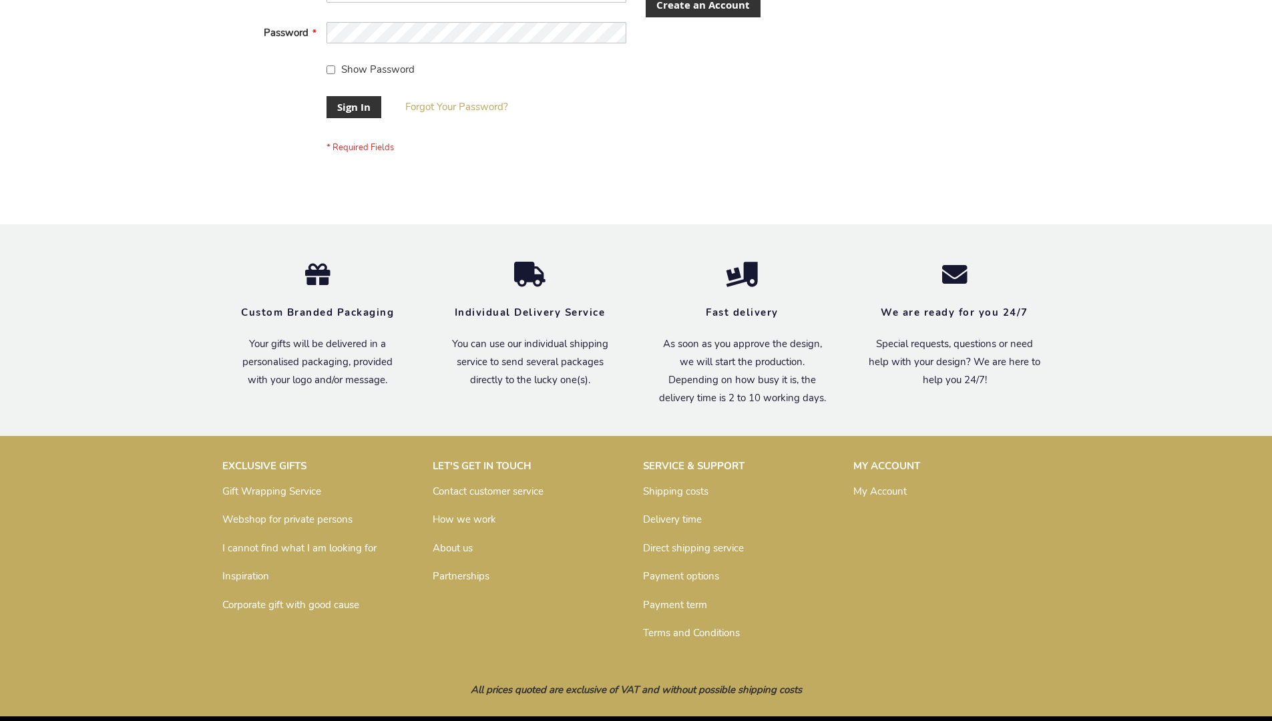
scroll to position [429, 0]
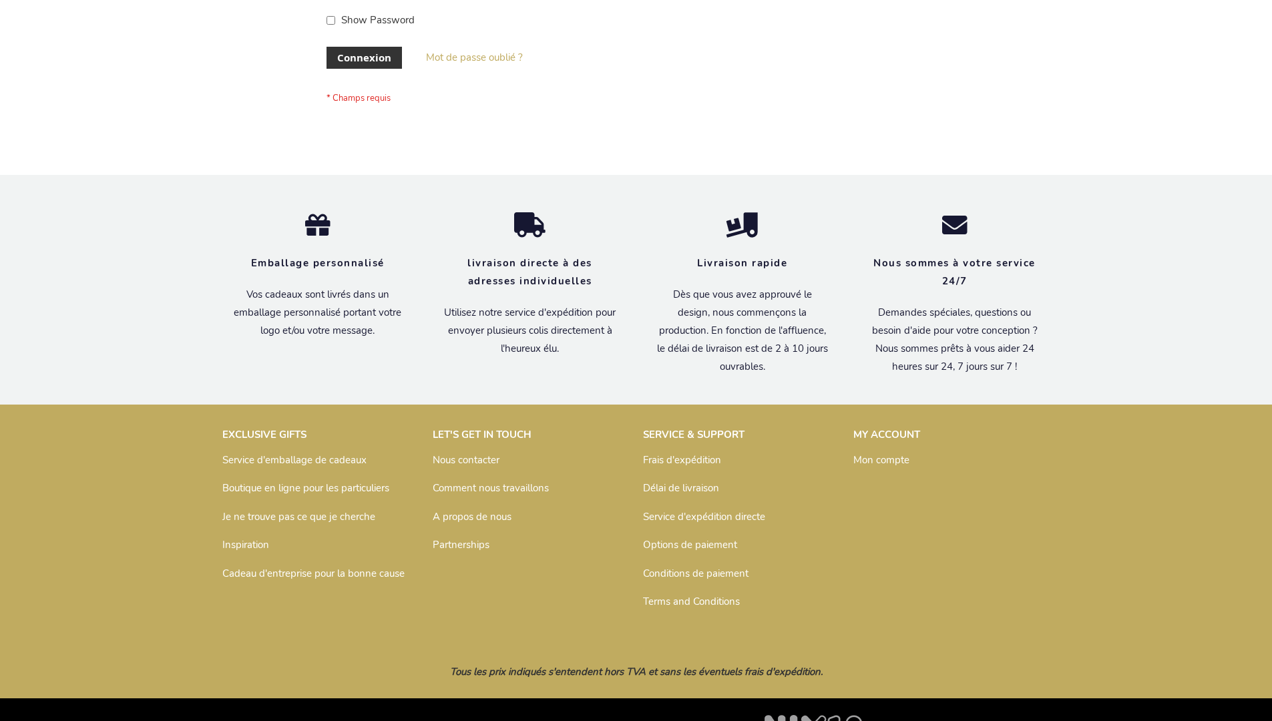
scroll to position [461, 0]
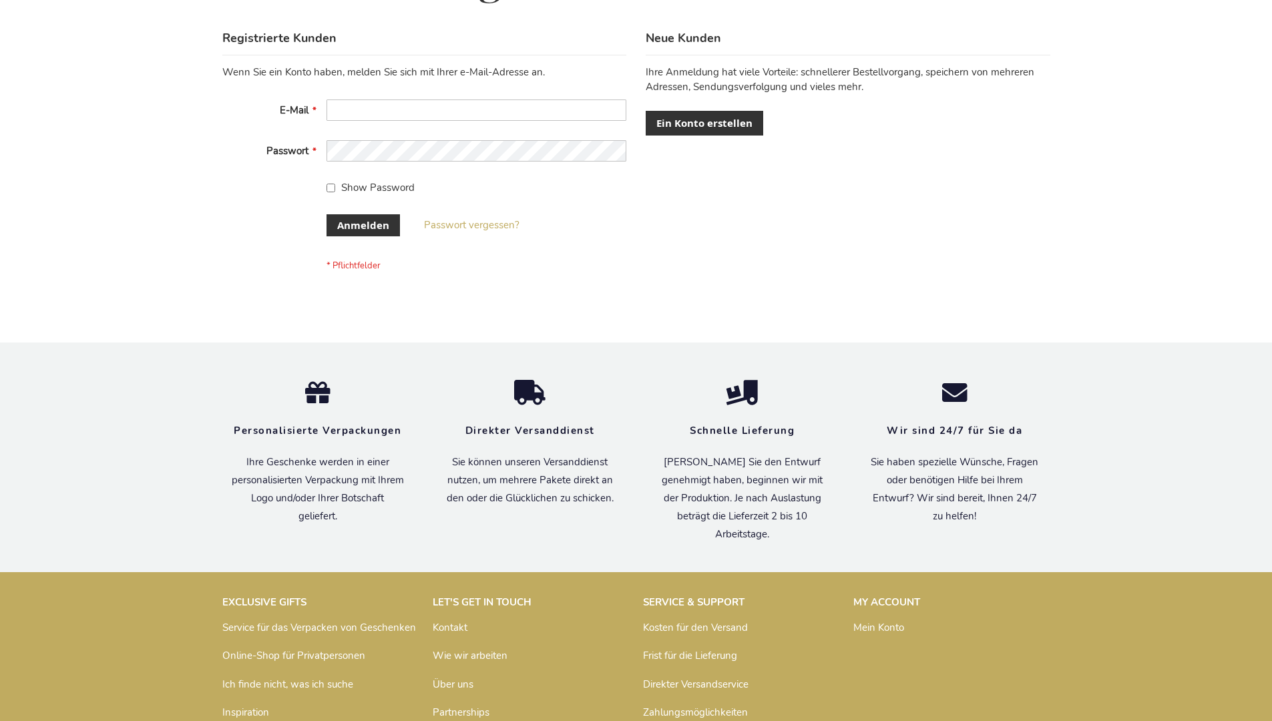
scroll to position [447, 0]
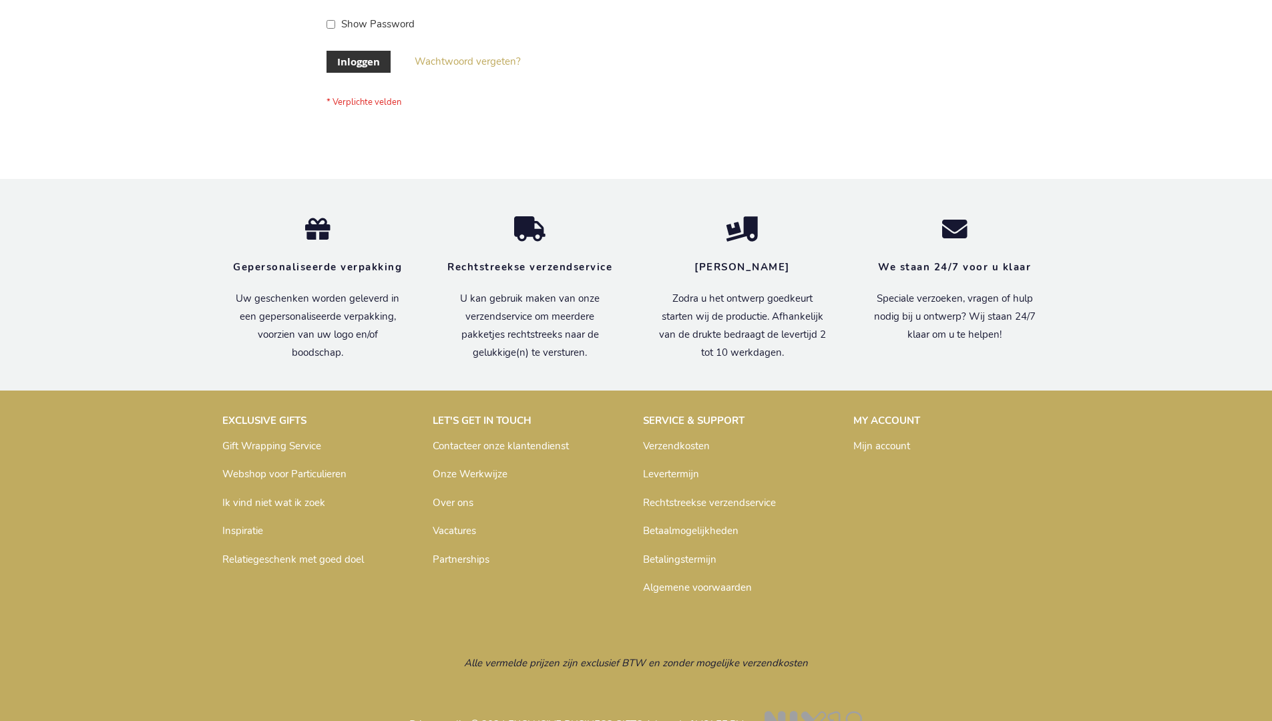
scroll to position [453, 0]
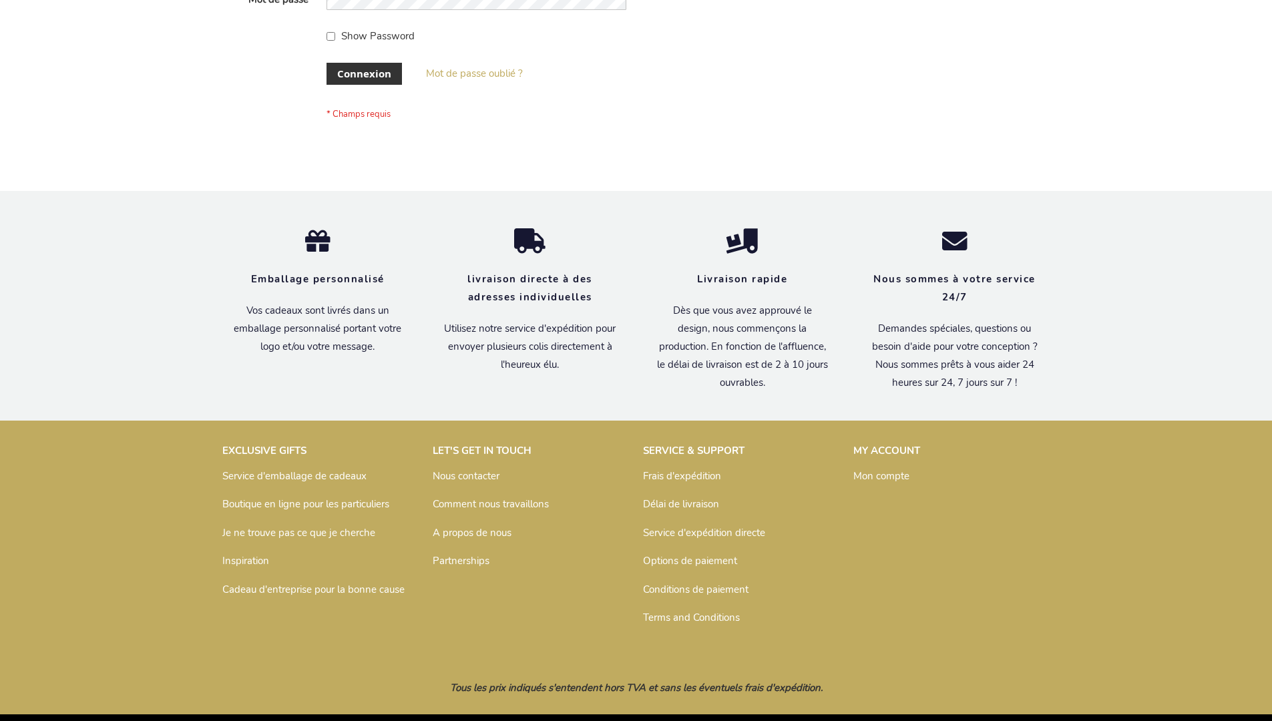
scroll to position [461, 0]
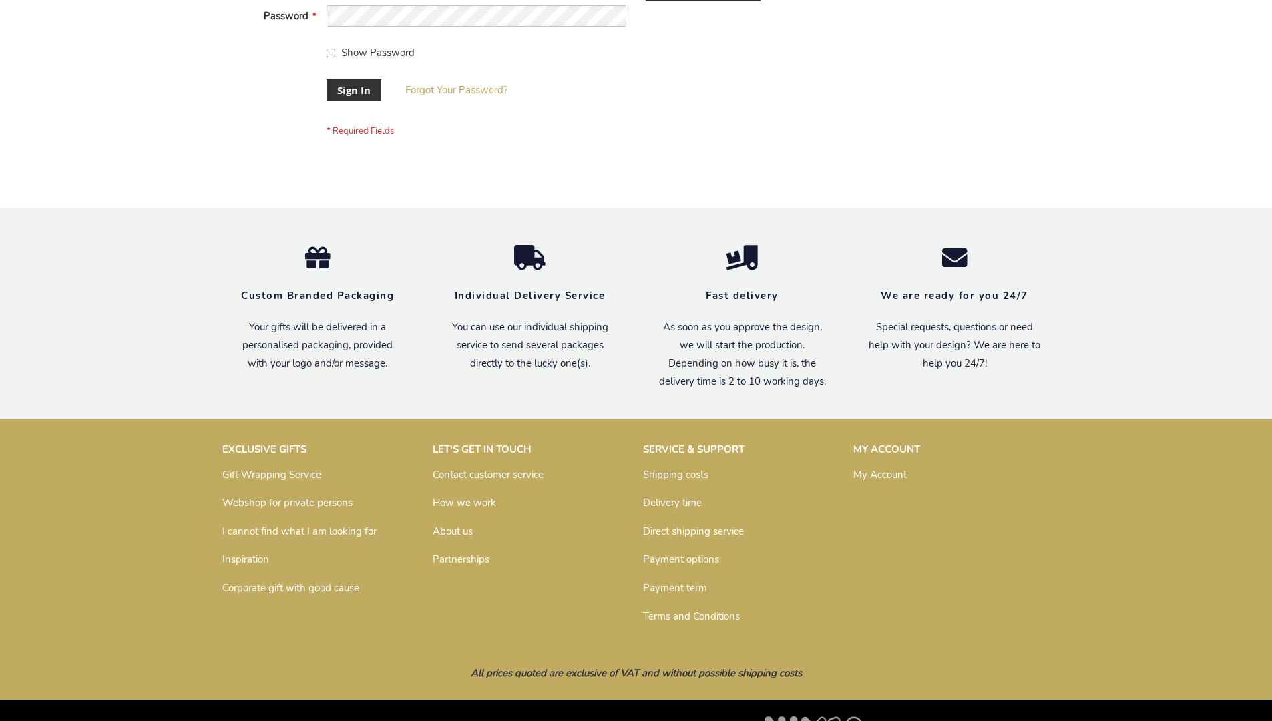
scroll to position [429, 0]
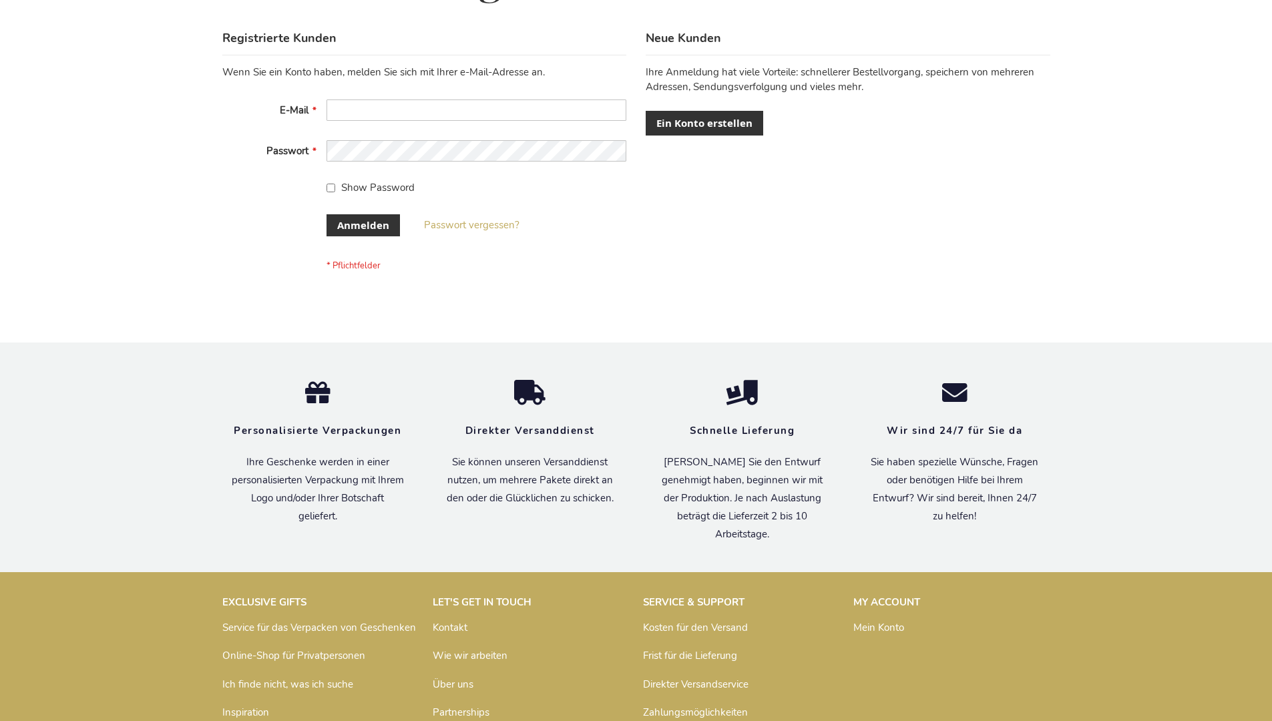
scroll to position [447, 0]
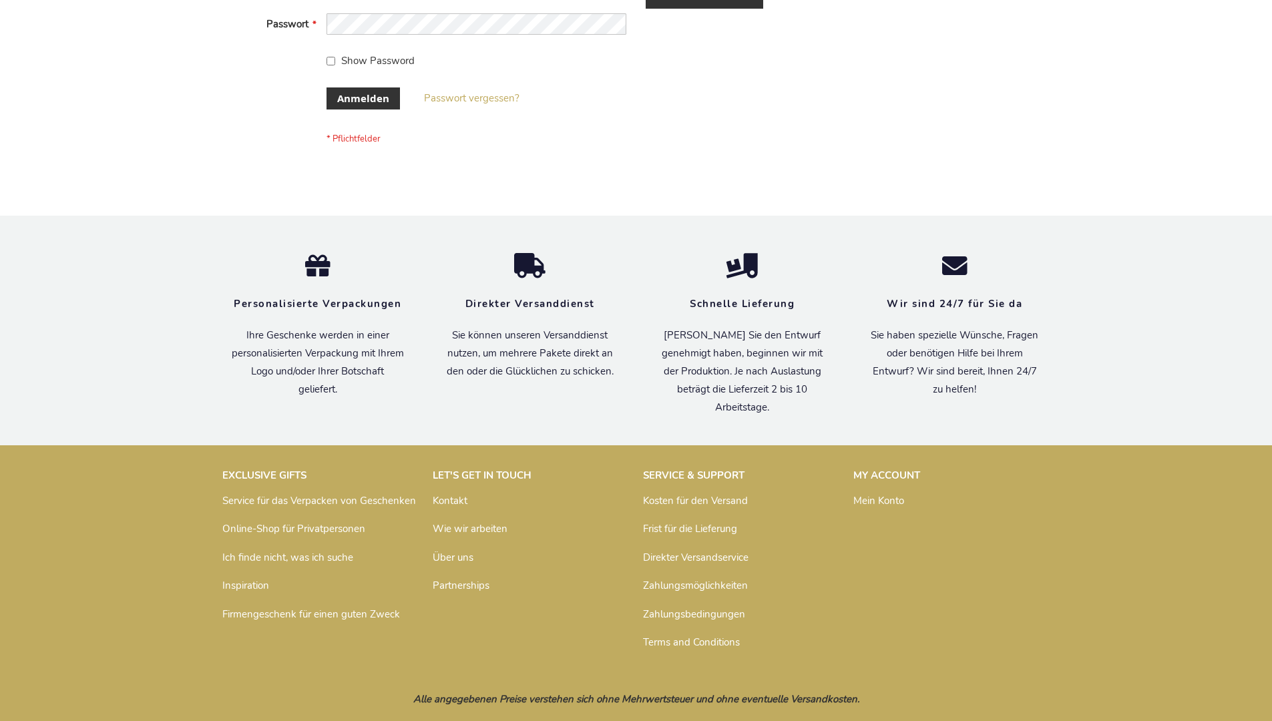
scroll to position [447, 0]
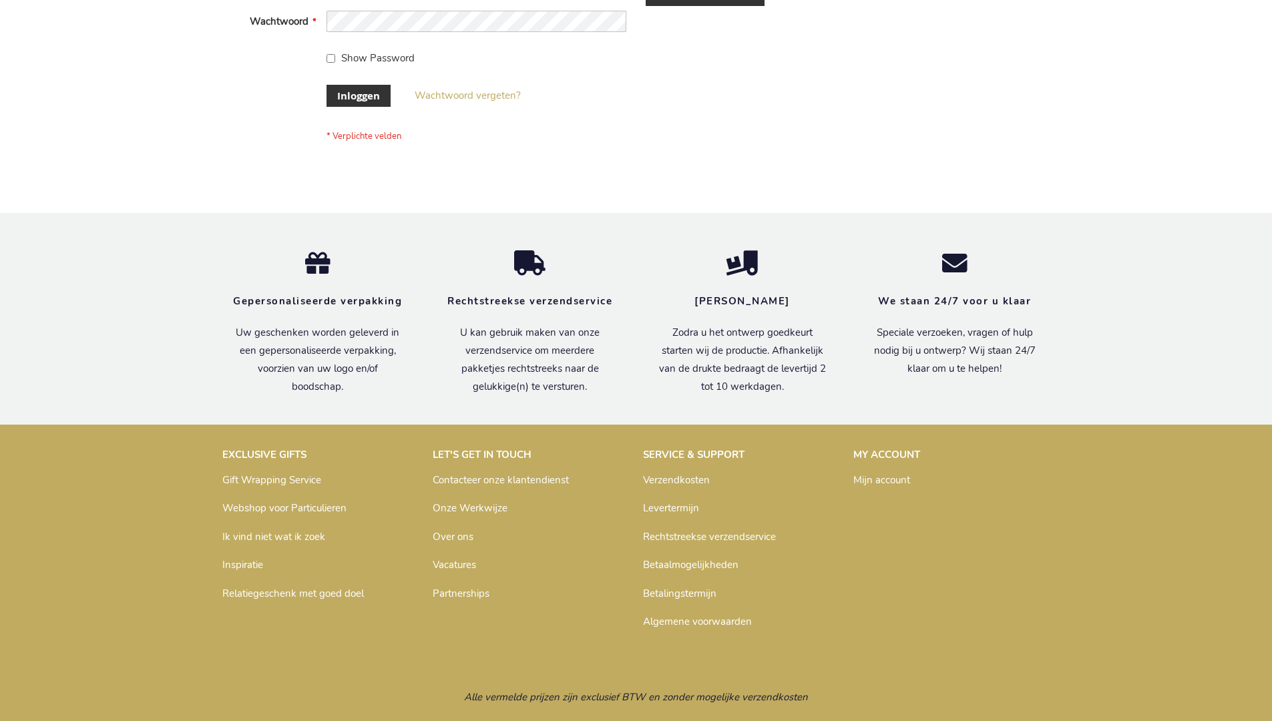
scroll to position [453, 0]
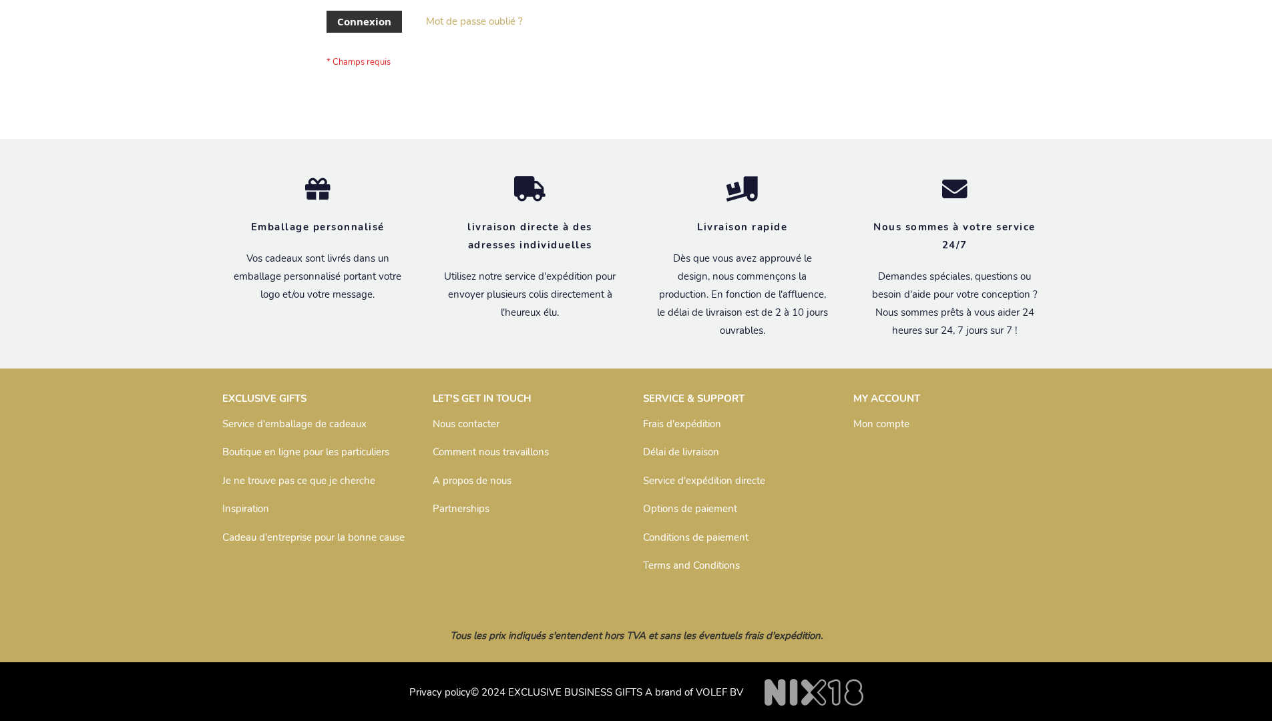
scroll to position [461, 0]
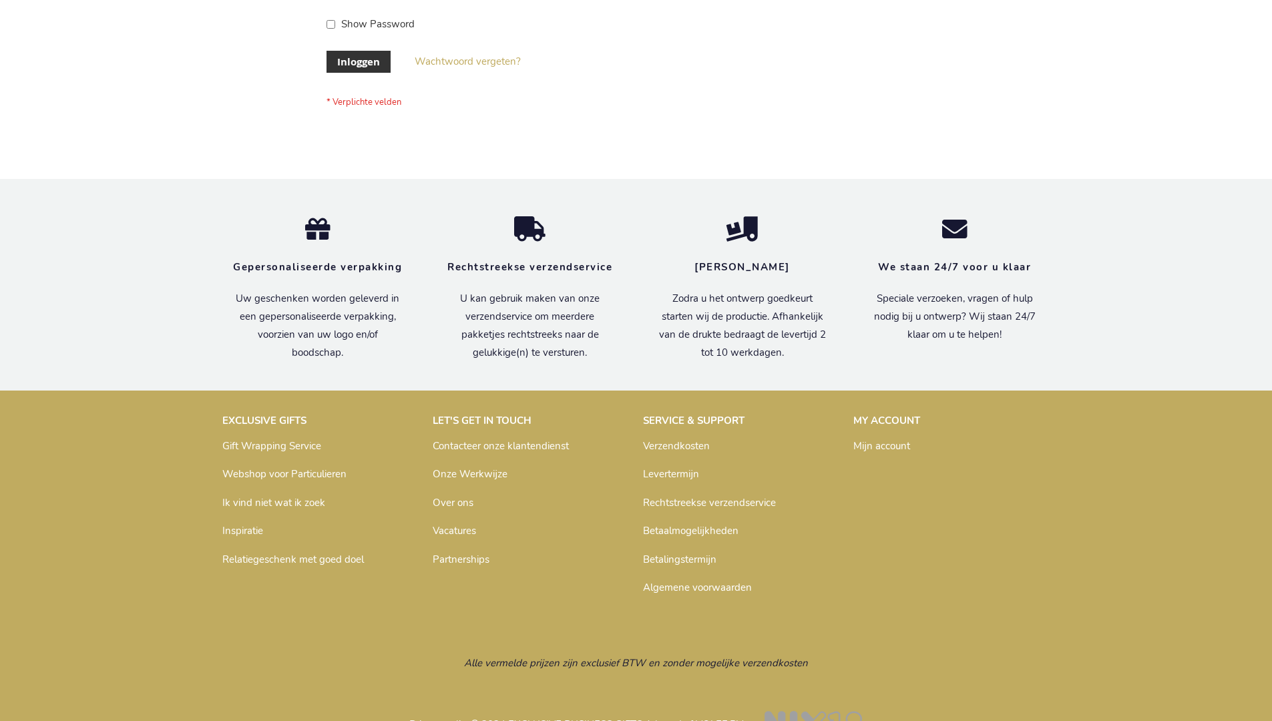
scroll to position [453, 0]
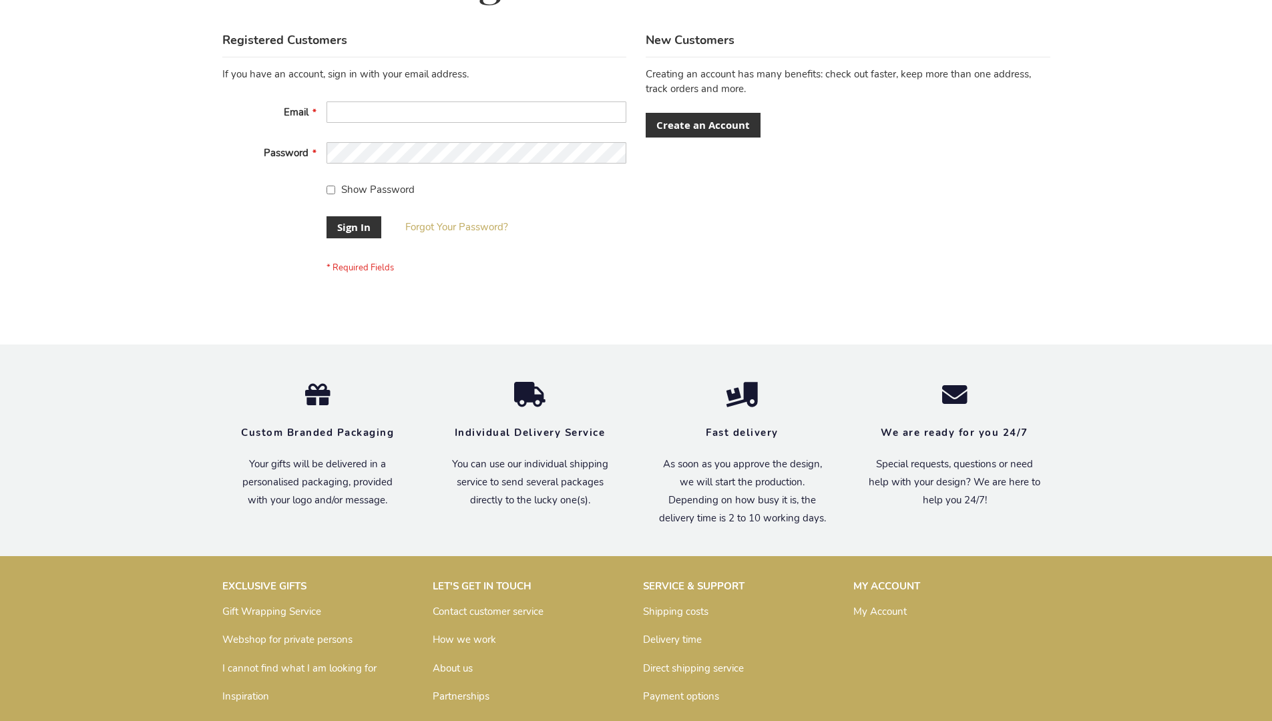
scroll to position [429, 0]
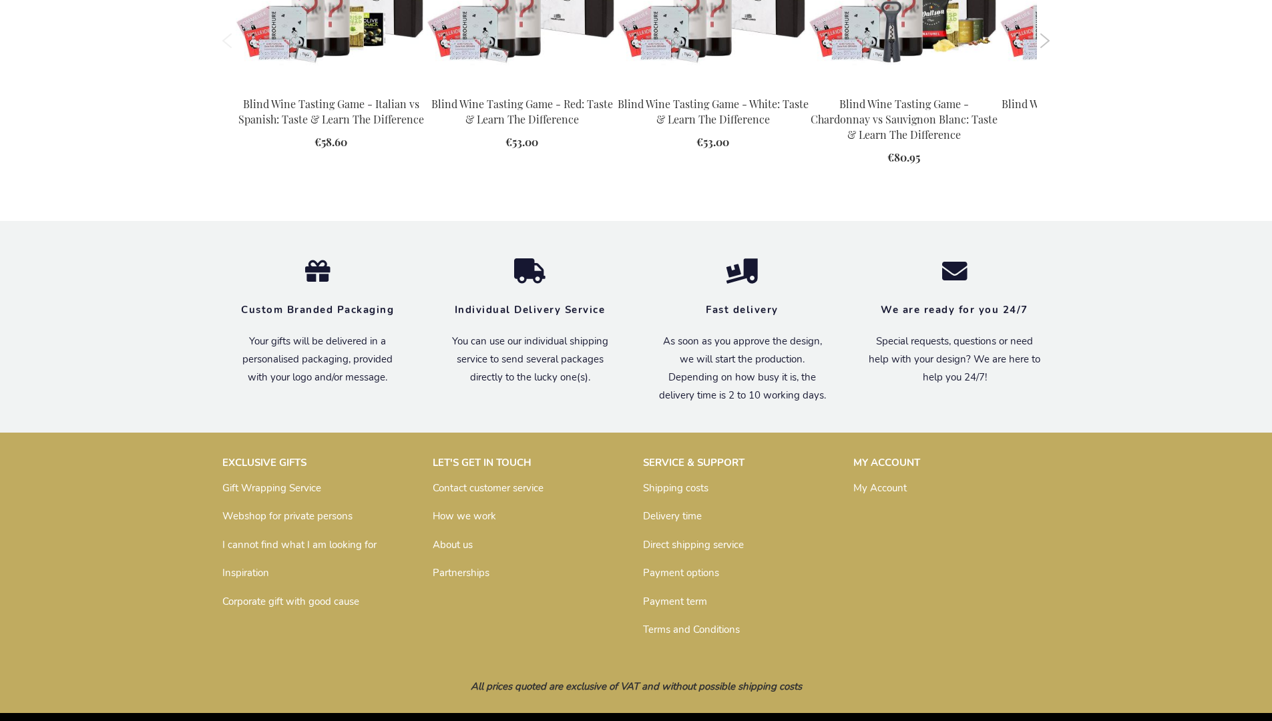
scroll to position [1869, 0]
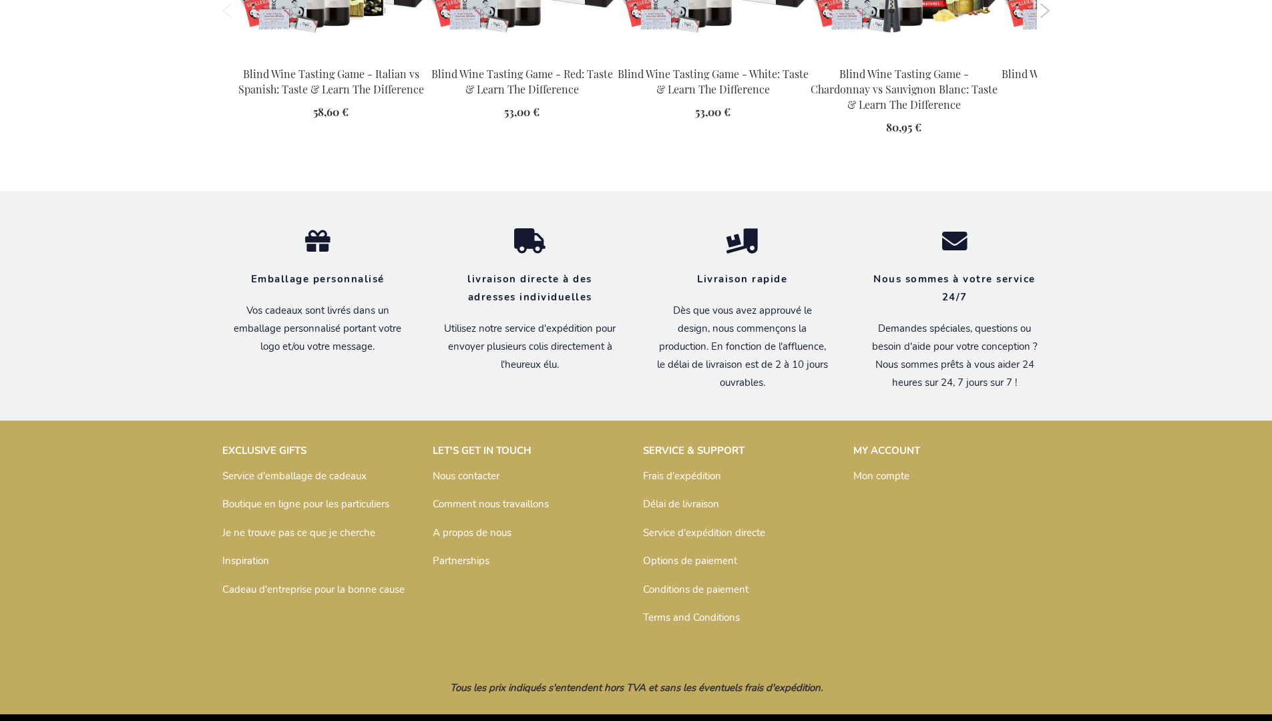
scroll to position [1929, 0]
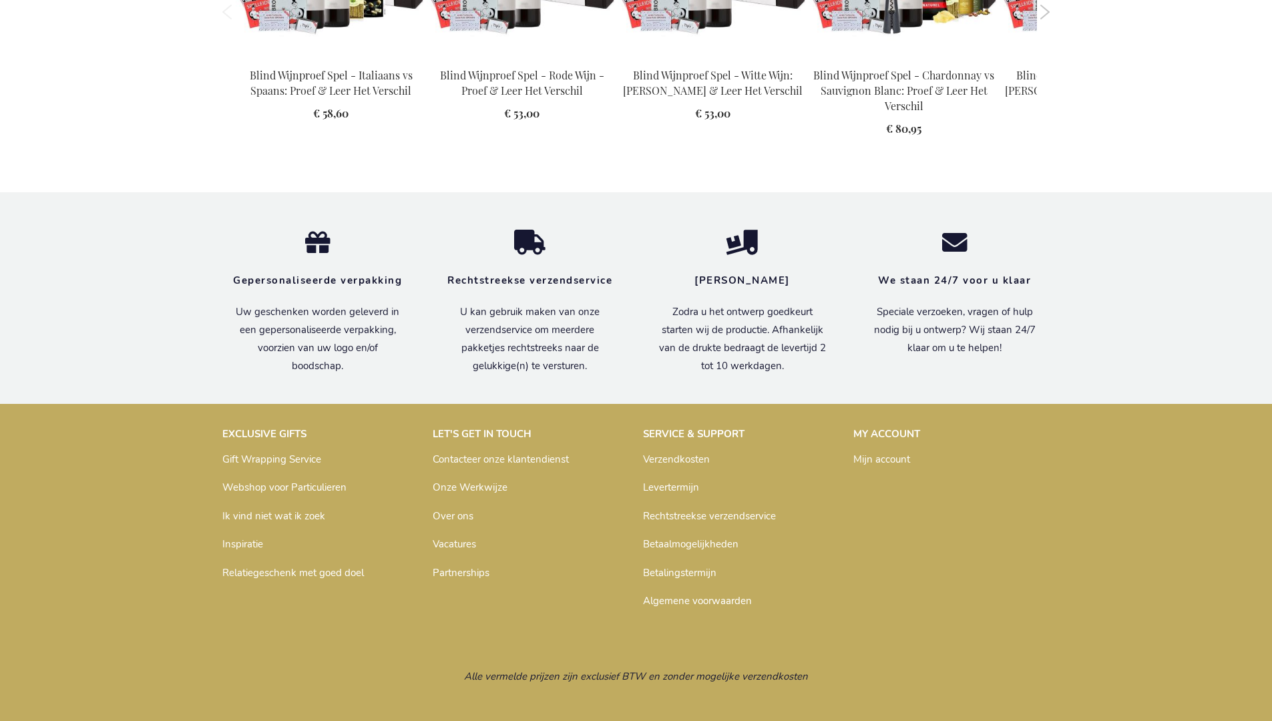
scroll to position [1908, 0]
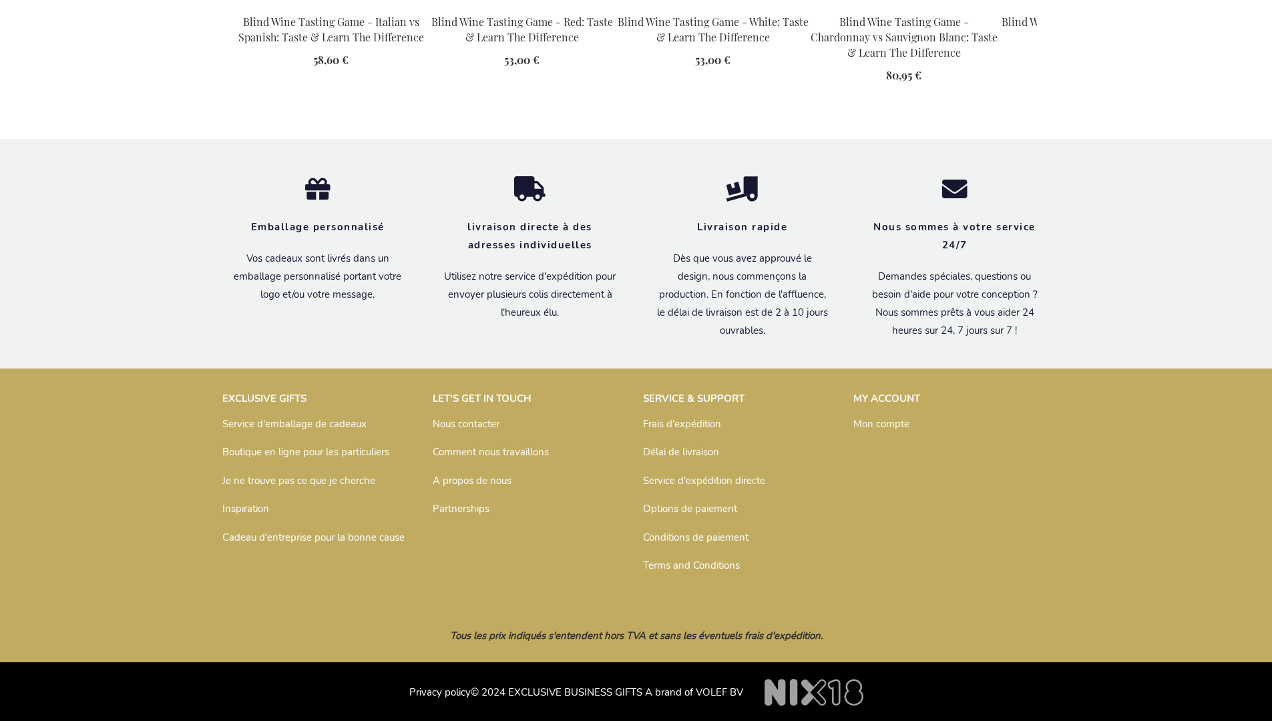
scroll to position [1929, 0]
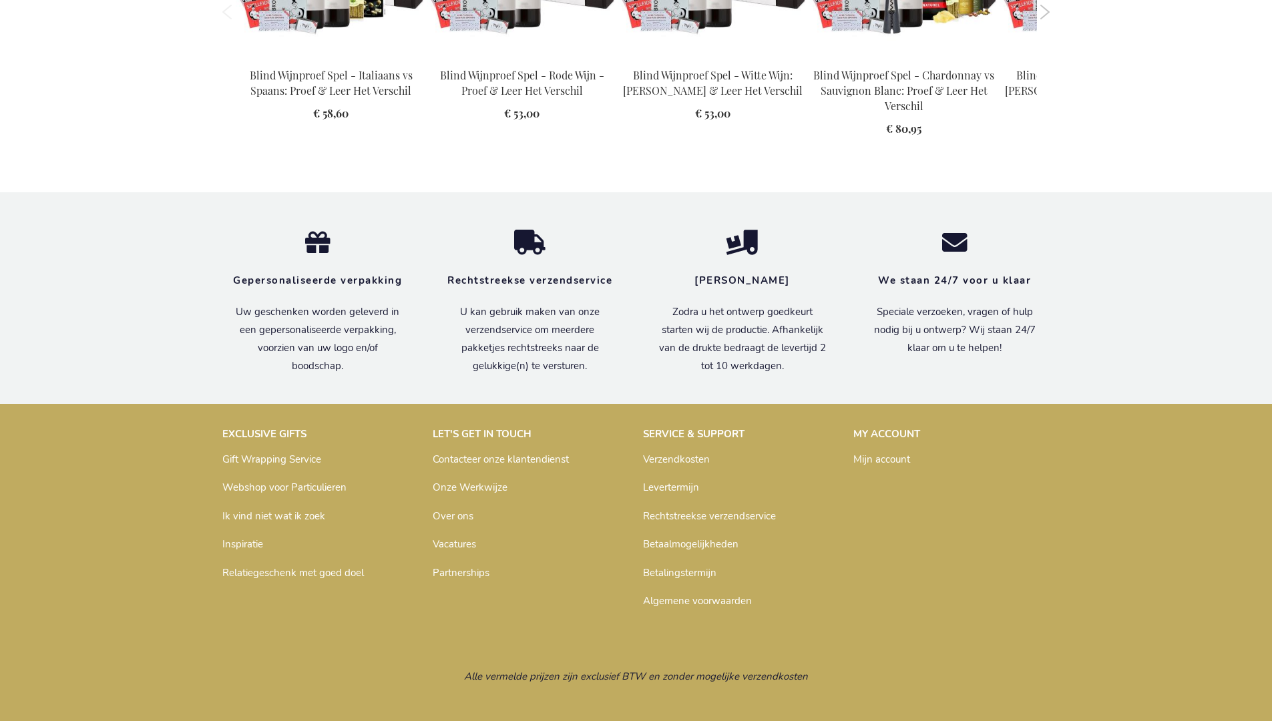
scroll to position [1908, 0]
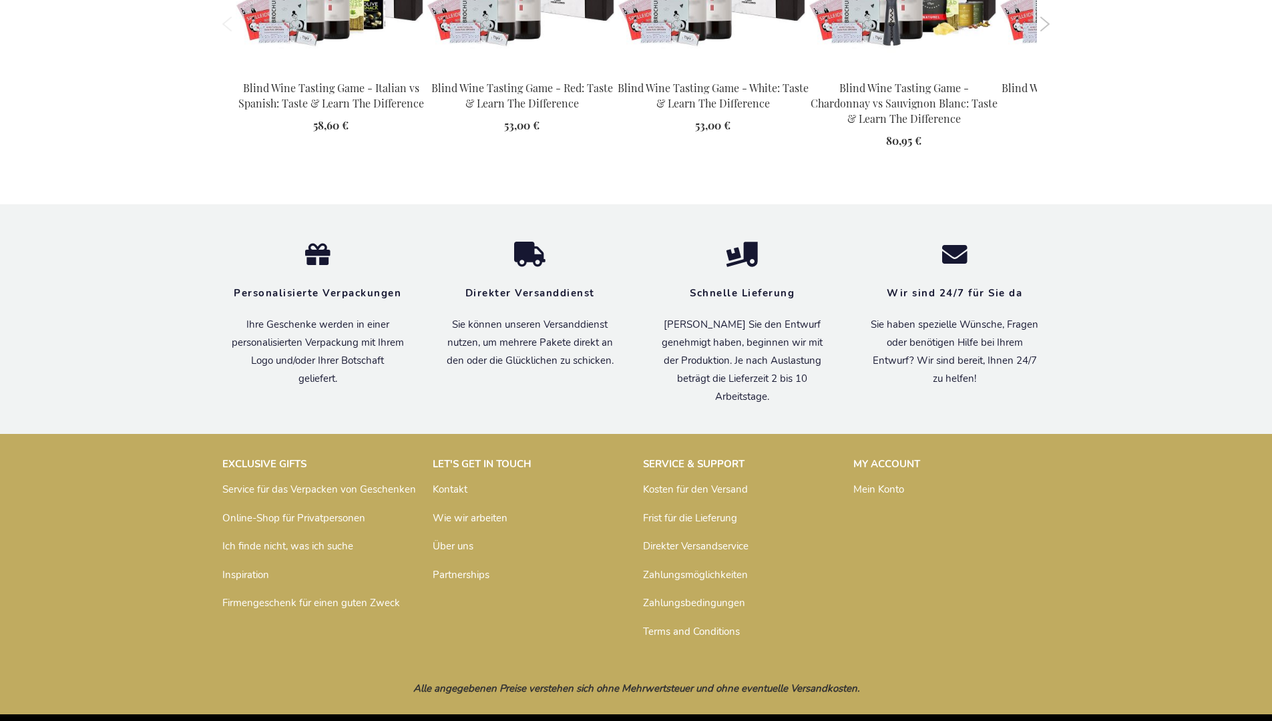
scroll to position [1930, 0]
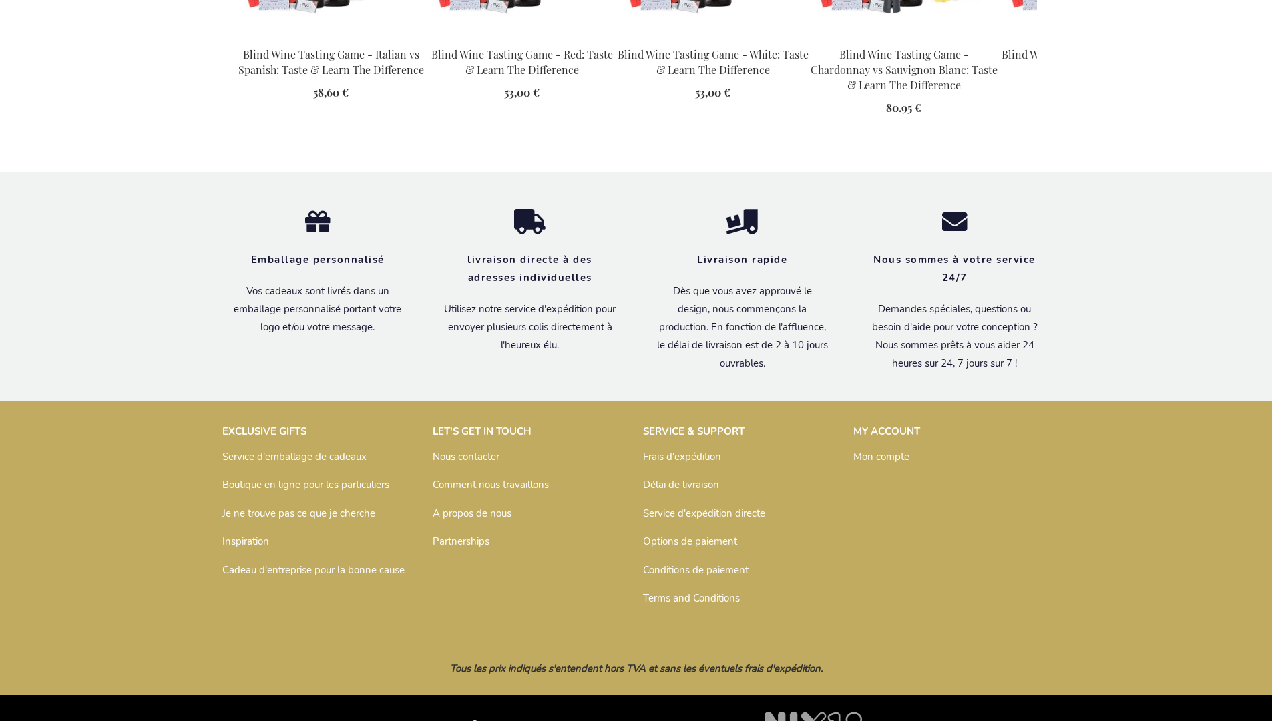
scroll to position [1929, 0]
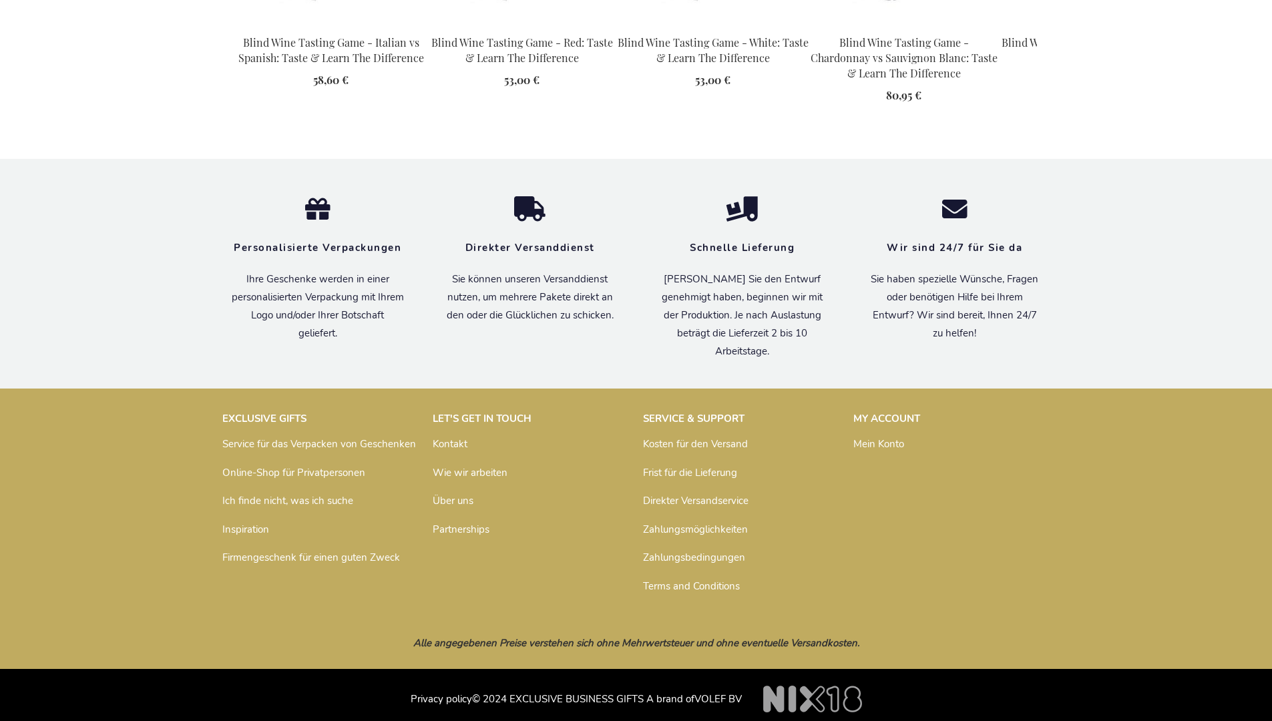
scroll to position [1930, 0]
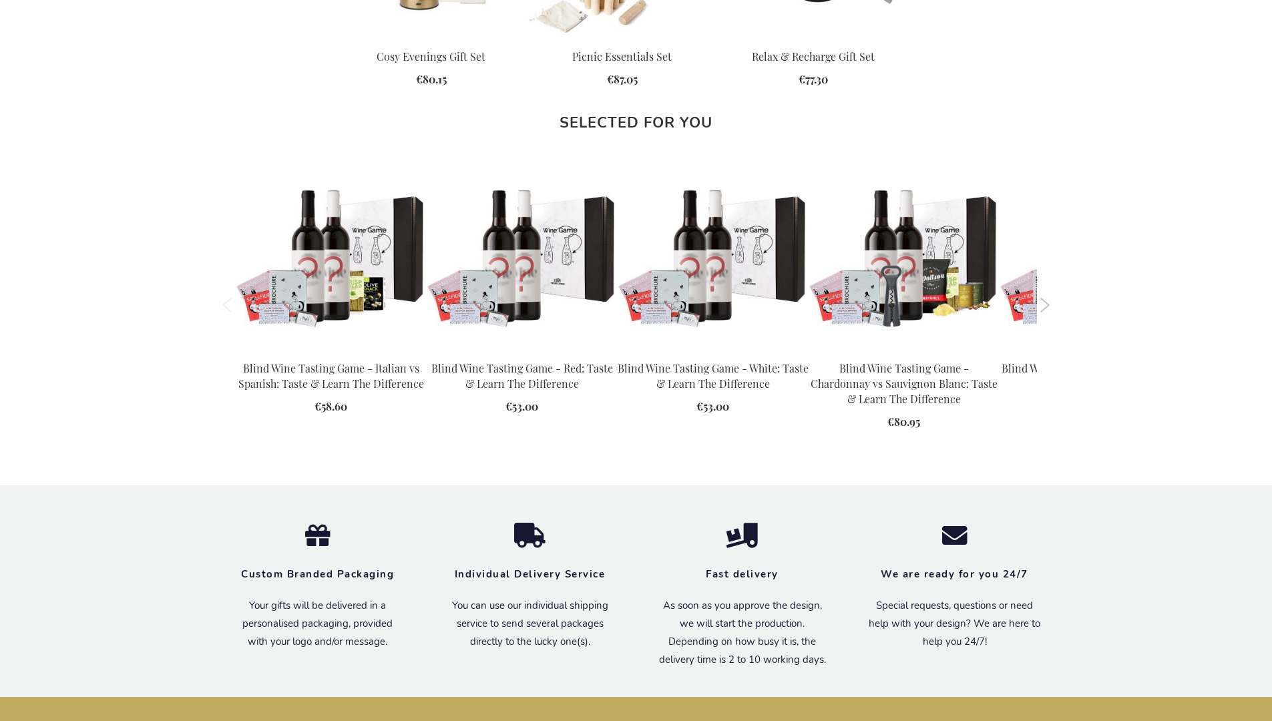
scroll to position [1869, 0]
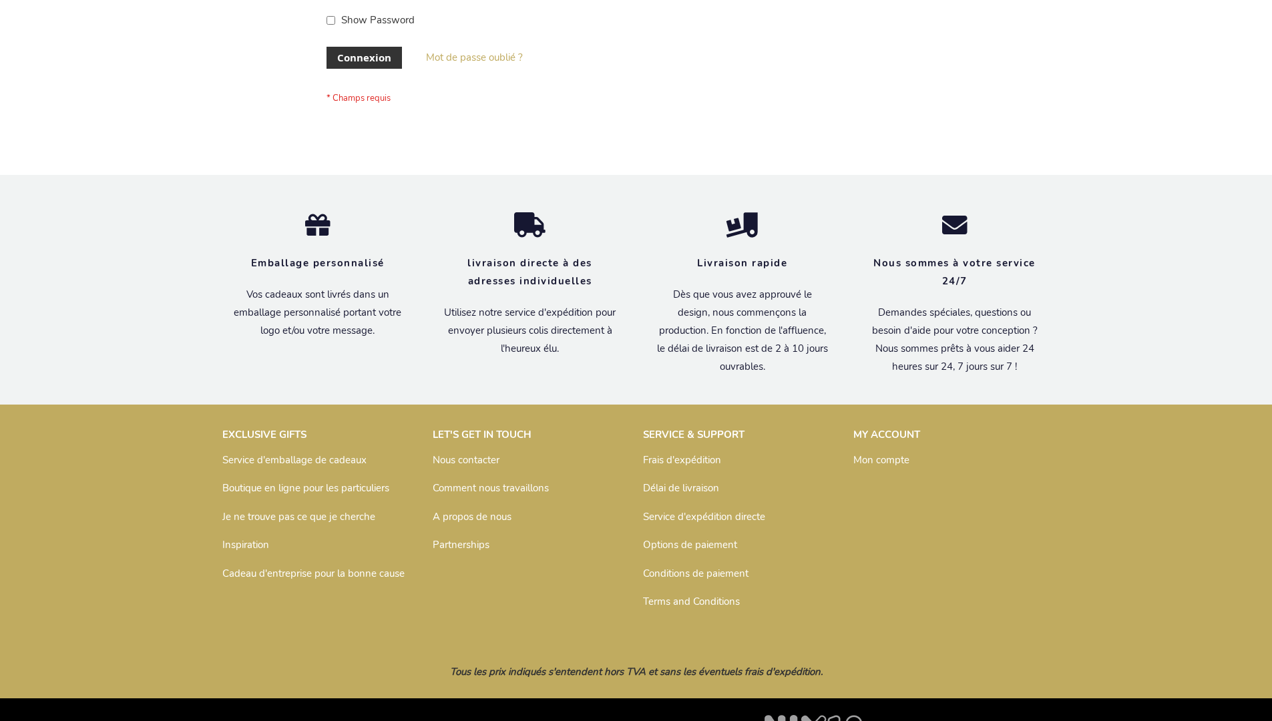
scroll to position [461, 0]
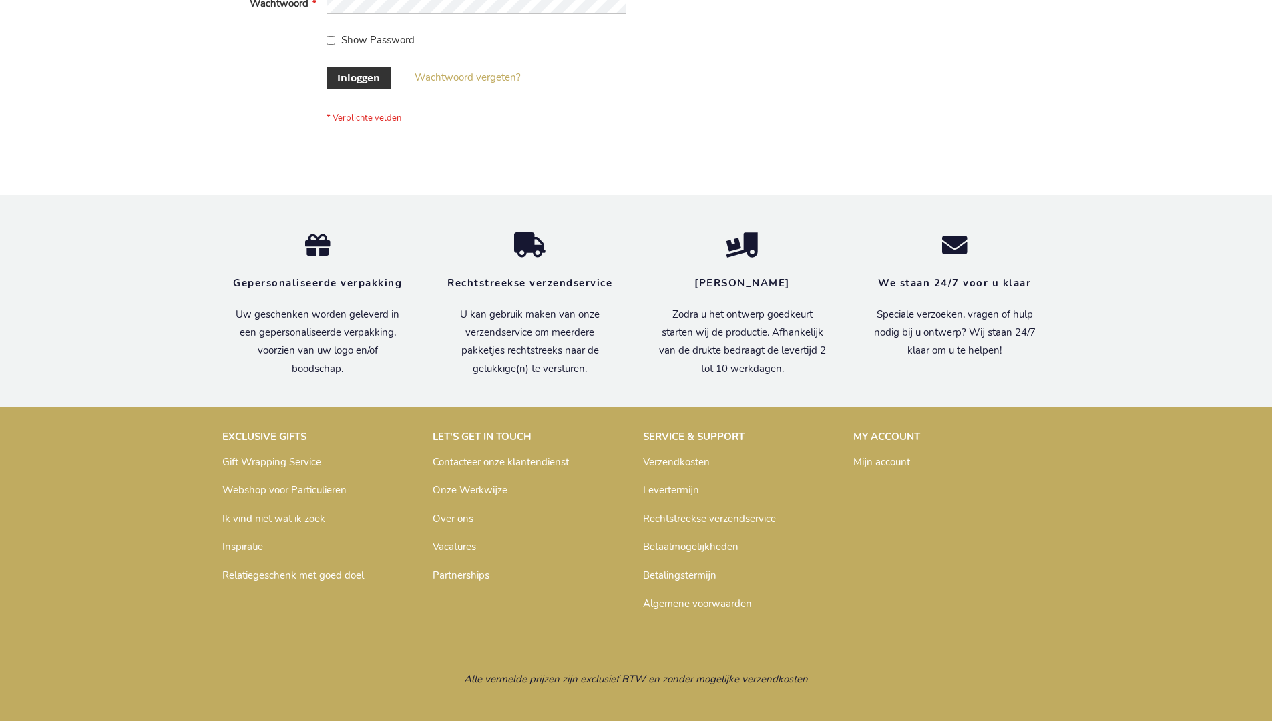
scroll to position [453, 0]
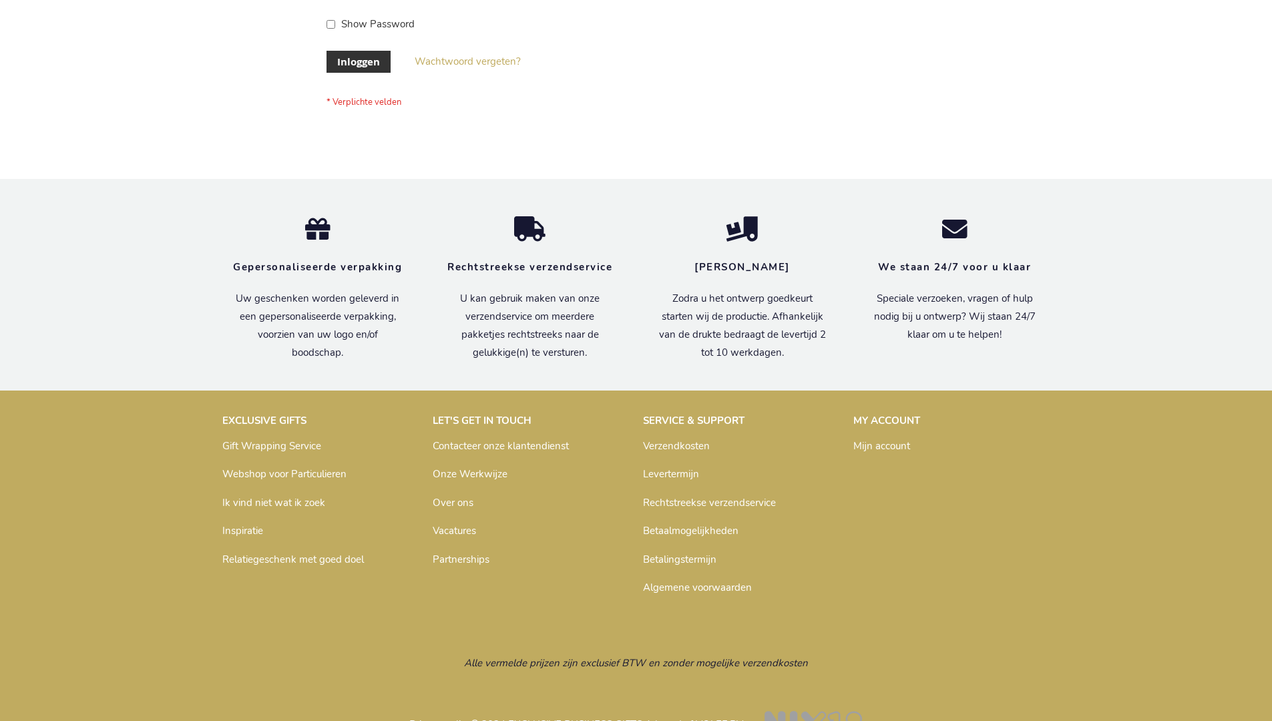
scroll to position [453, 0]
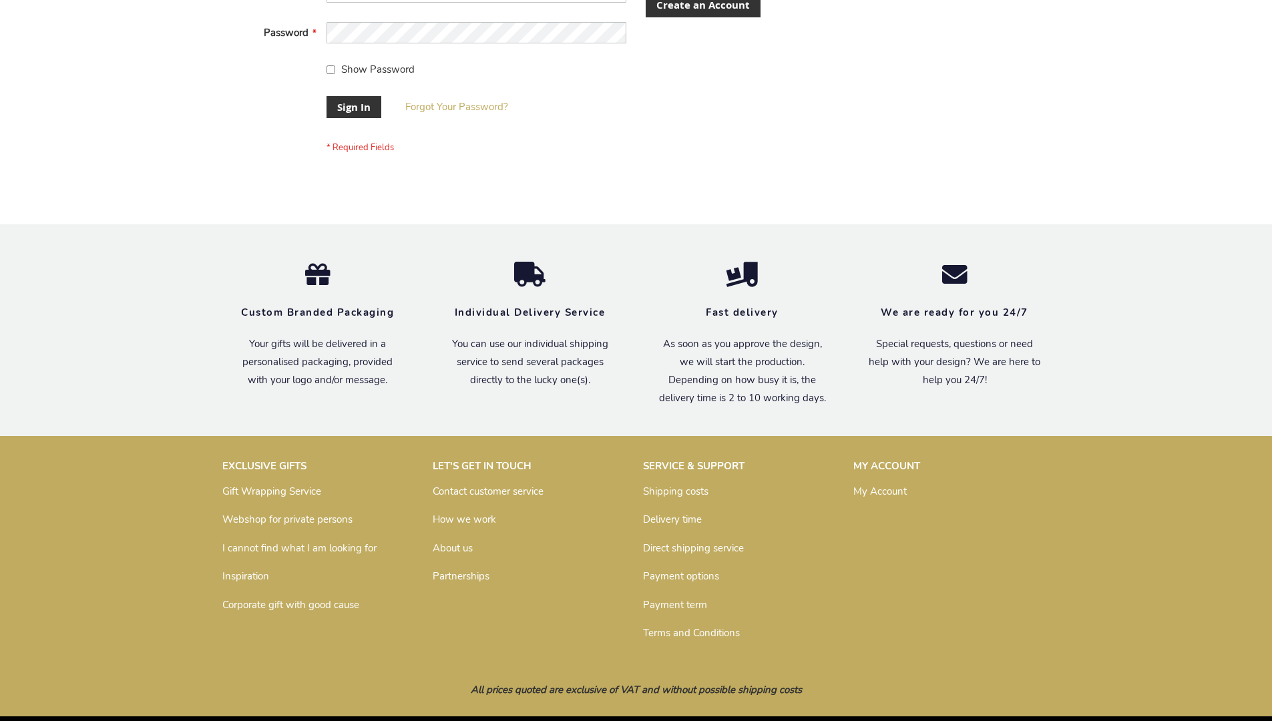
scroll to position [429, 0]
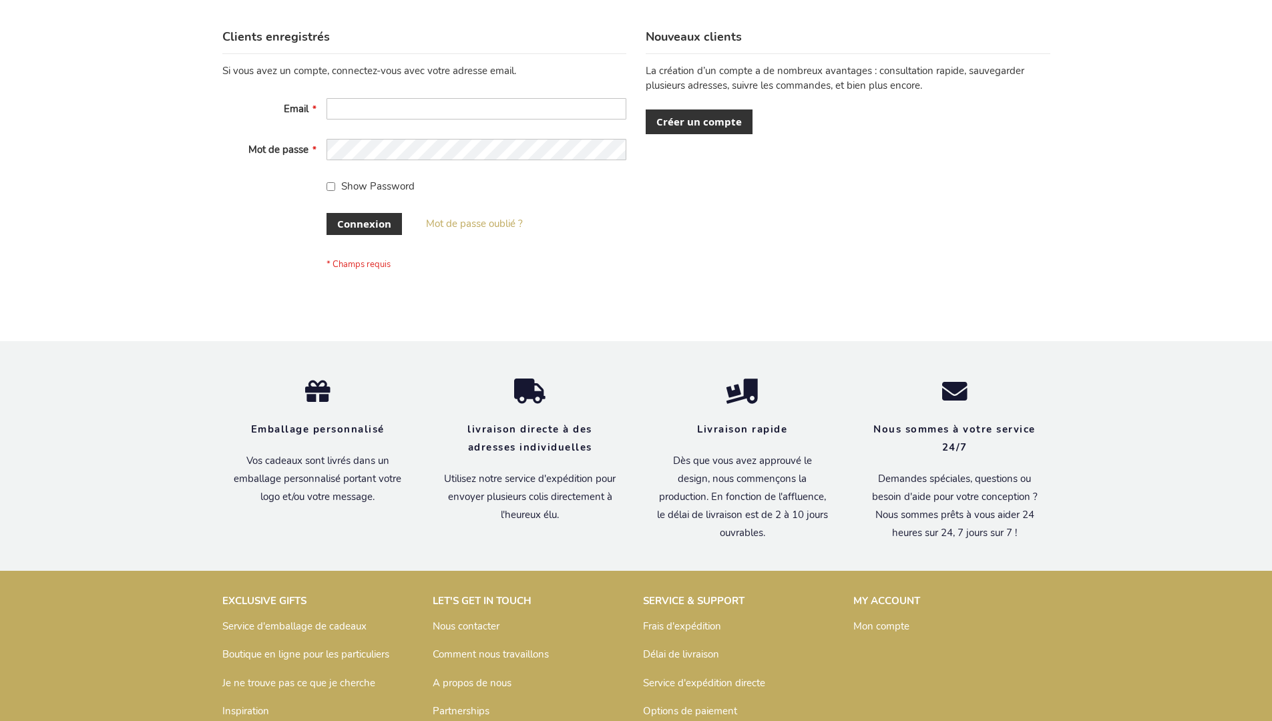
scroll to position [461, 0]
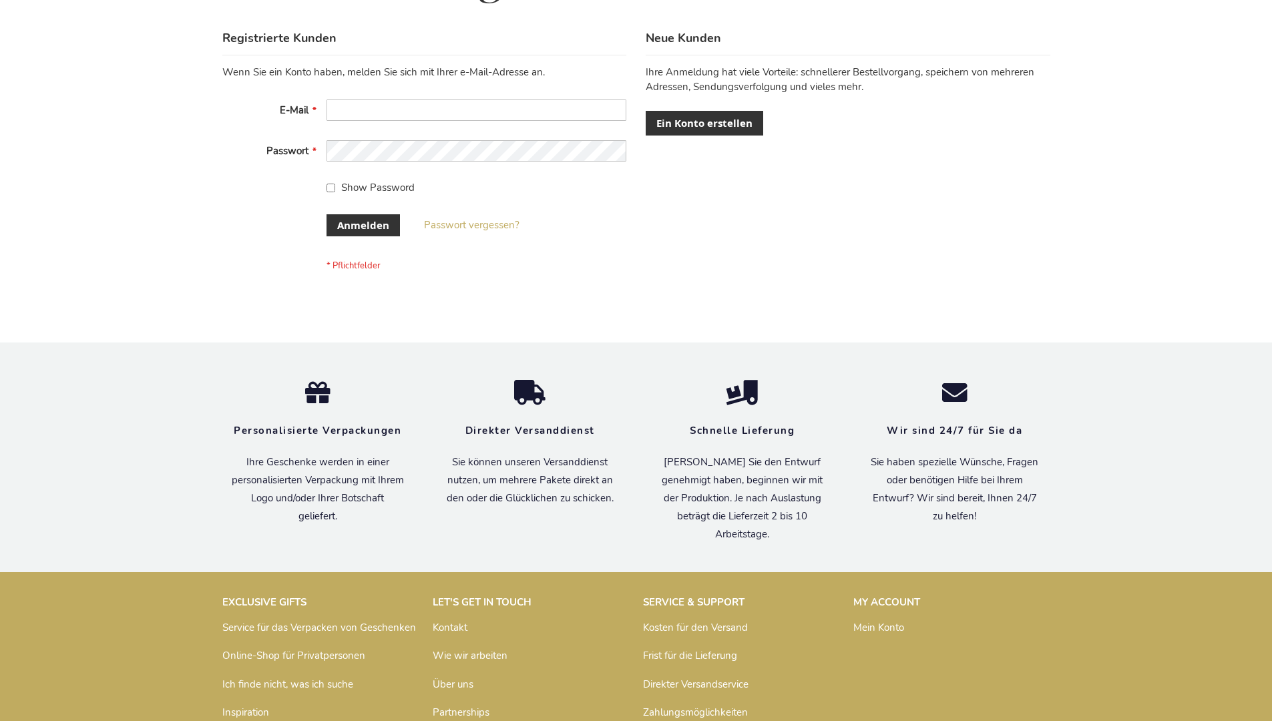
scroll to position [447, 0]
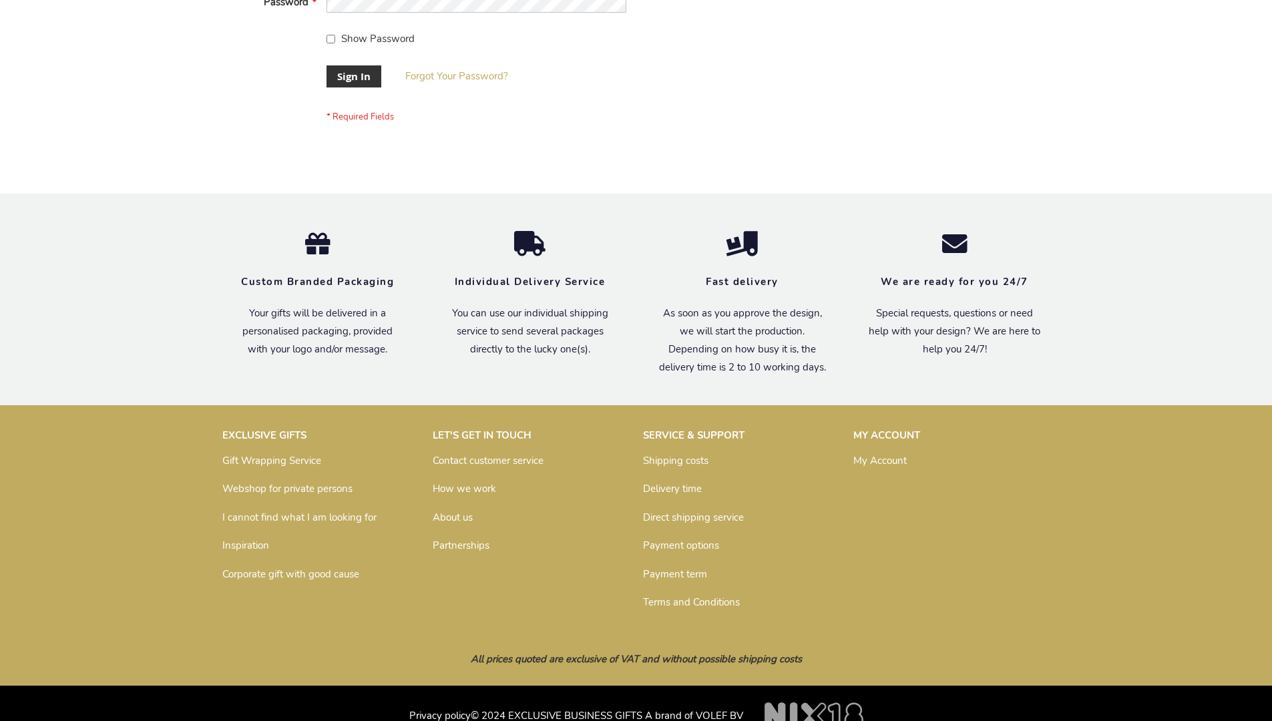
scroll to position [429, 0]
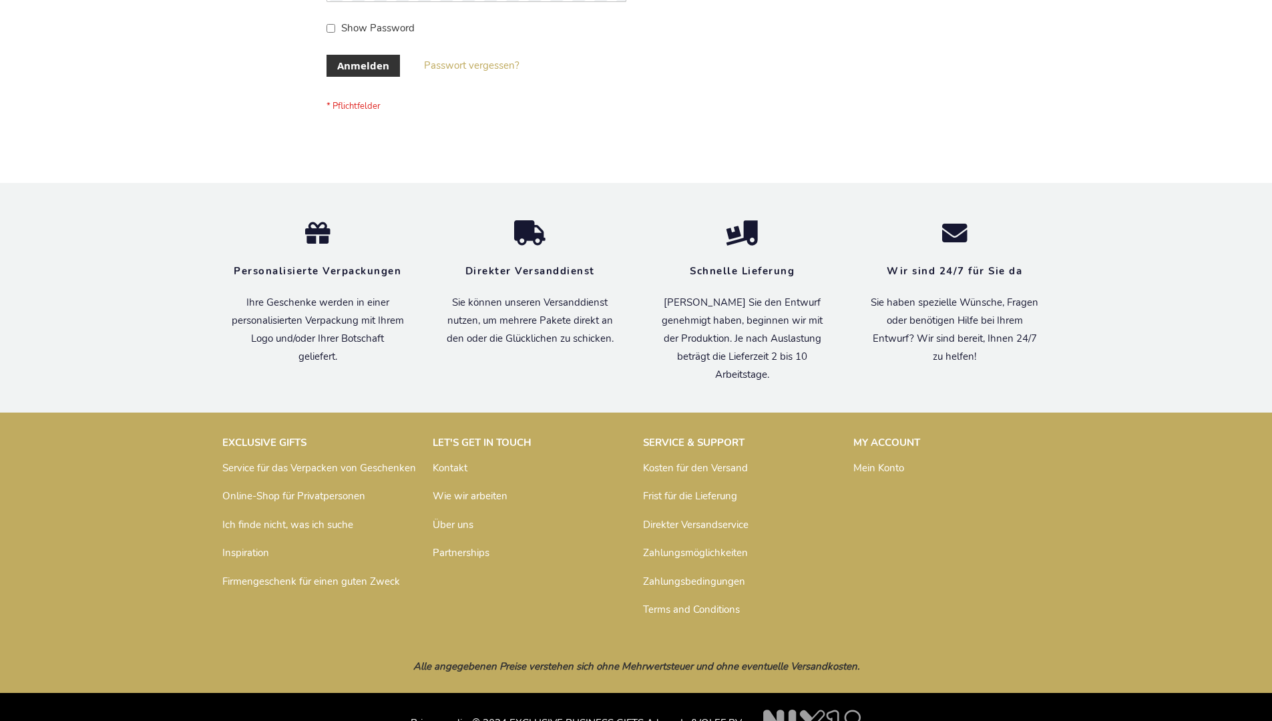
scroll to position [447, 0]
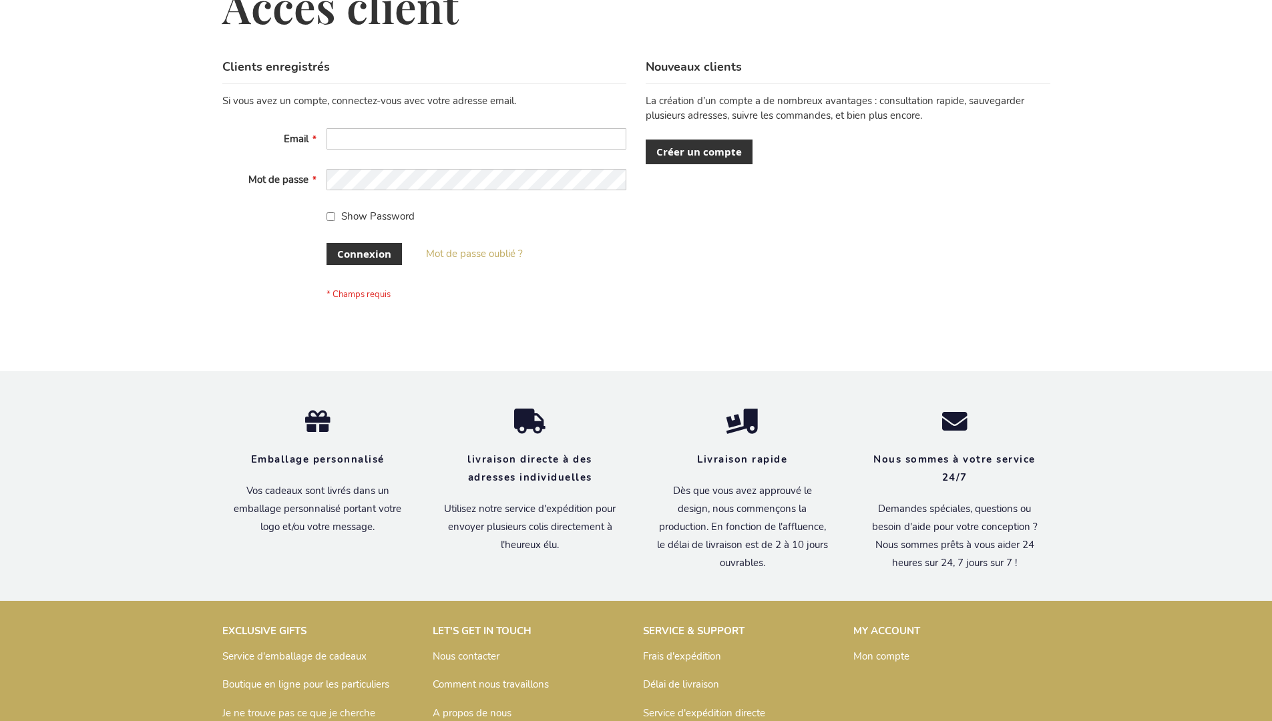
scroll to position [461, 0]
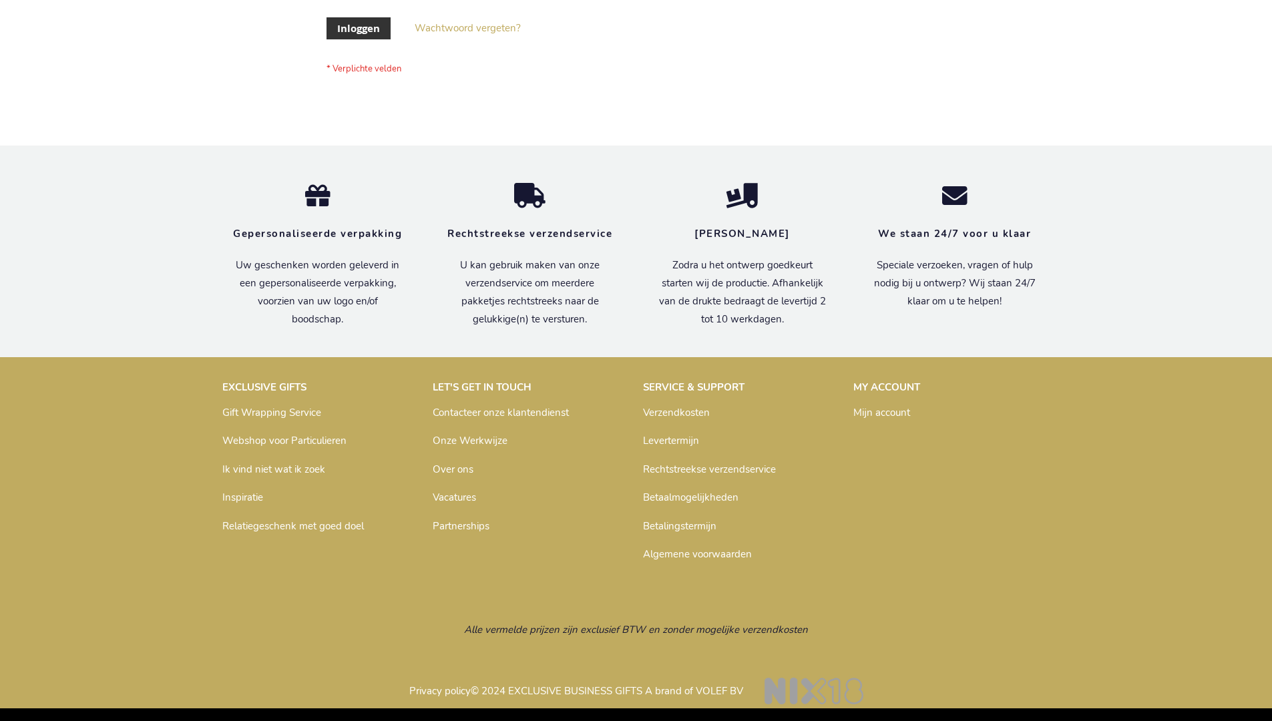
scroll to position [453, 0]
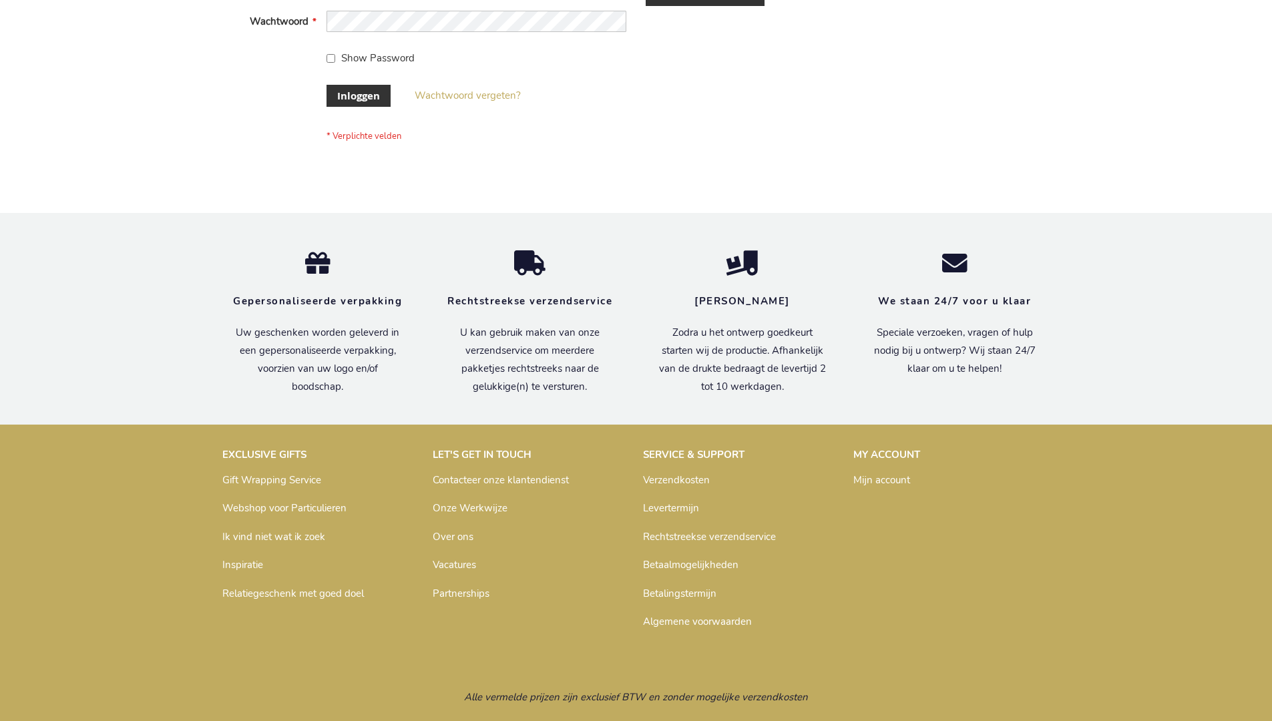
scroll to position [453, 0]
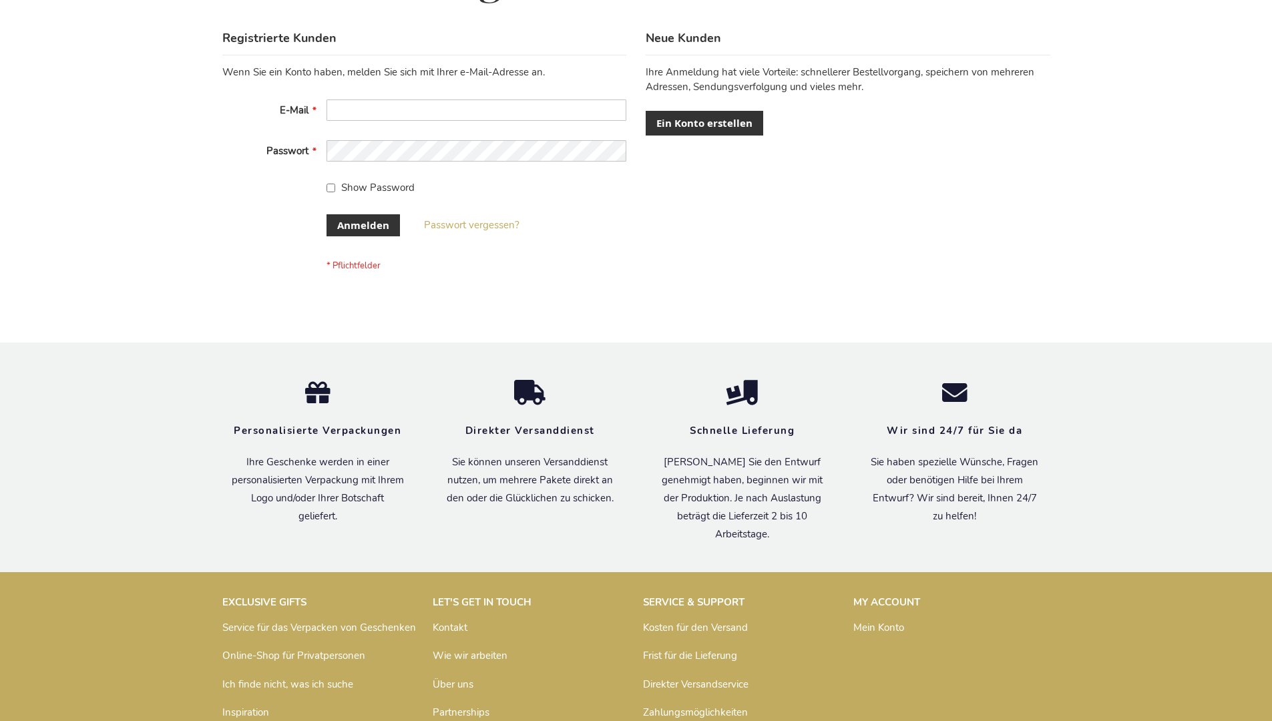
scroll to position [447, 0]
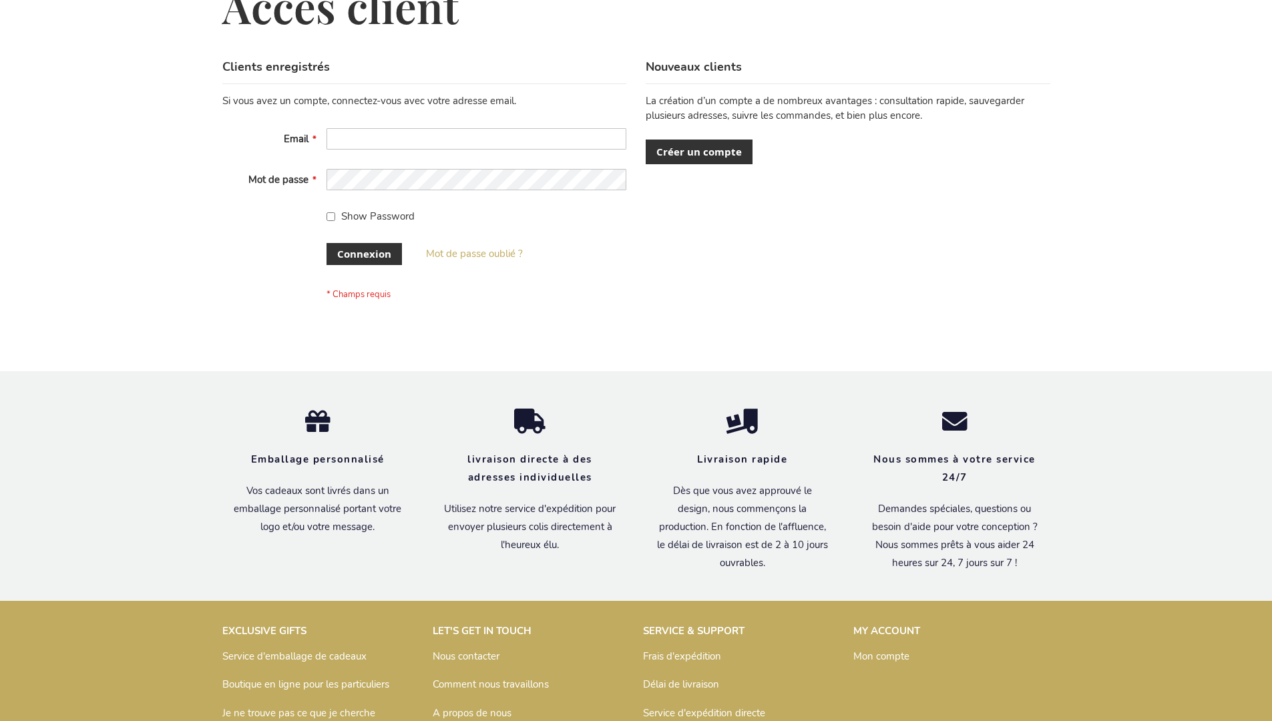
scroll to position [461, 0]
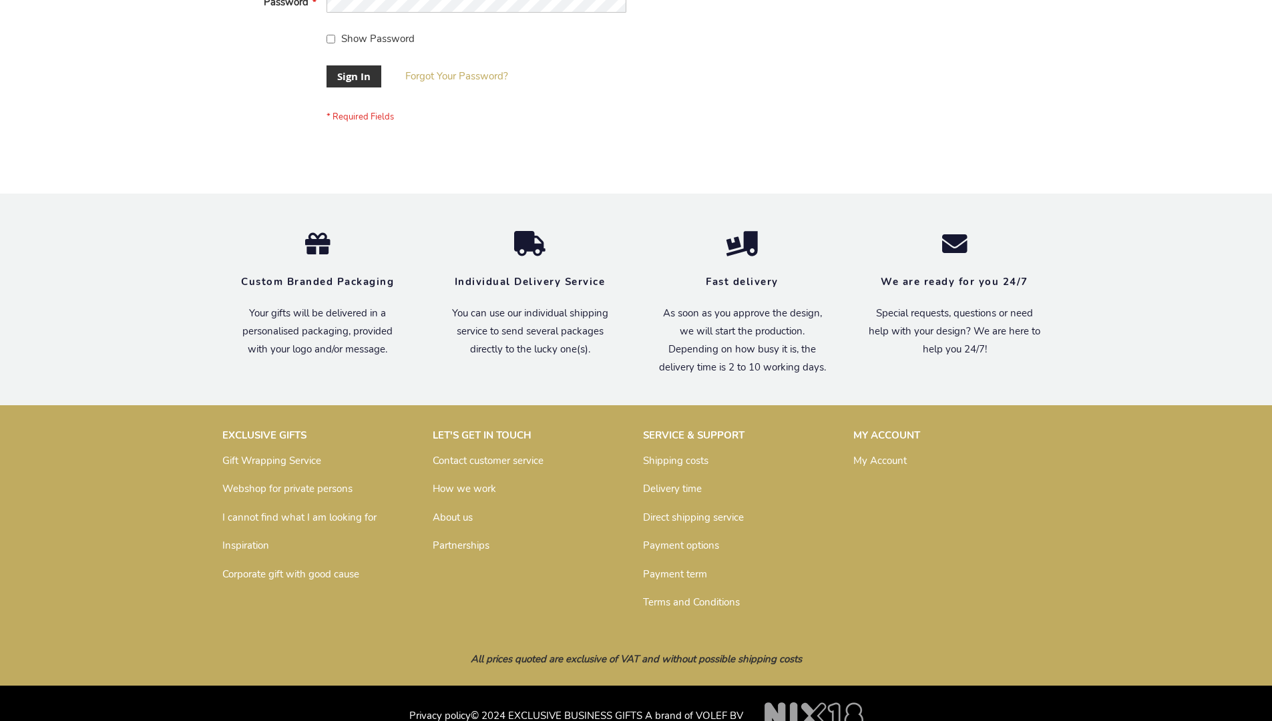
scroll to position [429, 0]
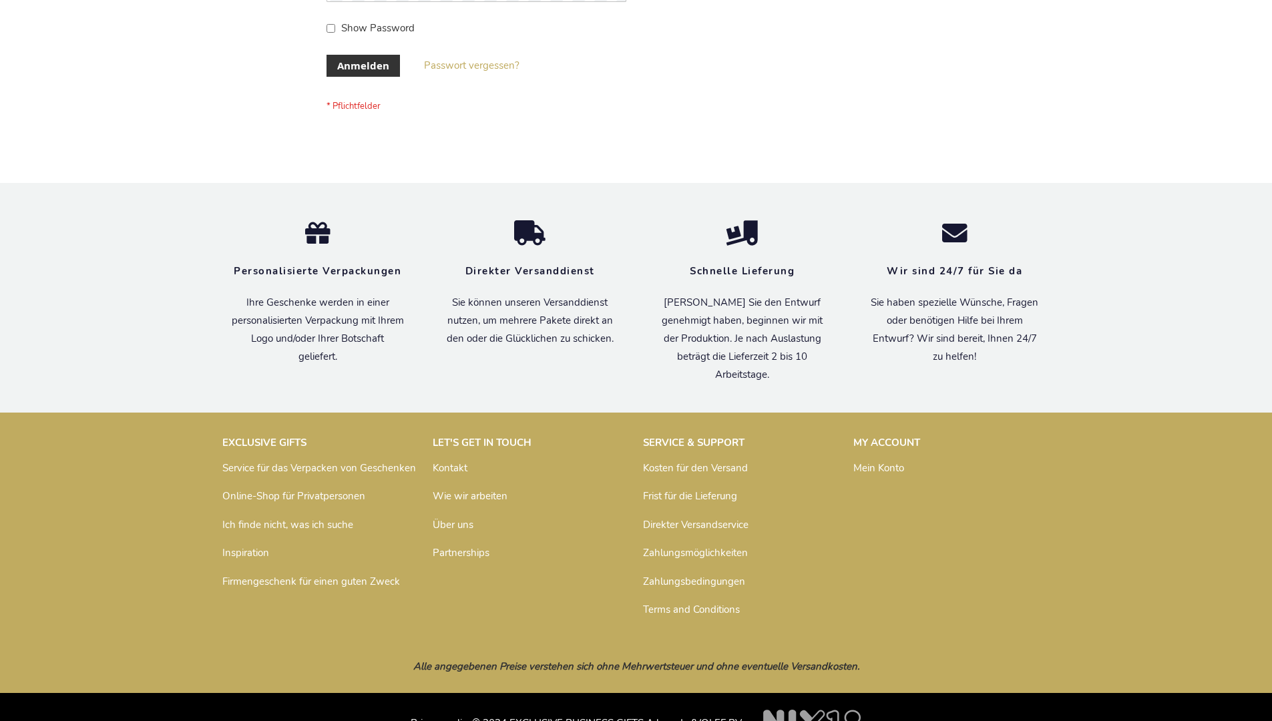
scroll to position [447, 0]
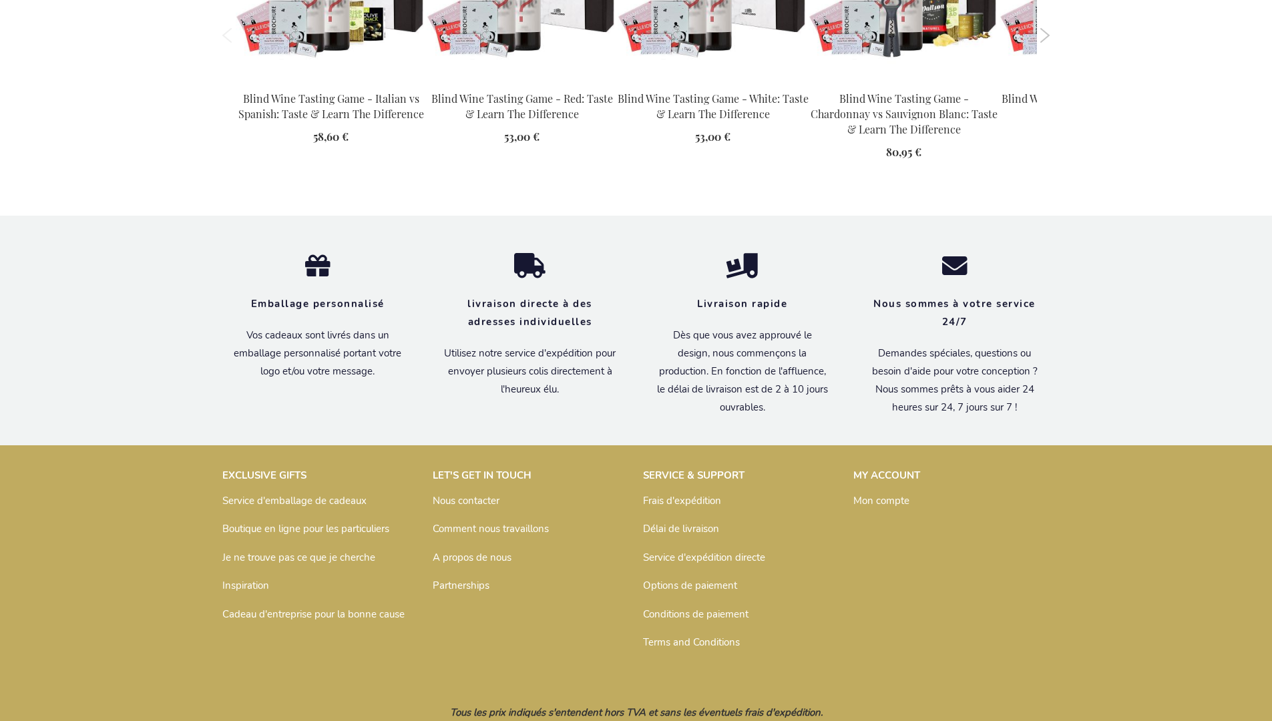
scroll to position [1929, 0]
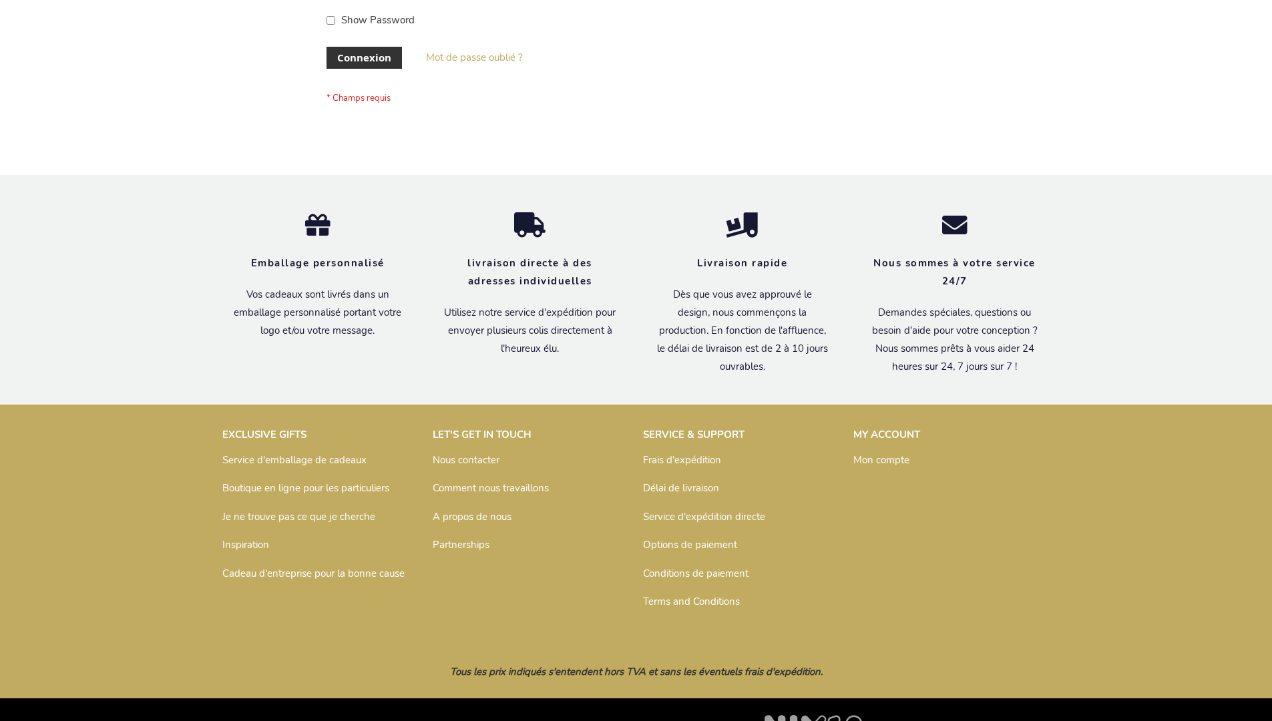
scroll to position [461, 0]
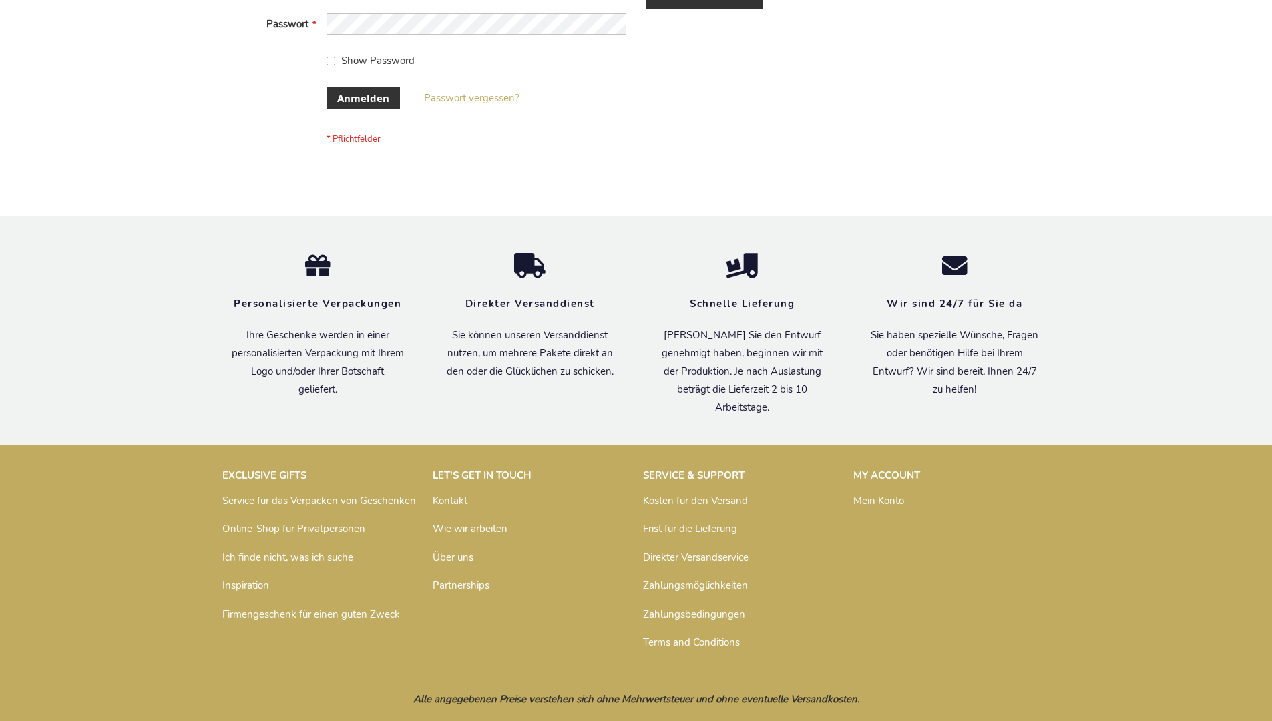
scroll to position [447, 0]
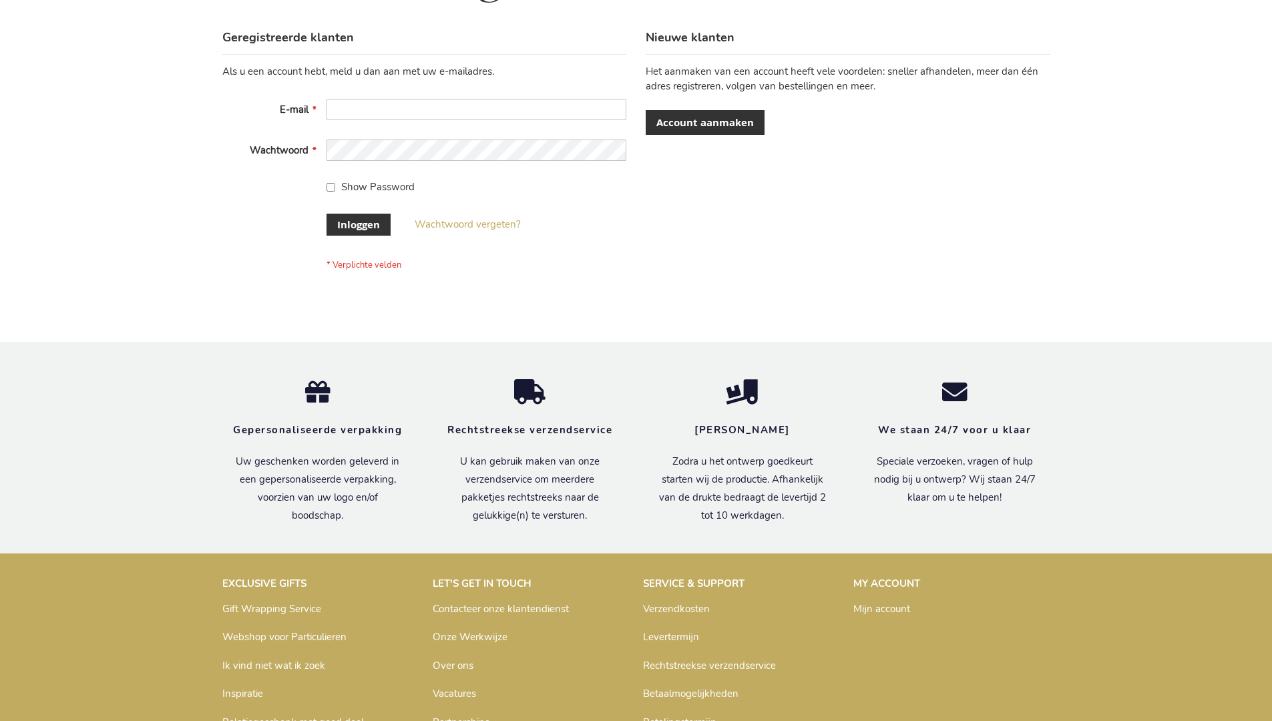
scroll to position [453, 0]
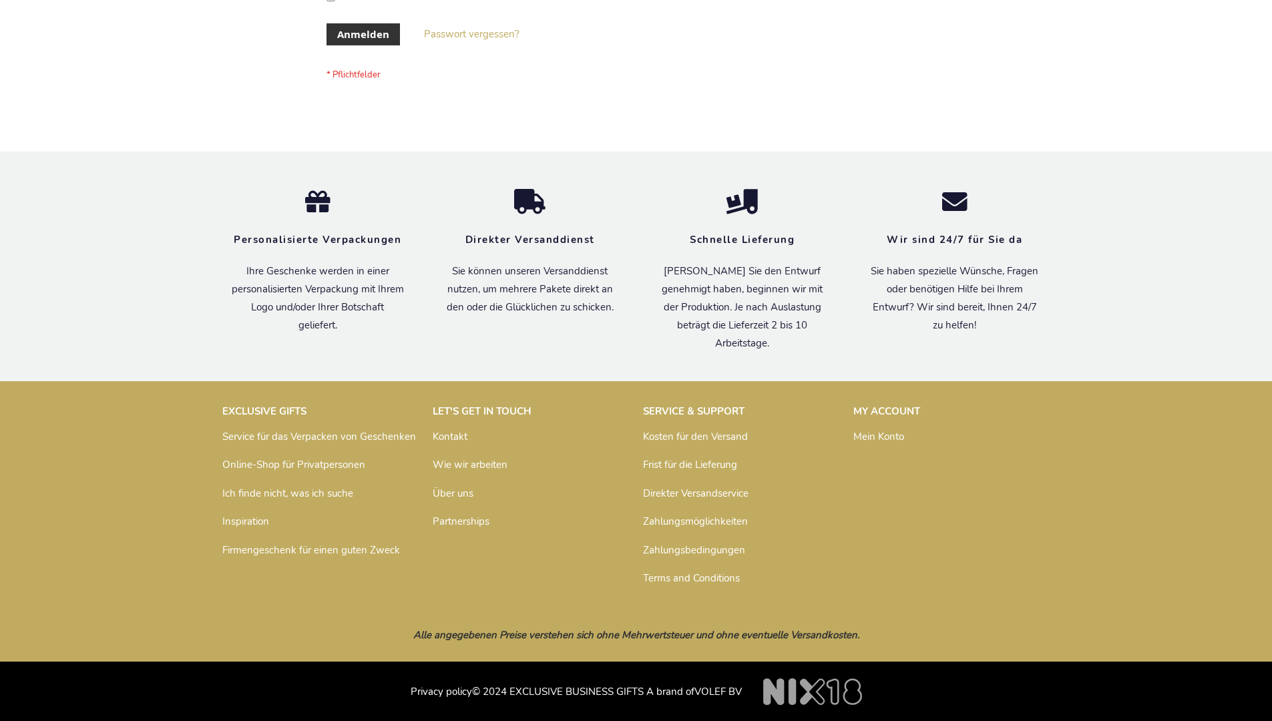
scroll to position [447, 0]
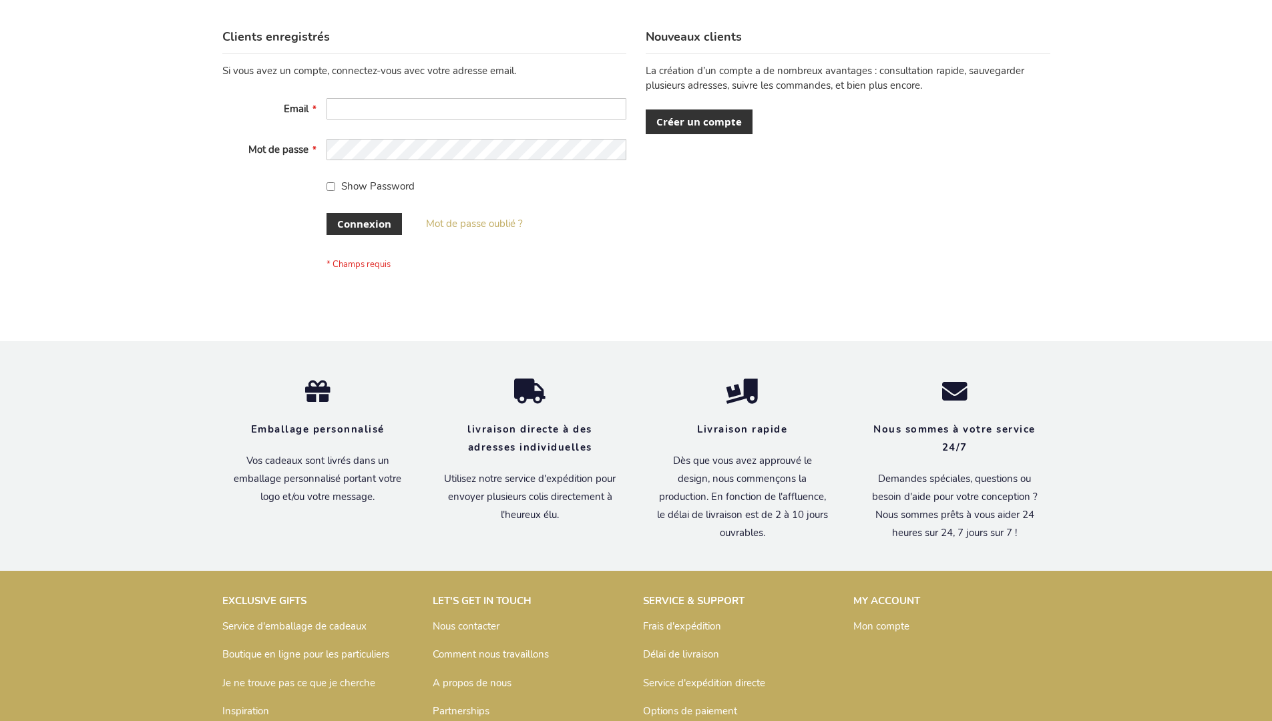
scroll to position [461, 0]
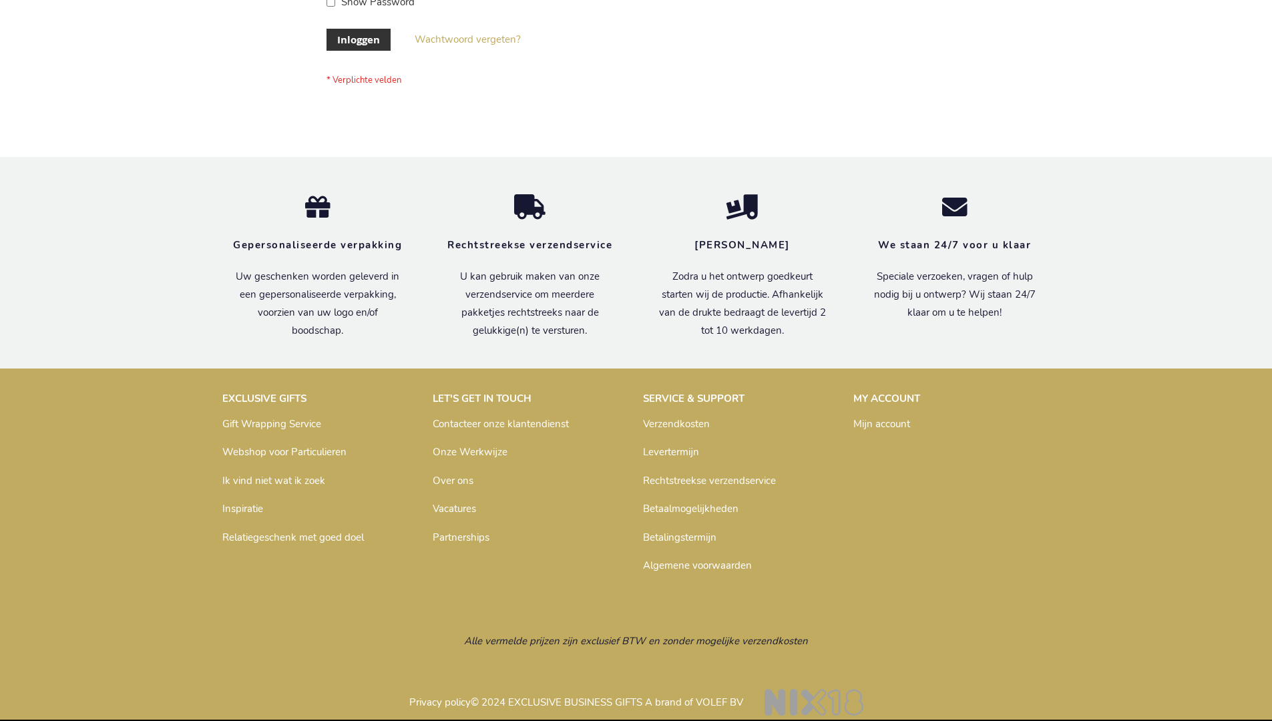
scroll to position [453, 0]
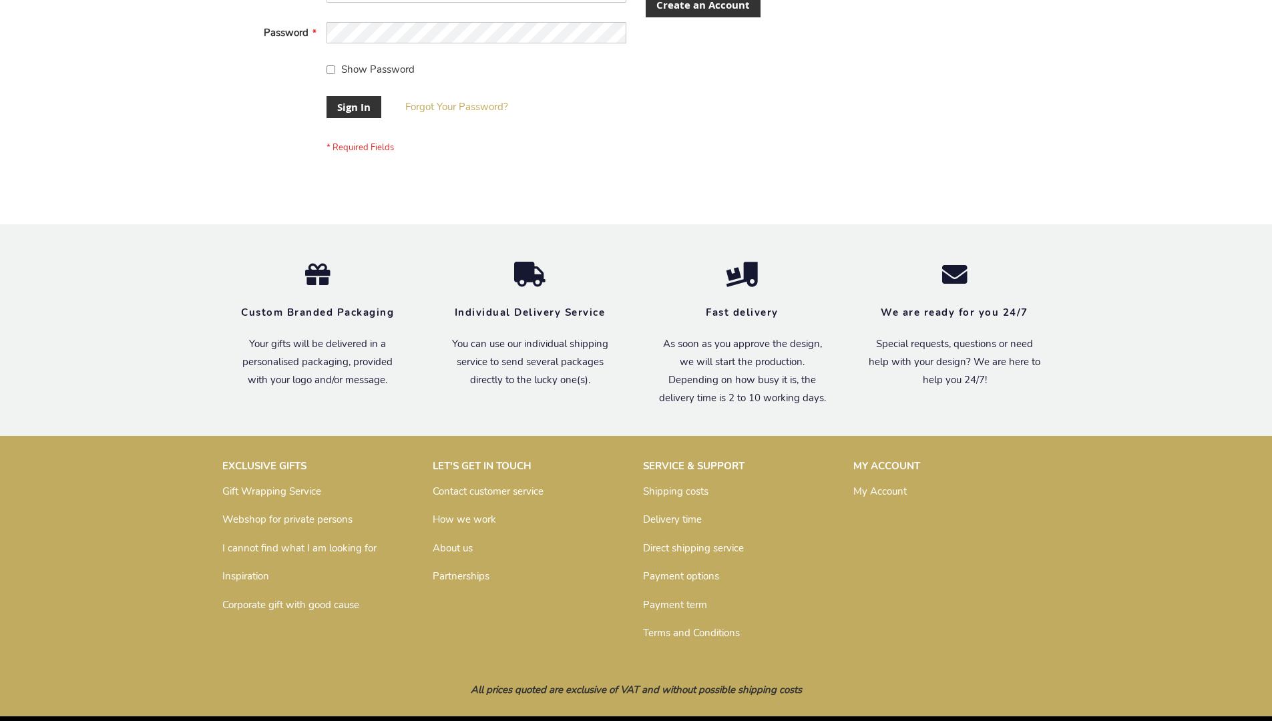
scroll to position [429, 0]
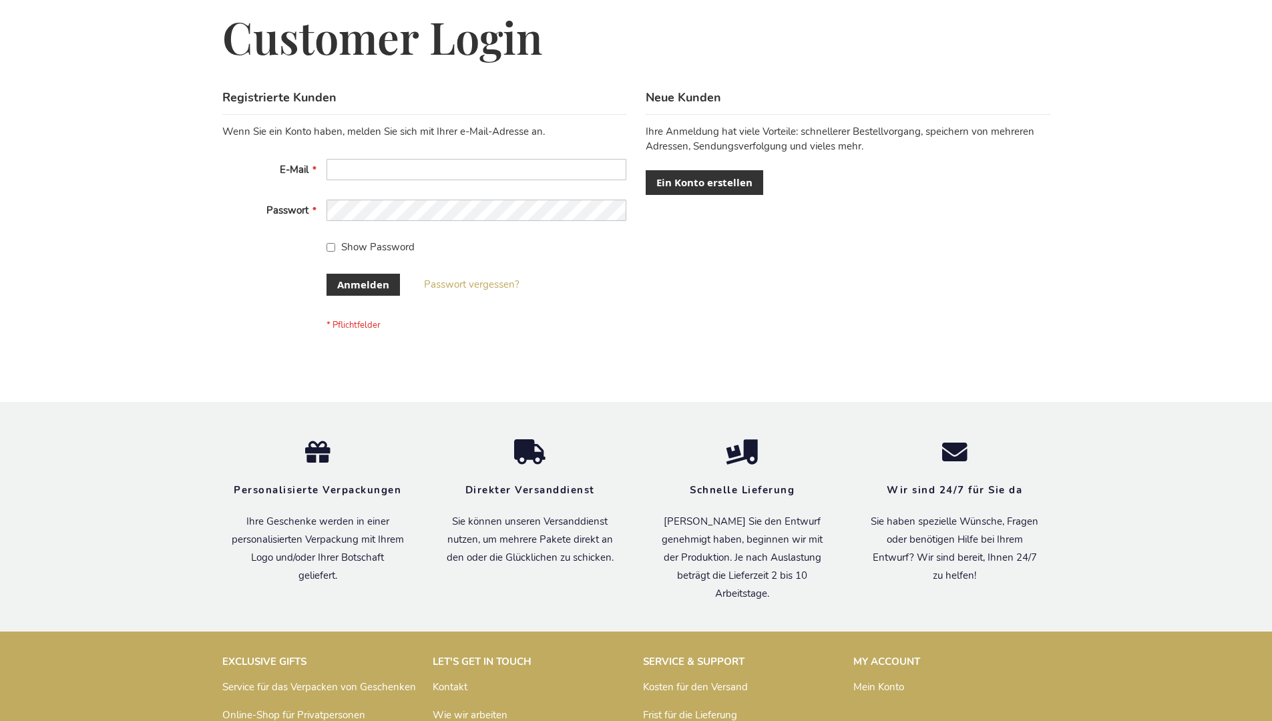
scroll to position [447, 0]
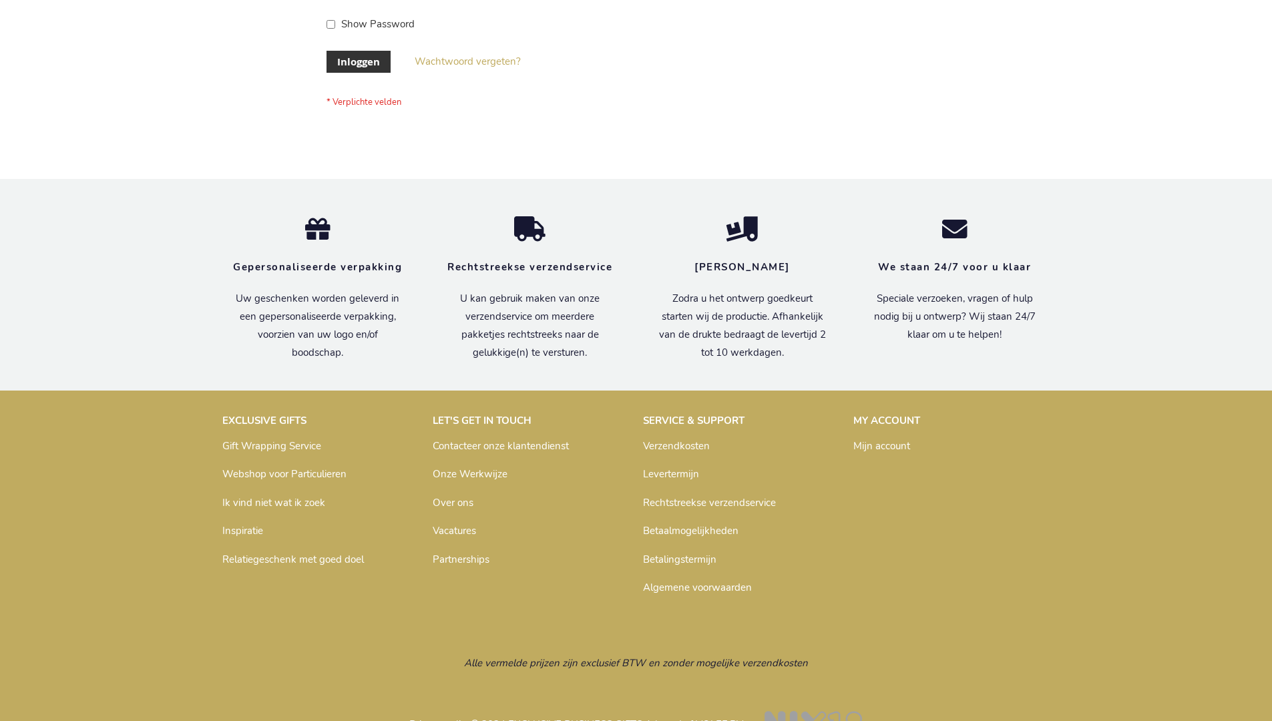
scroll to position [453, 0]
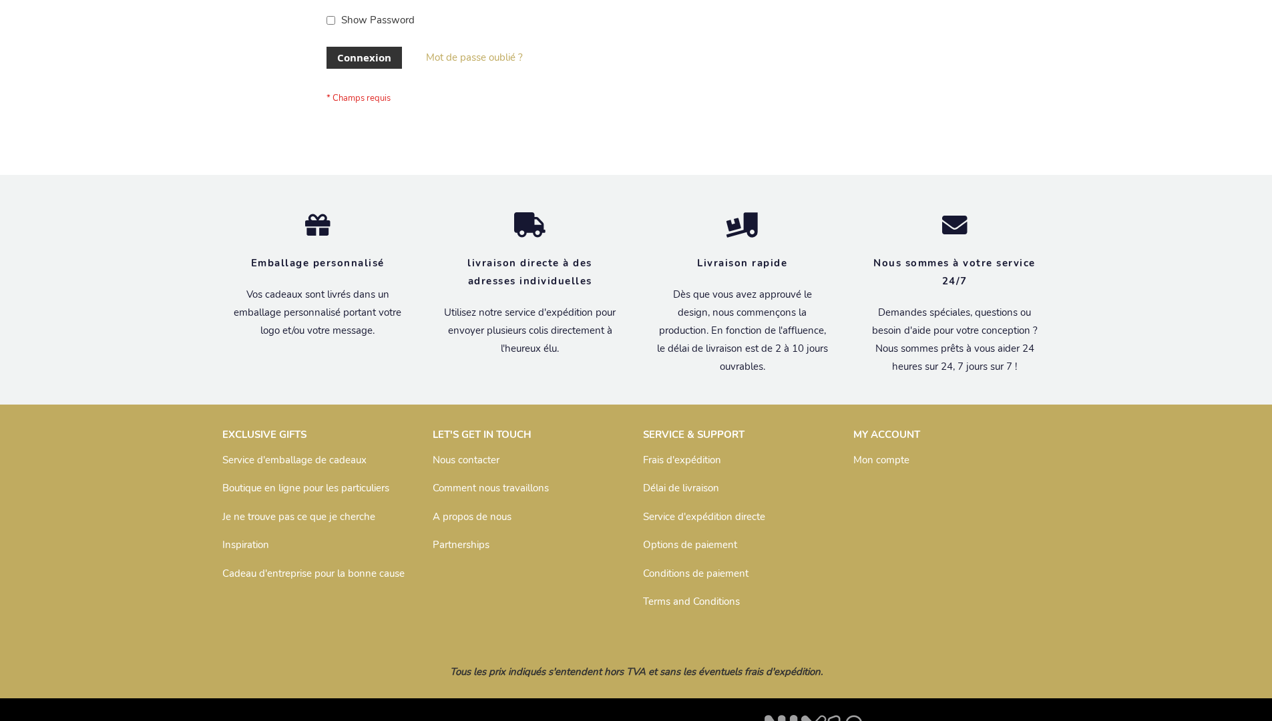
scroll to position [461, 0]
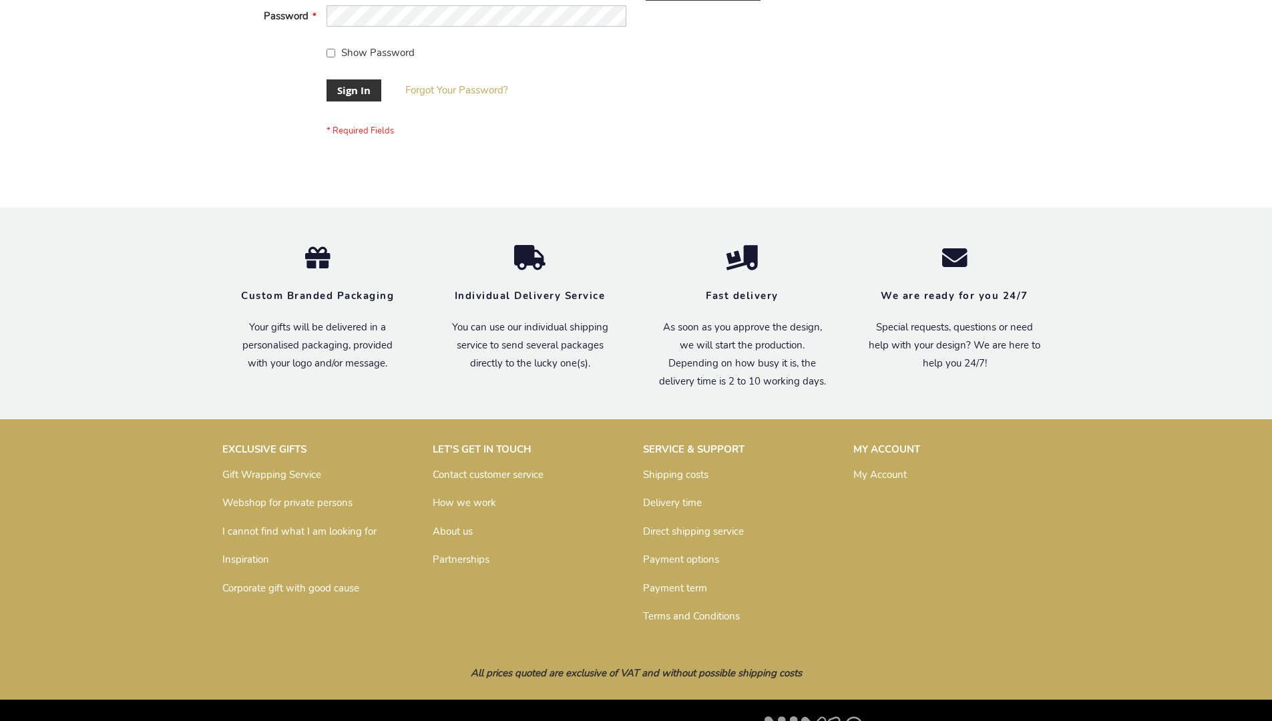
scroll to position [429, 0]
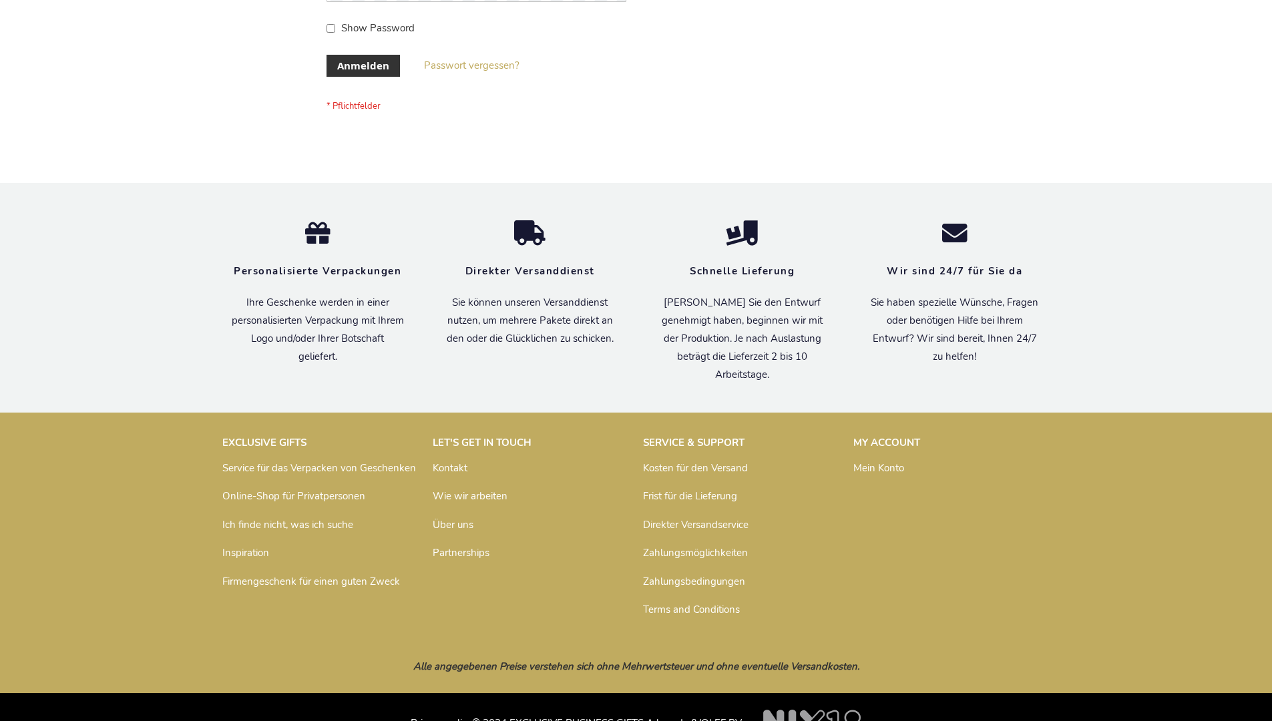
scroll to position [447, 0]
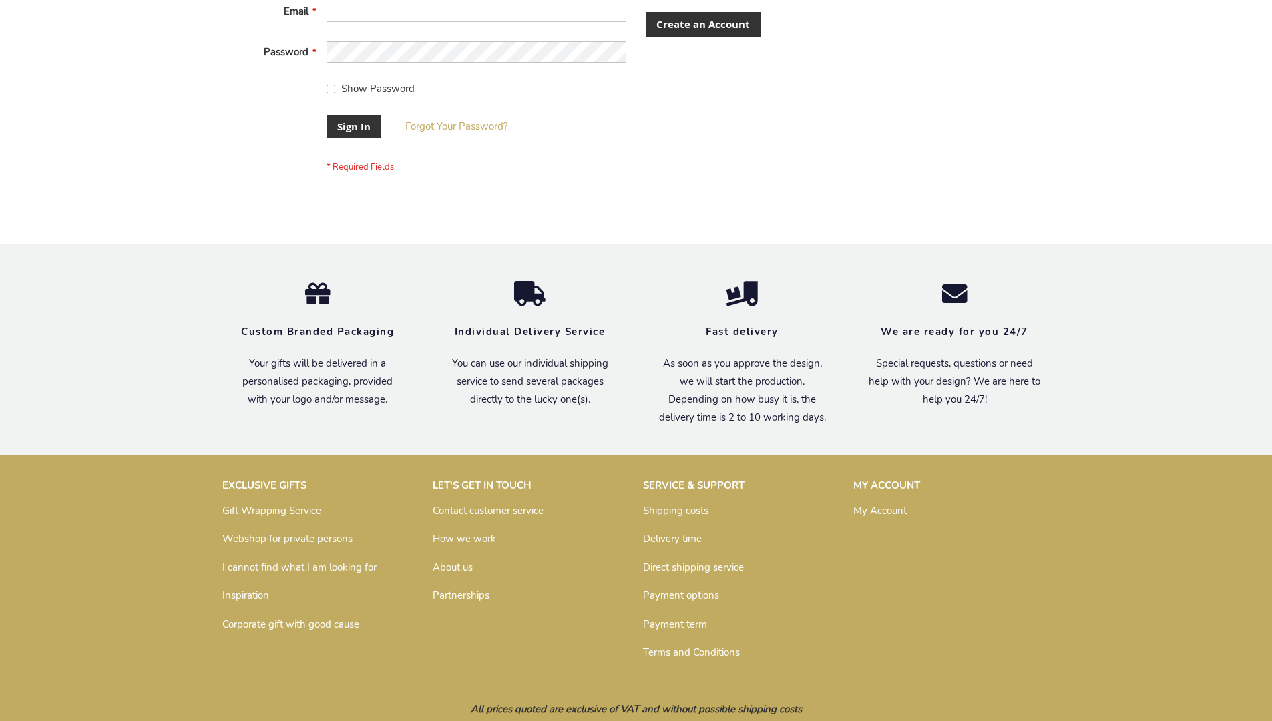
scroll to position [429, 0]
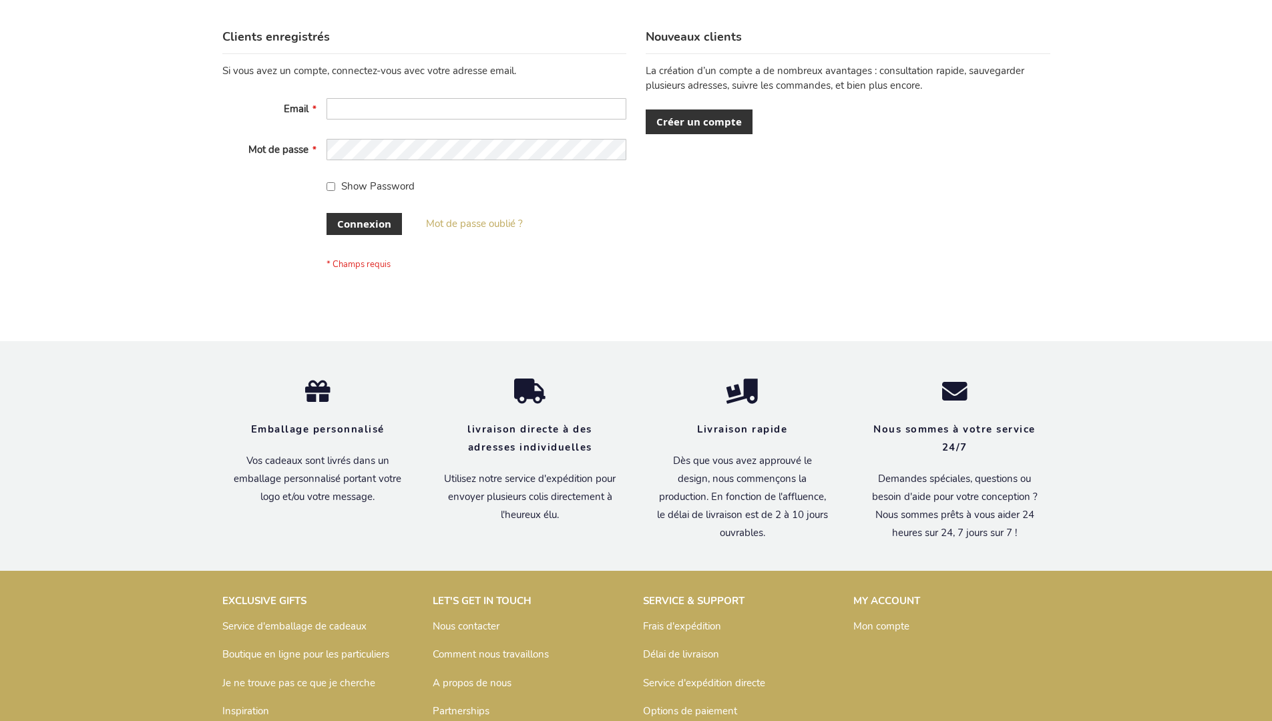
scroll to position [461, 0]
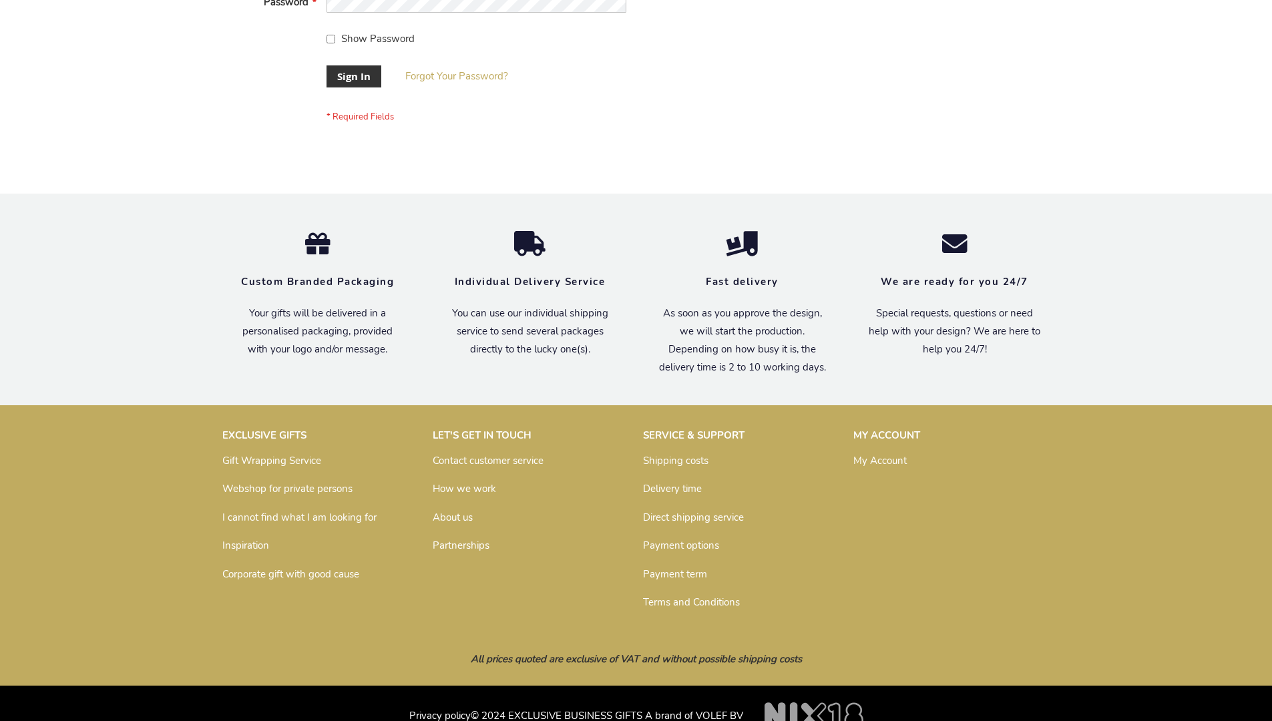
scroll to position [429, 0]
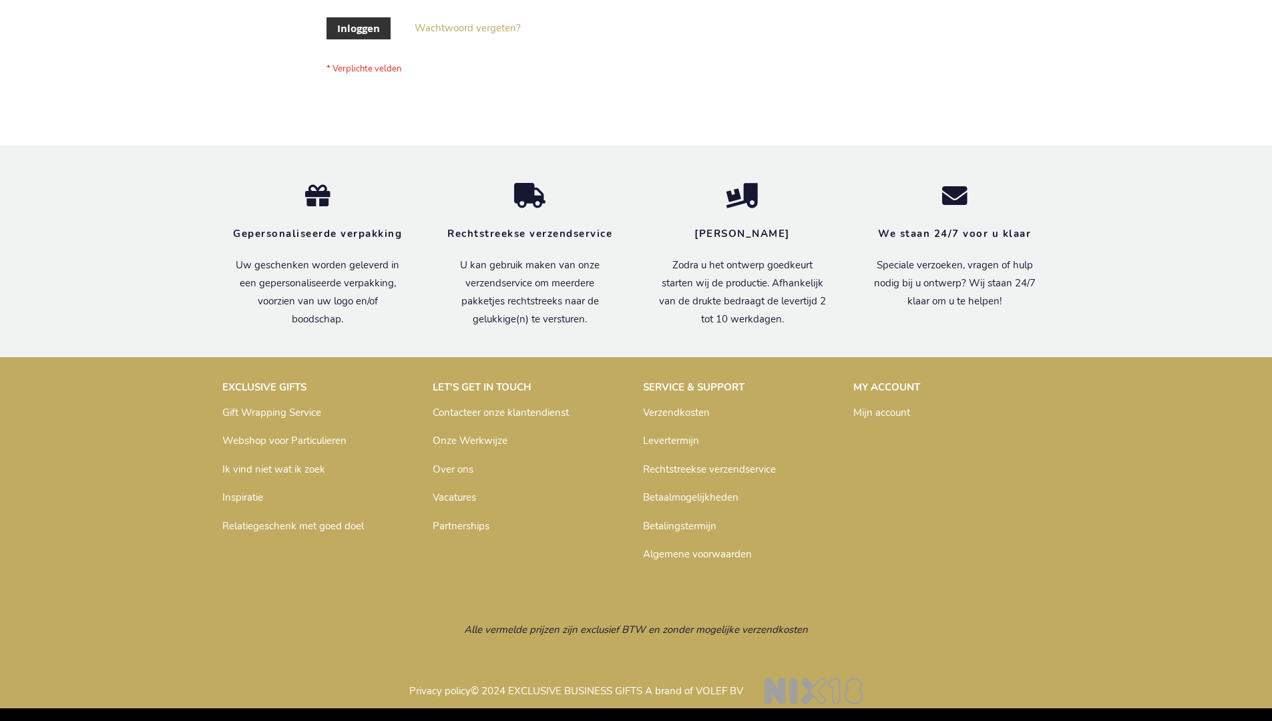
scroll to position [453, 0]
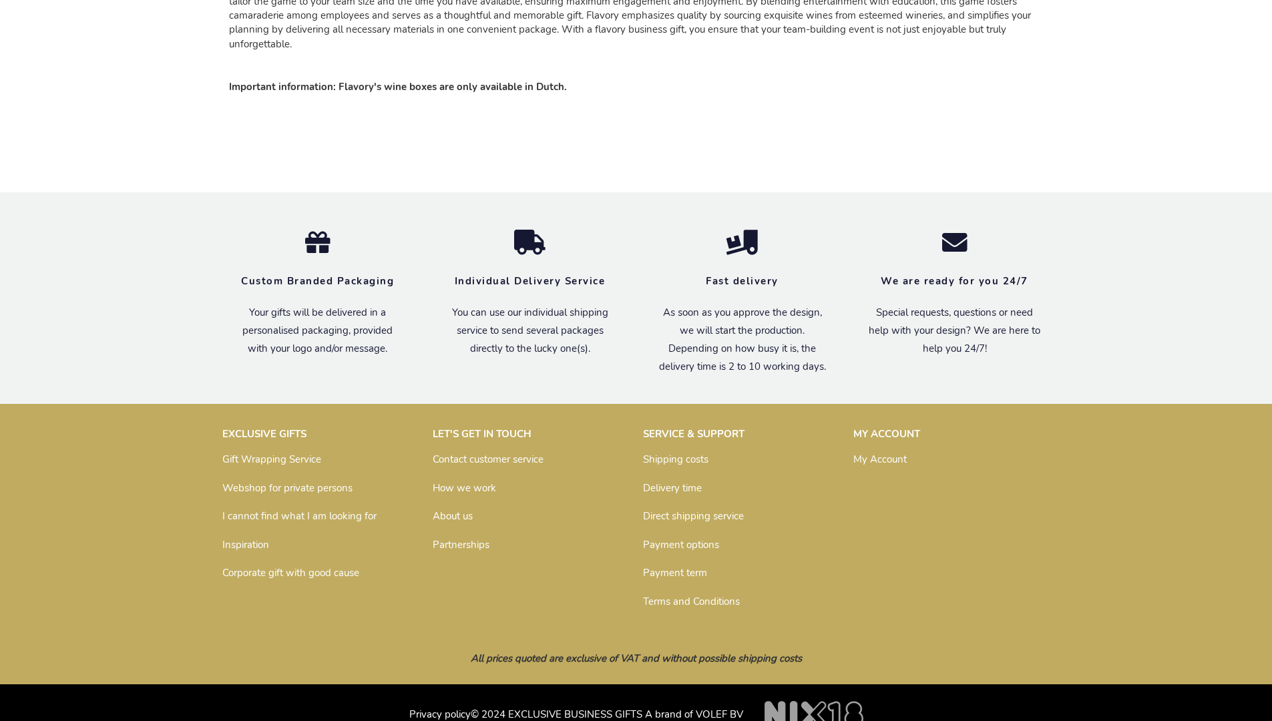
scroll to position [2004, 0]
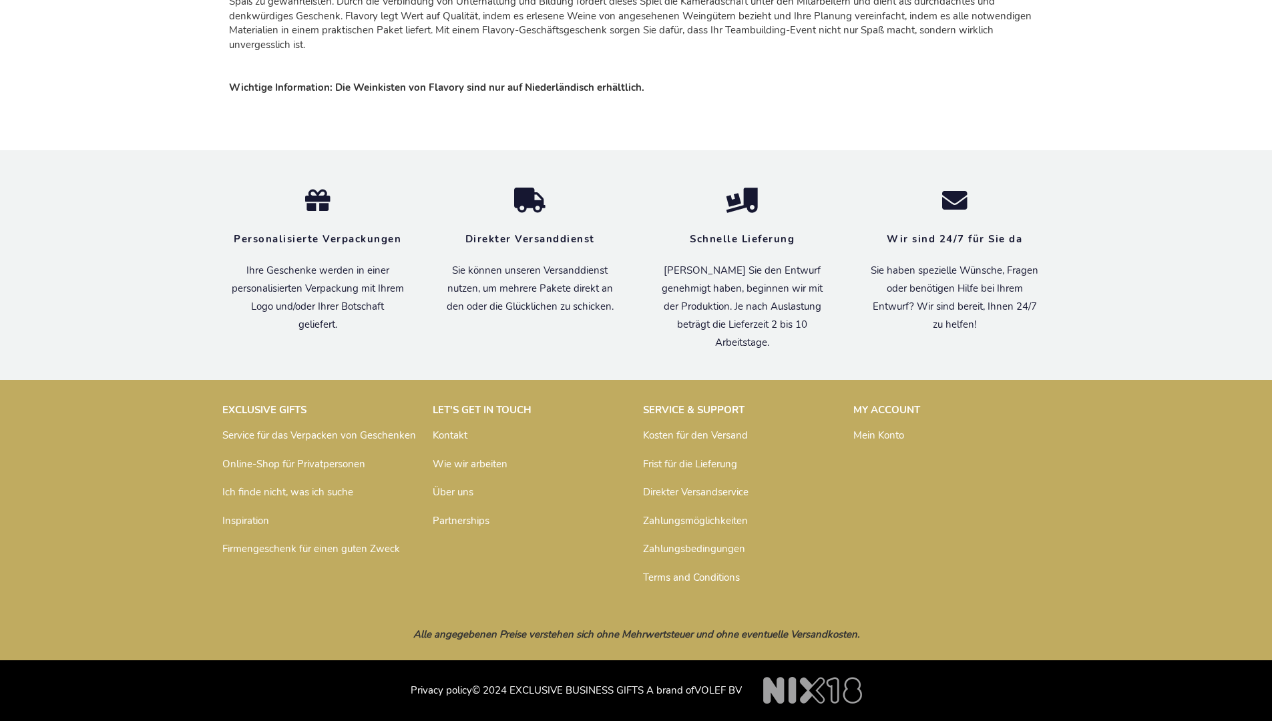
scroll to position [2023, 0]
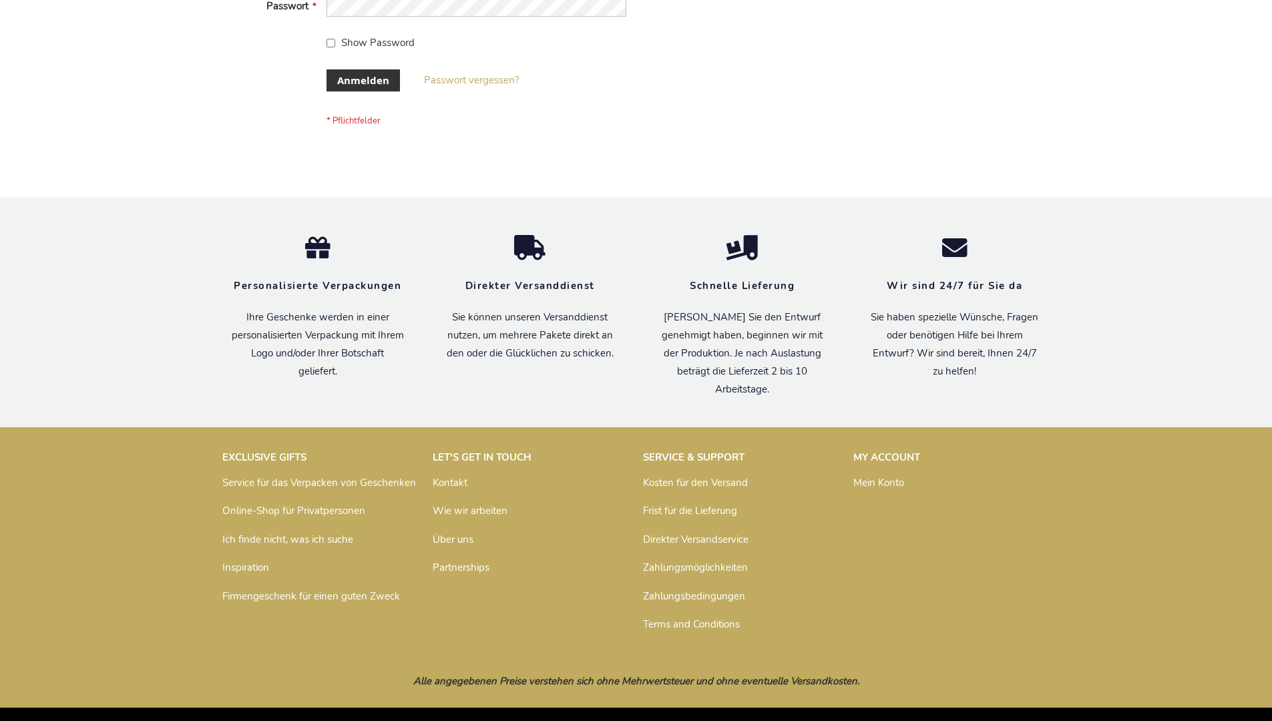
scroll to position [447, 0]
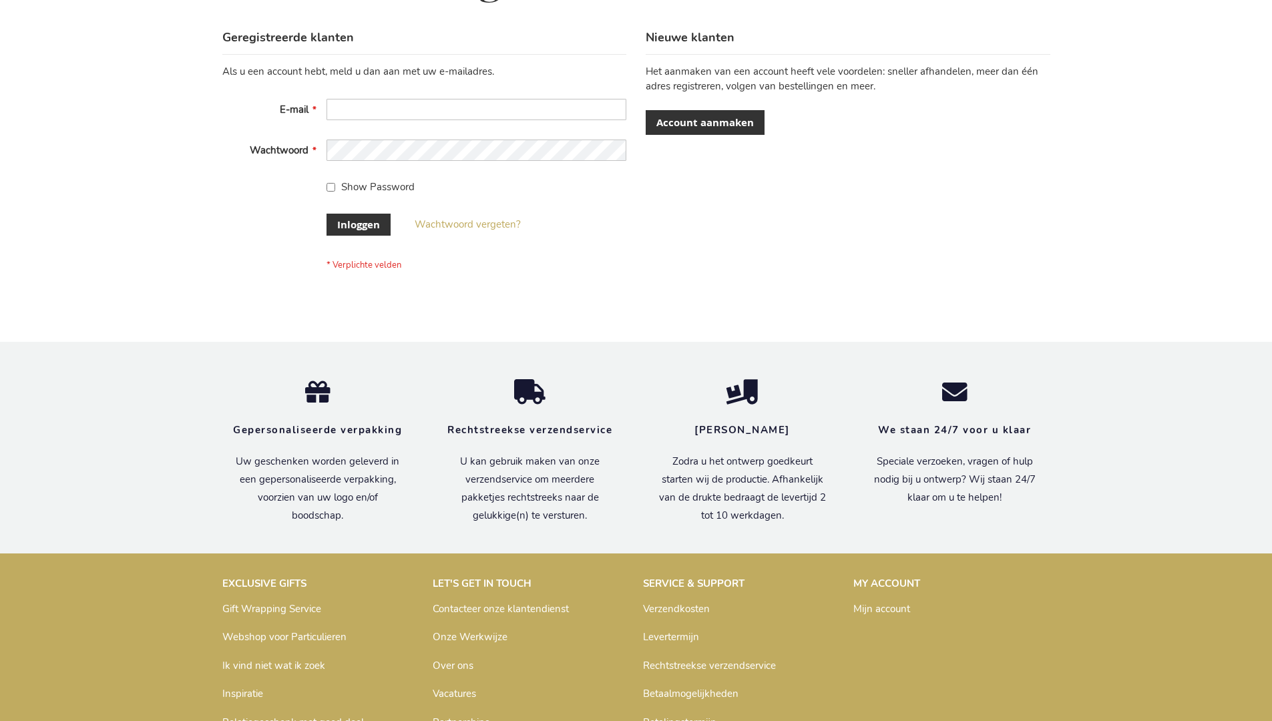
scroll to position [453, 0]
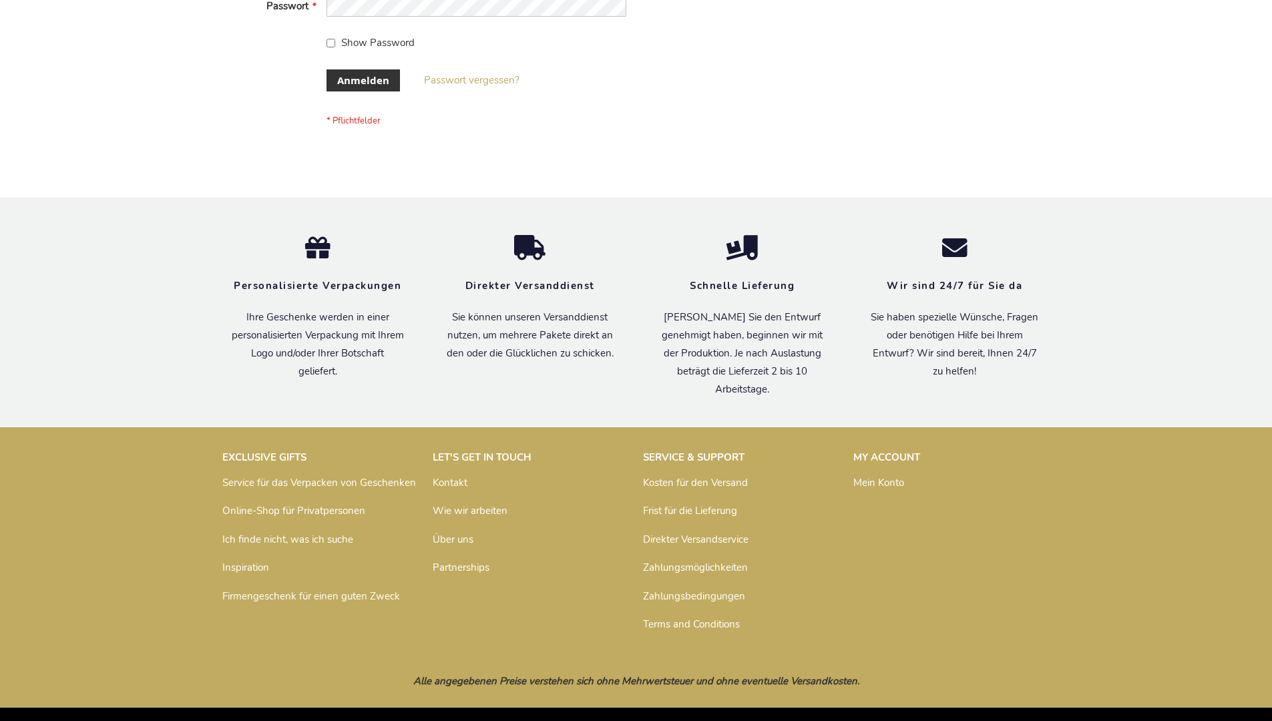
scroll to position [447, 0]
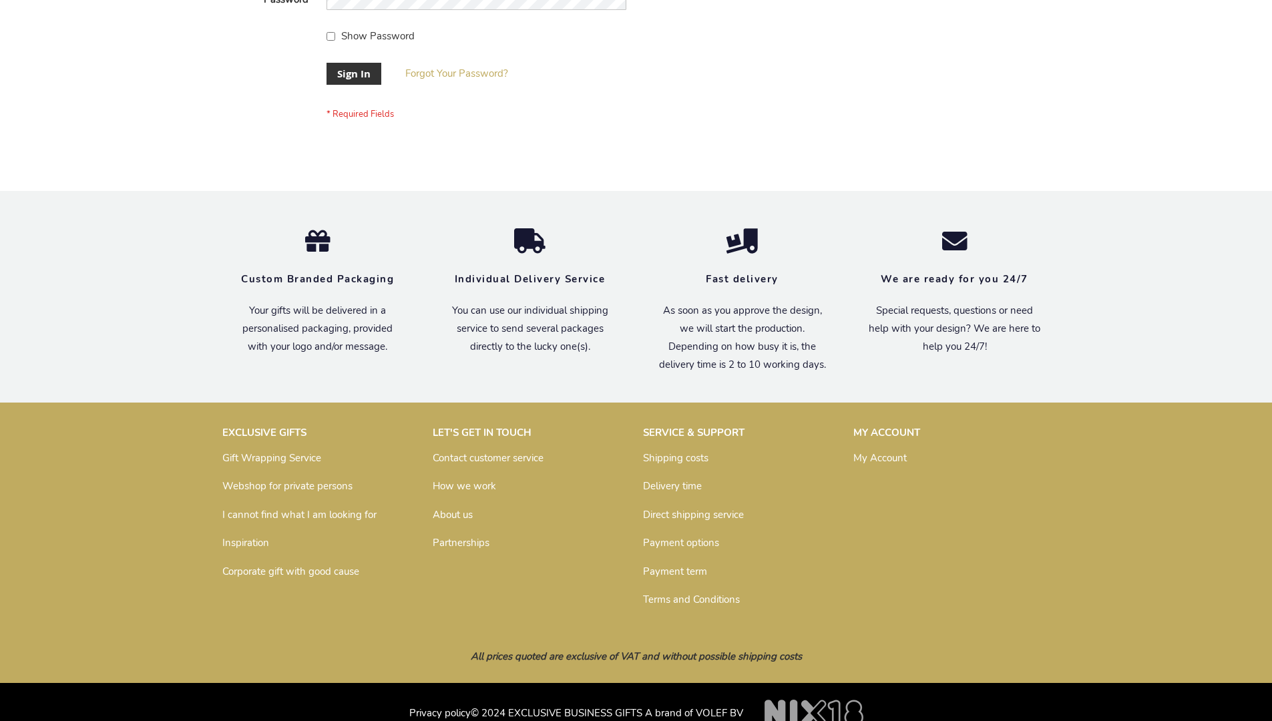
scroll to position [419, 0]
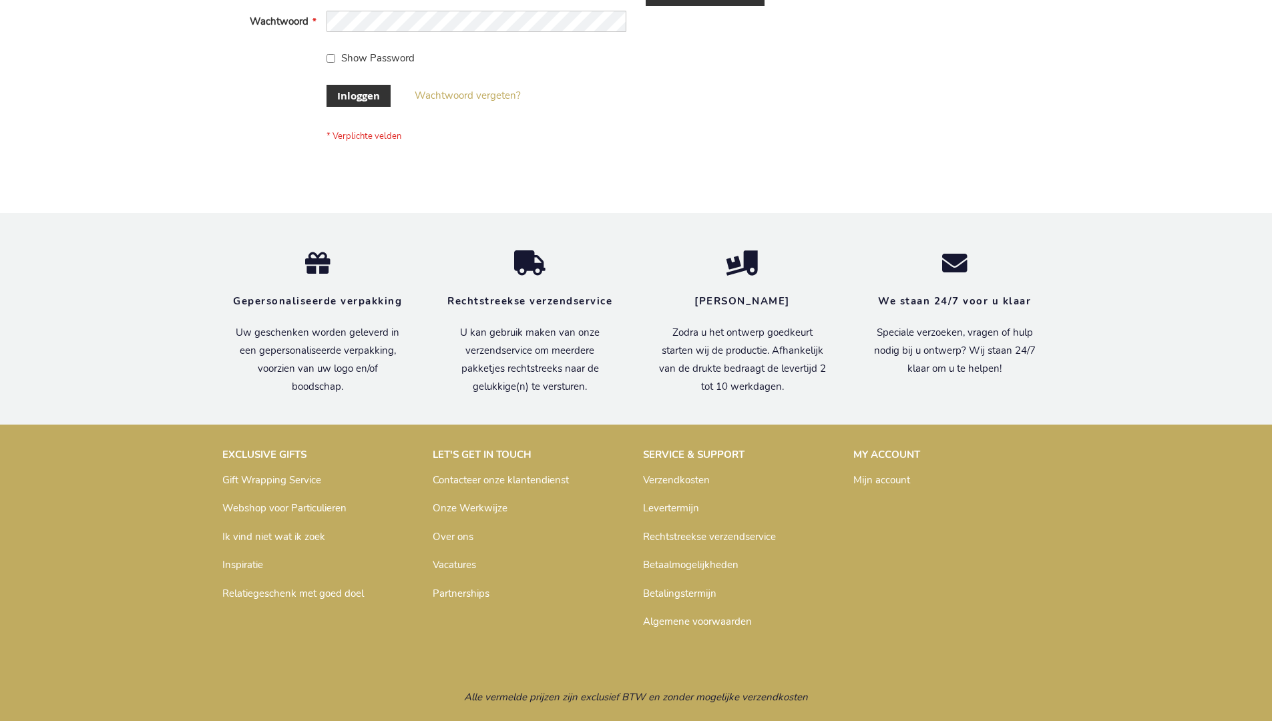
scroll to position [453, 0]
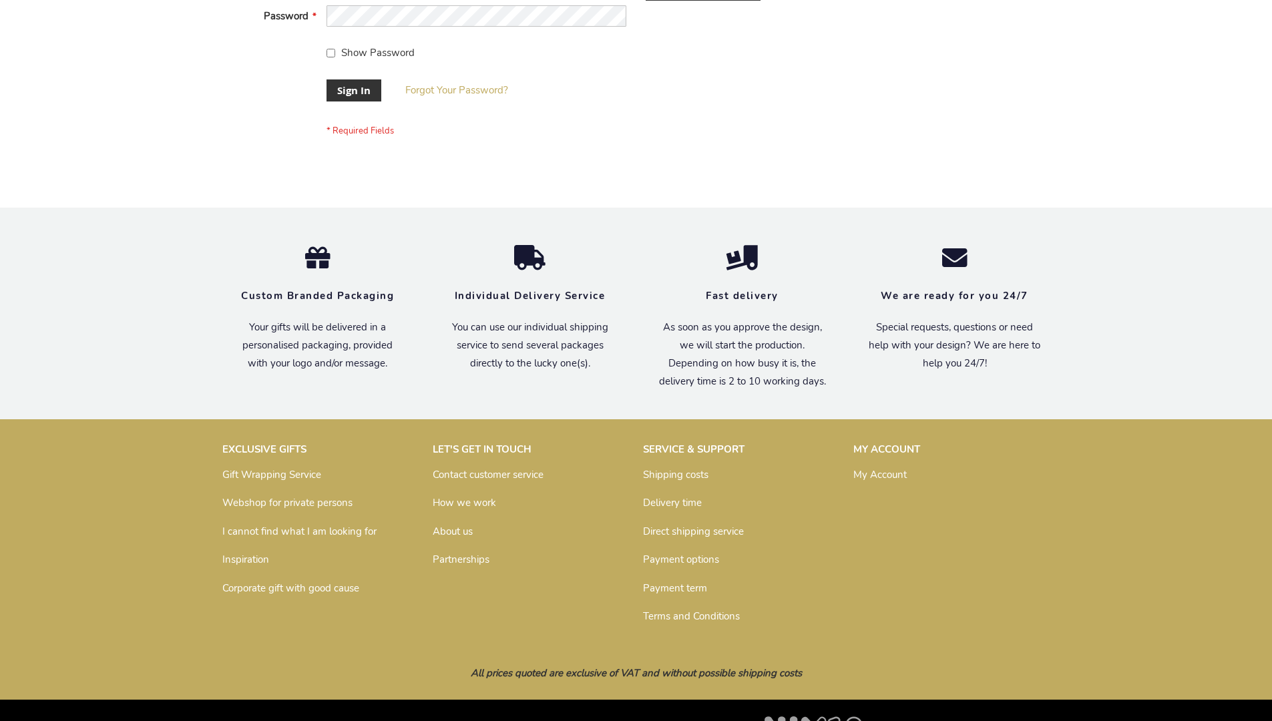
scroll to position [429, 0]
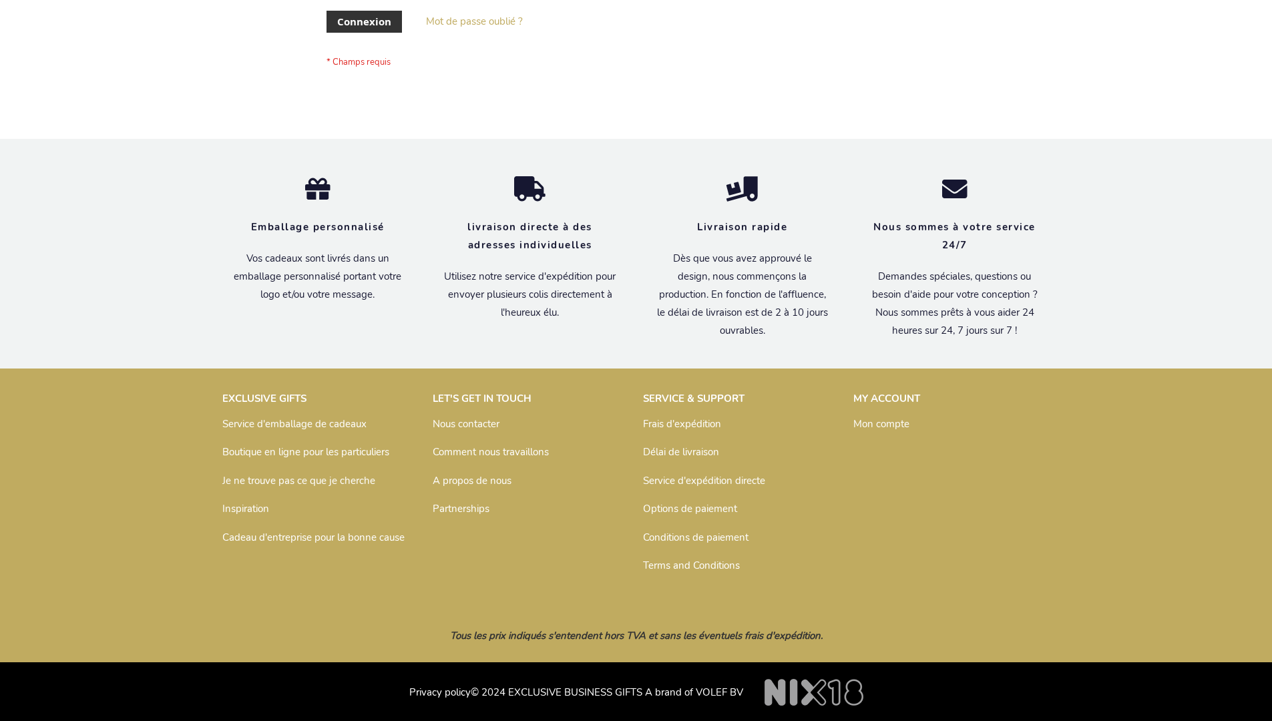
scroll to position [461, 0]
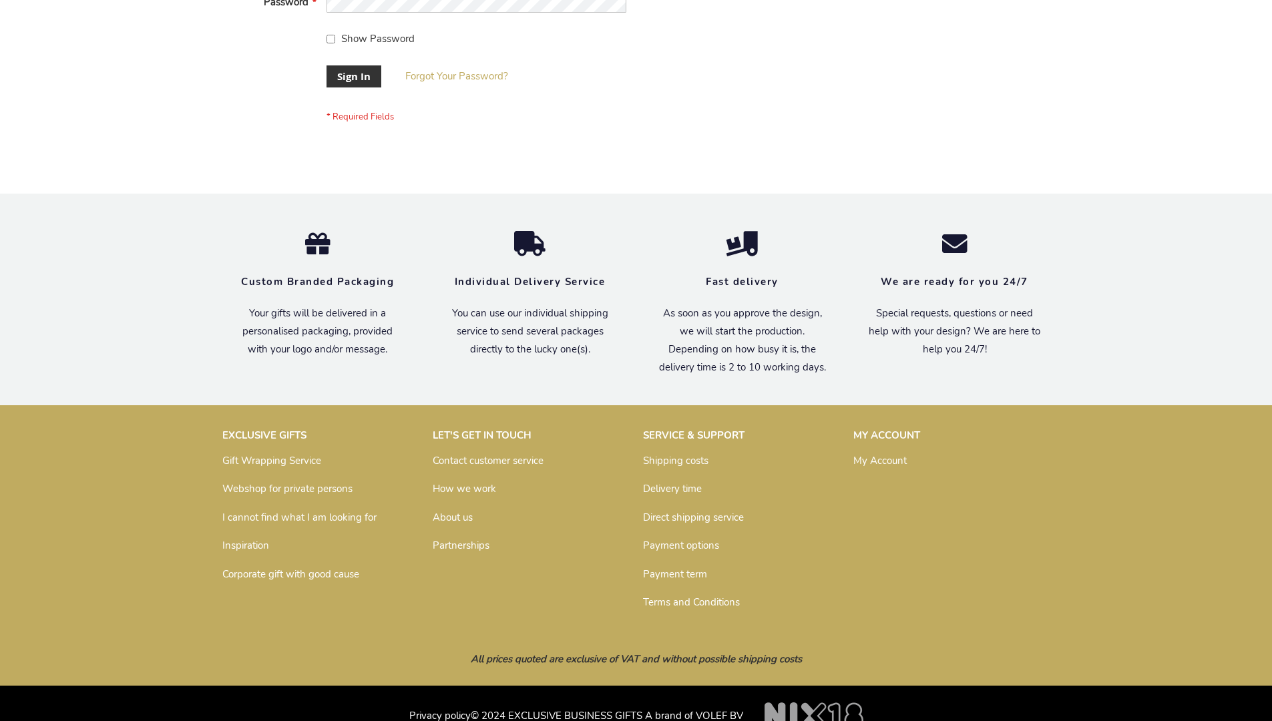
scroll to position [429, 0]
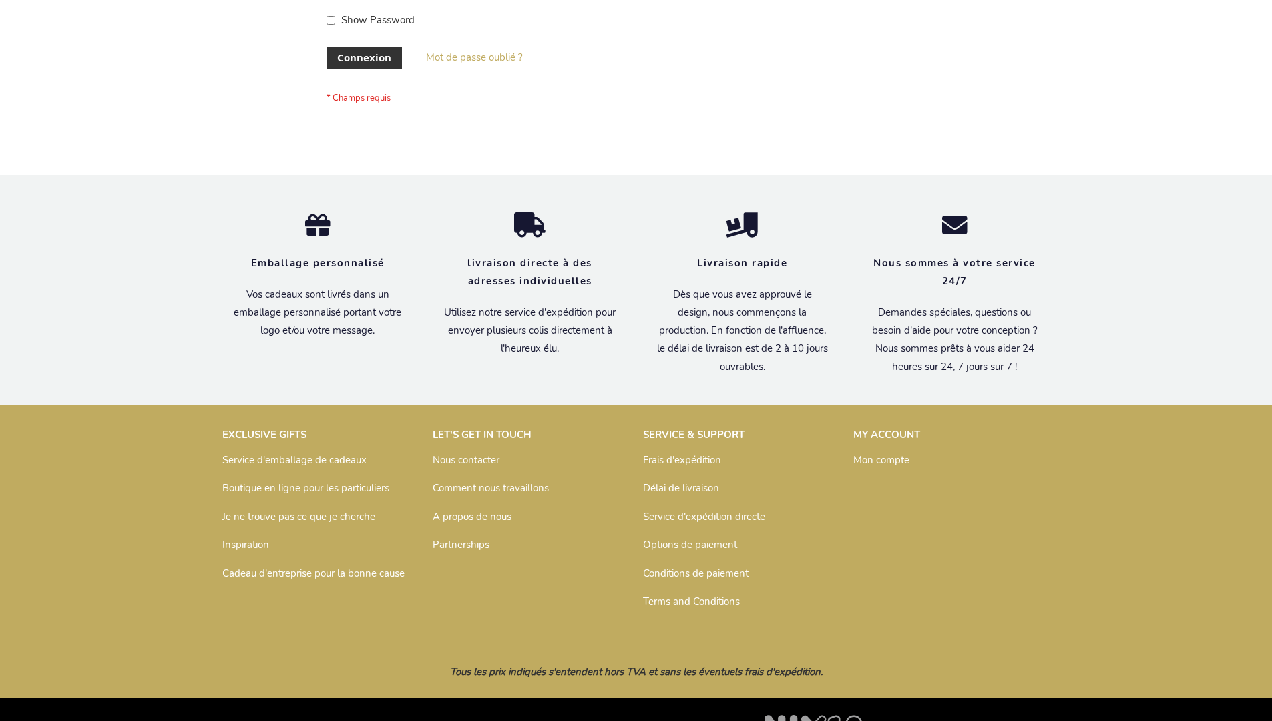
scroll to position [461, 0]
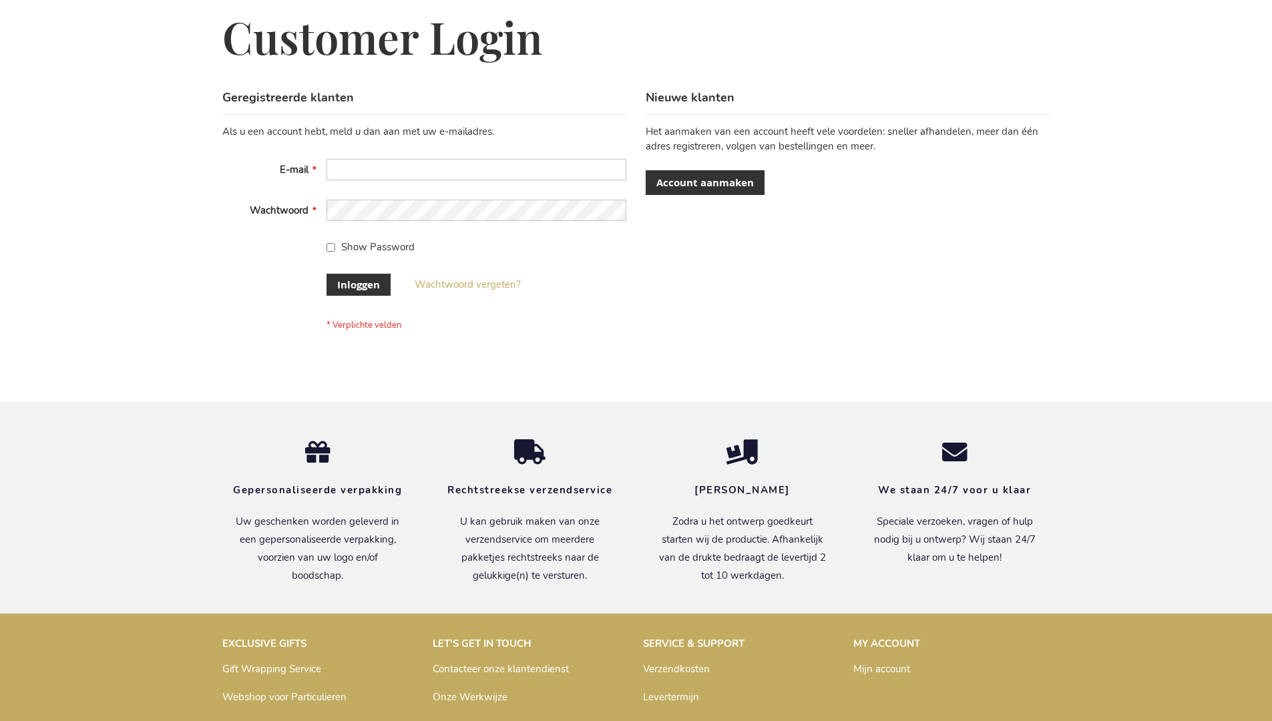
scroll to position [453, 0]
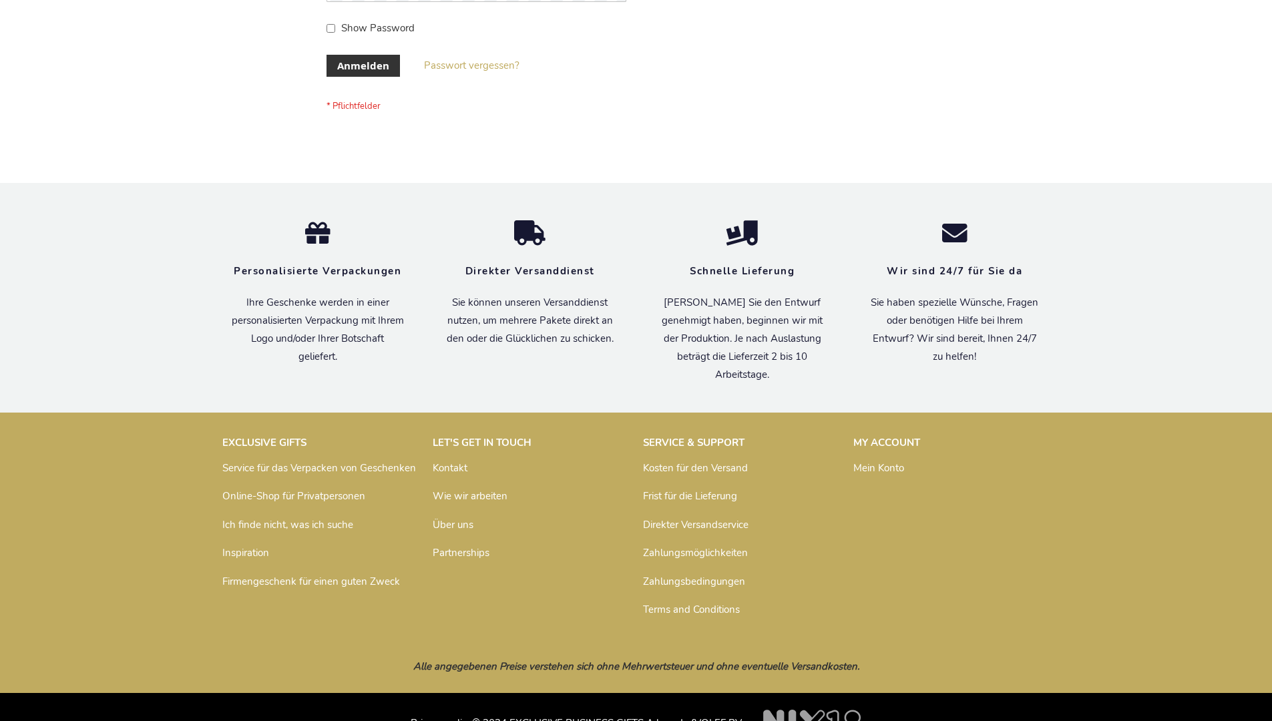
scroll to position [447, 0]
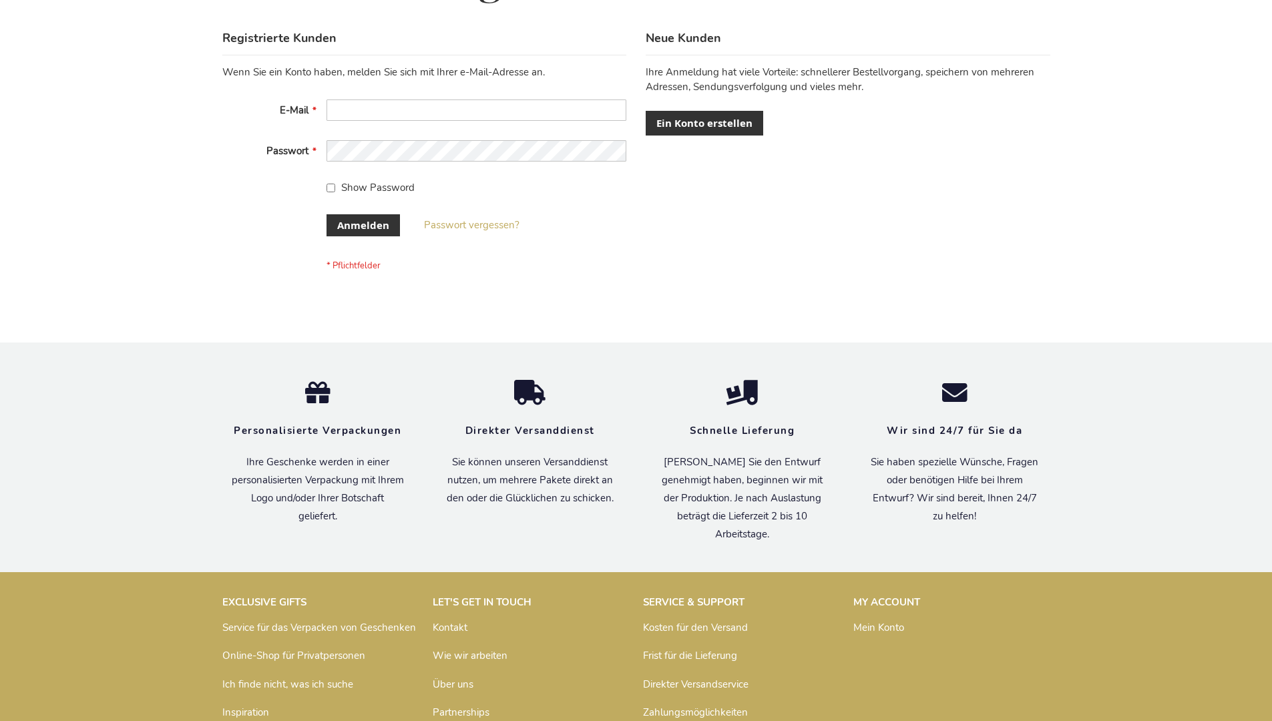
scroll to position [447, 0]
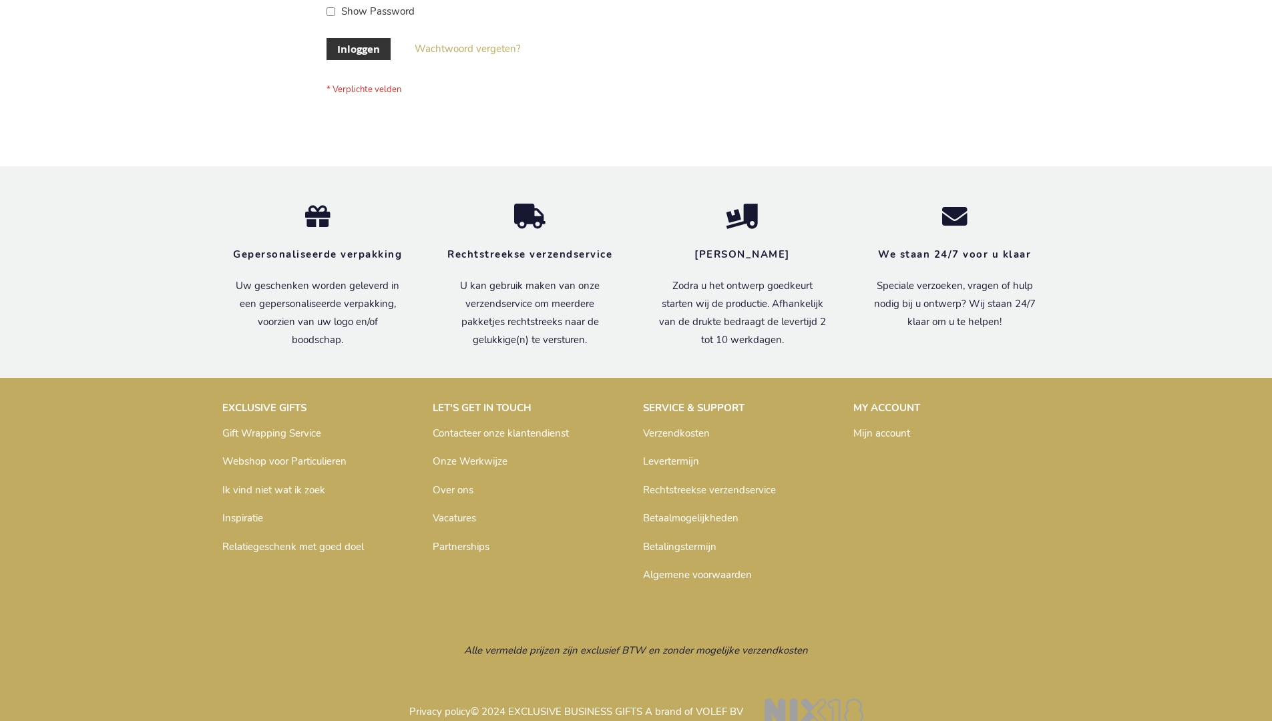
scroll to position [453, 0]
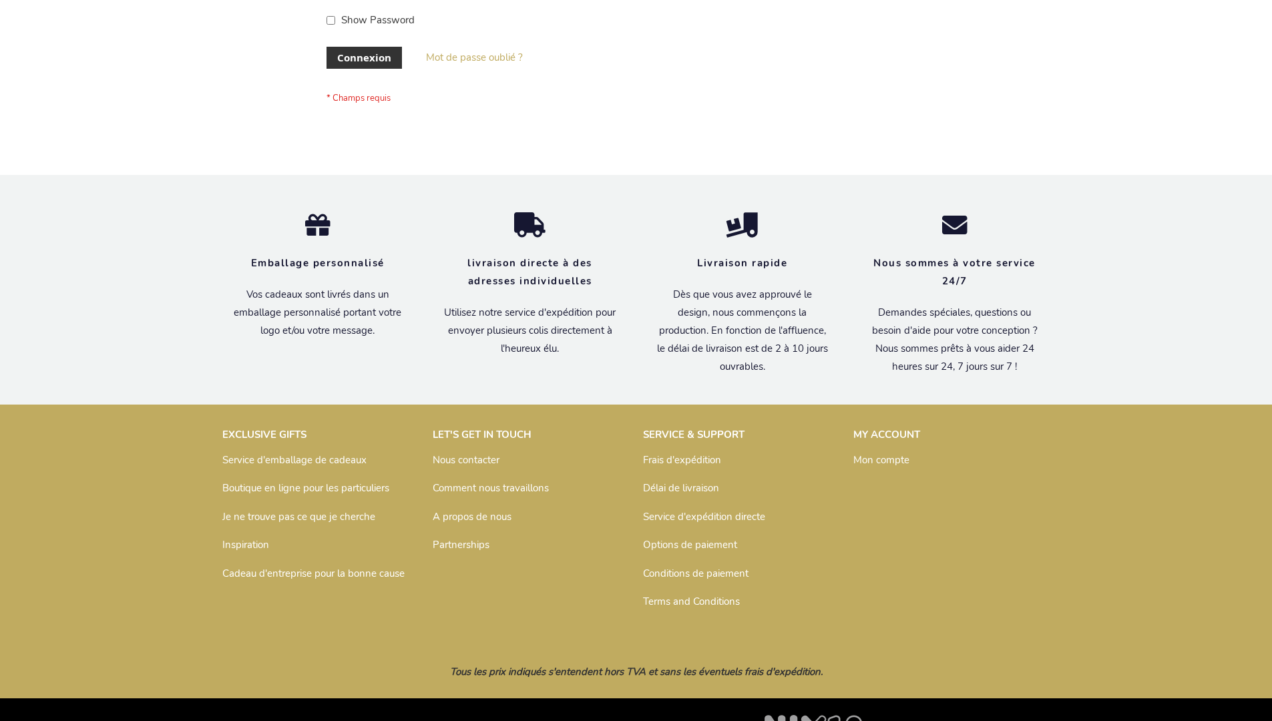
scroll to position [461, 0]
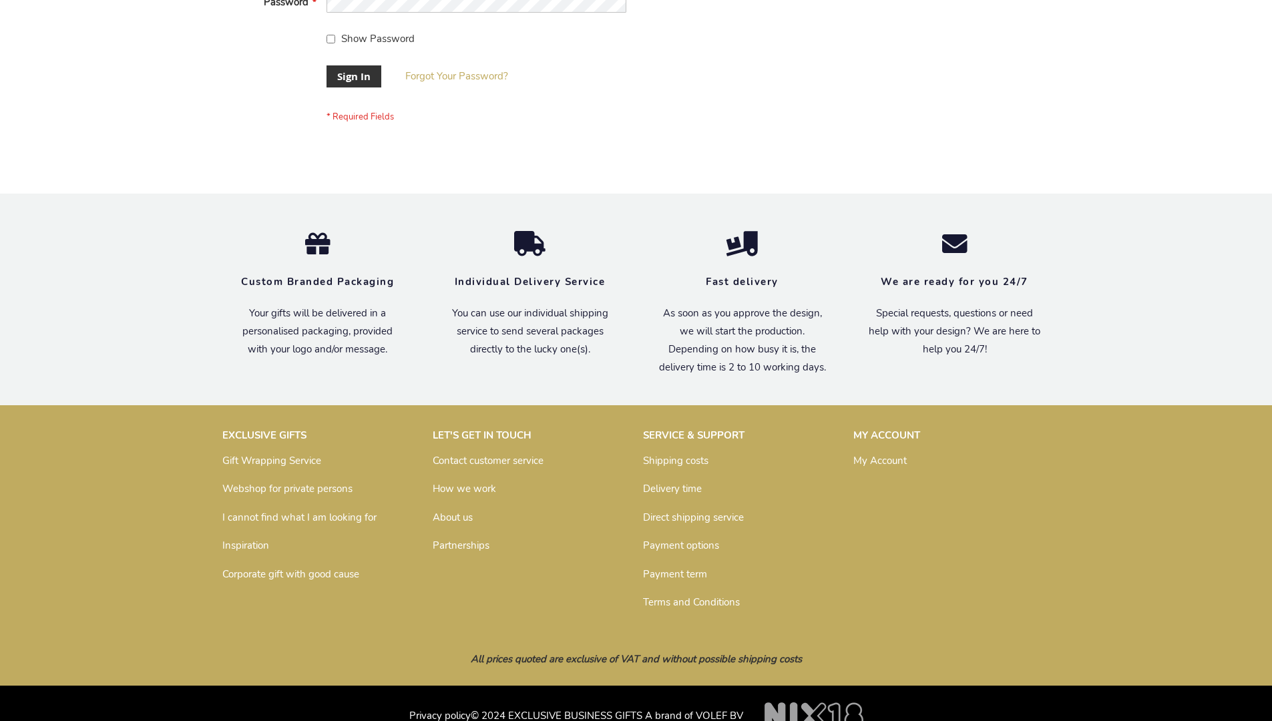
scroll to position [429, 0]
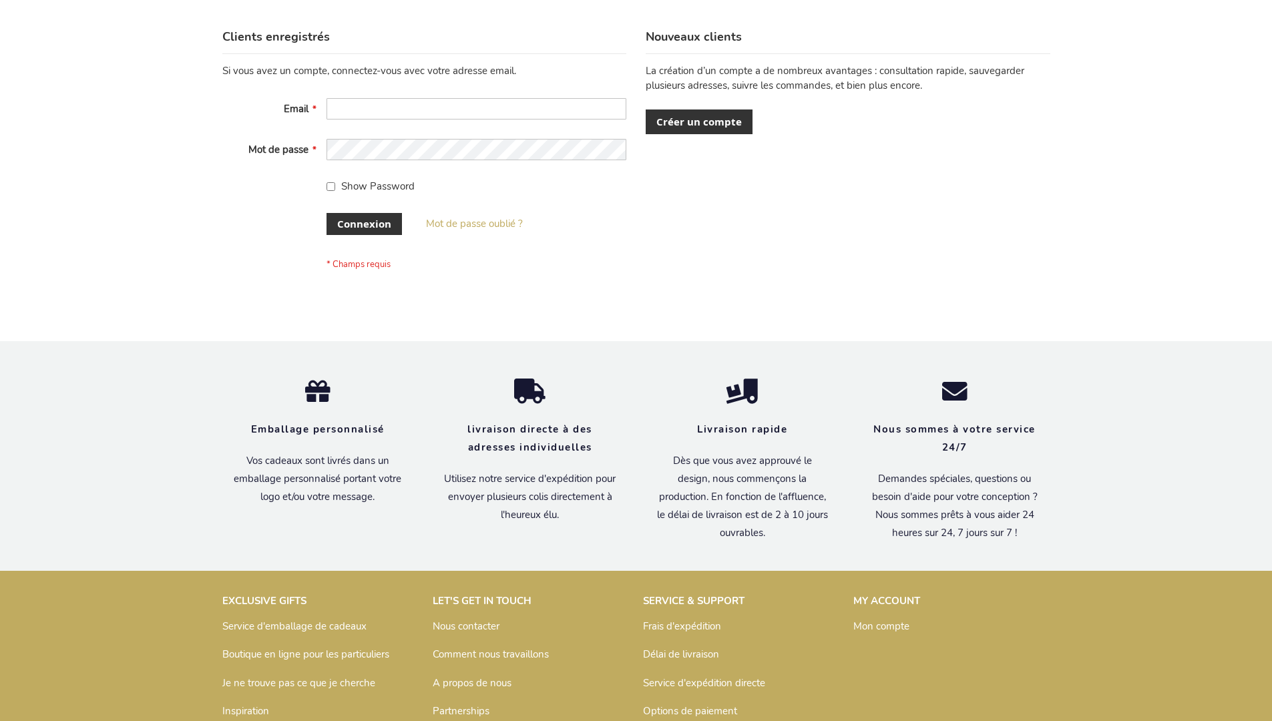
scroll to position [461, 0]
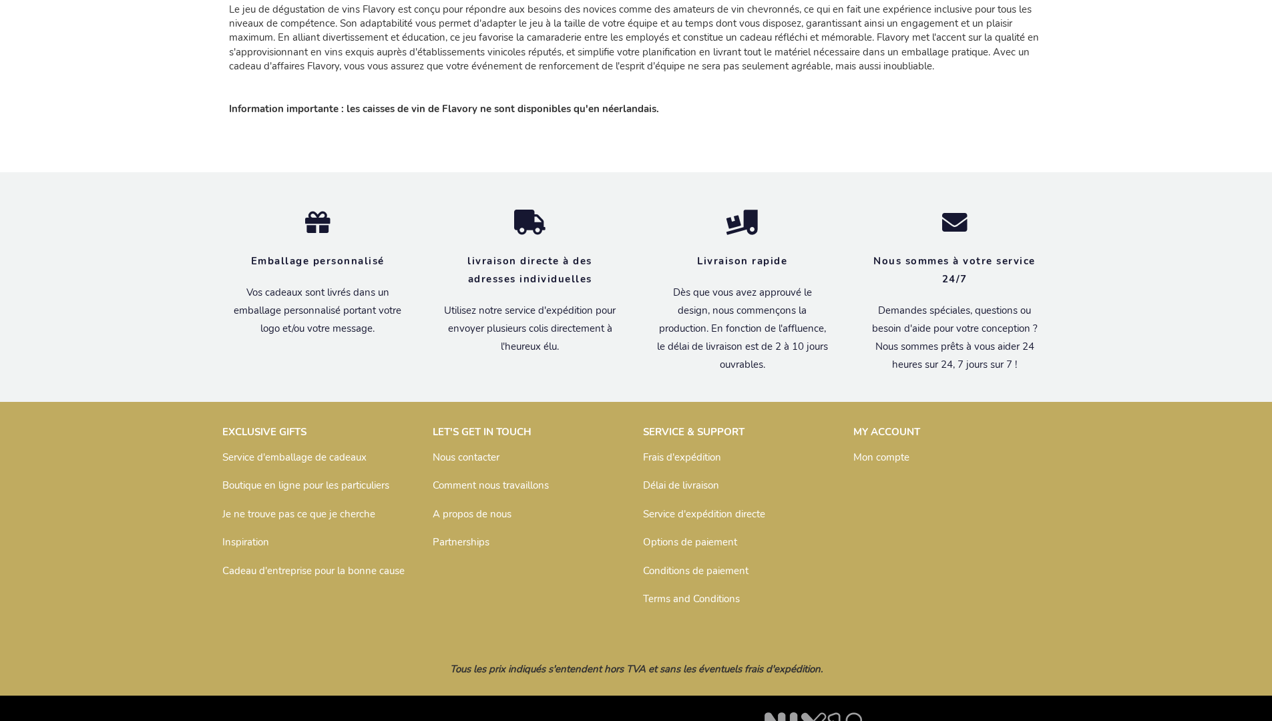
scroll to position [2007, 0]
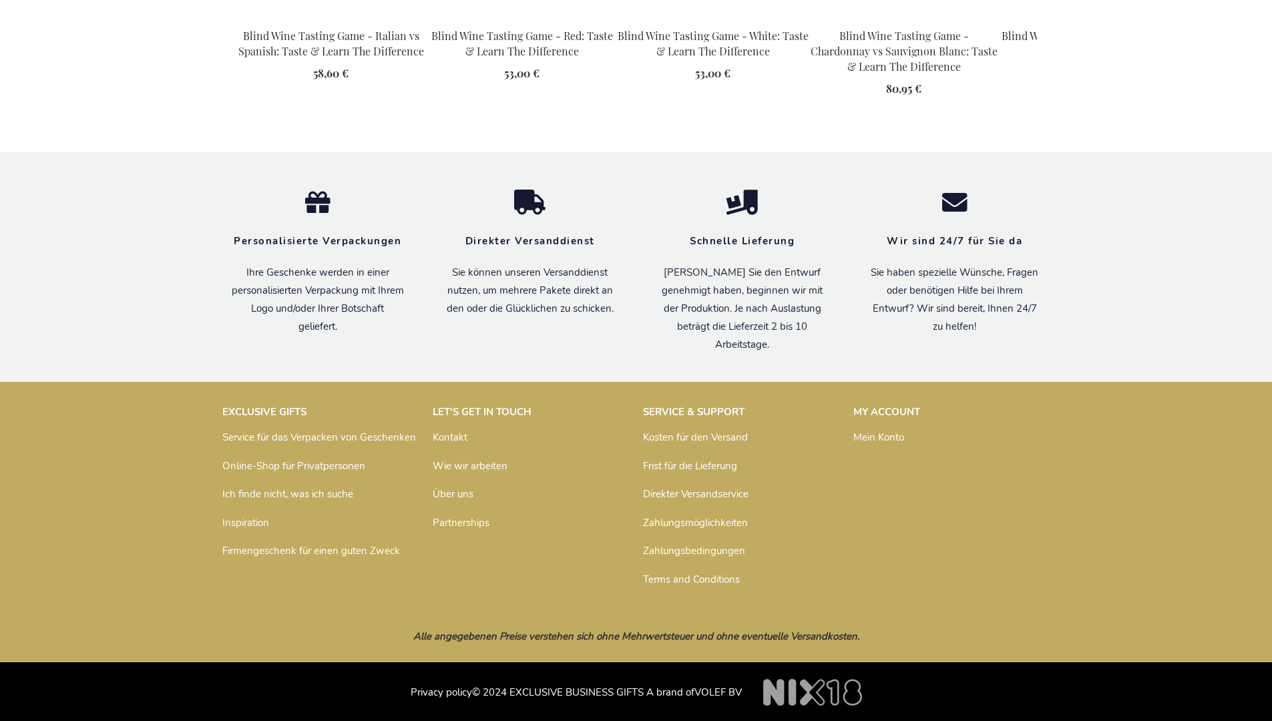
scroll to position [1930, 0]
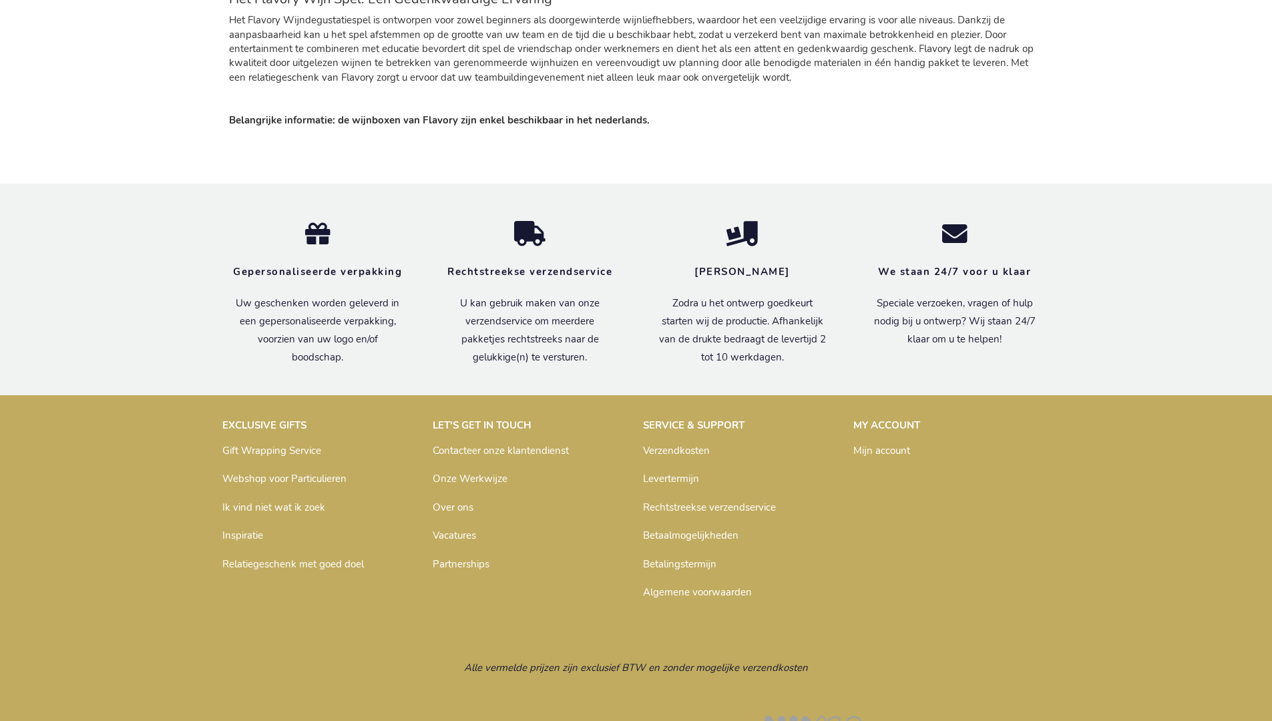
scroll to position [1971, 0]
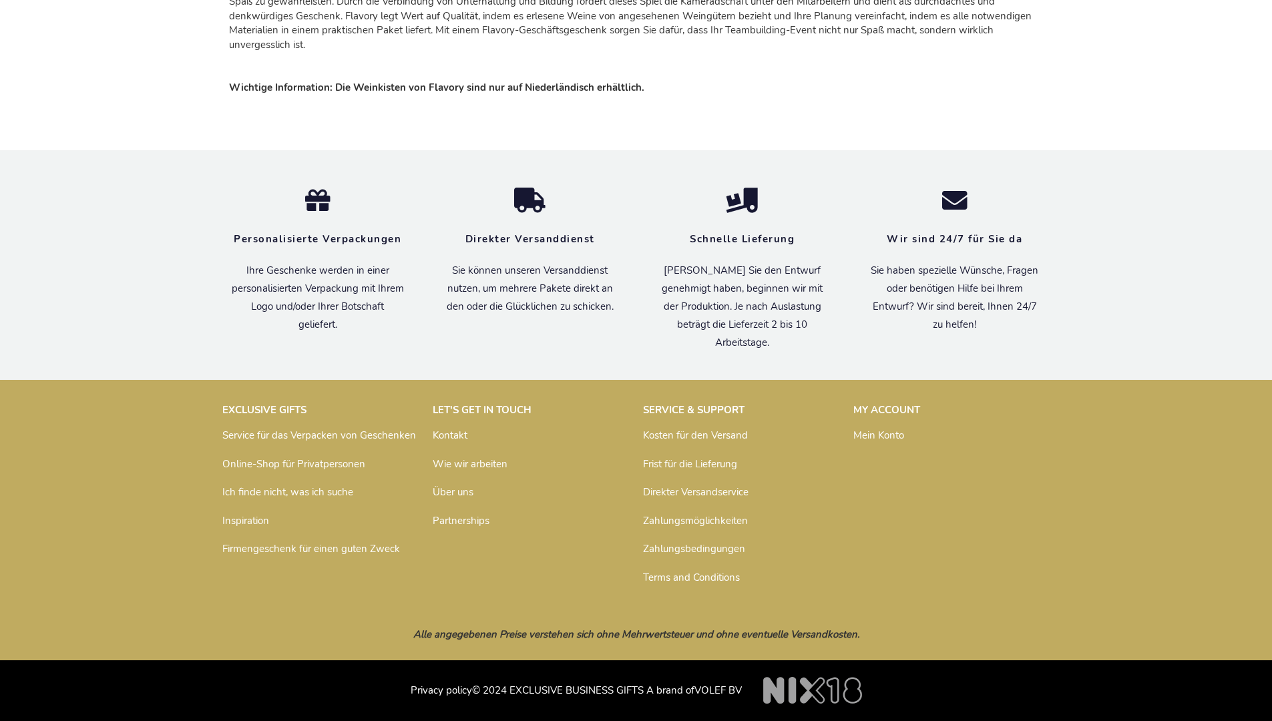
scroll to position [2023, 0]
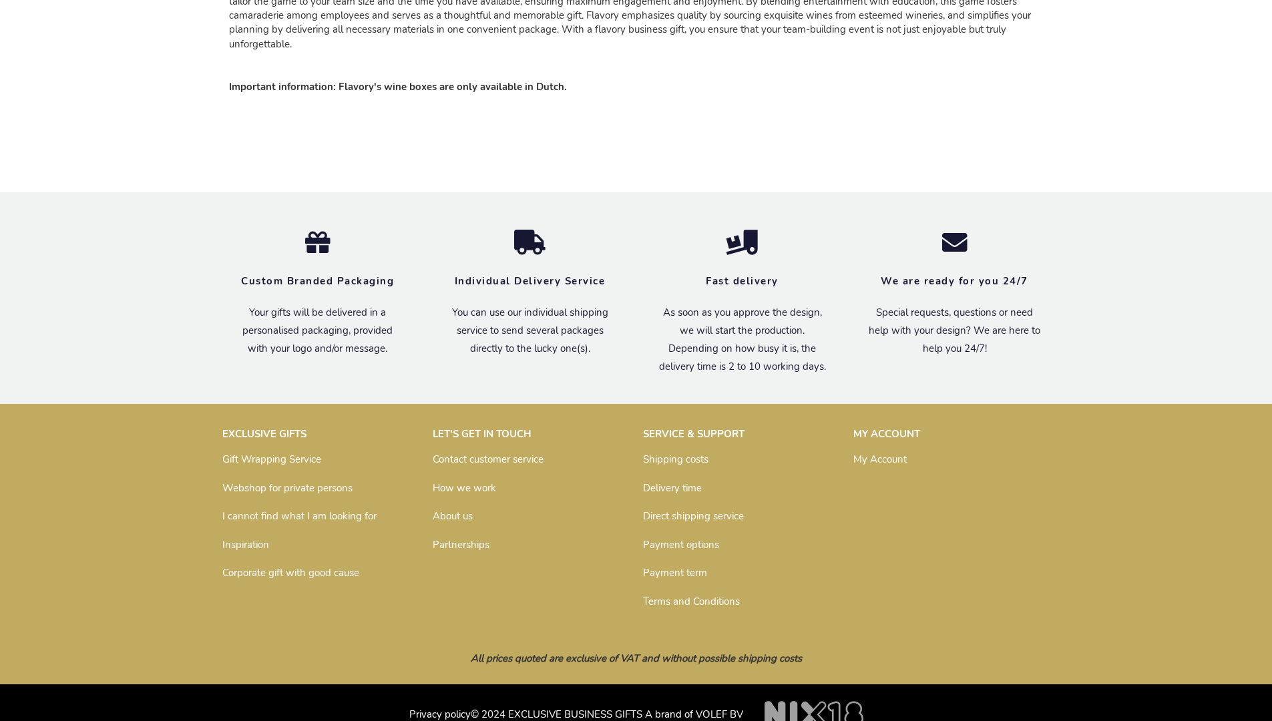
scroll to position [2004, 0]
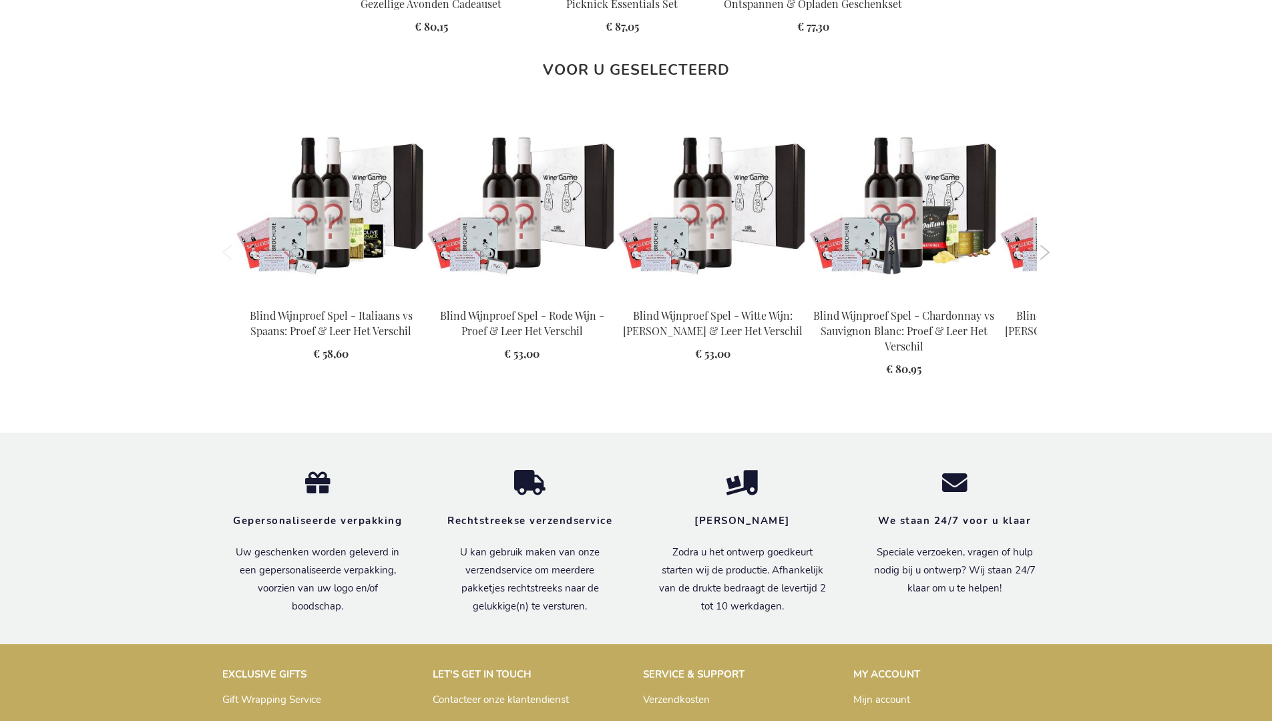
scroll to position [1929, 0]
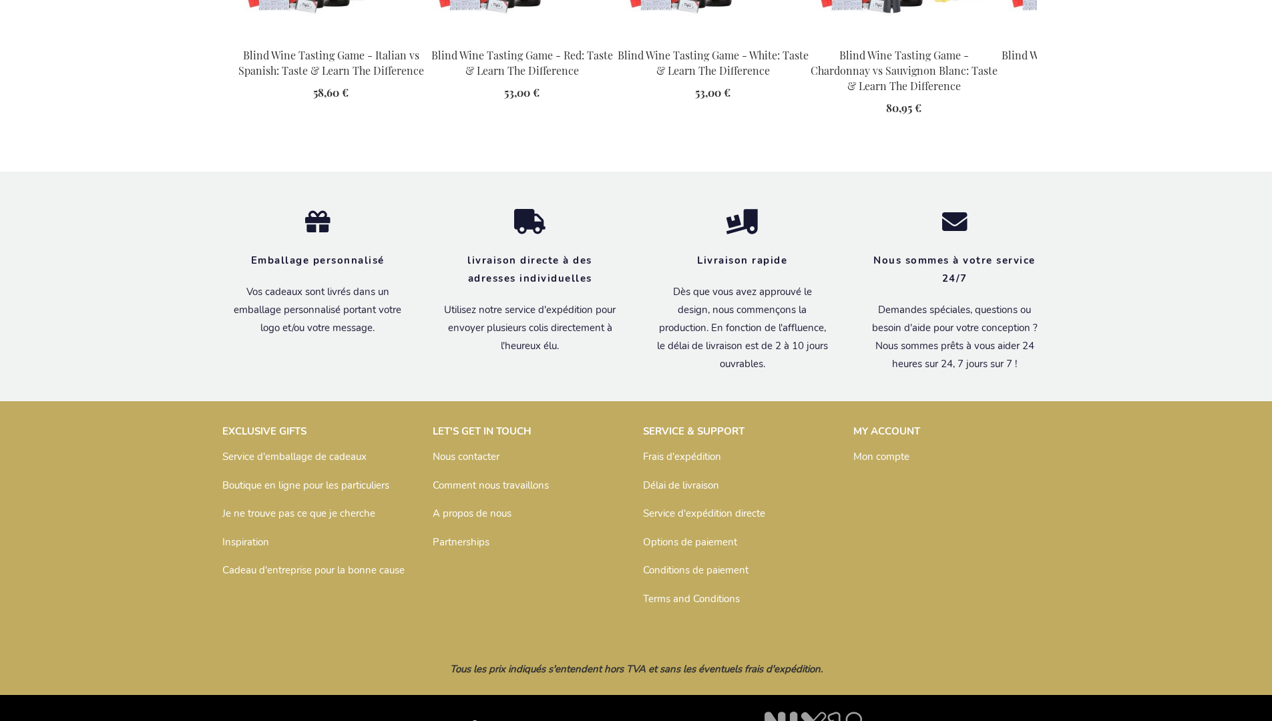
scroll to position [1943, 0]
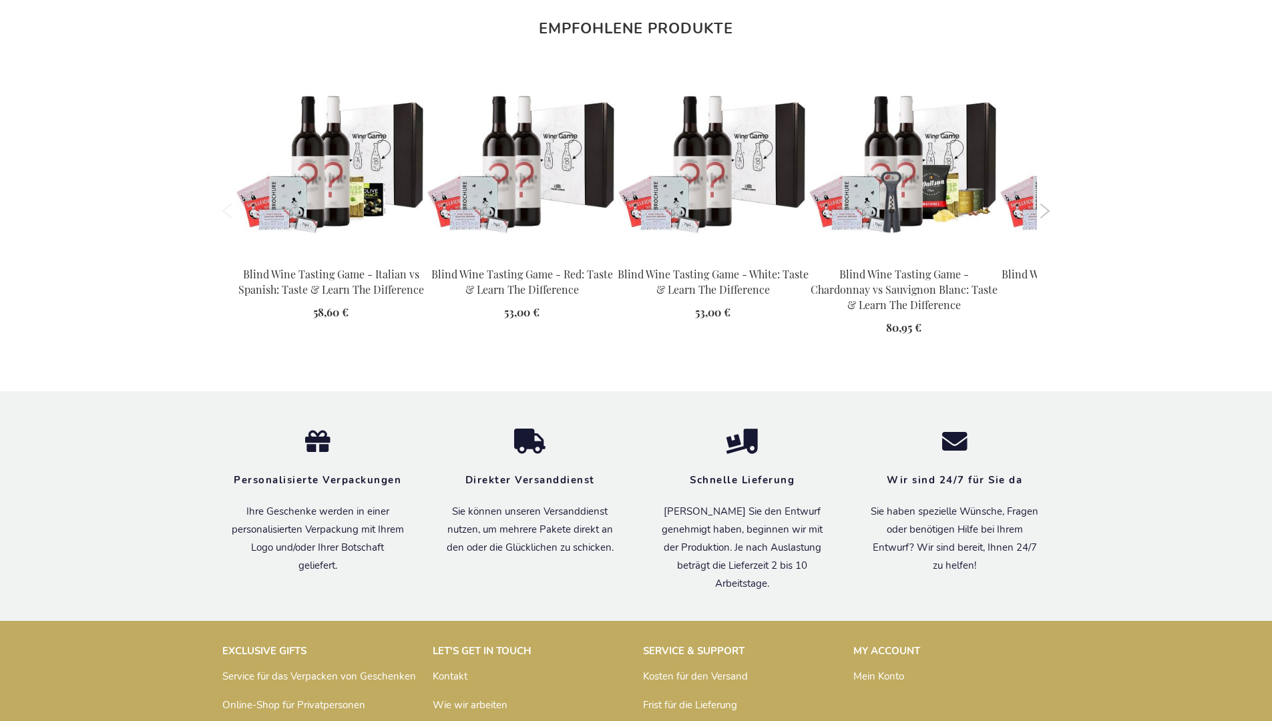
scroll to position [1945, 0]
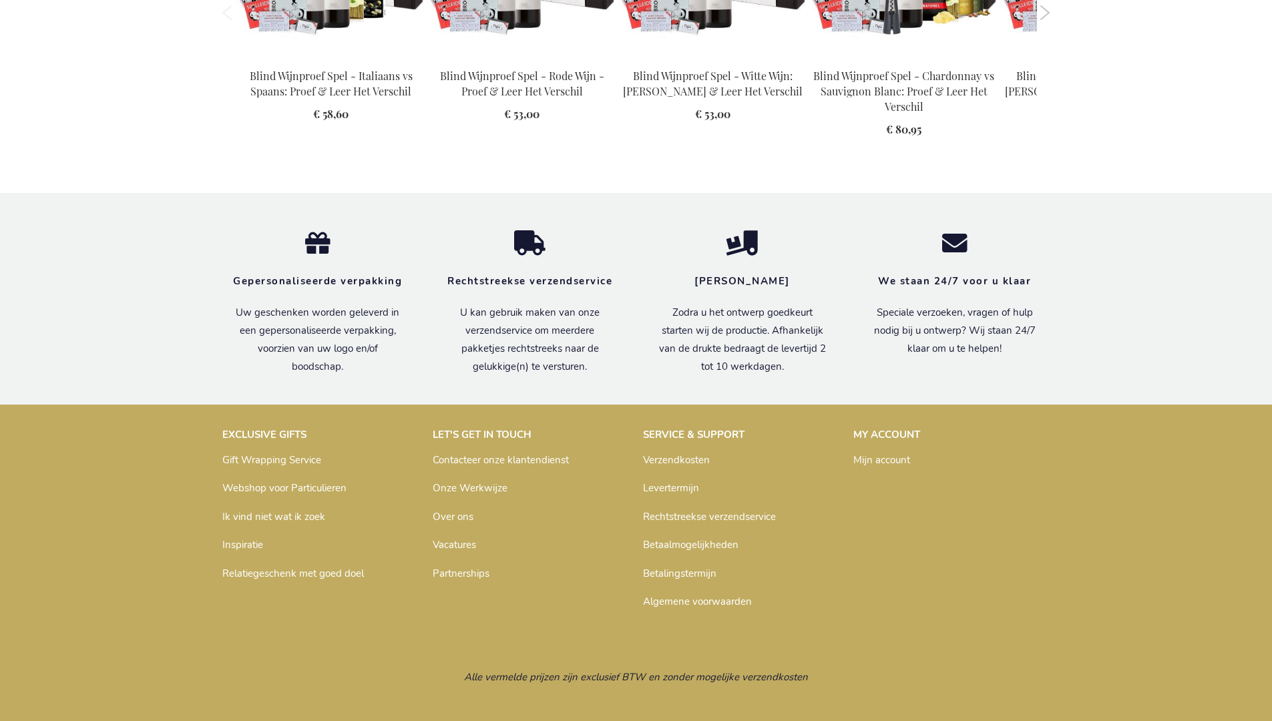
scroll to position [1929, 0]
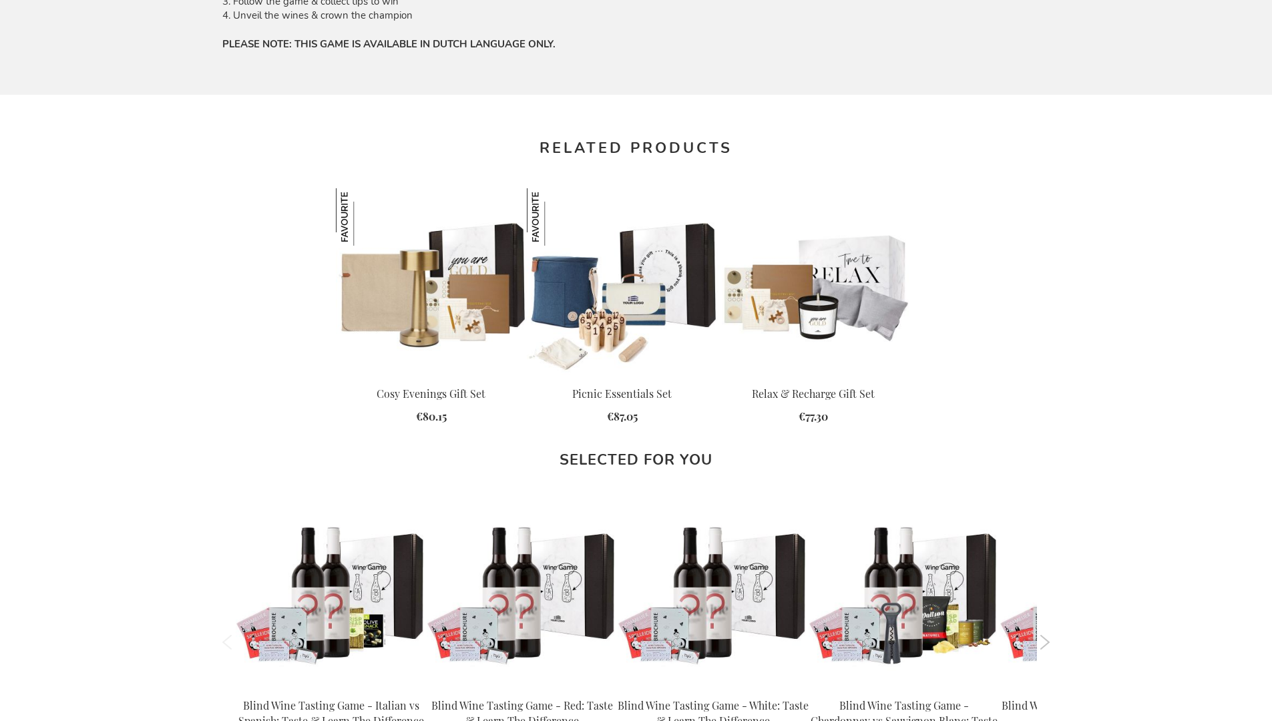
scroll to position [1883, 0]
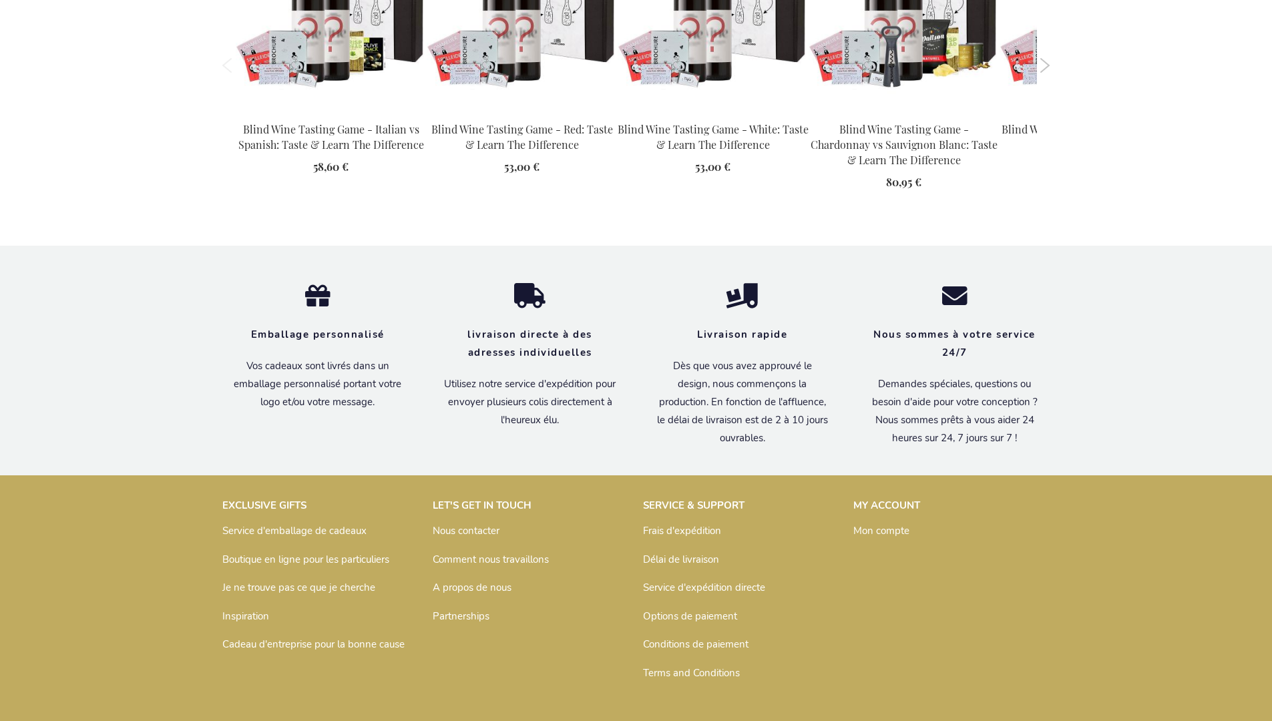
scroll to position [1943, 0]
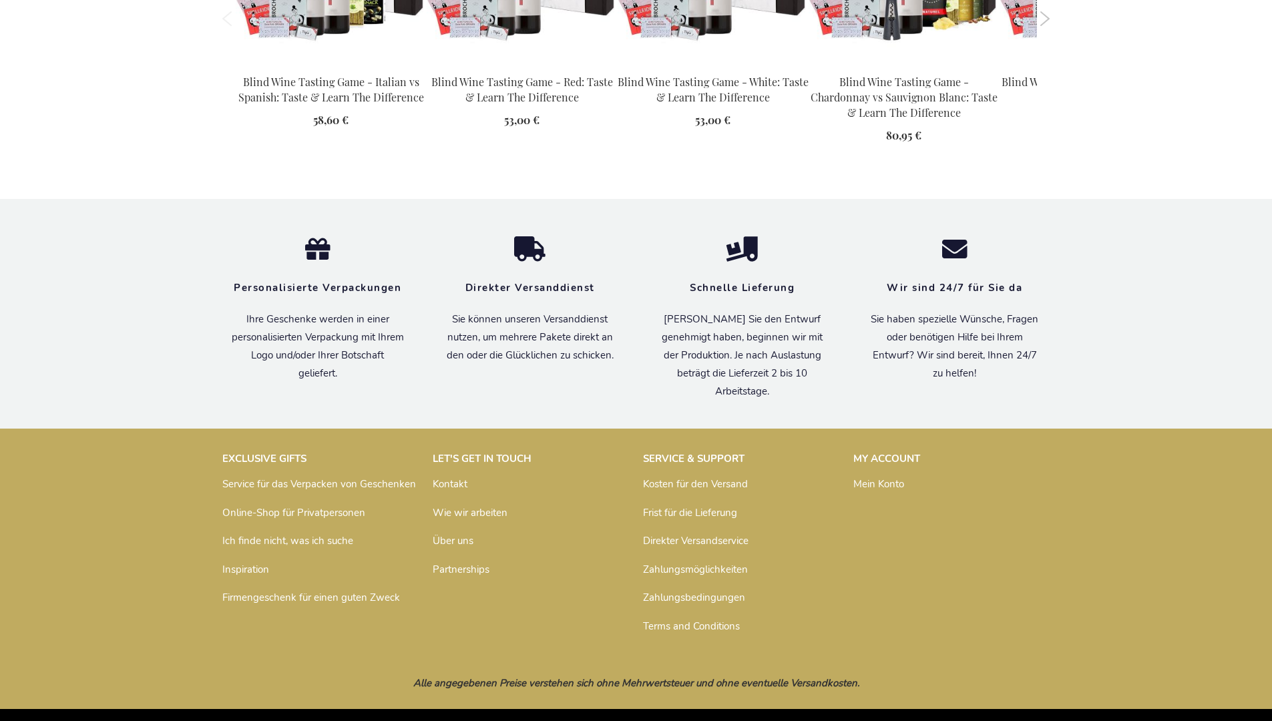
scroll to position [1945, 0]
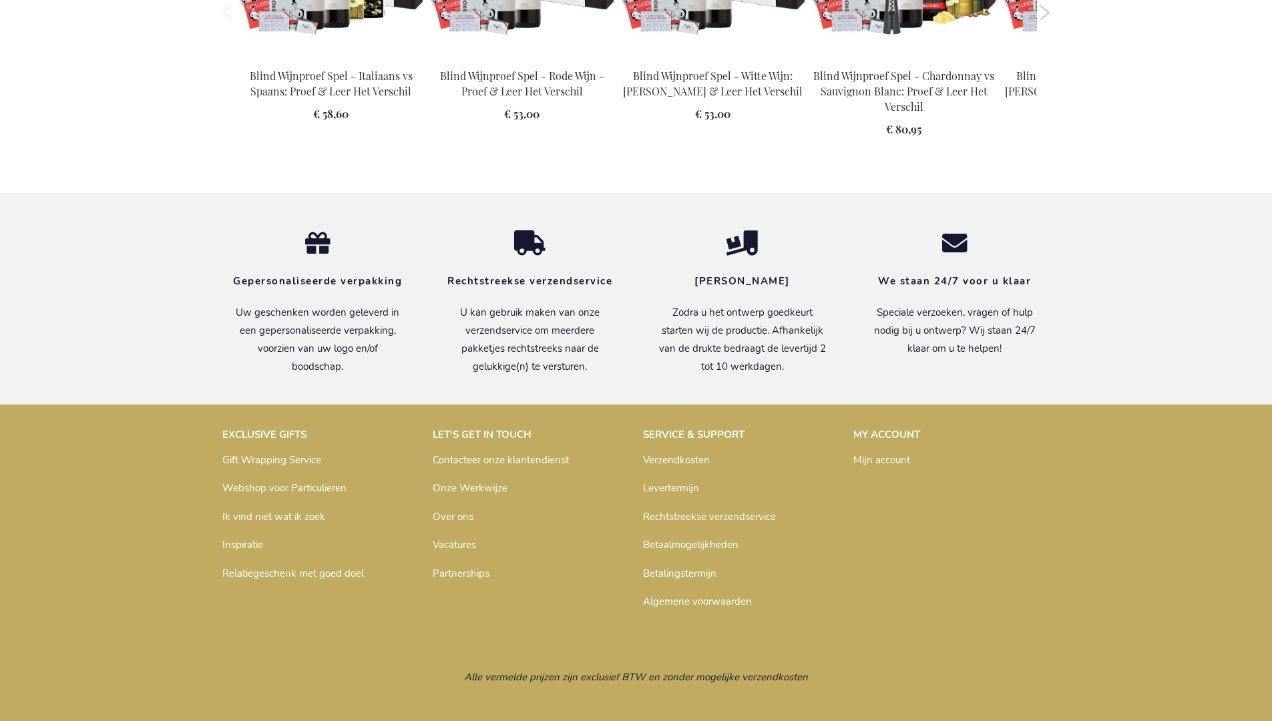
scroll to position [1929, 0]
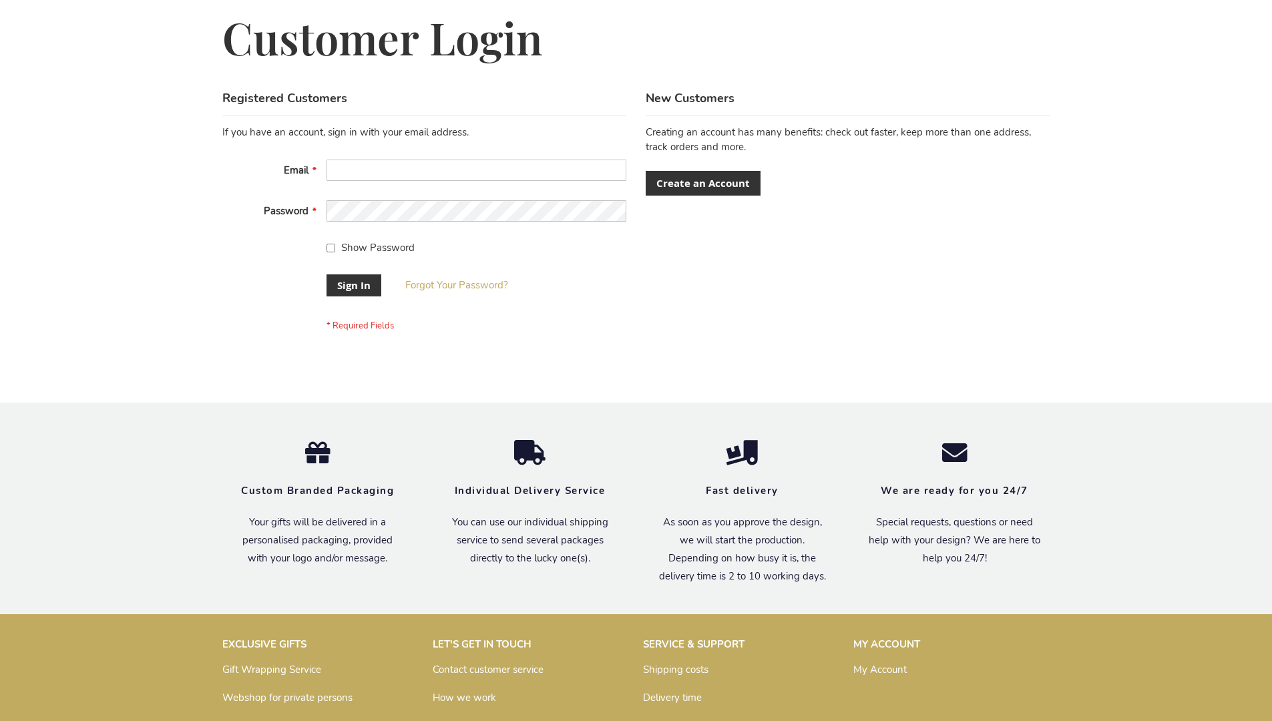
scroll to position [429, 0]
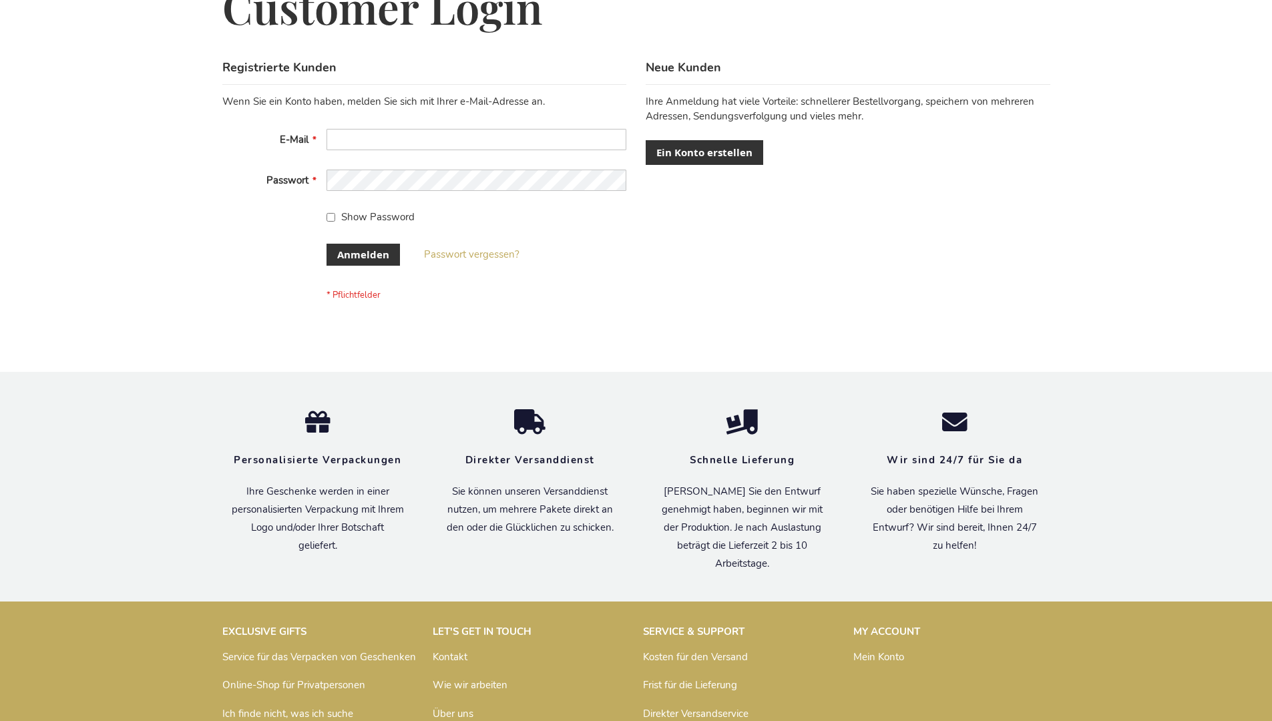
scroll to position [447, 0]
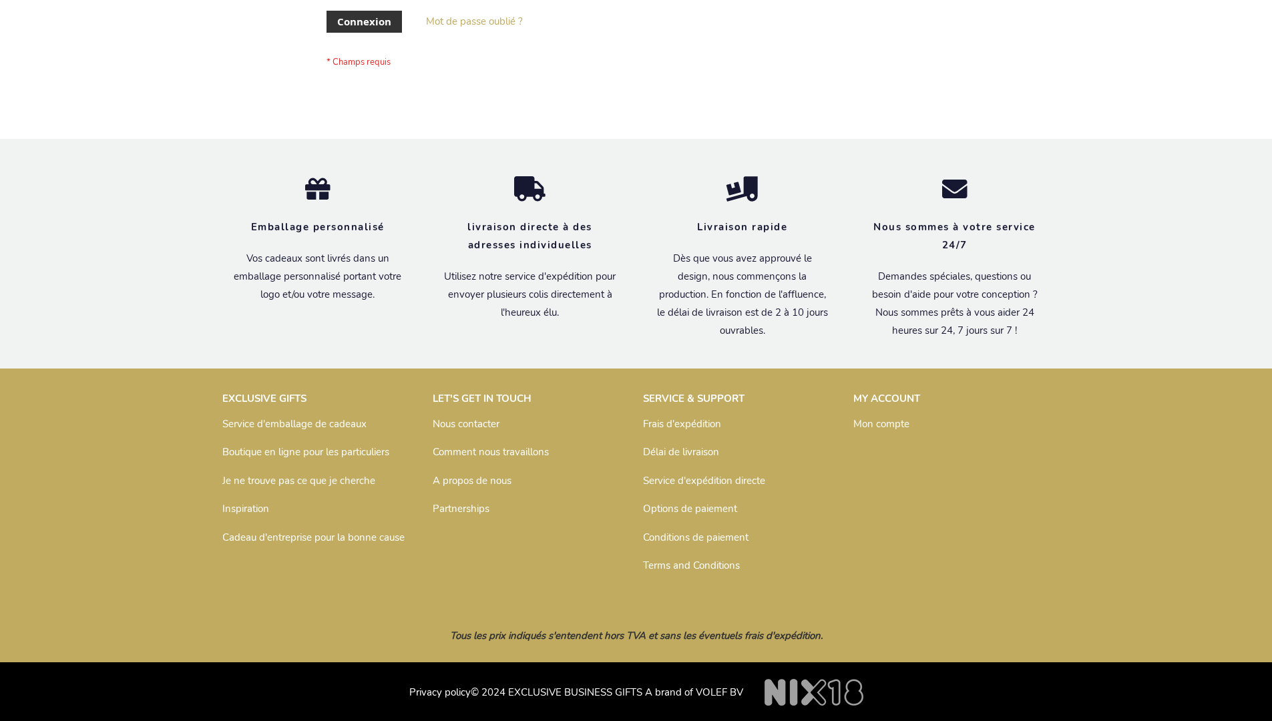
scroll to position [461, 0]
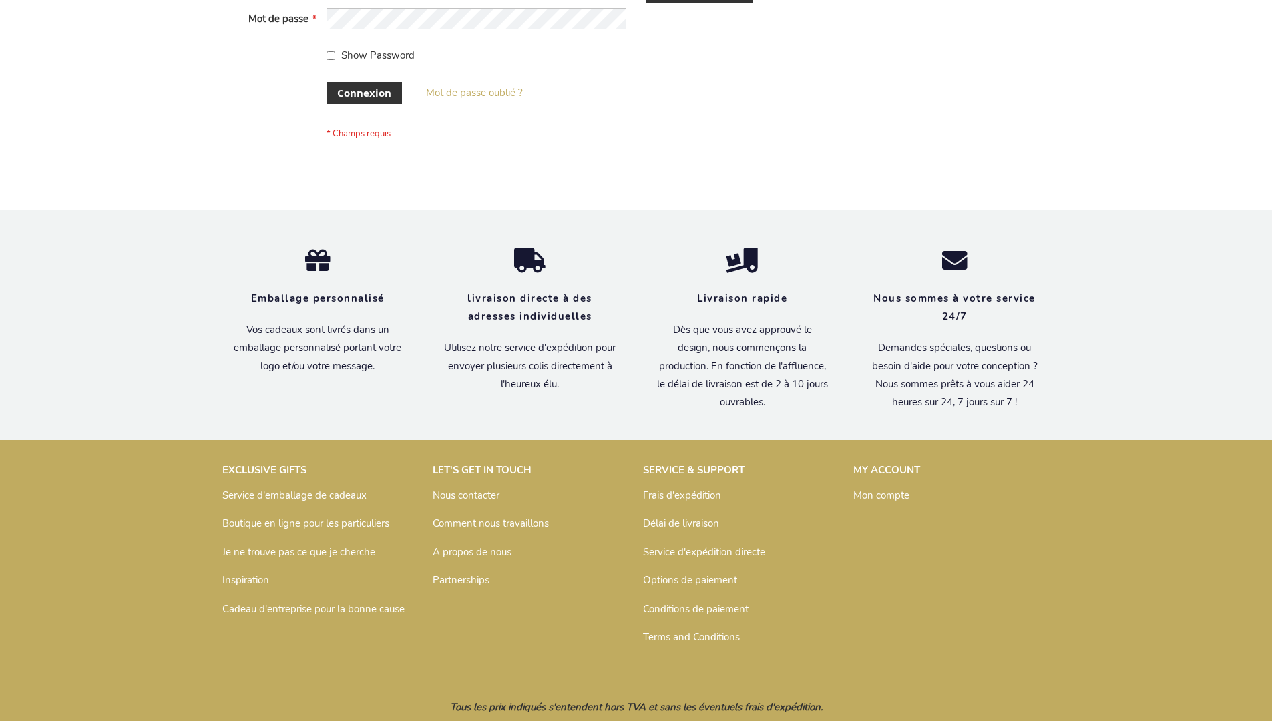
scroll to position [461, 0]
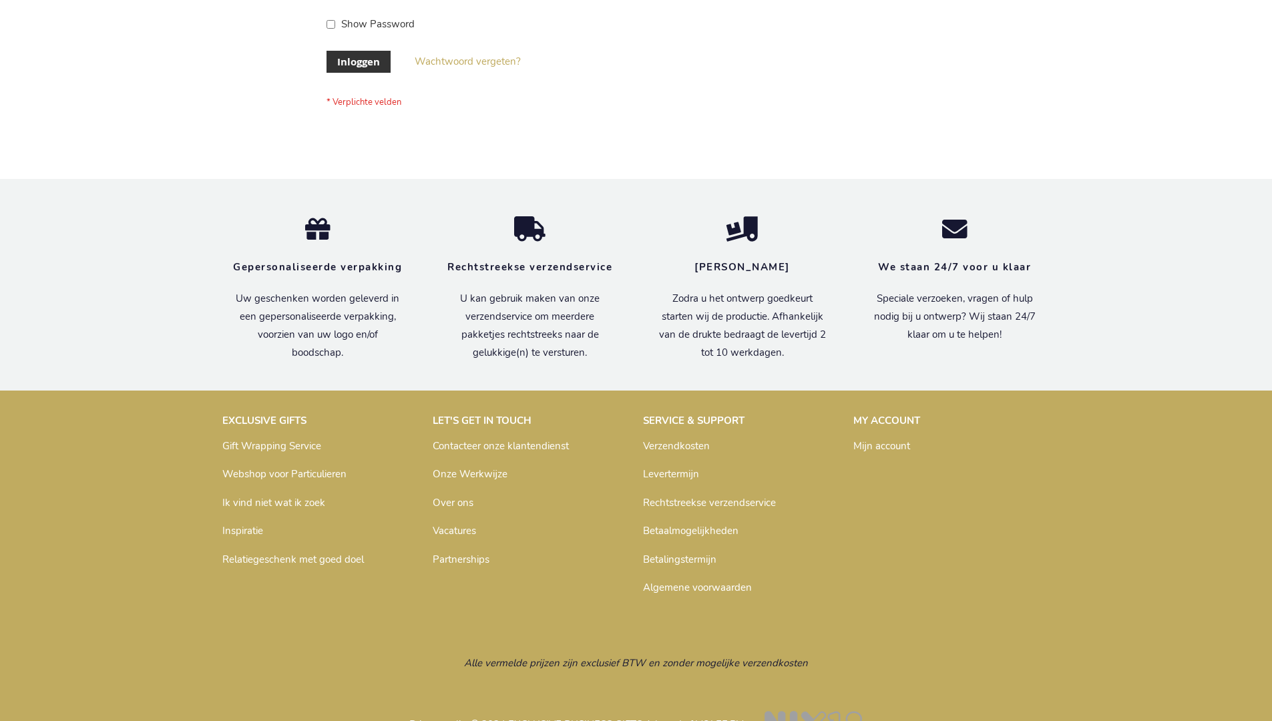
scroll to position [453, 0]
